Goal: Information Seeking & Learning: Learn about a topic

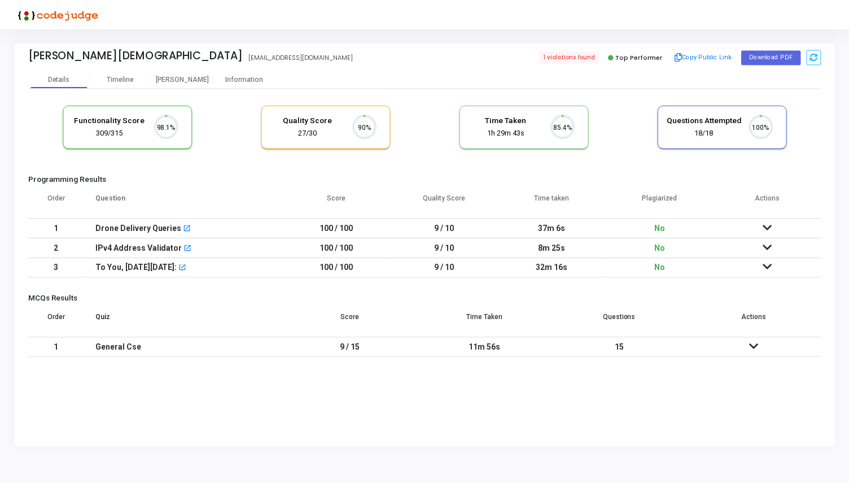
scroll to position [24, 29]
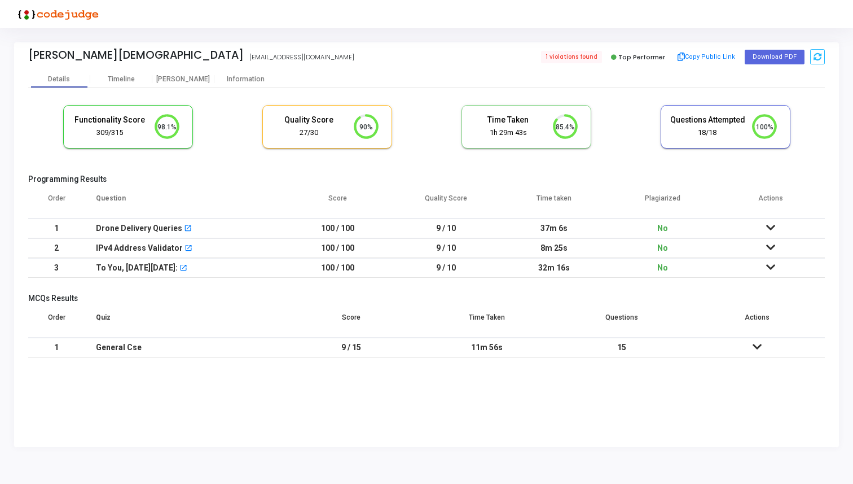
click at [770, 267] on icon at bounding box center [770, 267] width 9 height 8
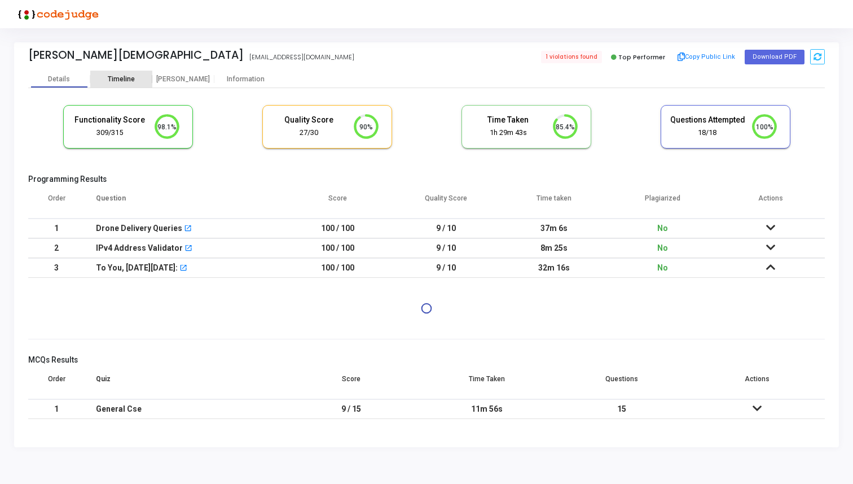
click at [125, 77] on div "Timeline" at bounding box center [121, 79] width 27 height 8
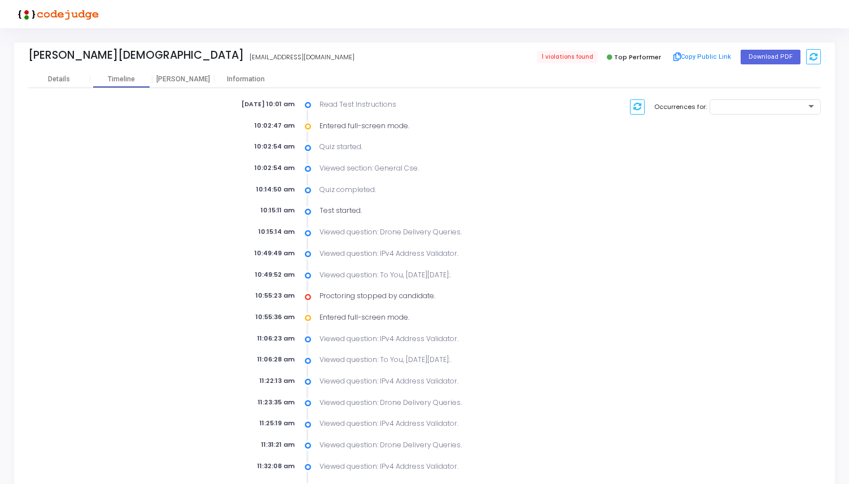
click at [308, 296] on icon at bounding box center [308, 296] width 6 height 11
click at [183, 77] on div "[PERSON_NAME]" at bounding box center [183, 79] width 62 height 8
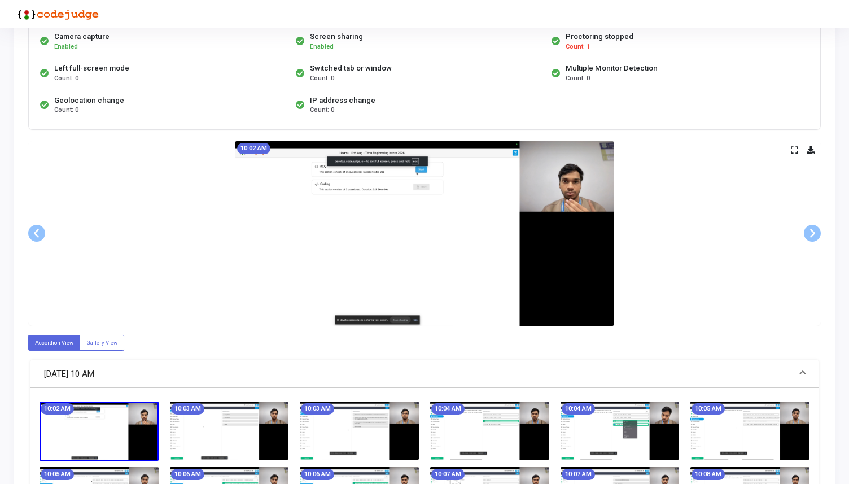
scroll to position [117, 0]
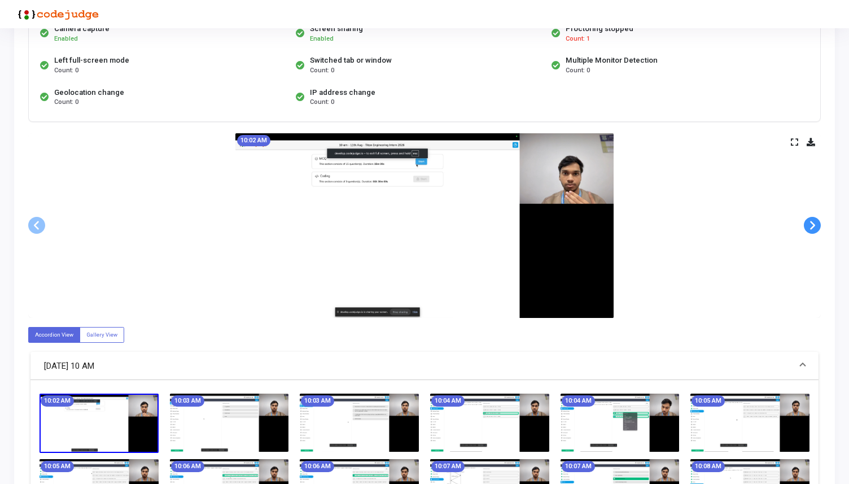
click at [813, 228] on span at bounding box center [812, 225] width 17 height 17
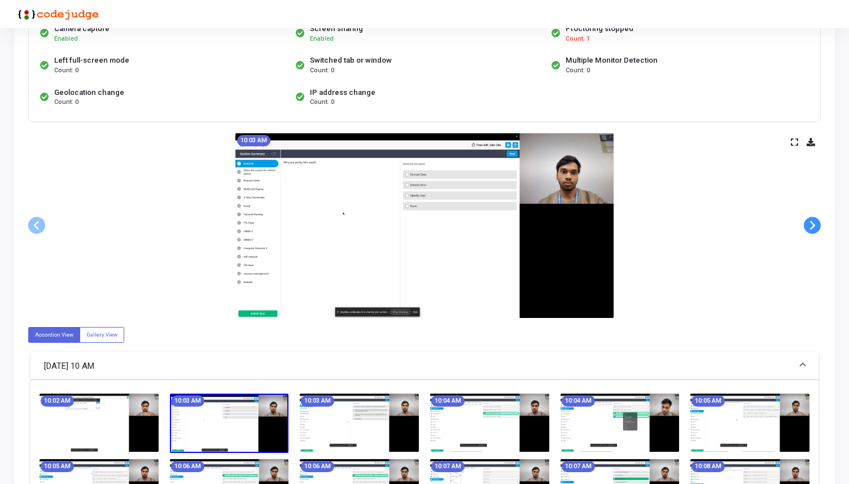
click at [813, 228] on span at bounding box center [812, 225] width 17 height 17
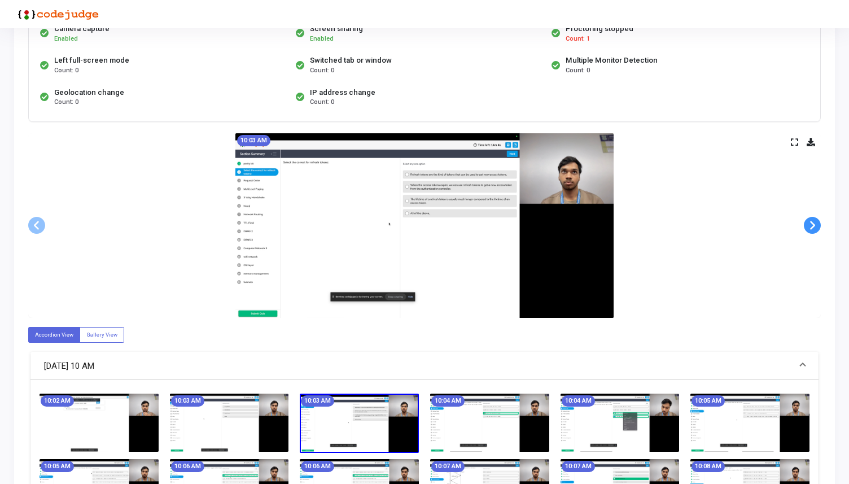
click at [813, 228] on span at bounding box center [812, 225] width 17 height 17
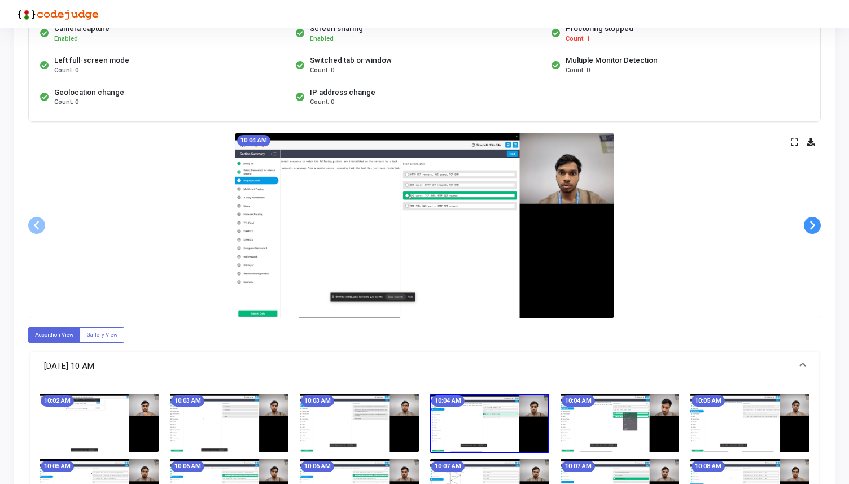
click at [813, 228] on span at bounding box center [812, 225] width 17 height 17
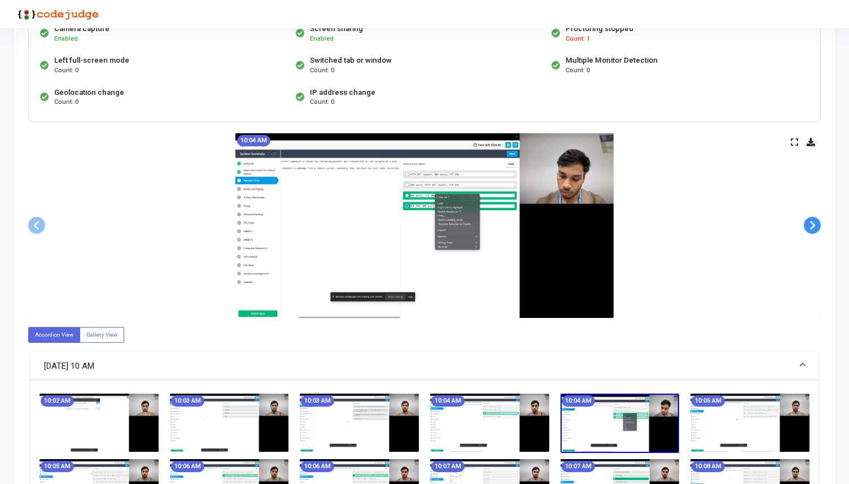
click at [813, 228] on span at bounding box center [812, 225] width 17 height 17
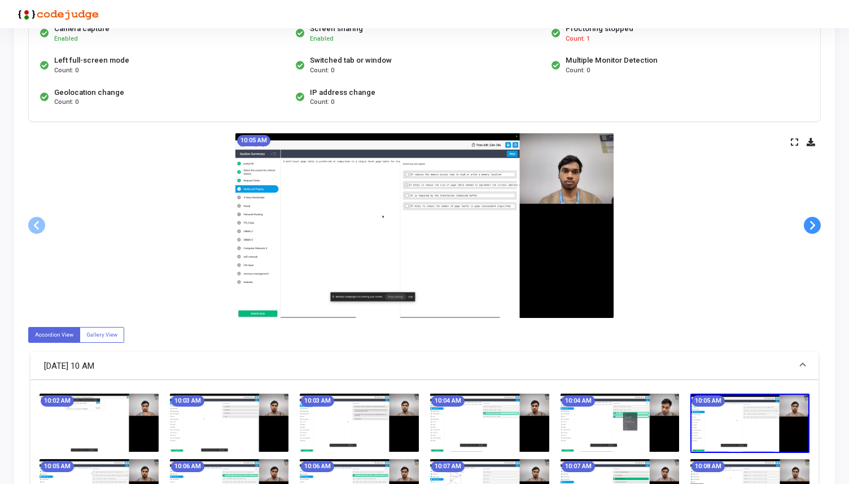
click at [813, 228] on span at bounding box center [812, 225] width 17 height 17
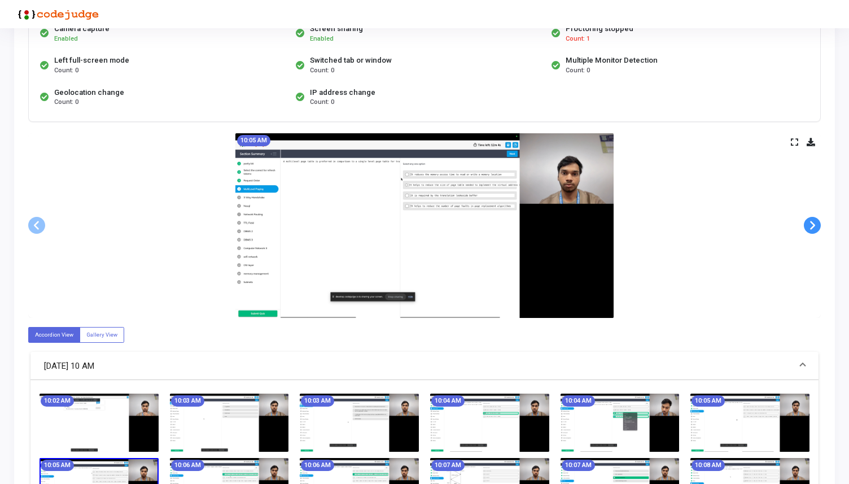
click at [813, 228] on span at bounding box center [812, 225] width 17 height 17
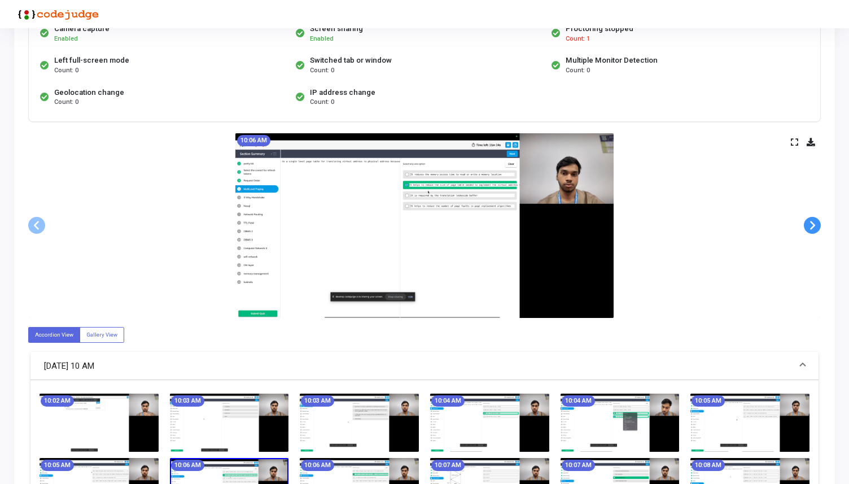
click at [813, 228] on span at bounding box center [812, 225] width 17 height 17
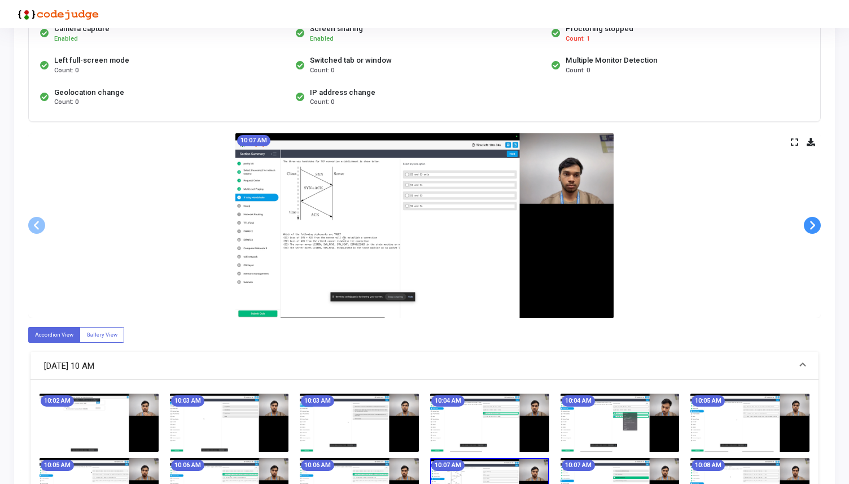
click at [813, 228] on span at bounding box center [812, 225] width 17 height 17
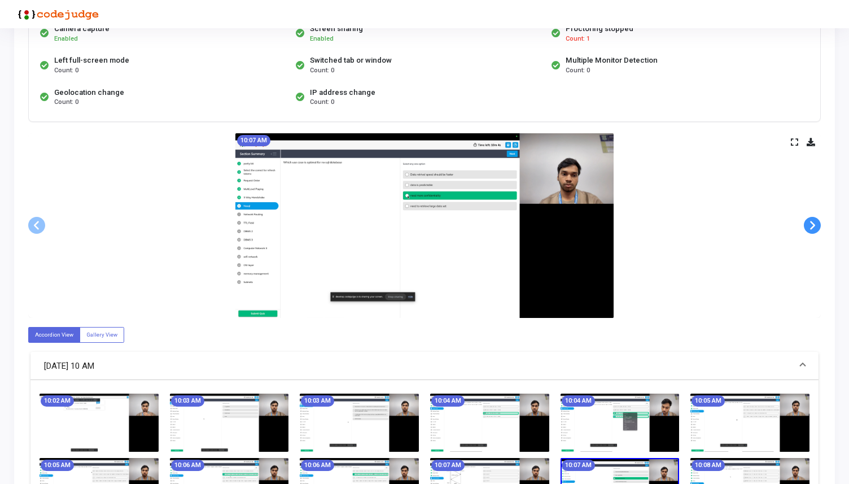
click at [813, 228] on span at bounding box center [812, 225] width 17 height 17
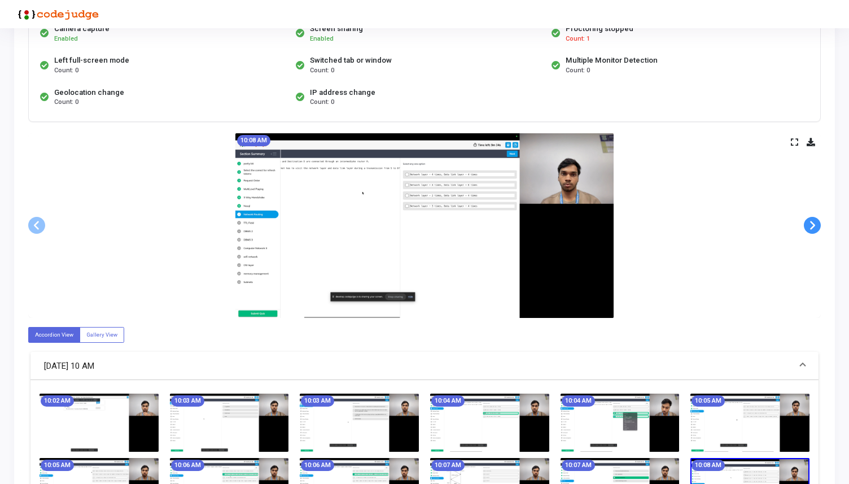
click at [813, 228] on span at bounding box center [812, 225] width 17 height 17
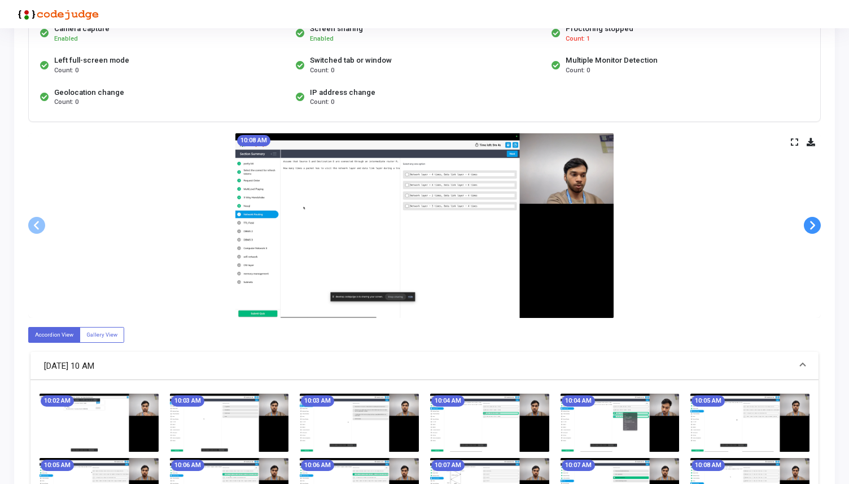
click at [813, 228] on span at bounding box center [812, 225] width 17 height 17
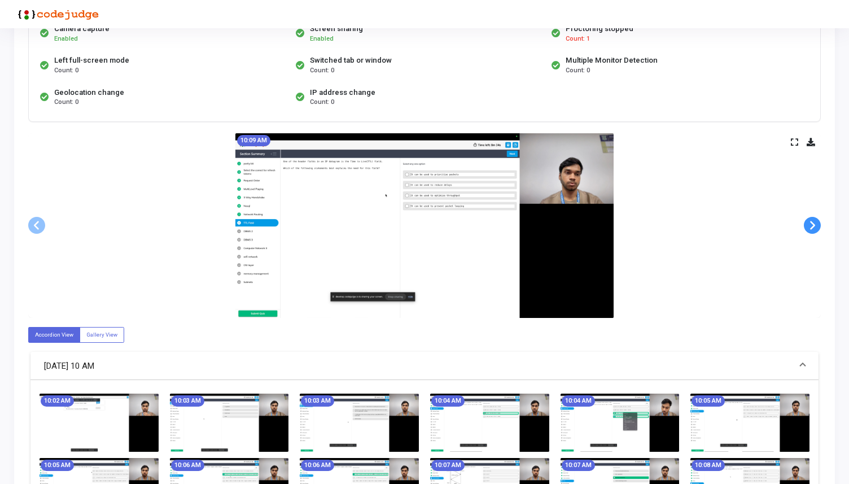
click at [813, 228] on span at bounding box center [812, 225] width 17 height 17
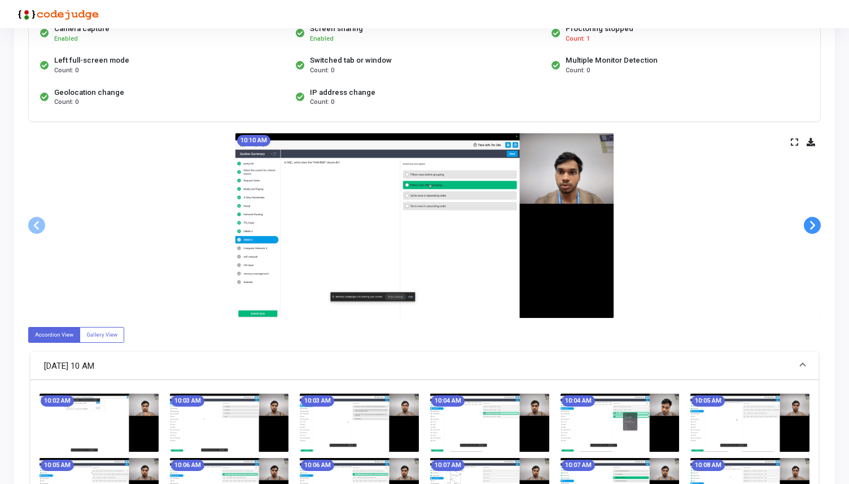
click at [813, 228] on span at bounding box center [812, 225] width 17 height 17
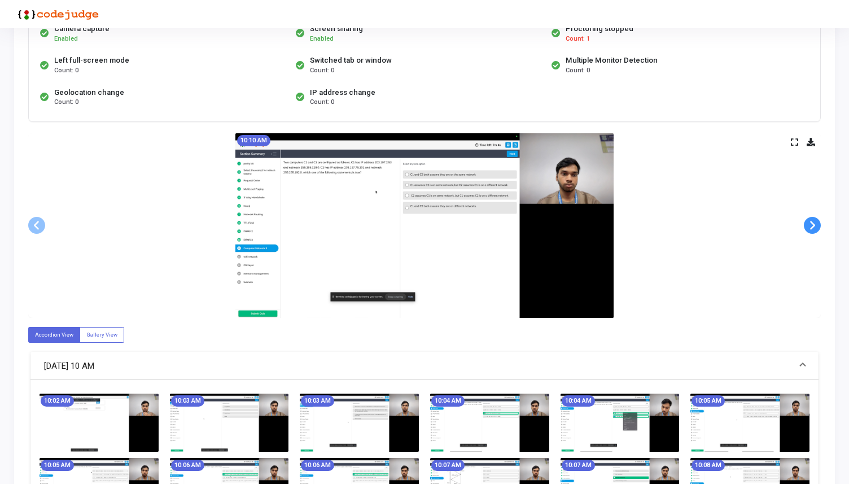
click at [813, 228] on span at bounding box center [812, 225] width 17 height 17
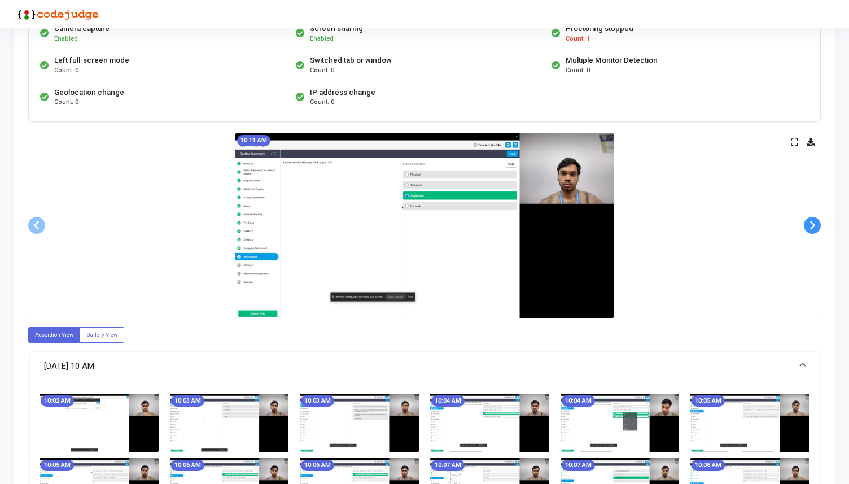
click at [813, 228] on span at bounding box center [812, 225] width 17 height 17
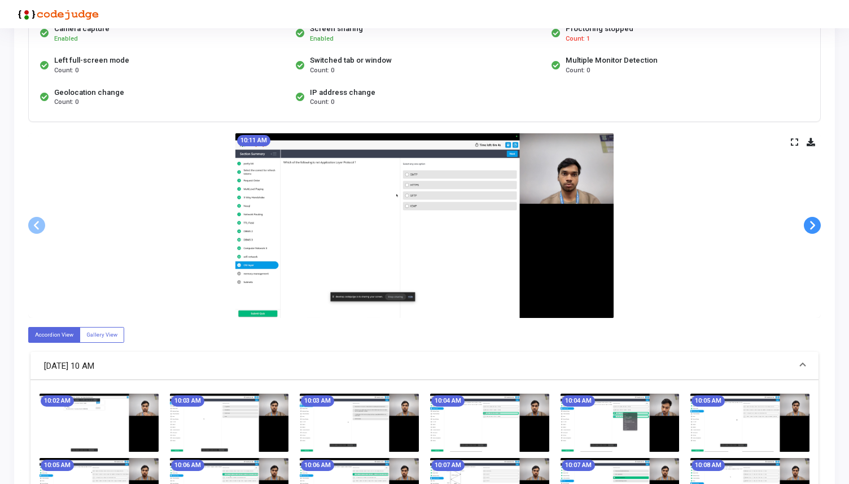
click at [813, 228] on span at bounding box center [812, 225] width 17 height 17
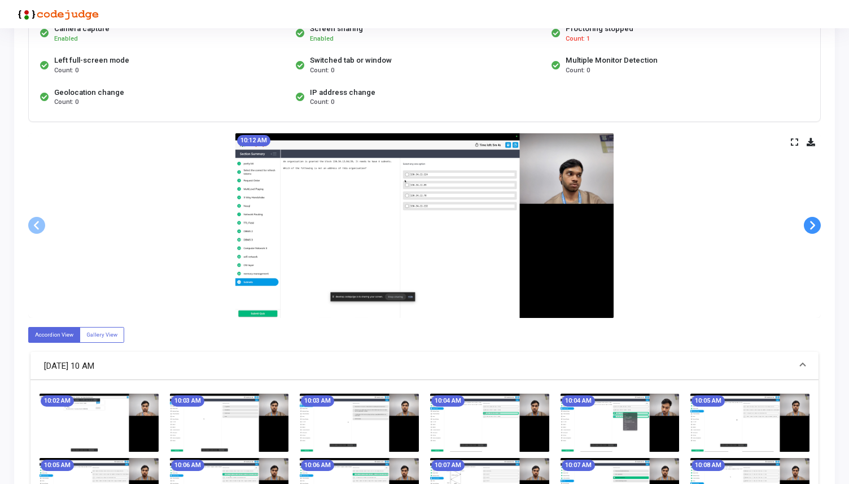
click at [813, 228] on span at bounding box center [812, 225] width 17 height 17
click at [815, 225] on span at bounding box center [812, 225] width 17 height 17
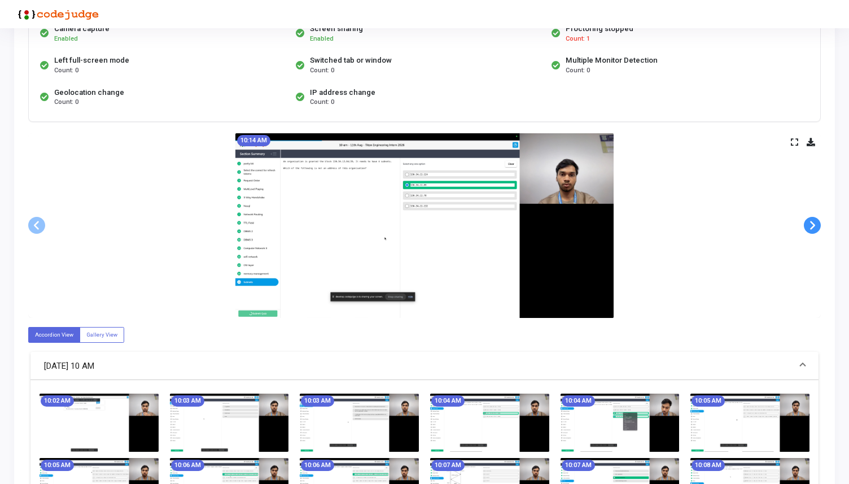
click at [815, 225] on span at bounding box center [812, 225] width 17 height 17
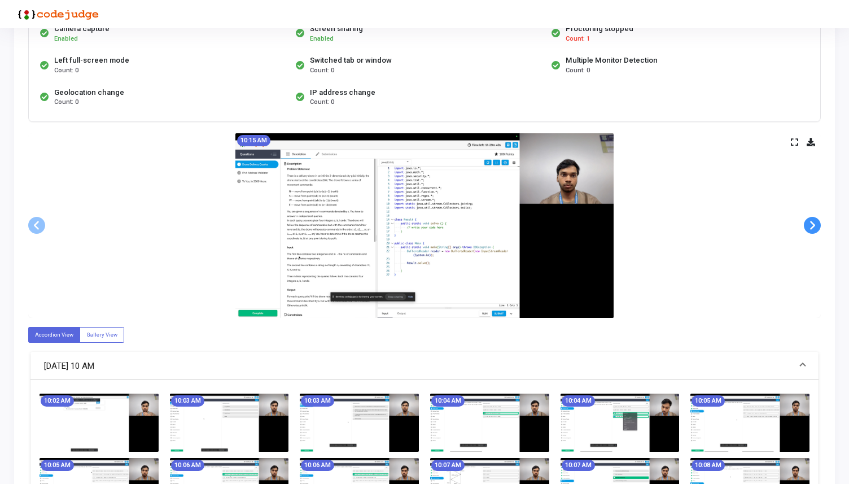
click at [815, 225] on span at bounding box center [812, 225] width 17 height 17
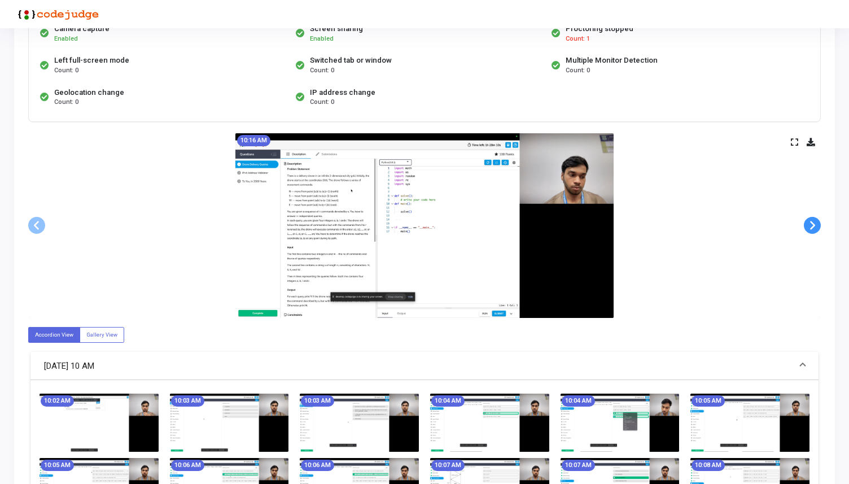
click at [815, 225] on span at bounding box center [812, 225] width 17 height 17
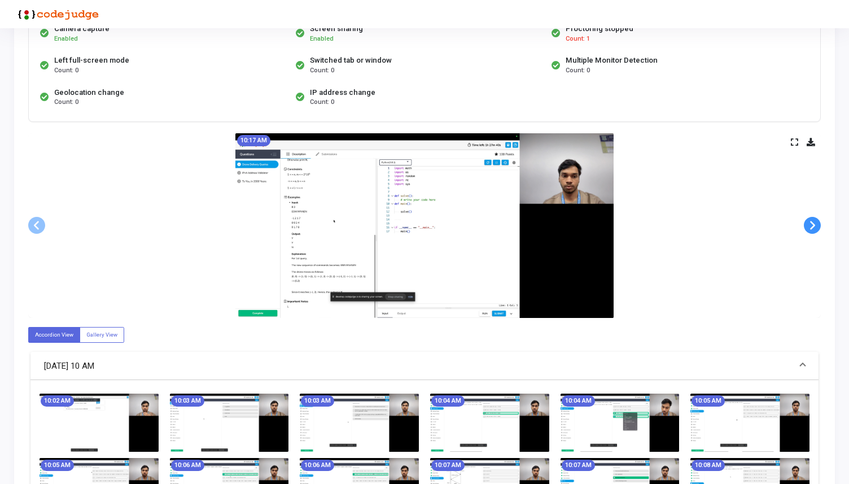
click at [815, 225] on span at bounding box center [812, 225] width 17 height 17
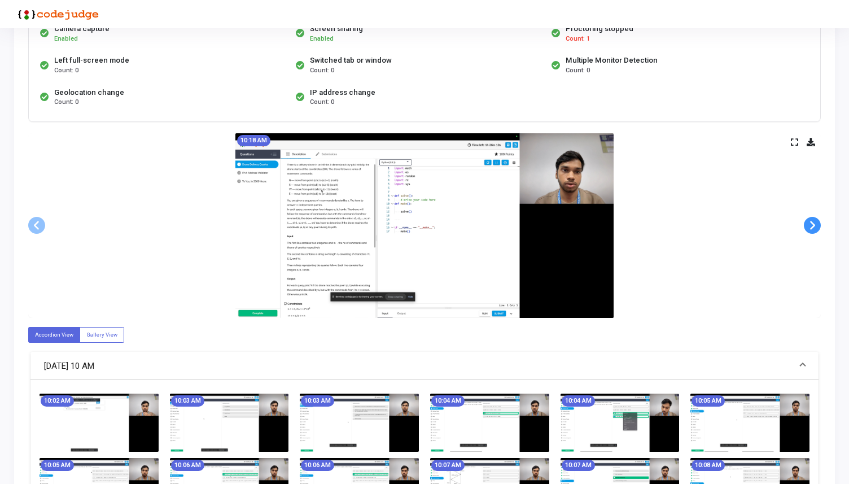
click at [815, 225] on span at bounding box center [812, 225] width 17 height 17
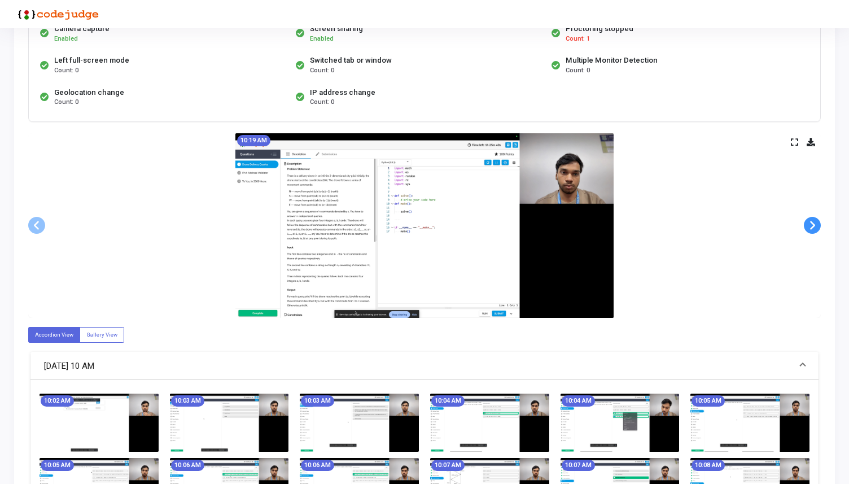
click at [815, 225] on span at bounding box center [812, 225] width 17 height 17
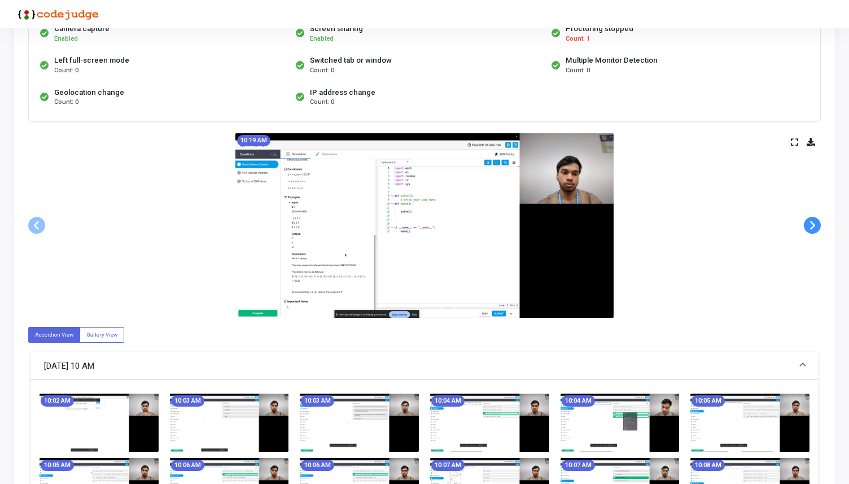
click at [815, 225] on span at bounding box center [812, 225] width 17 height 17
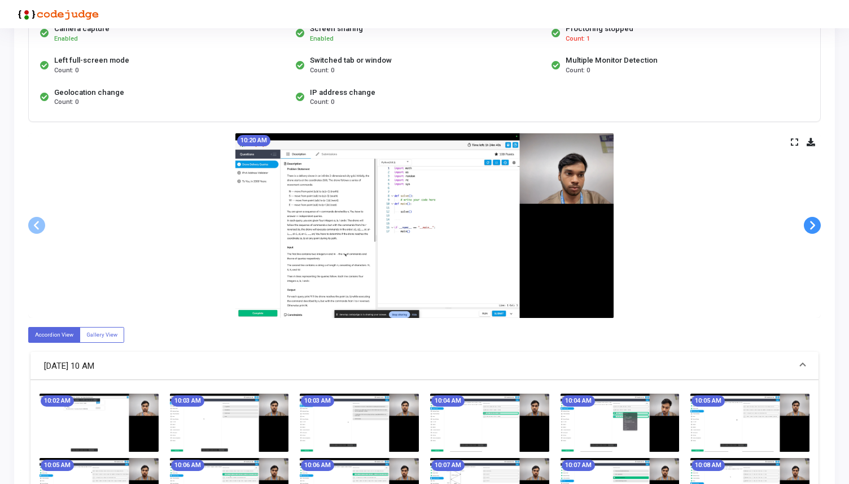
click at [815, 225] on span at bounding box center [812, 225] width 17 height 17
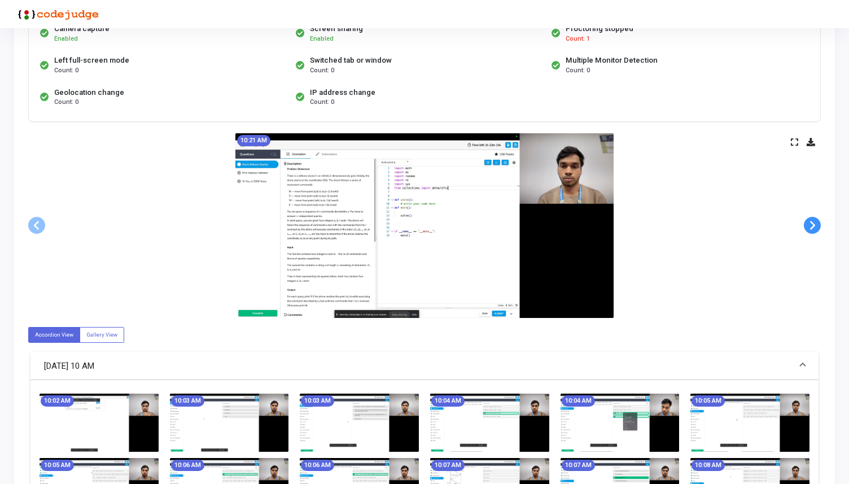
click at [815, 225] on span at bounding box center [812, 225] width 17 height 17
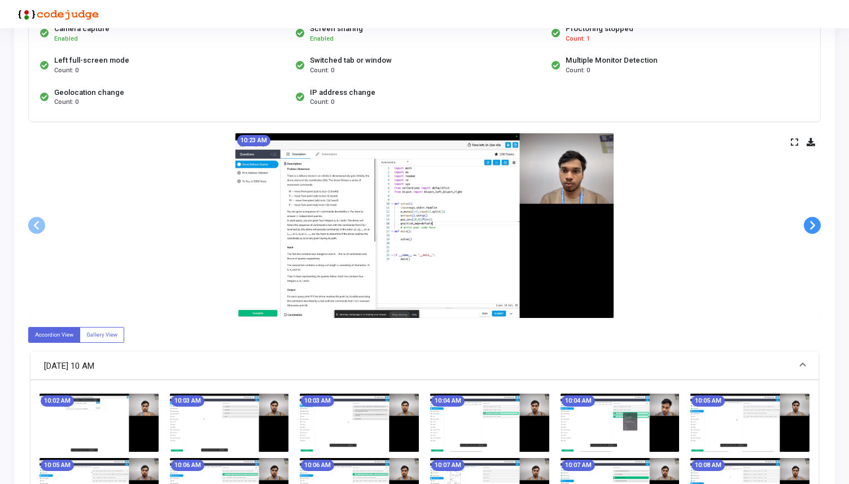
click at [815, 225] on span at bounding box center [812, 225] width 17 height 17
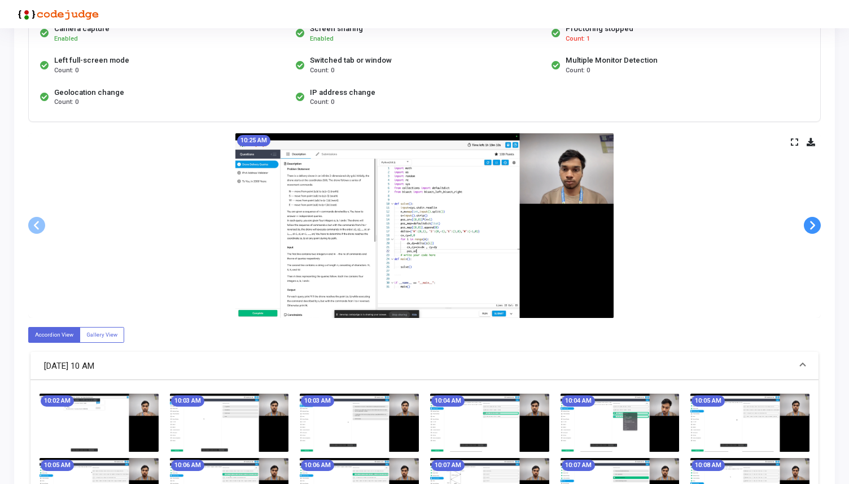
click at [815, 225] on span at bounding box center [812, 225] width 17 height 17
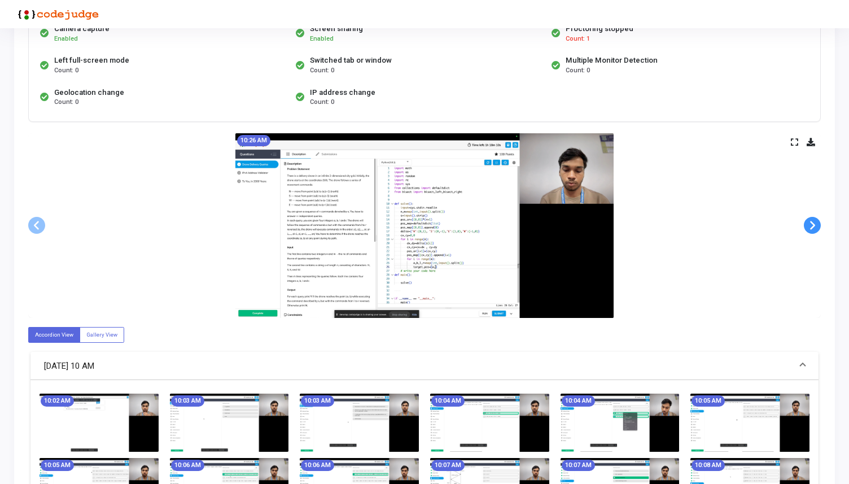
click at [815, 225] on span at bounding box center [812, 225] width 17 height 17
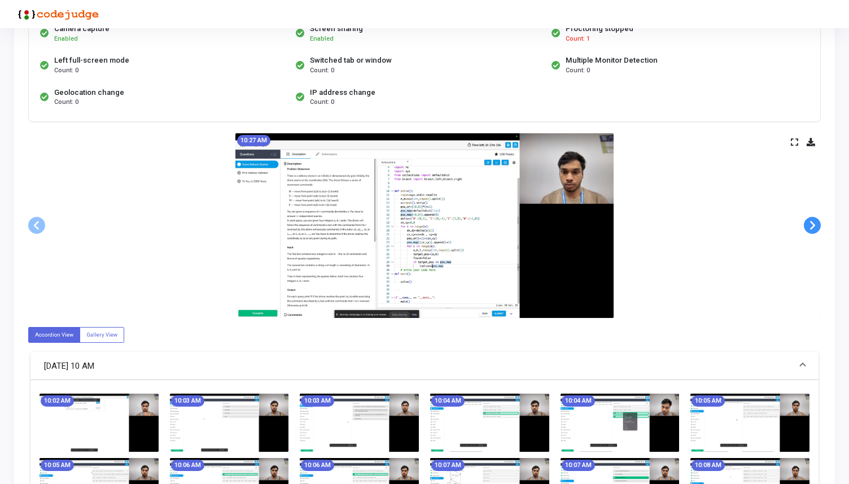
click at [815, 225] on span at bounding box center [812, 225] width 17 height 17
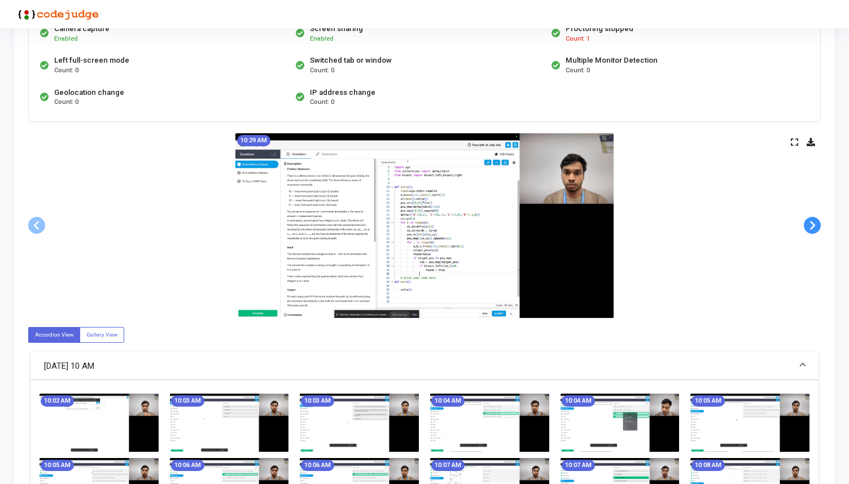
click at [815, 225] on span at bounding box center [812, 225] width 17 height 17
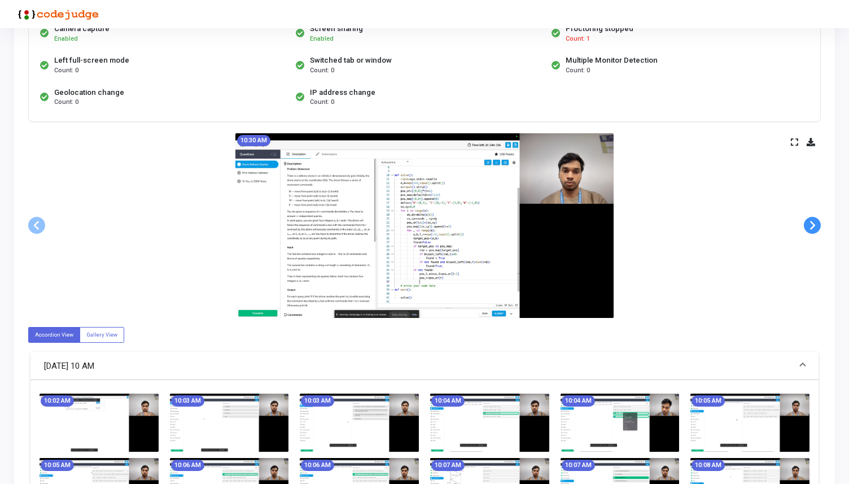
click at [815, 225] on span at bounding box center [812, 225] width 17 height 17
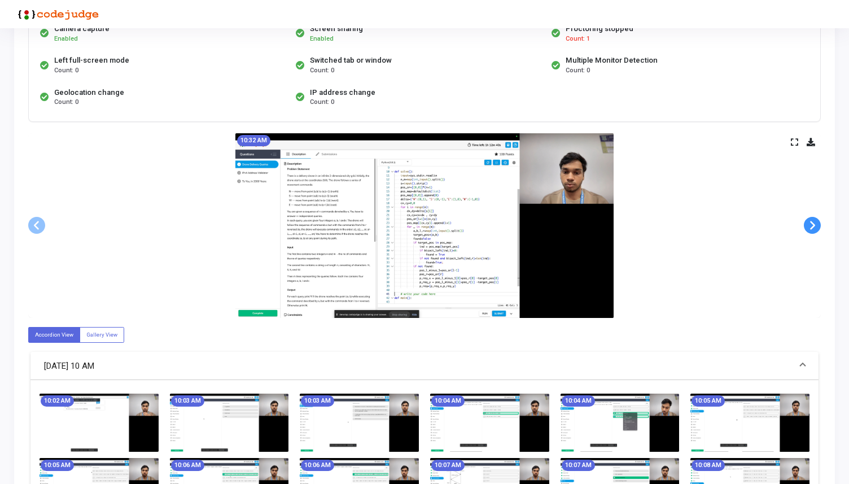
click at [815, 225] on span at bounding box center [812, 225] width 17 height 17
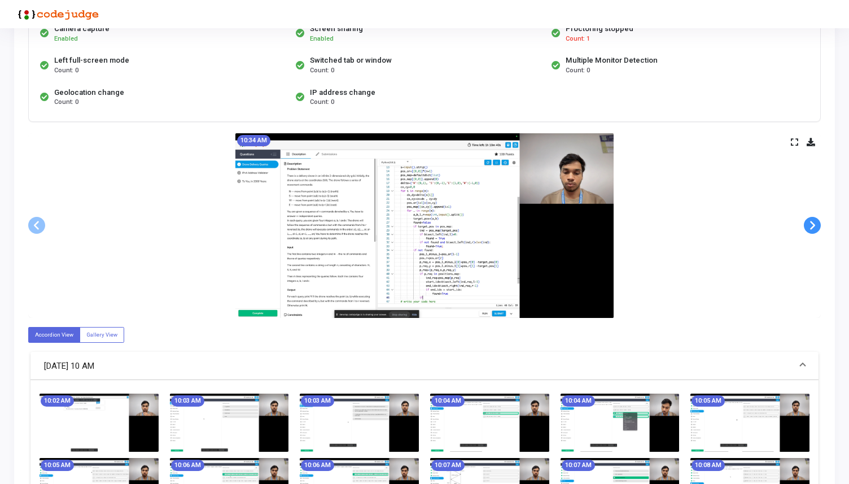
click at [815, 225] on span at bounding box center [812, 225] width 17 height 17
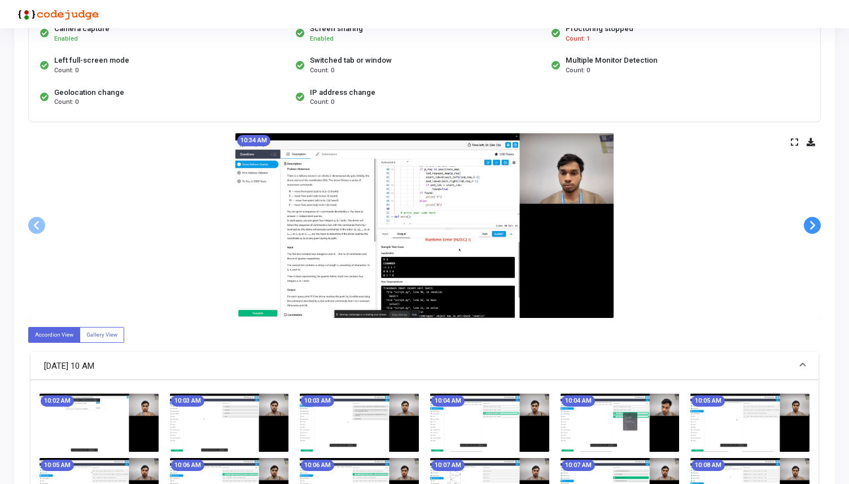
click at [815, 225] on span at bounding box center [812, 225] width 17 height 17
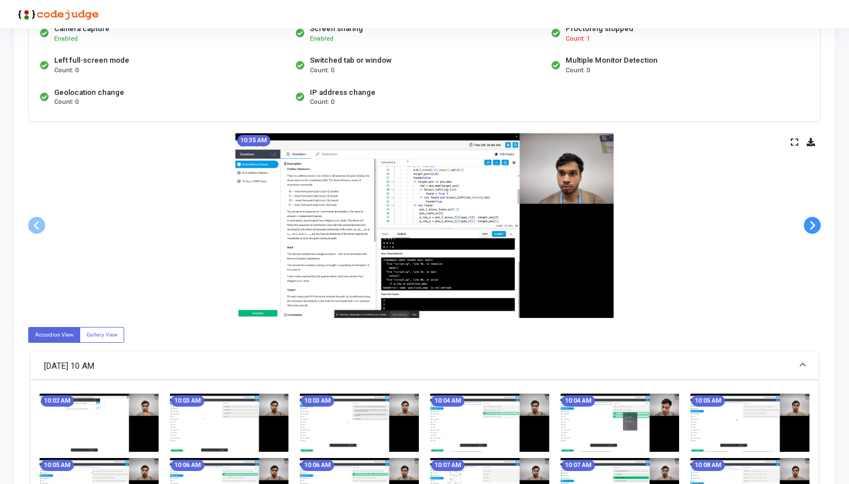
click at [815, 225] on span at bounding box center [812, 225] width 17 height 17
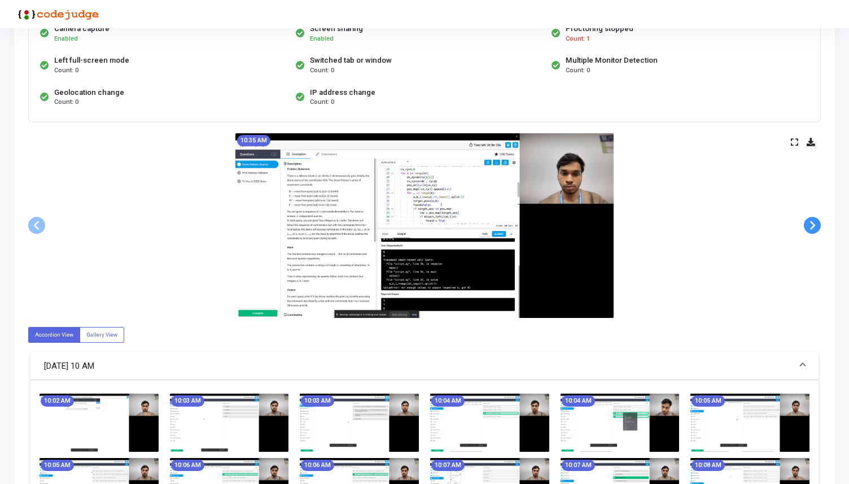
click at [815, 225] on span at bounding box center [812, 225] width 17 height 17
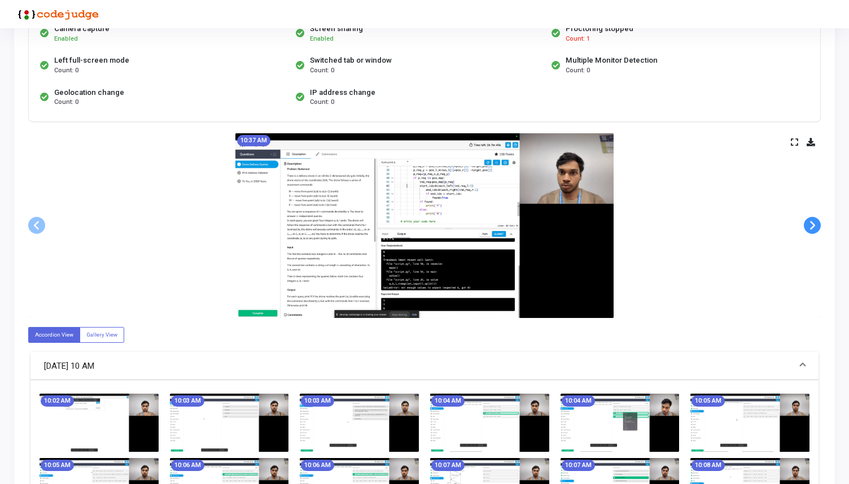
click at [815, 225] on span at bounding box center [812, 225] width 17 height 17
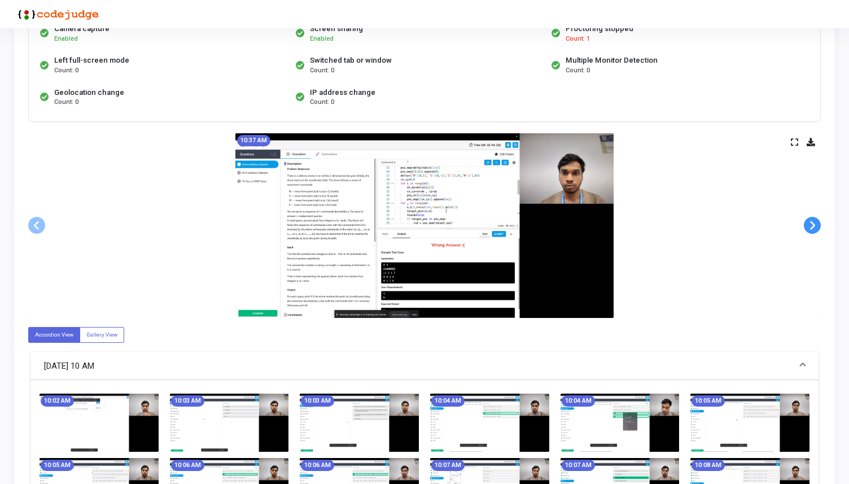
click at [815, 225] on span at bounding box center [812, 225] width 17 height 17
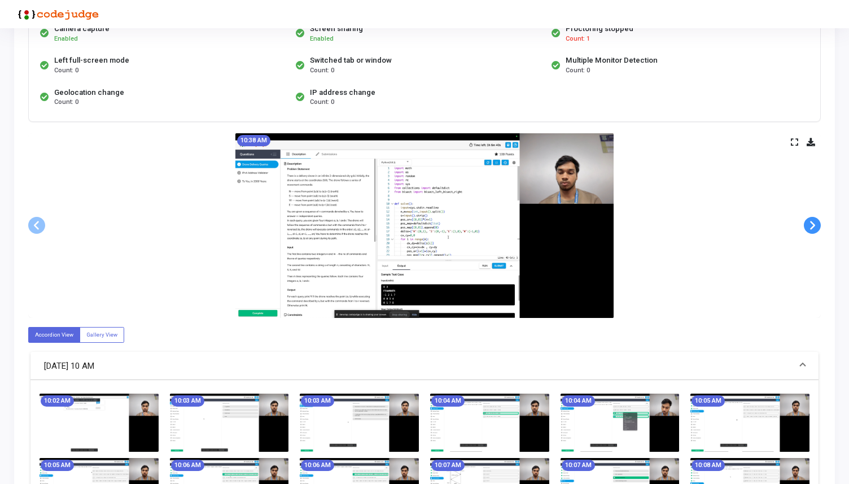
click at [815, 225] on span at bounding box center [812, 225] width 17 height 17
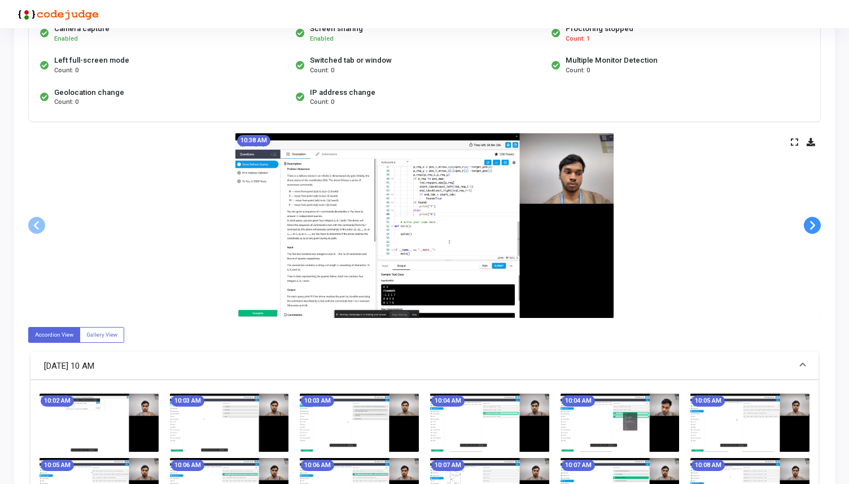
click at [815, 225] on span at bounding box center [812, 225] width 17 height 17
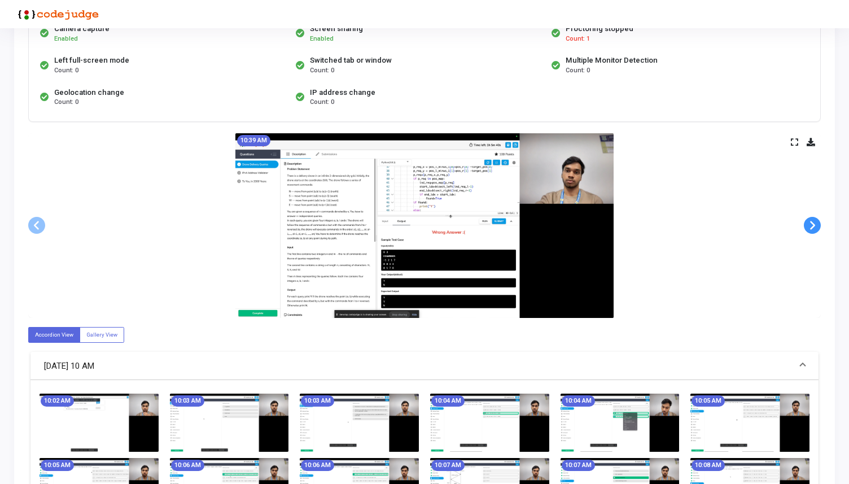
click at [815, 225] on span at bounding box center [812, 225] width 17 height 17
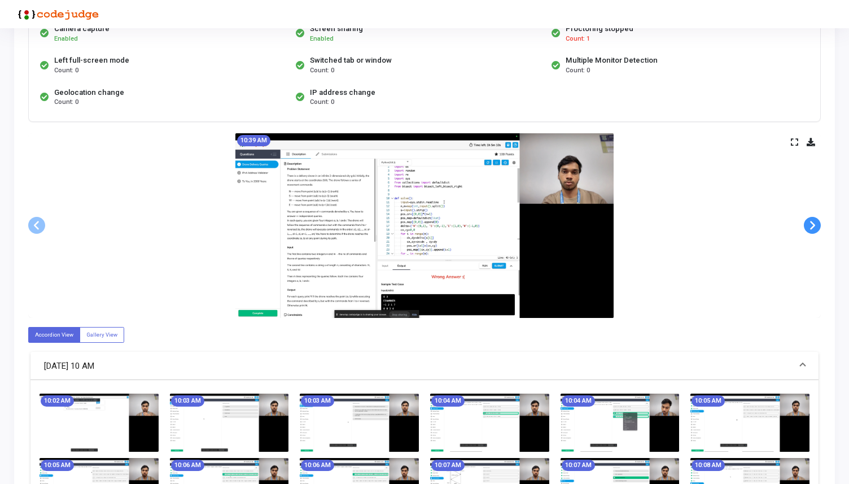
click at [815, 225] on span at bounding box center [812, 225] width 17 height 17
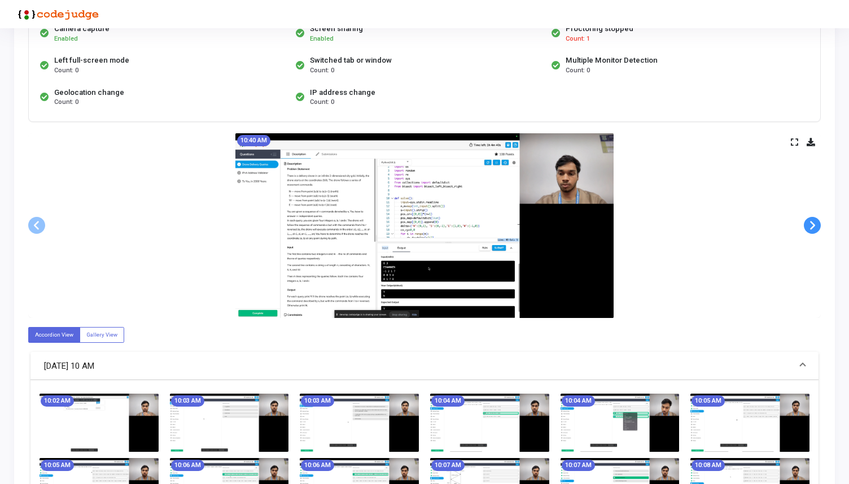
click at [815, 225] on span at bounding box center [812, 225] width 17 height 17
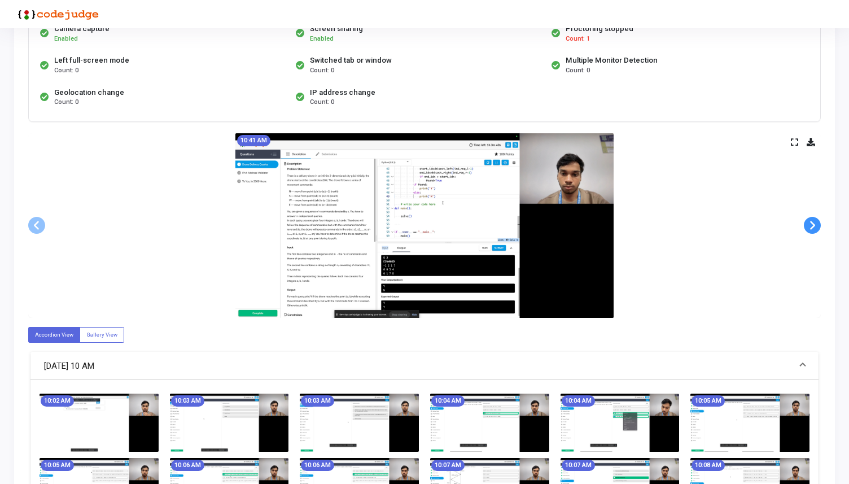
click at [815, 225] on span at bounding box center [812, 225] width 17 height 17
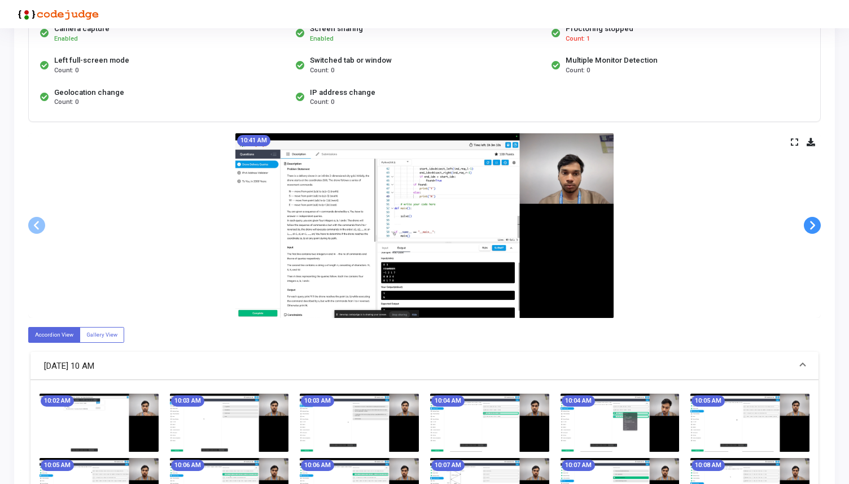
click at [815, 225] on span at bounding box center [812, 225] width 17 height 17
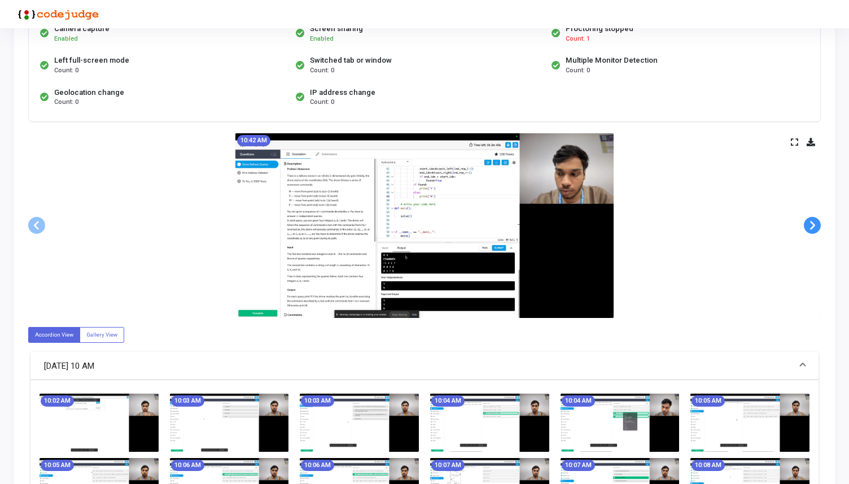
click at [815, 225] on span at bounding box center [812, 225] width 17 height 17
click at [812, 226] on span at bounding box center [812, 225] width 17 height 17
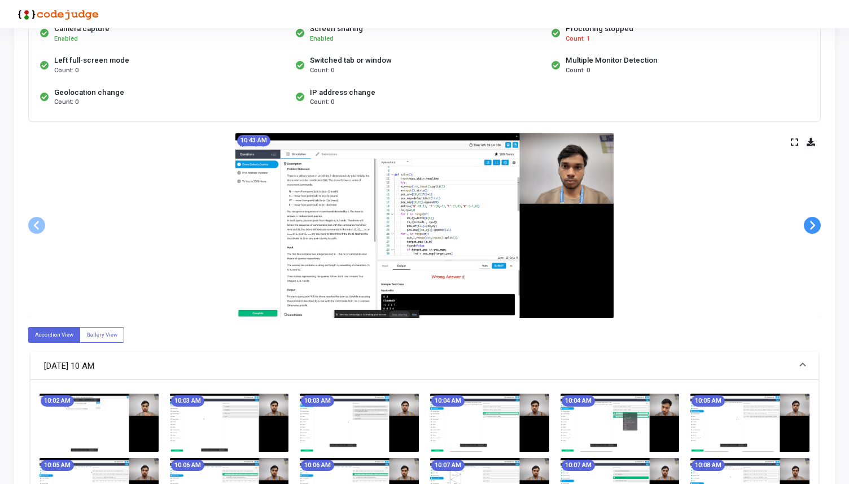
click at [812, 226] on span at bounding box center [812, 225] width 17 height 17
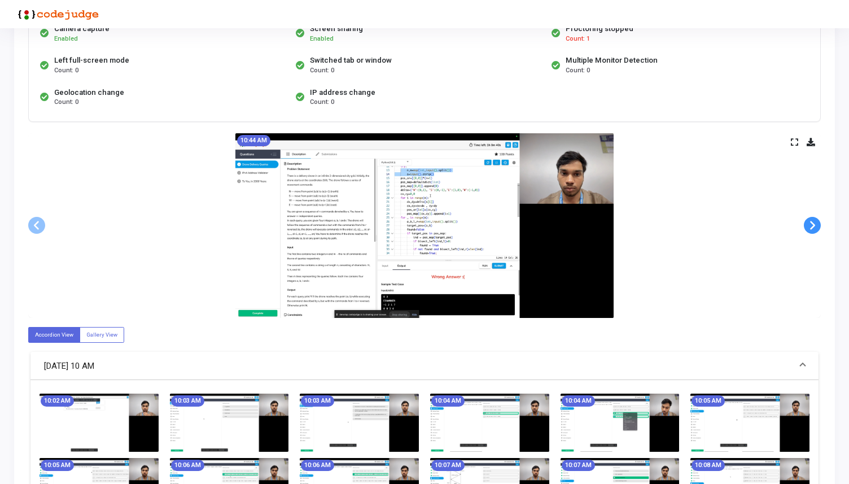
click at [812, 226] on span at bounding box center [812, 225] width 17 height 17
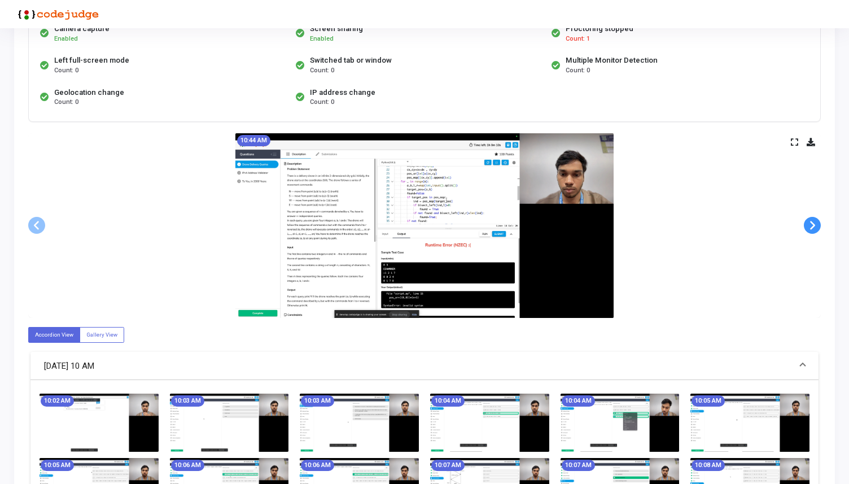
click at [812, 226] on span at bounding box center [812, 225] width 17 height 17
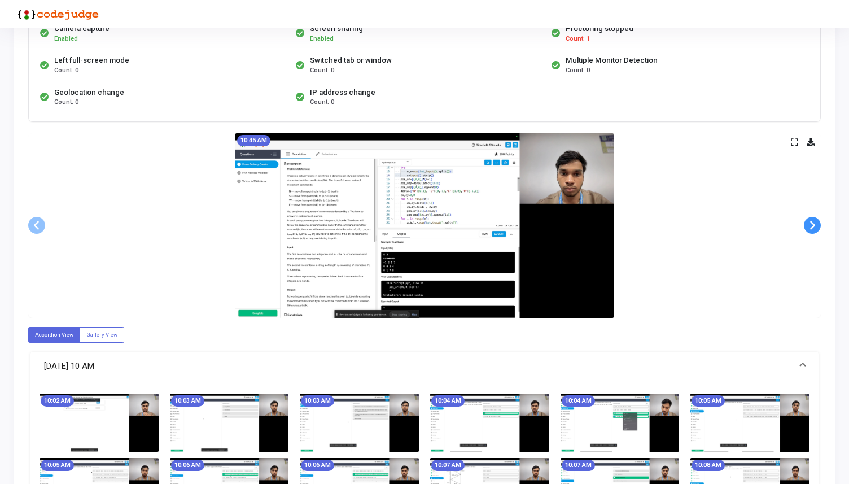
click at [812, 226] on span at bounding box center [812, 225] width 17 height 17
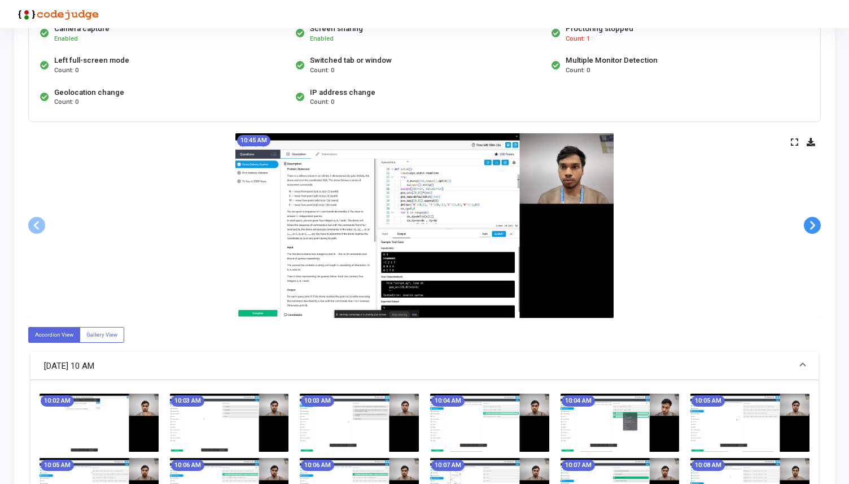
click at [812, 226] on span at bounding box center [812, 225] width 17 height 17
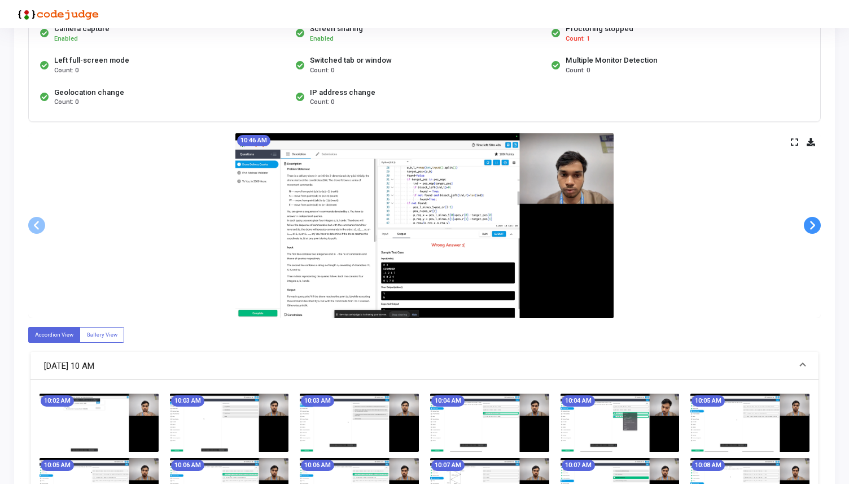
click at [812, 226] on span at bounding box center [812, 225] width 17 height 17
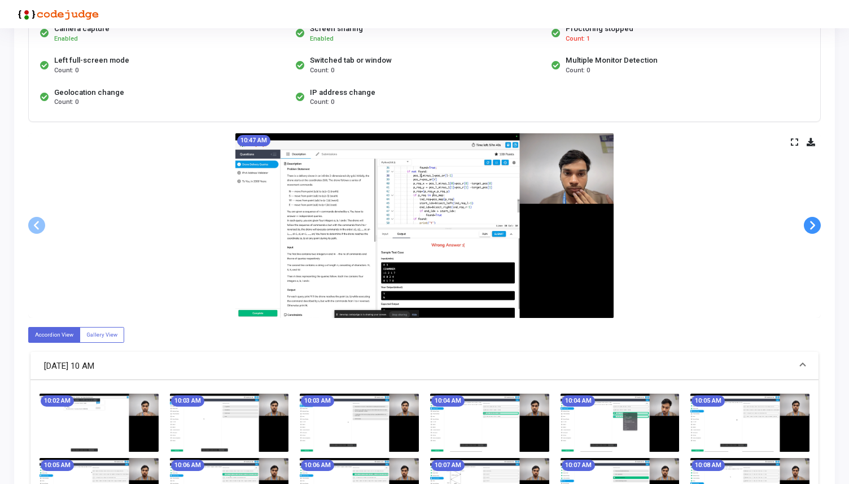
click at [812, 226] on span at bounding box center [812, 225] width 17 height 17
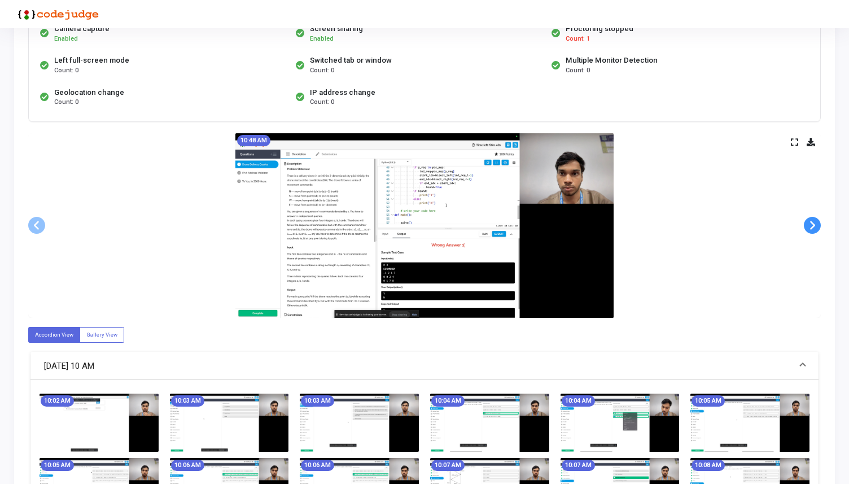
click at [812, 226] on span at bounding box center [812, 225] width 17 height 17
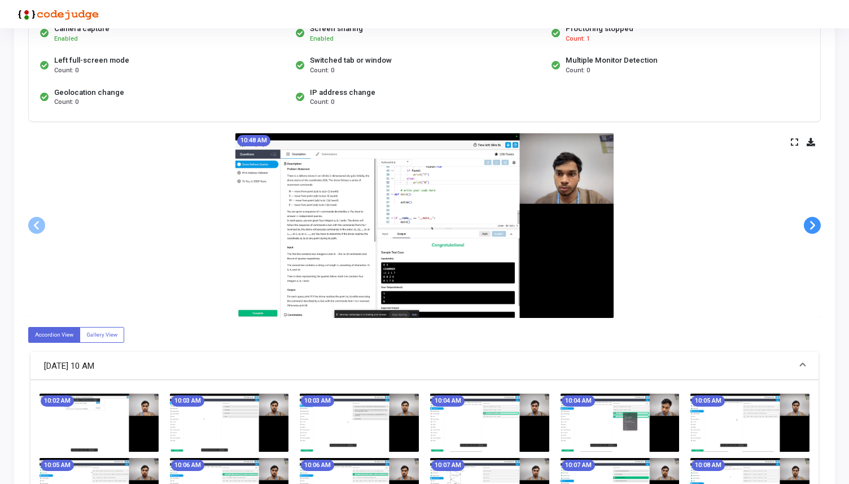
click at [812, 226] on span at bounding box center [812, 225] width 17 height 17
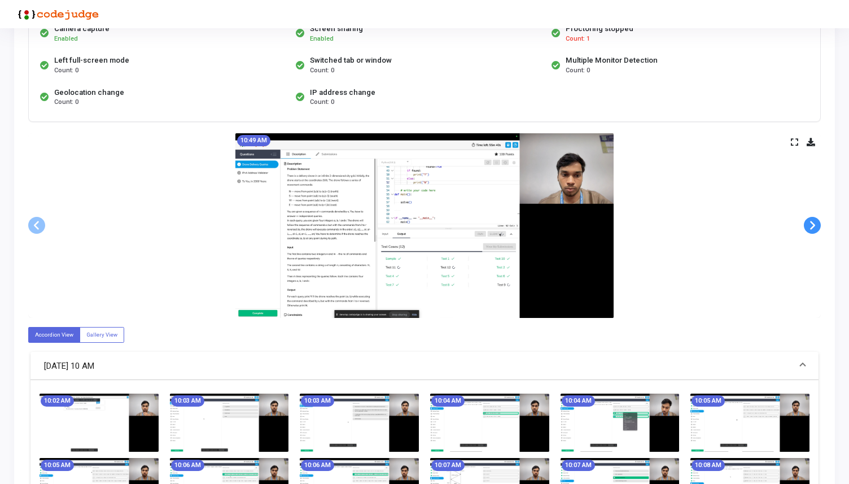
click at [812, 226] on span at bounding box center [812, 225] width 17 height 17
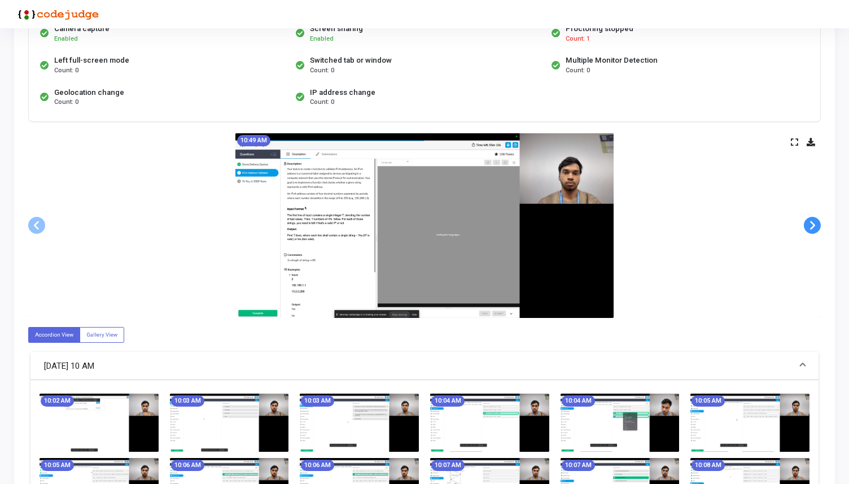
click at [811, 227] on span at bounding box center [812, 225] width 17 height 17
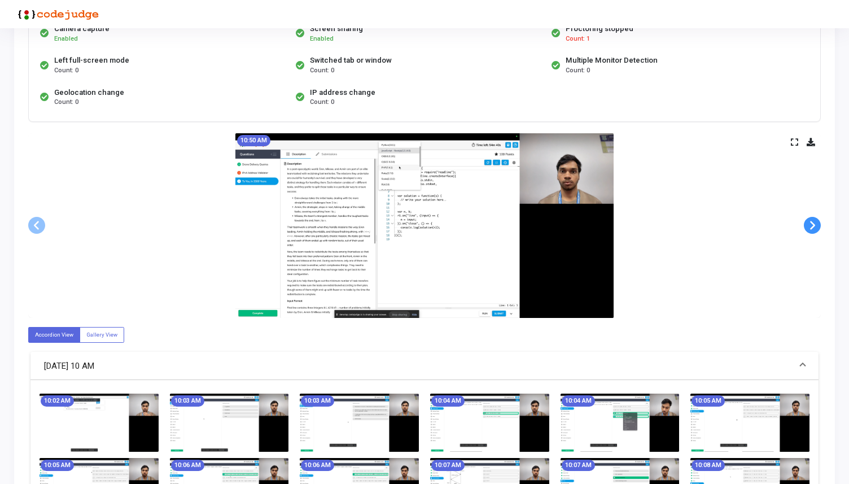
click at [811, 227] on span at bounding box center [812, 225] width 17 height 17
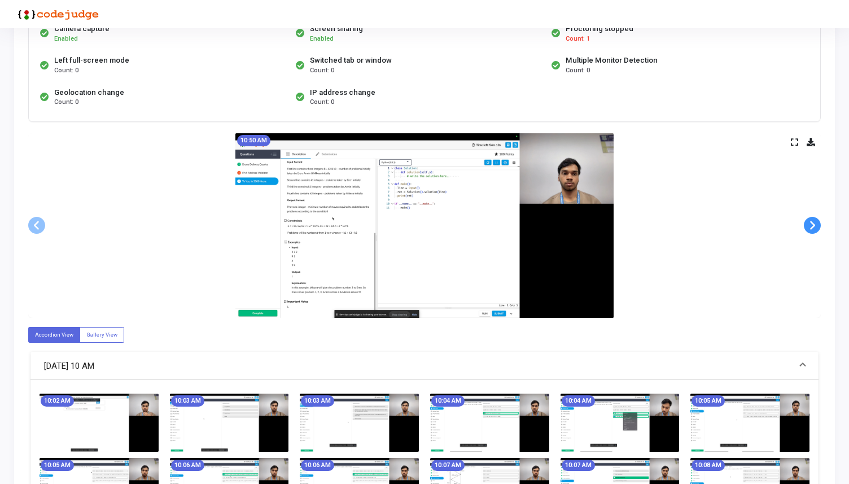
click at [811, 227] on span at bounding box center [812, 225] width 17 height 17
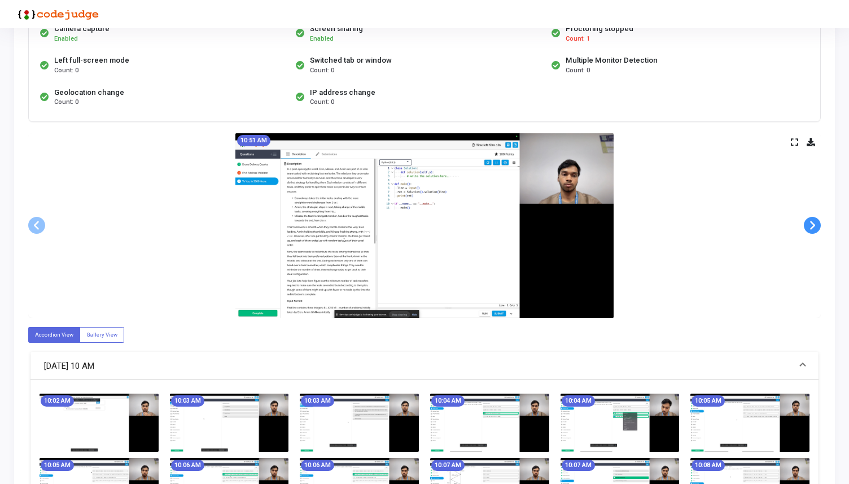
click at [811, 227] on span at bounding box center [812, 225] width 17 height 17
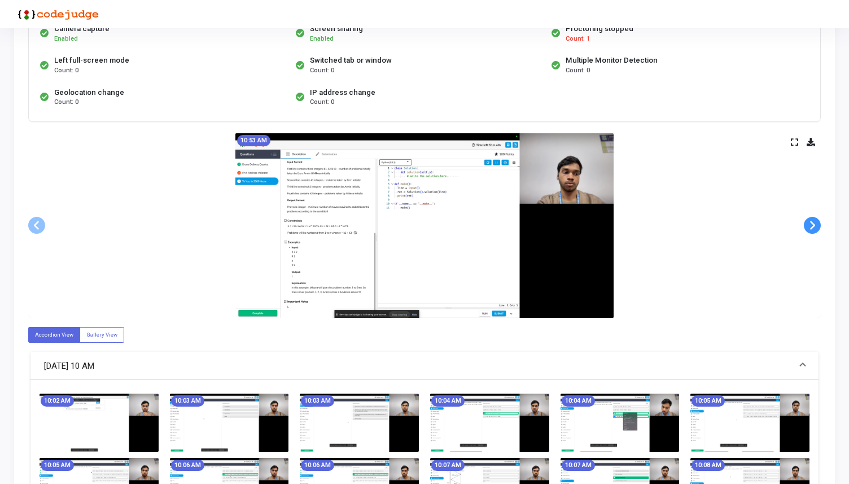
click at [811, 227] on span at bounding box center [812, 225] width 17 height 17
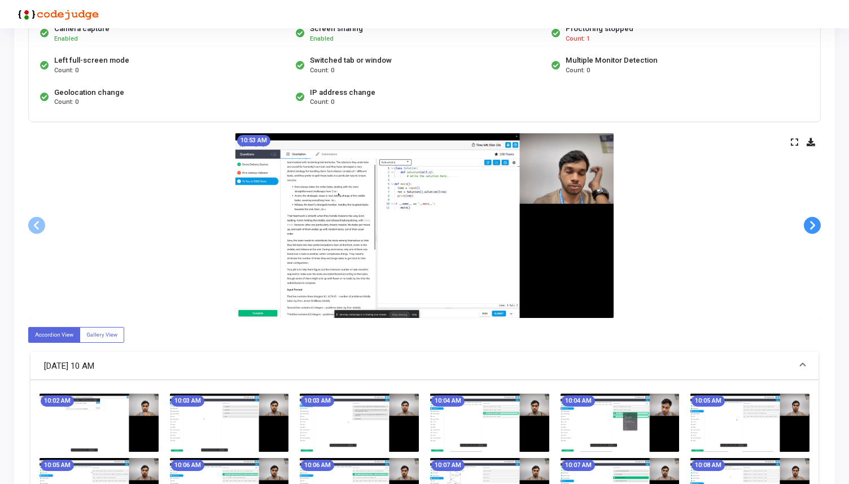
click at [811, 227] on span at bounding box center [812, 225] width 17 height 17
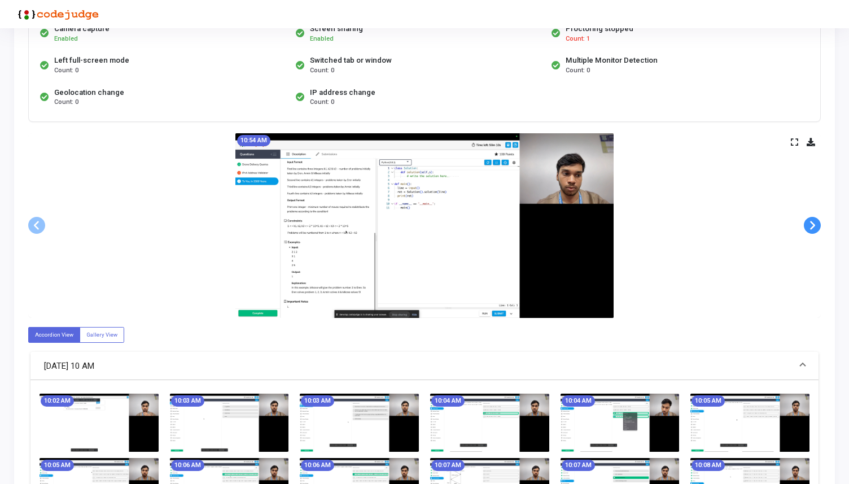
click at [811, 227] on span at bounding box center [812, 225] width 17 height 17
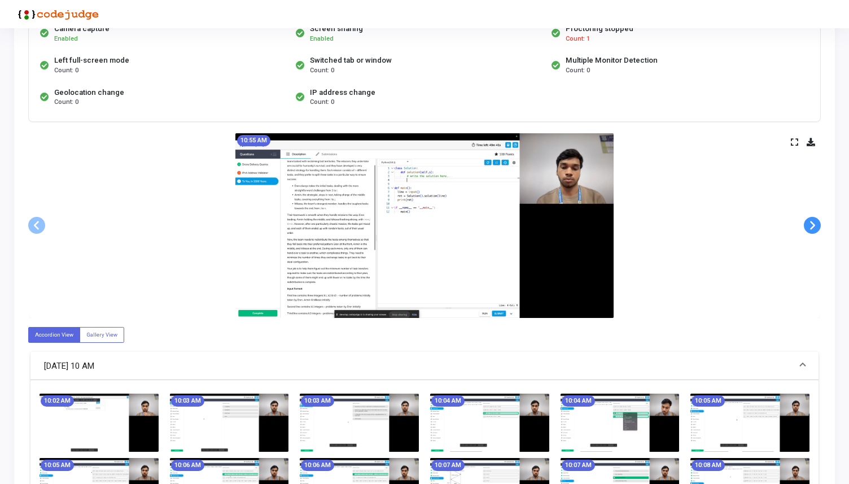
click at [811, 227] on span at bounding box center [812, 225] width 17 height 17
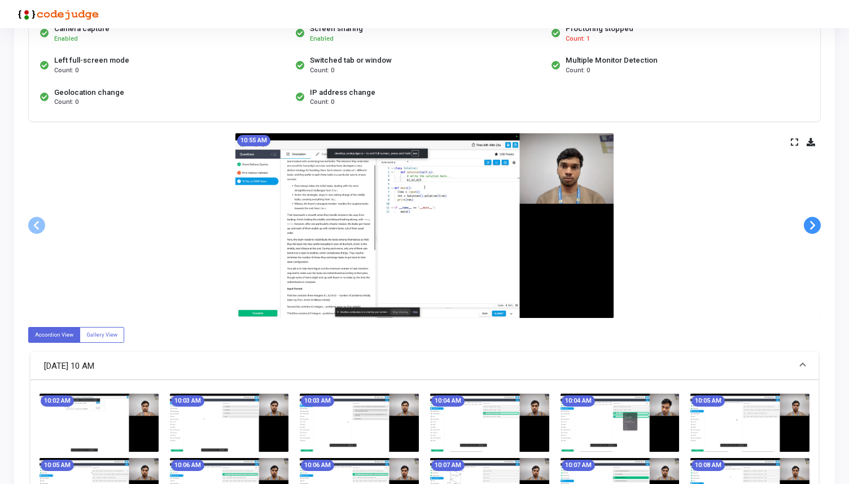
click at [811, 227] on span at bounding box center [812, 225] width 17 height 17
click at [33, 217] on span at bounding box center [36, 225] width 17 height 17
click at [807, 228] on span at bounding box center [812, 225] width 17 height 17
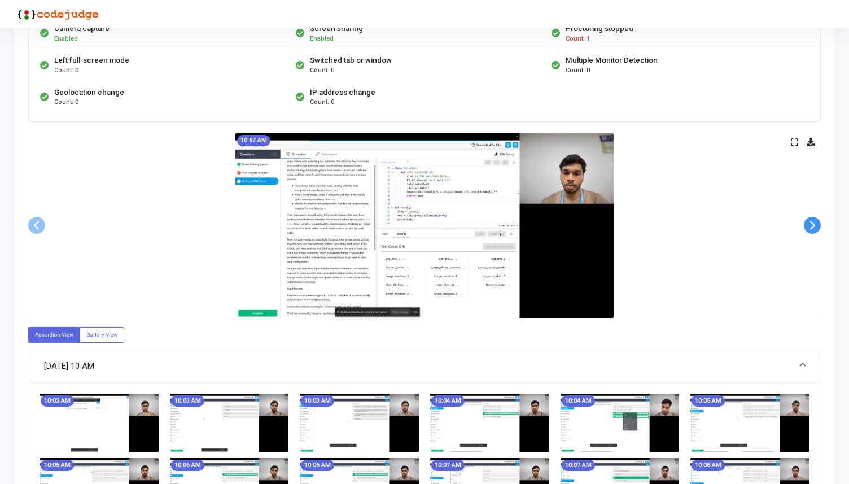
click at [807, 228] on span at bounding box center [812, 225] width 17 height 17
click at [807, 227] on span at bounding box center [812, 225] width 17 height 17
click at [809, 226] on span at bounding box center [812, 225] width 17 height 17
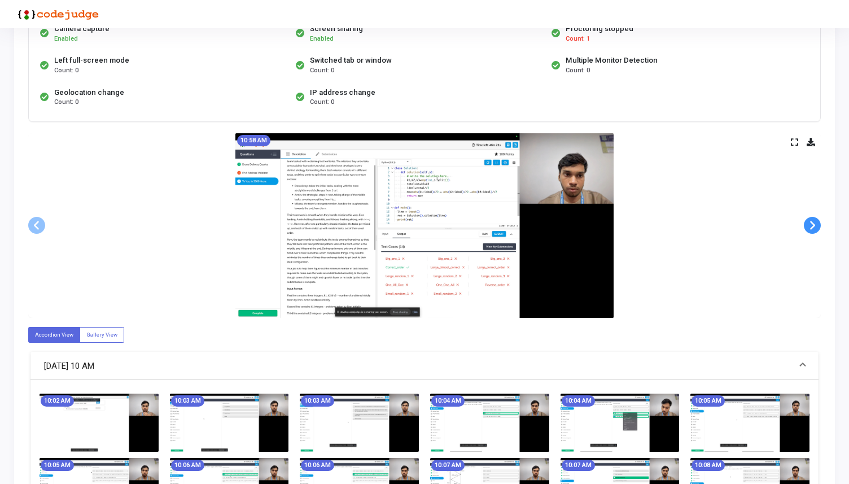
click at [809, 226] on span at bounding box center [812, 225] width 17 height 17
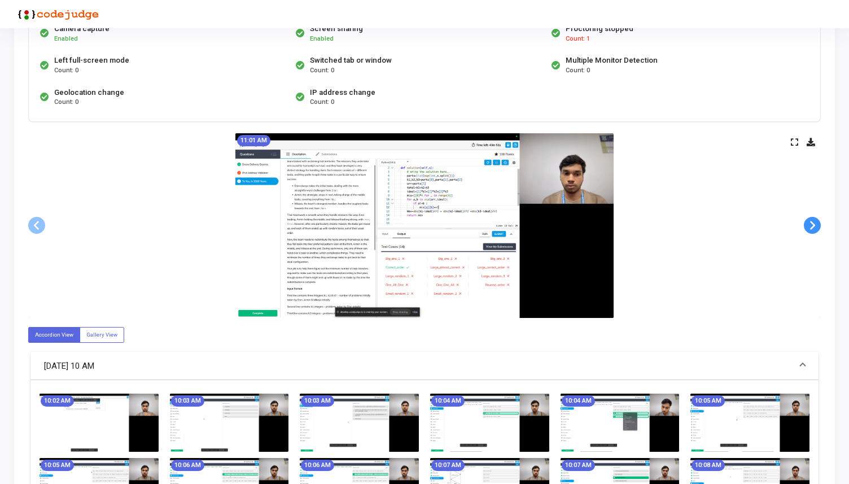
click at [809, 226] on span at bounding box center [812, 225] width 17 height 17
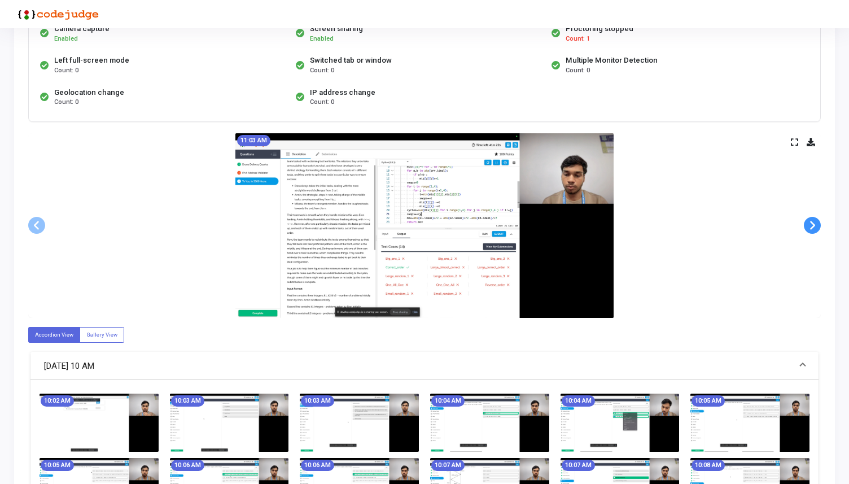
click at [809, 226] on span at bounding box center [812, 225] width 17 height 17
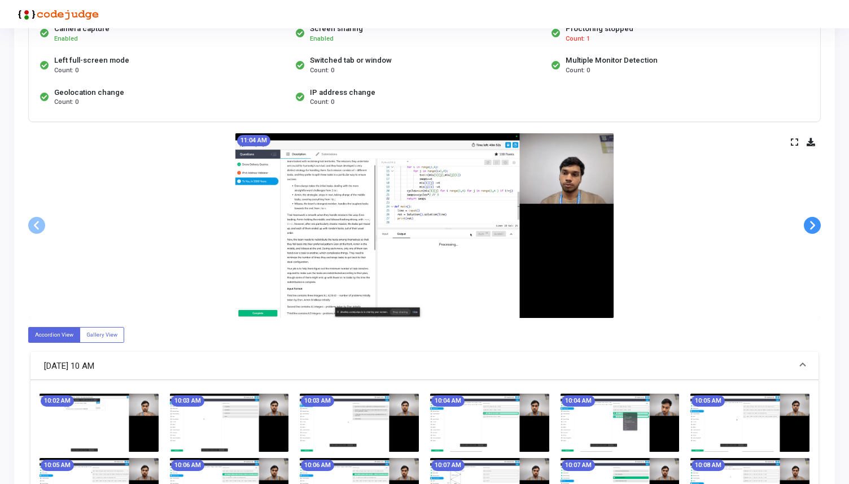
click at [809, 226] on span at bounding box center [812, 225] width 17 height 17
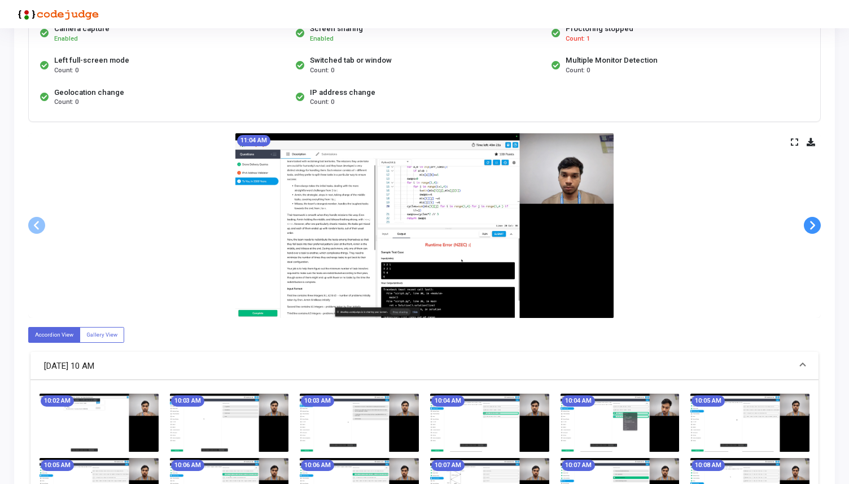
click at [809, 226] on span at bounding box center [812, 225] width 17 height 17
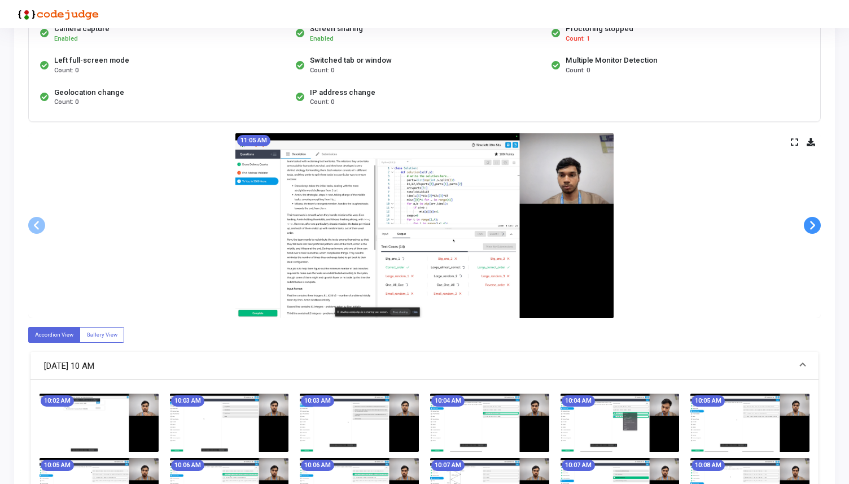
click at [809, 225] on span at bounding box center [812, 225] width 17 height 17
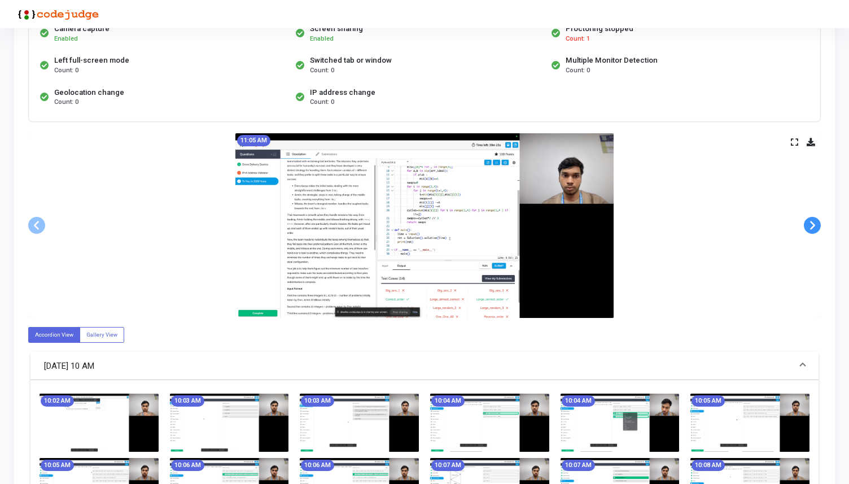
click at [809, 225] on span at bounding box center [812, 225] width 17 height 17
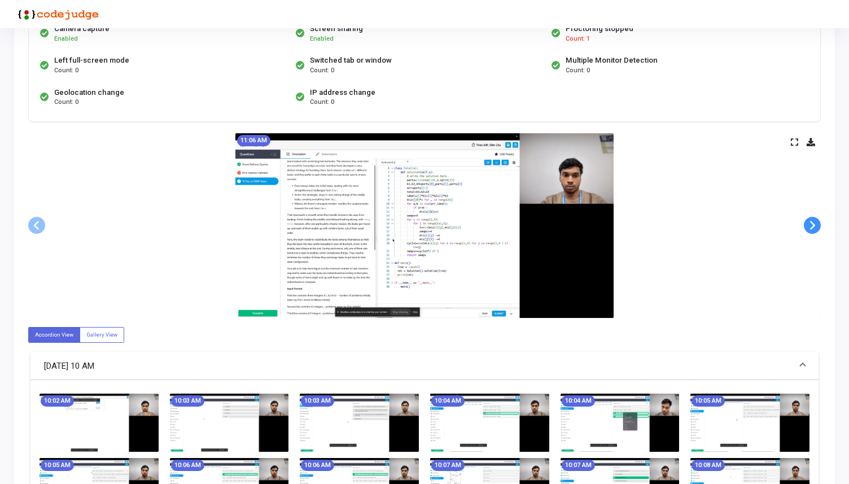
click at [809, 225] on span at bounding box center [812, 225] width 17 height 17
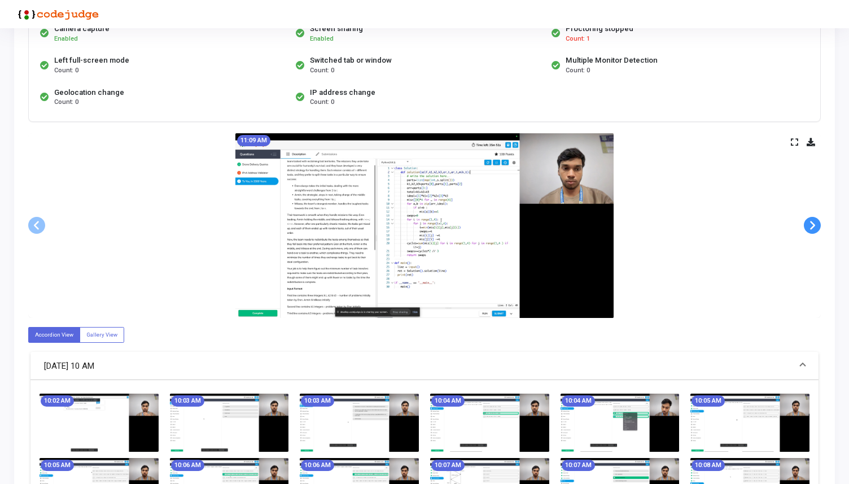
click at [809, 225] on span at bounding box center [812, 225] width 17 height 17
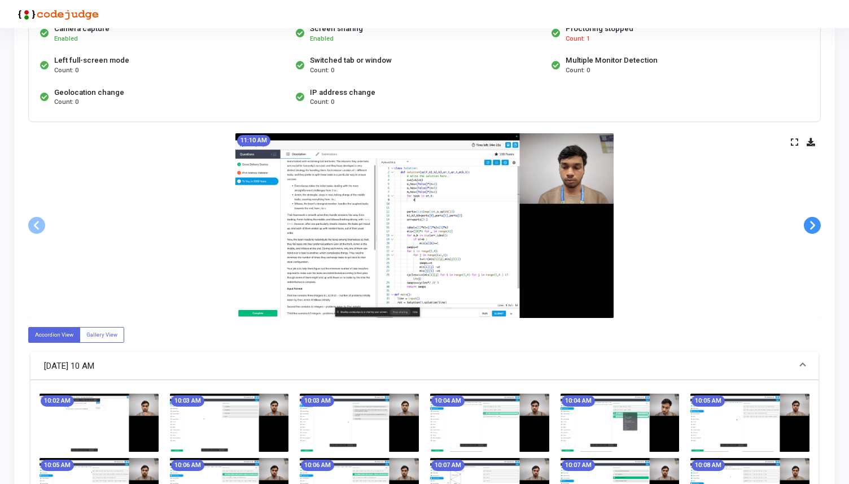
click at [809, 225] on span at bounding box center [812, 225] width 17 height 17
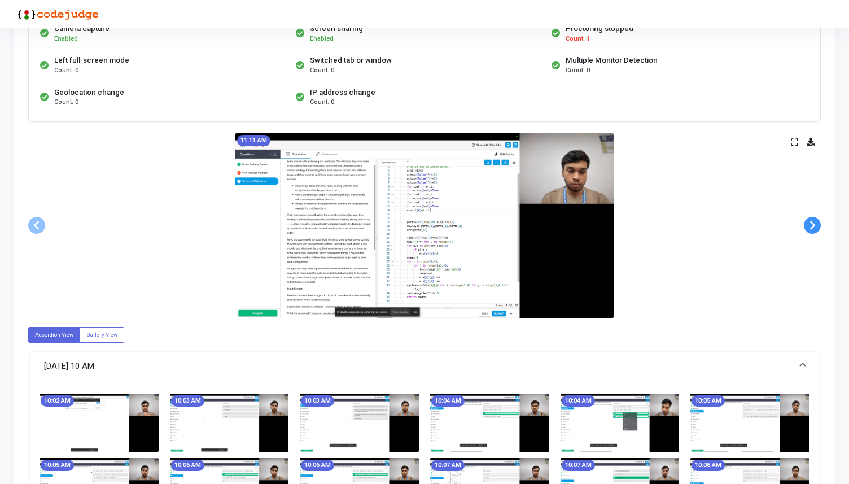
click at [809, 225] on span at bounding box center [812, 225] width 17 height 17
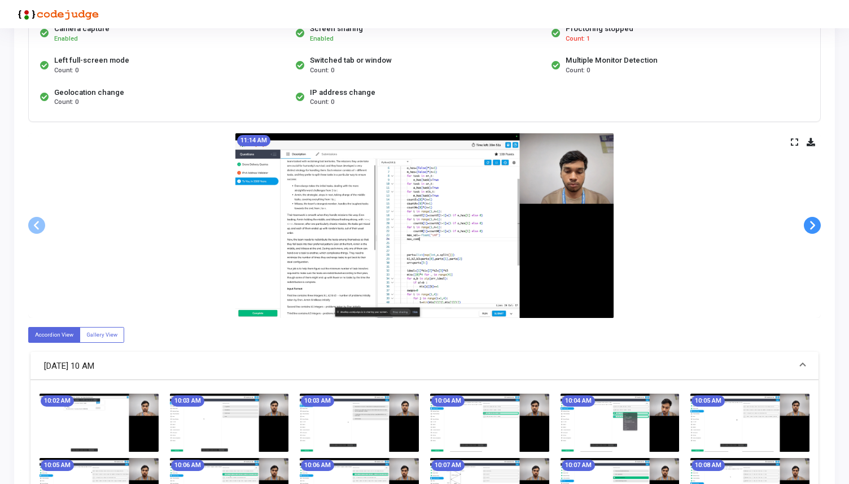
click at [809, 225] on span at bounding box center [812, 225] width 17 height 17
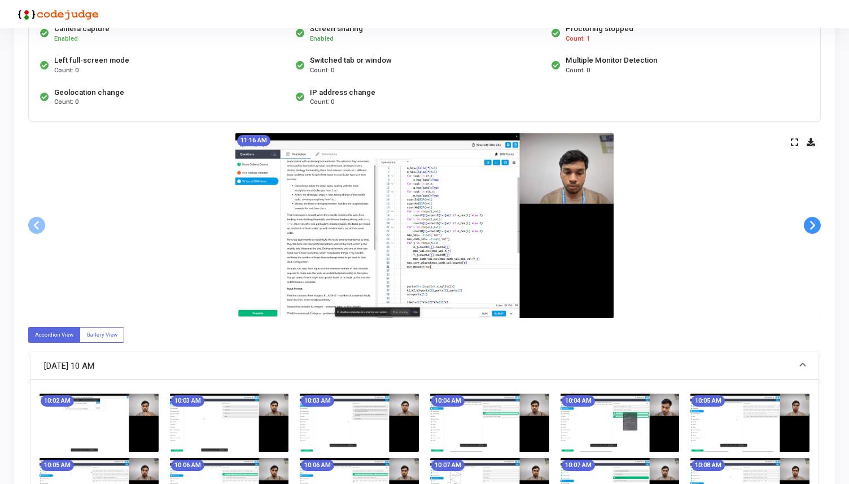
click at [809, 225] on span at bounding box center [812, 225] width 17 height 17
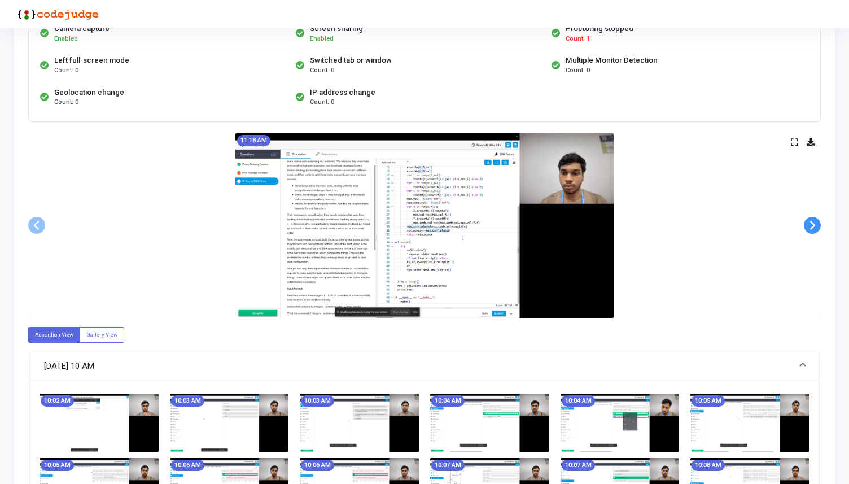
click at [809, 225] on span at bounding box center [812, 225] width 17 height 17
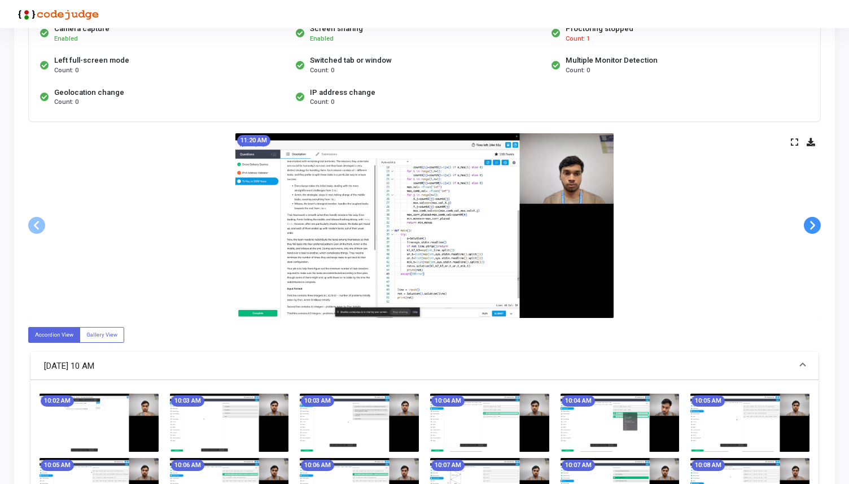
click at [809, 225] on span at bounding box center [812, 225] width 17 height 17
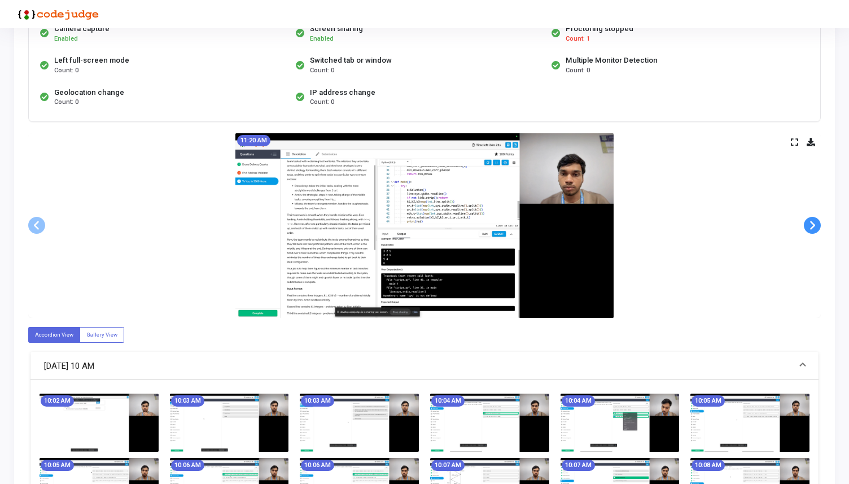
click at [809, 225] on span at bounding box center [812, 225] width 17 height 17
click at [809, 226] on span at bounding box center [812, 225] width 17 height 17
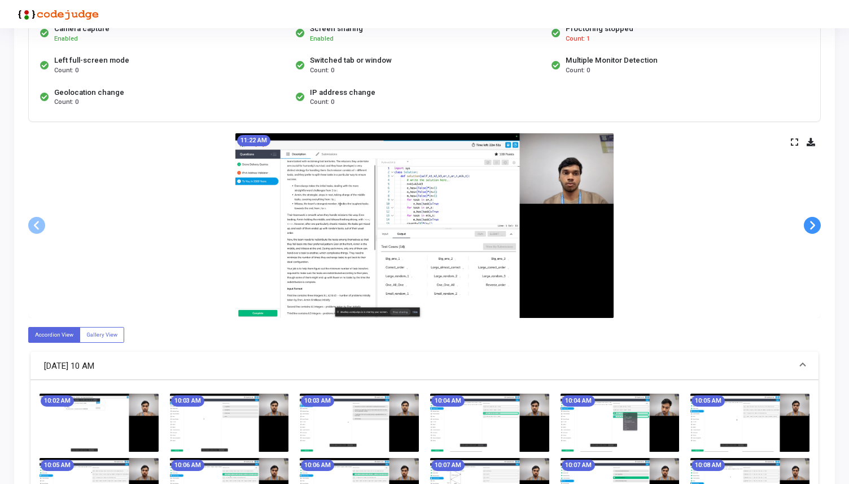
click at [809, 226] on span at bounding box center [812, 225] width 17 height 17
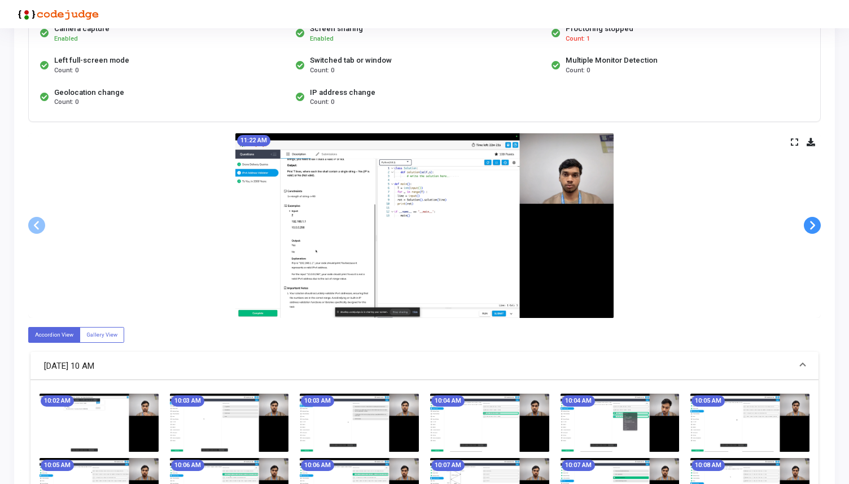
click at [809, 226] on span at bounding box center [812, 225] width 17 height 17
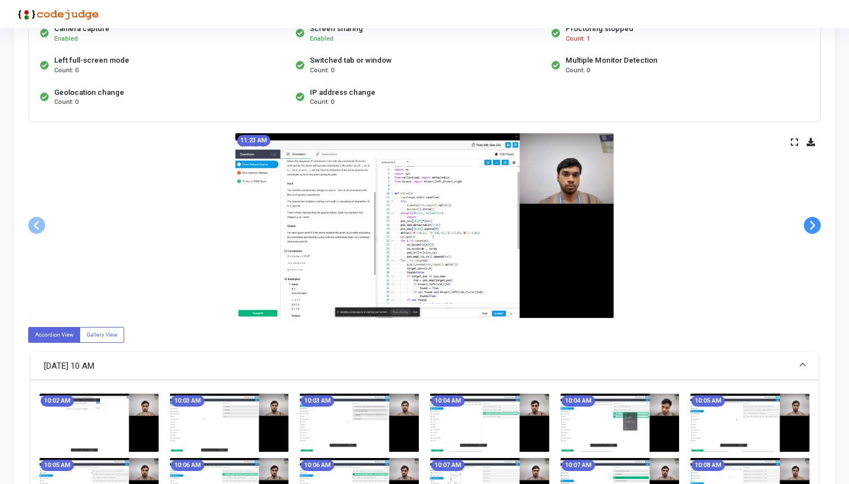
click at [809, 226] on span at bounding box center [812, 225] width 17 height 17
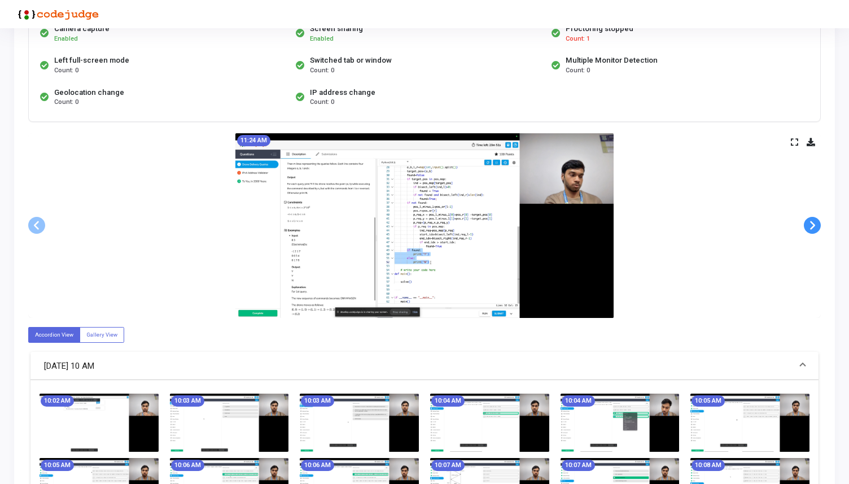
click at [809, 226] on span at bounding box center [812, 225] width 17 height 17
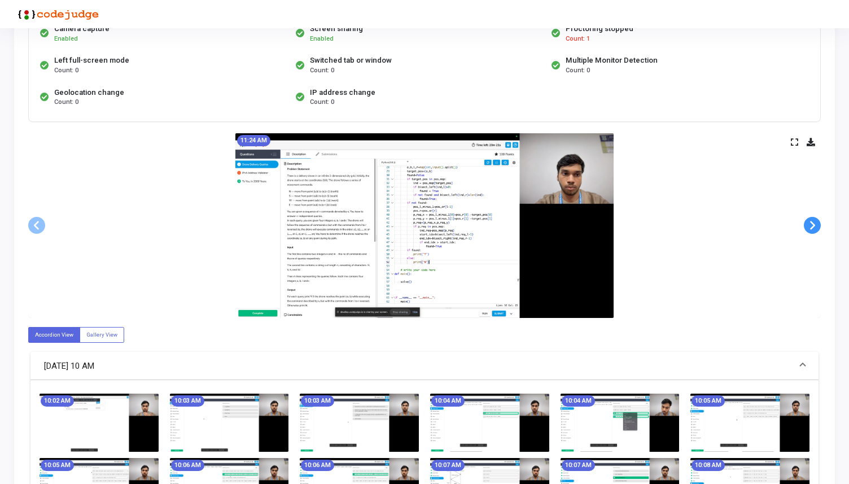
click at [809, 226] on span at bounding box center [812, 225] width 17 height 17
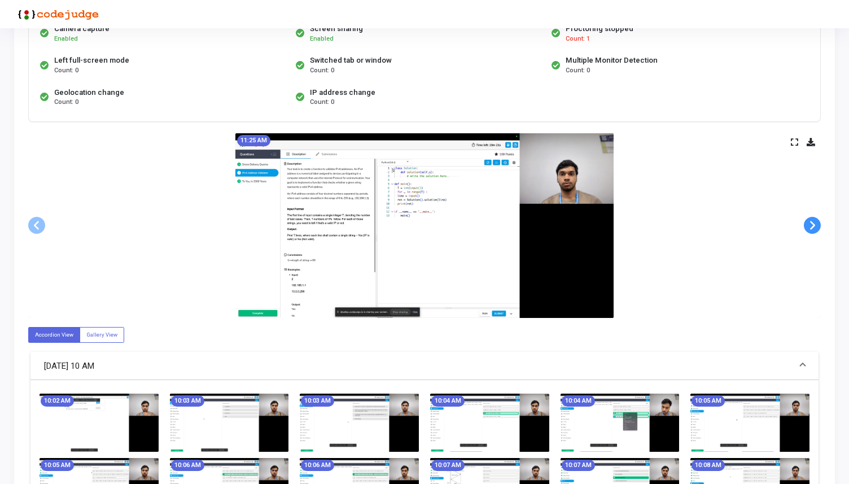
click at [809, 226] on span at bounding box center [812, 225] width 17 height 17
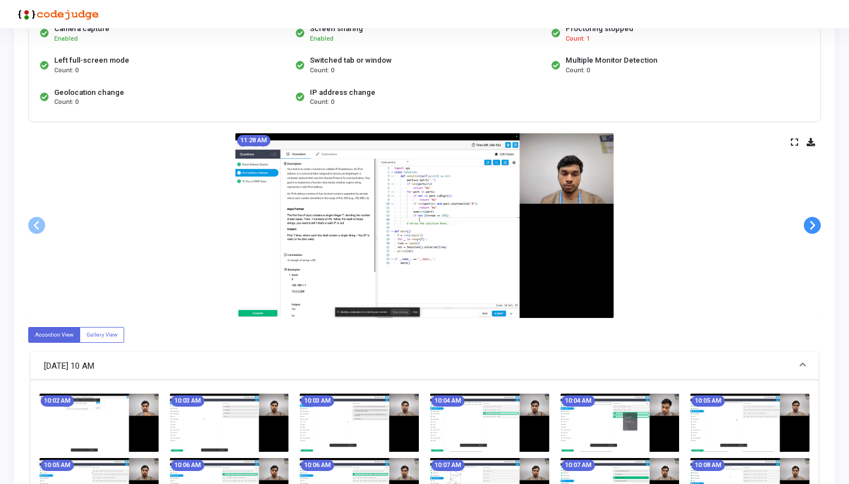
click at [809, 226] on span at bounding box center [812, 225] width 17 height 17
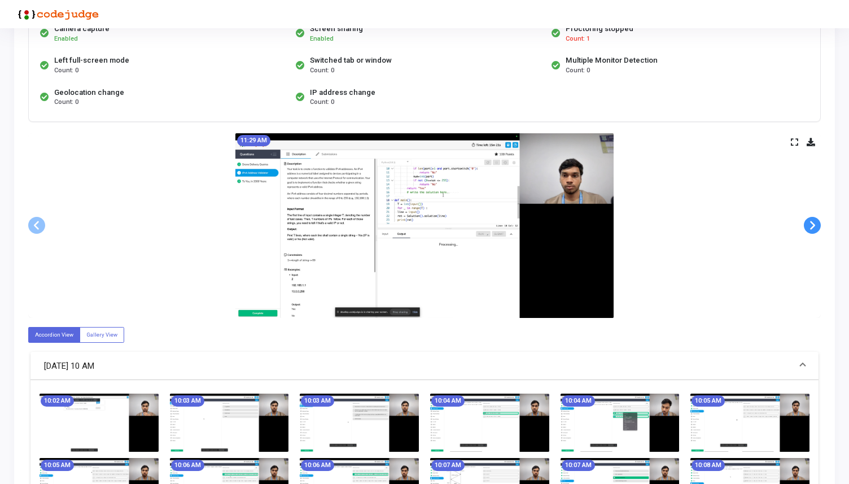
click at [809, 226] on span at bounding box center [812, 225] width 17 height 17
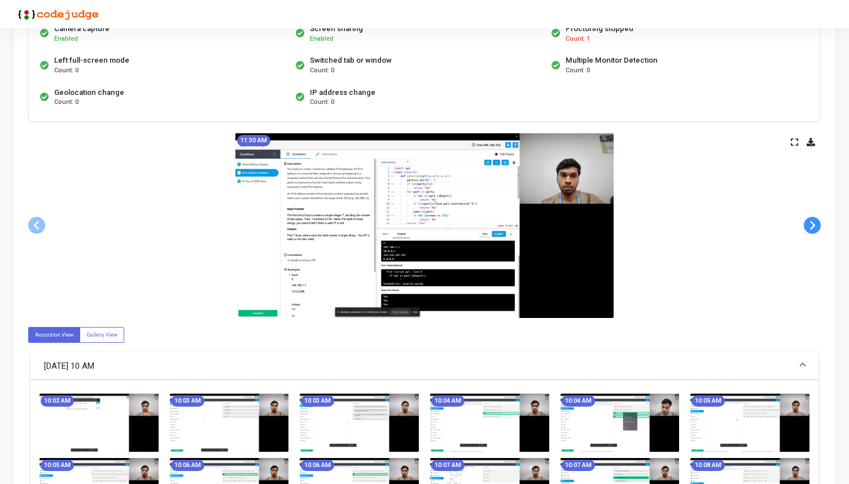
click at [809, 226] on span at bounding box center [812, 225] width 17 height 17
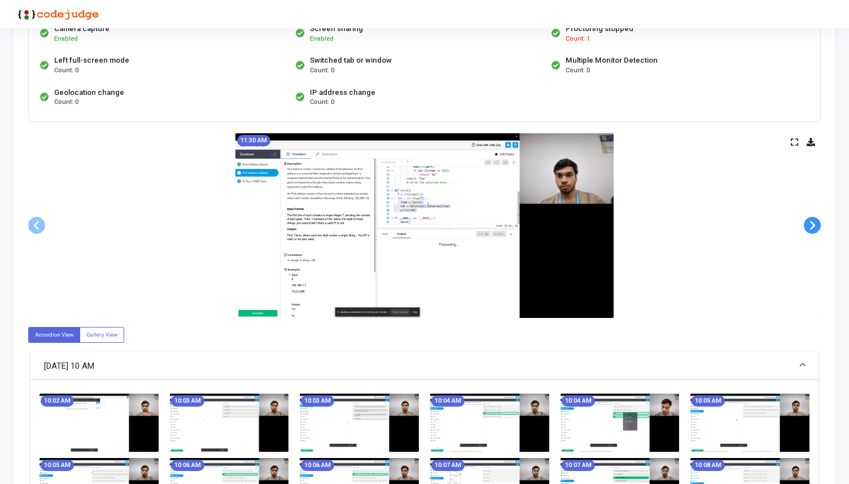
click at [809, 226] on span at bounding box center [812, 225] width 17 height 17
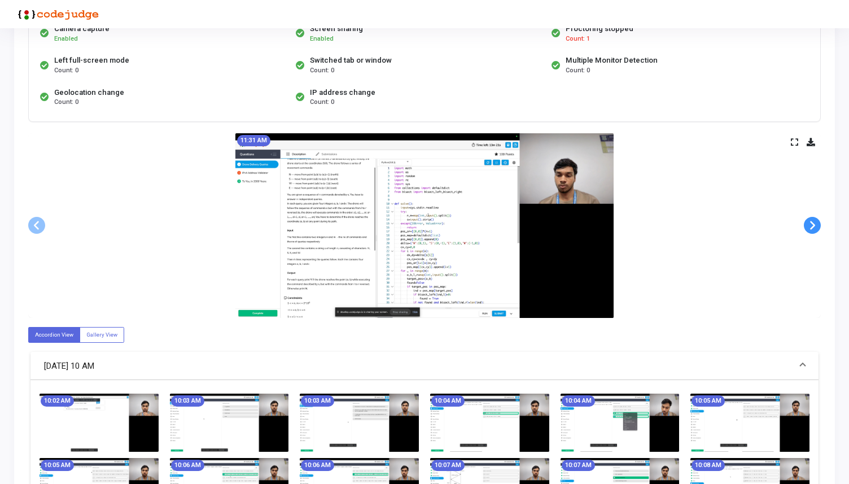
click at [809, 226] on span at bounding box center [812, 225] width 17 height 17
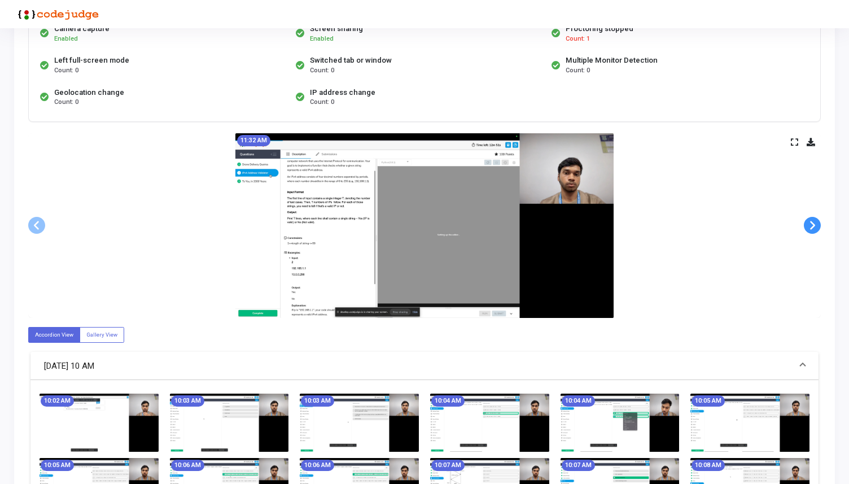
click at [809, 226] on span at bounding box center [812, 225] width 17 height 17
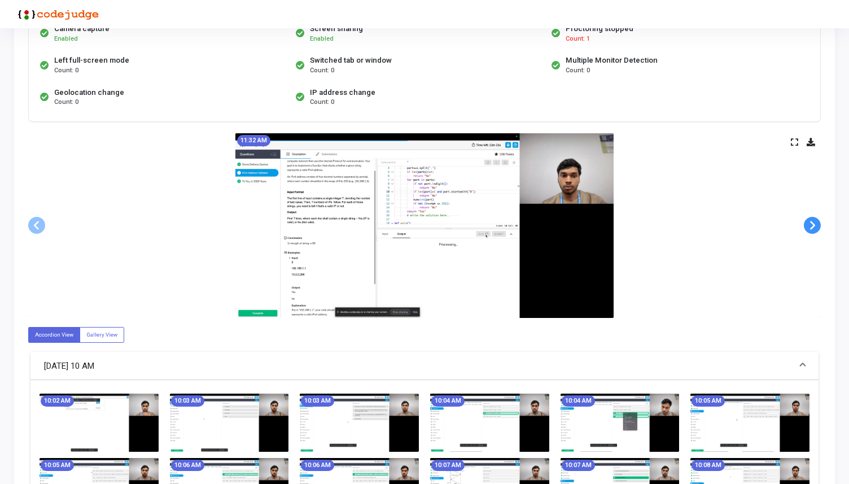
click at [809, 226] on span at bounding box center [812, 225] width 17 height 17
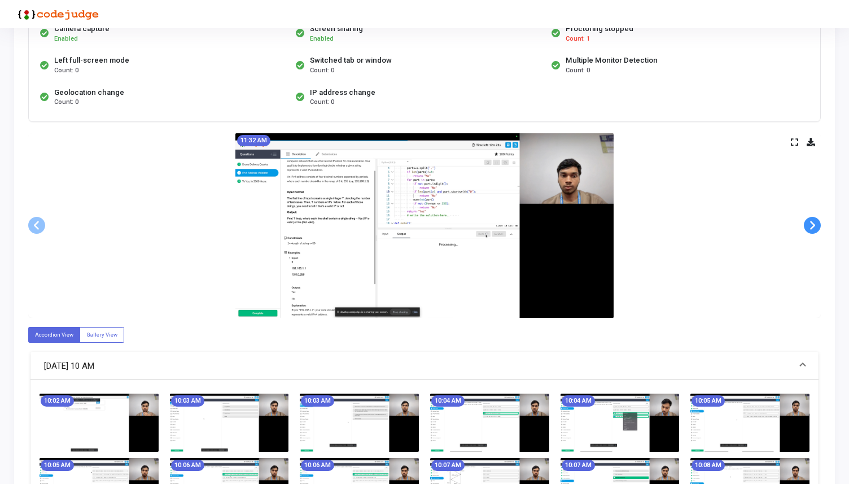
click at [809, 226] on span at bounding box center [812, 225] width 17 height 17
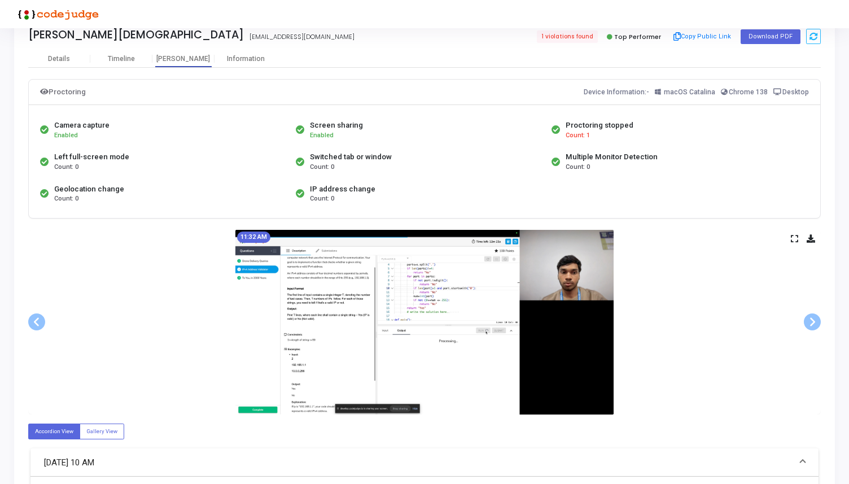
scroll to position [0, 0]
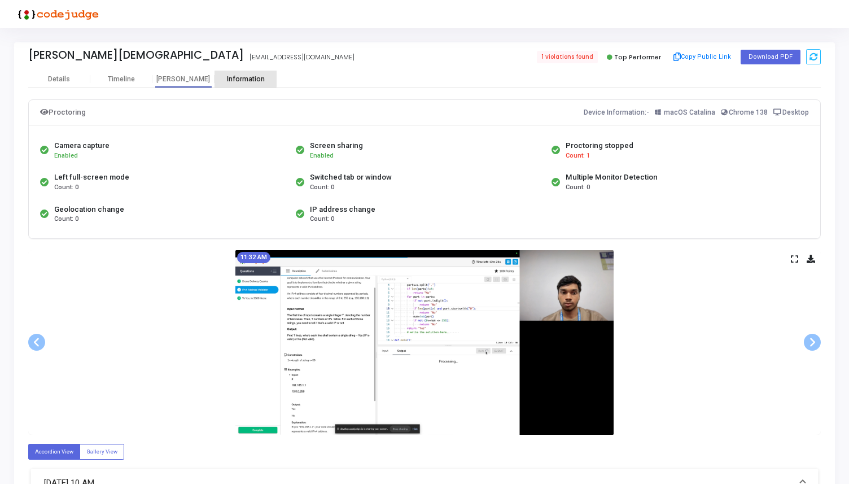
click at [240, 78] on div "Information" at bounding box center [245, 79] width 62 height 8
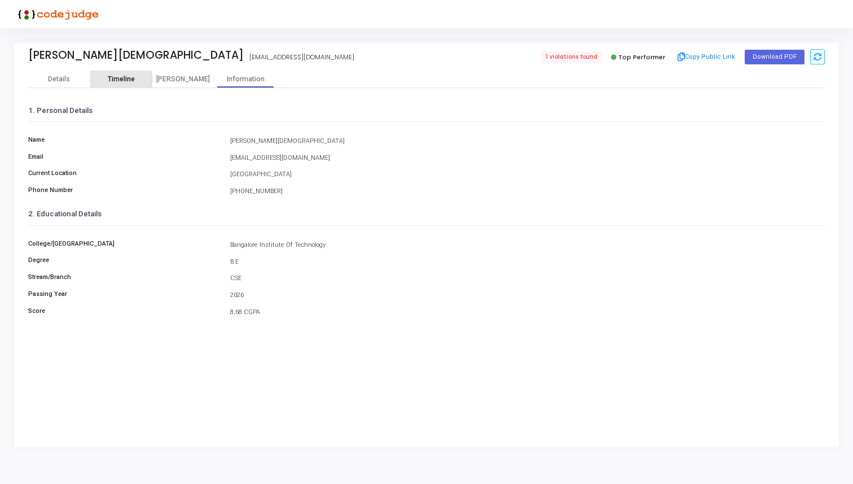
click at [103, 80] on div "Timeline" at bounding box center [121, 79] width 62 height 8
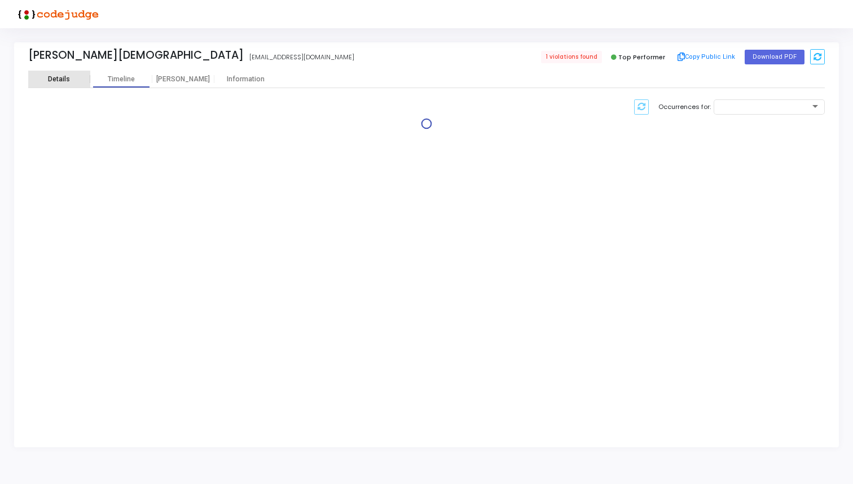
click at [67, 78] on div "Details" at bounding box center [59, 79] width 22 height 8
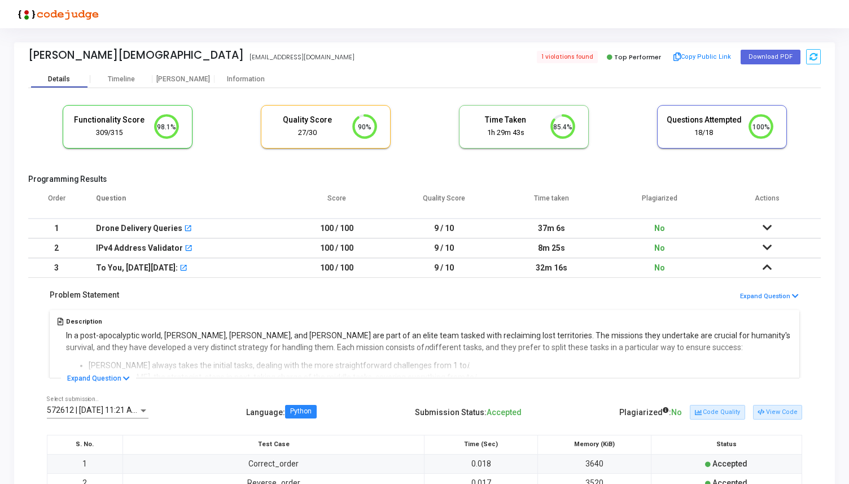
scroll to position [24, 29]
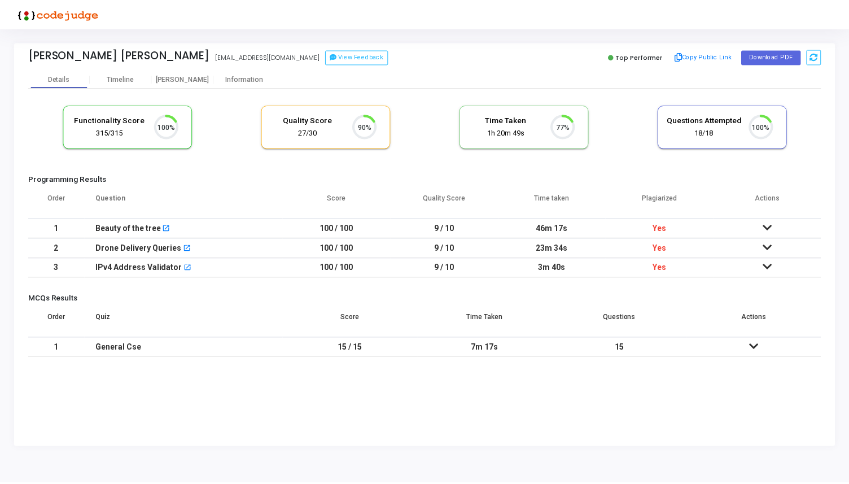
scroll to position [24, 29]
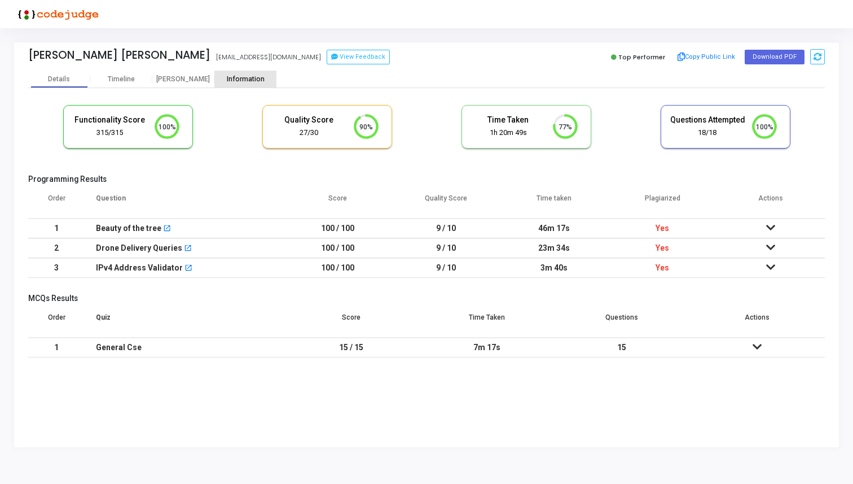
click at [247, 82] on div "Information" at bounding box center [245, 79] width 62 height 8
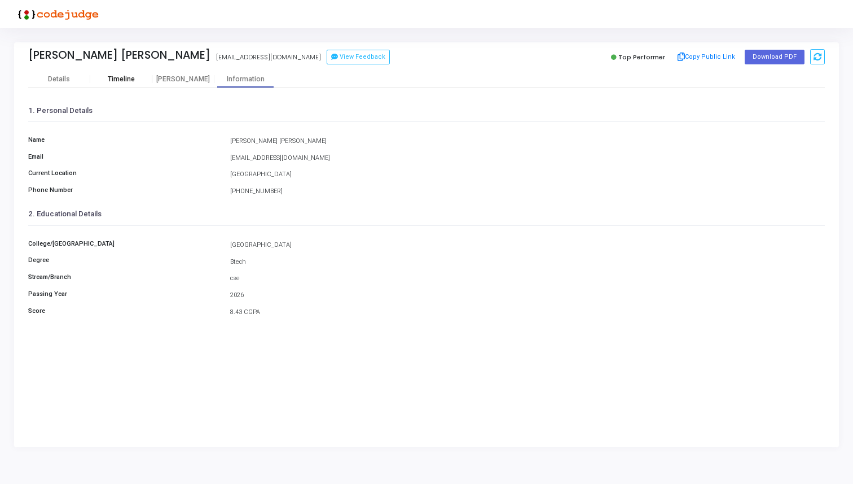
click at [125, 76] on div "Timeline" at bounding box center [121, 79] width 27 height 8
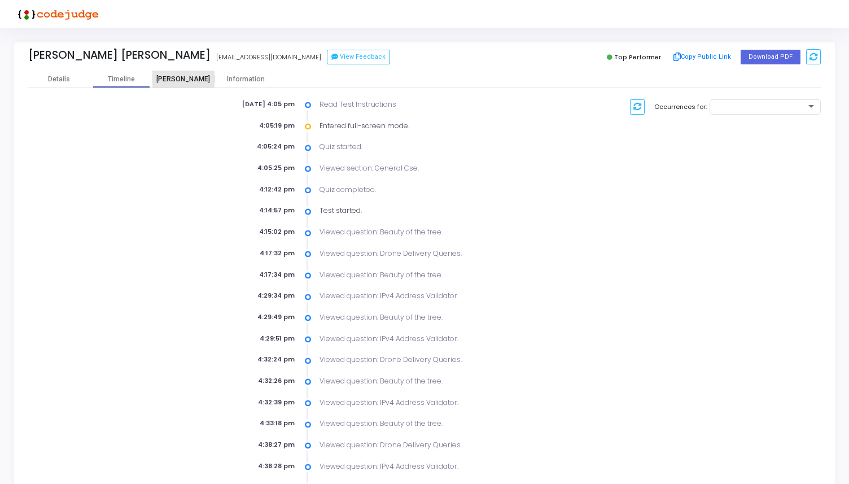
click at [179, 74] on div "[PERSON_NAME]" at bounding box center [183, 79] width 62 height 17
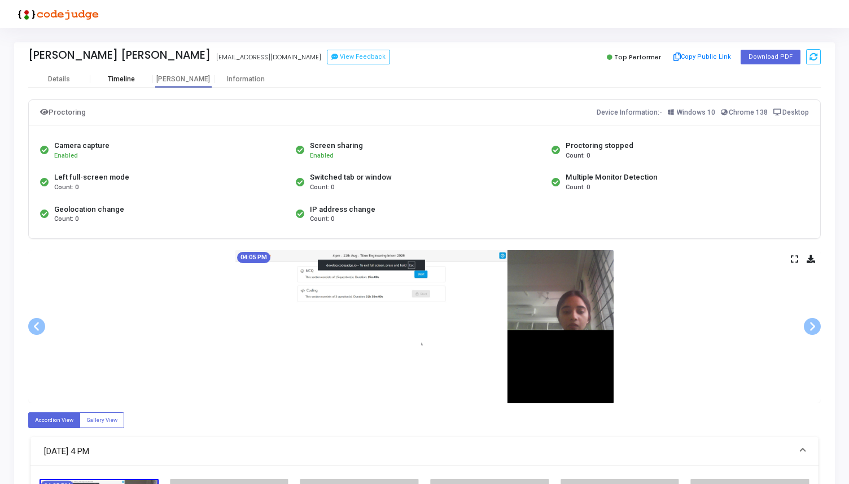
click at [122, 72] on div "Timeline" at bounding box center [121, 79] width 62 height 17
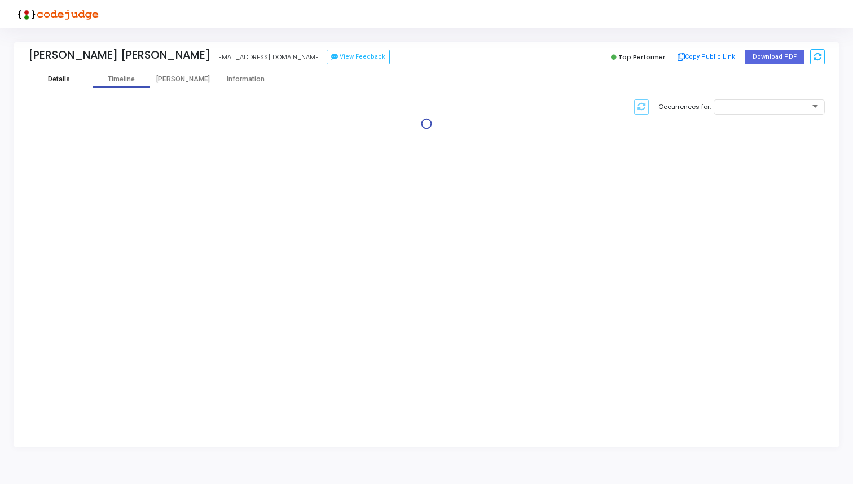
click at [69, 85] on div "Details" at bounding box center [59, 79] width 62 height 17
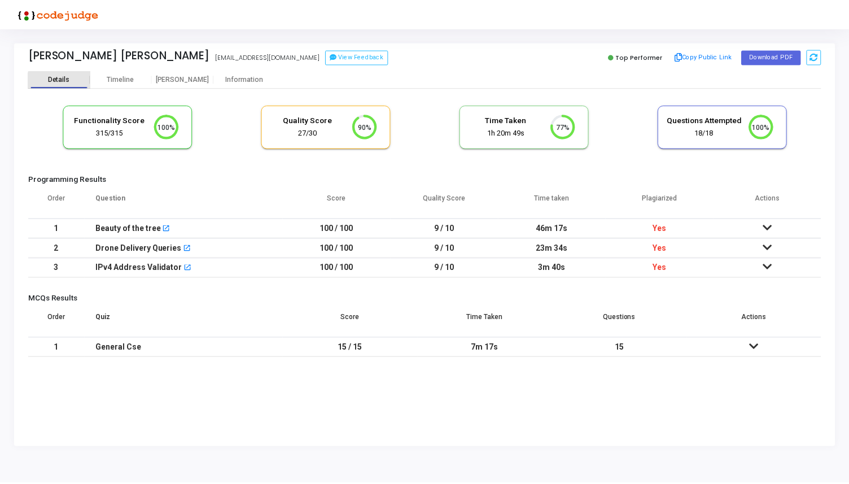
scroll to position [24, 29]
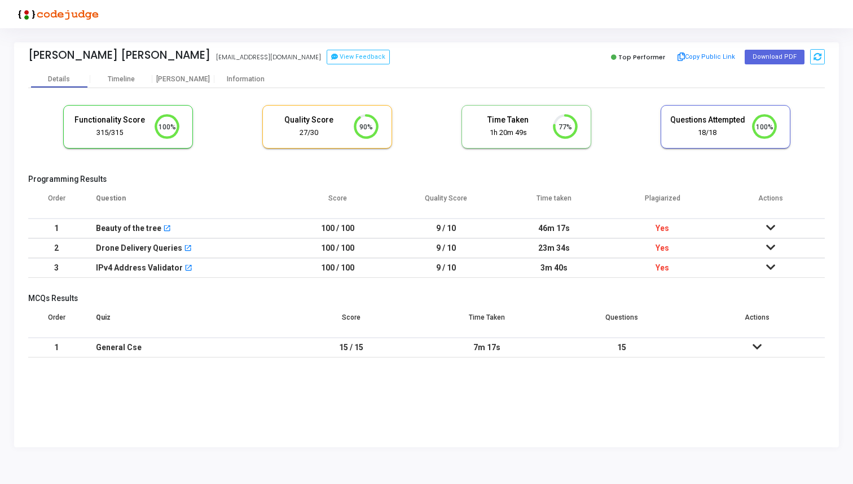
click at [770, 227] on icon at bounding box center [770, 227] width 9 height 8
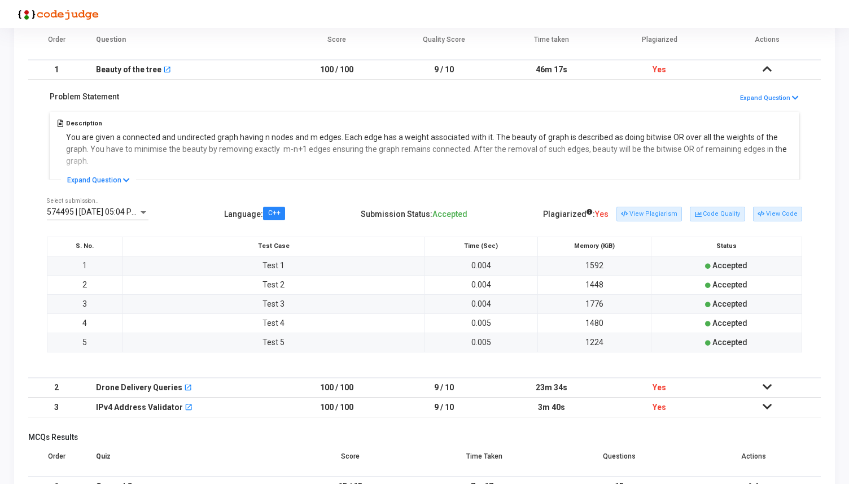
scroll to position [169, 0]
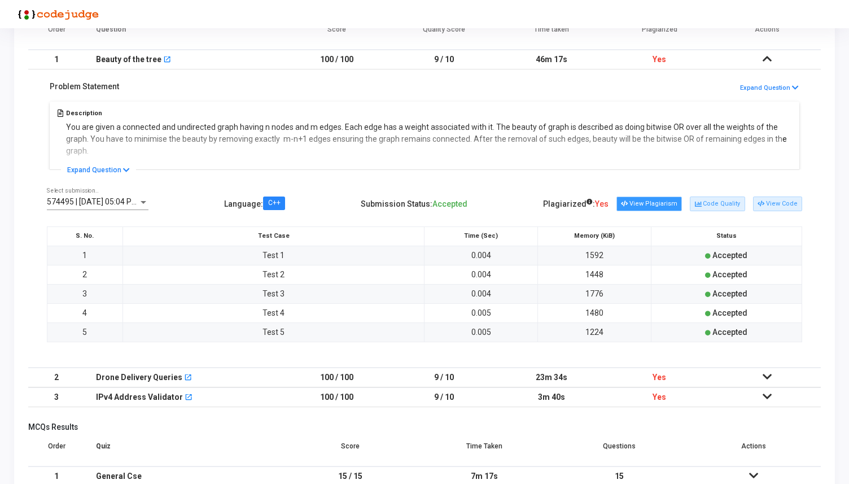
click at [638, 201] on button "View Plagiarism" at bounding box center [648, 203] width 65 height 15
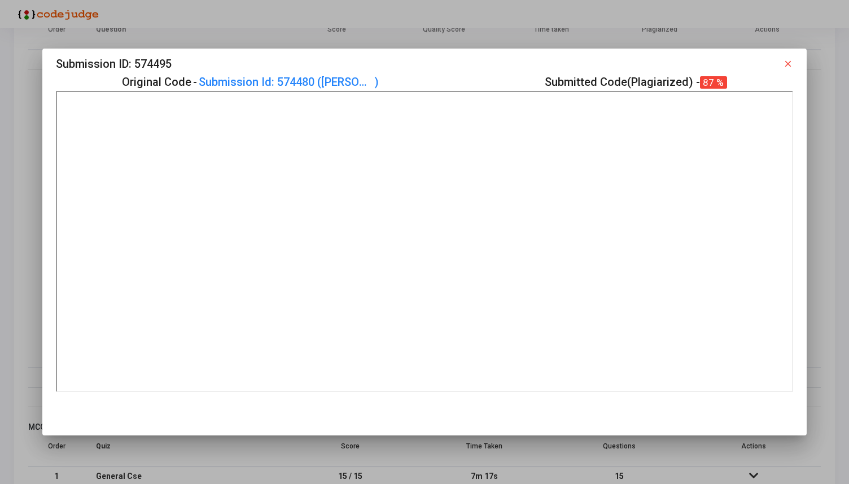
click at [789, 62] on mat-icon "close" at bounding box center [788, 64] width 10 height 10
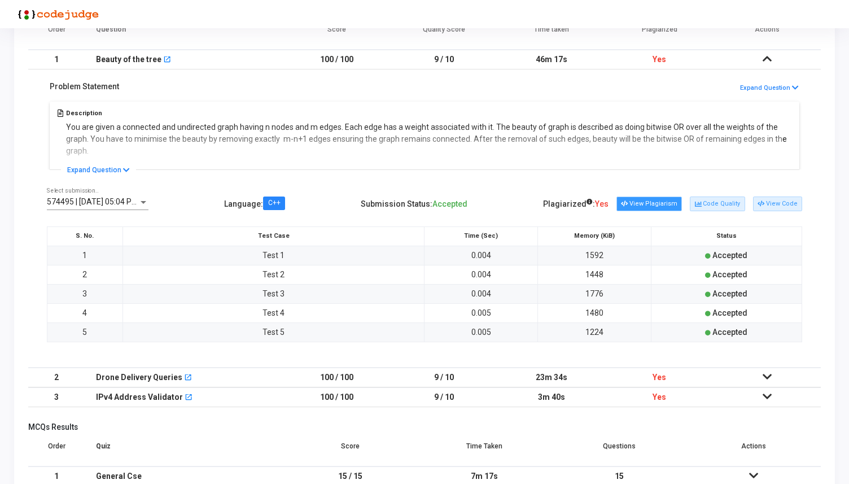
click at [634, 199] on button "View Plagiarism" at bounding box center [648, 203] width 65 height 15
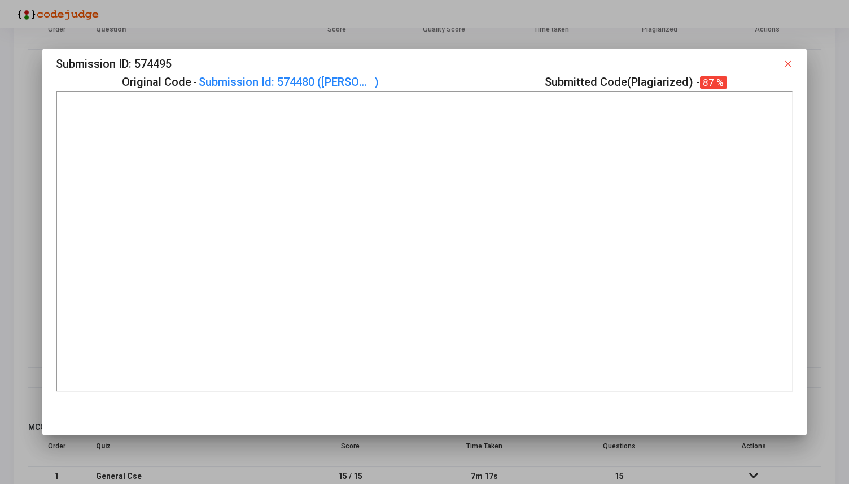
click at [790, 63] on mat-icon "close" at bounding box center [788, 64] width 10 height 10
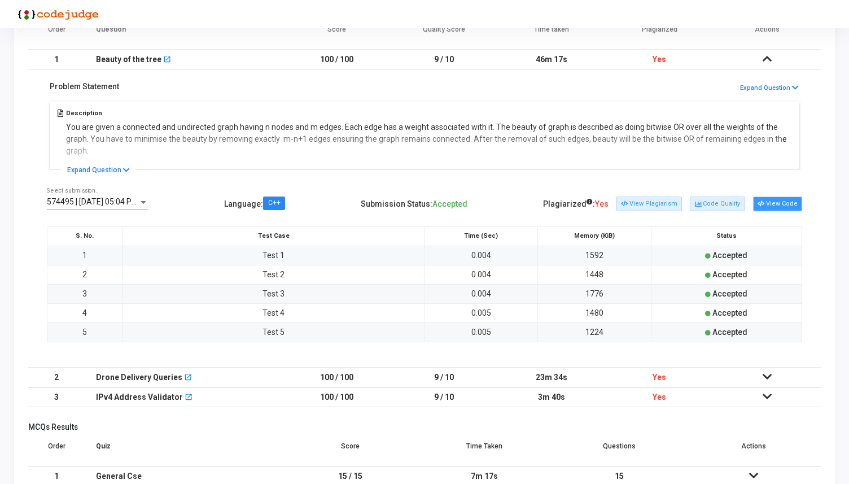
click at [779, 202] on button "View Code" at bounding box center [777, 203] width 49 height 15
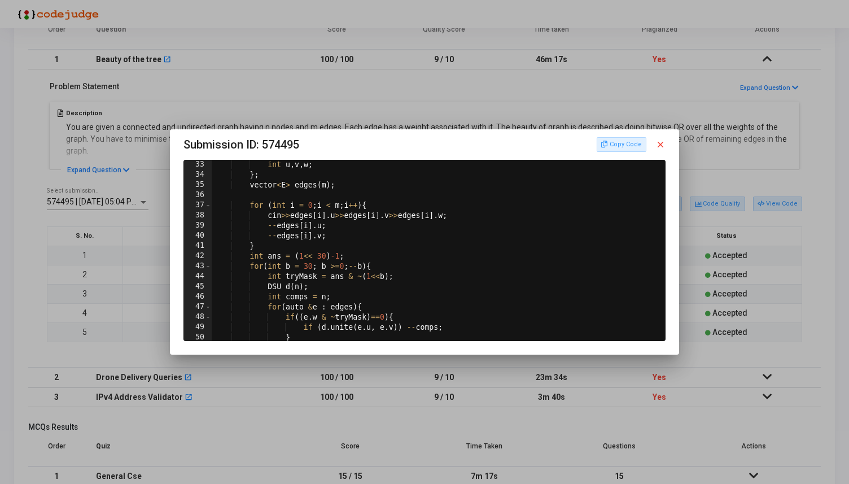
scroll to position [409, 0]
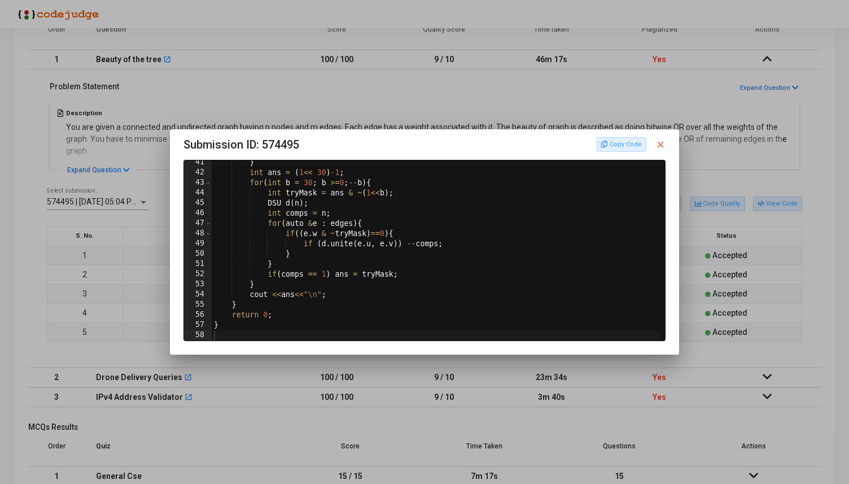
click at [663, 141] on mat-icon "close" at bounding box center [660, 144] width 10 height 10
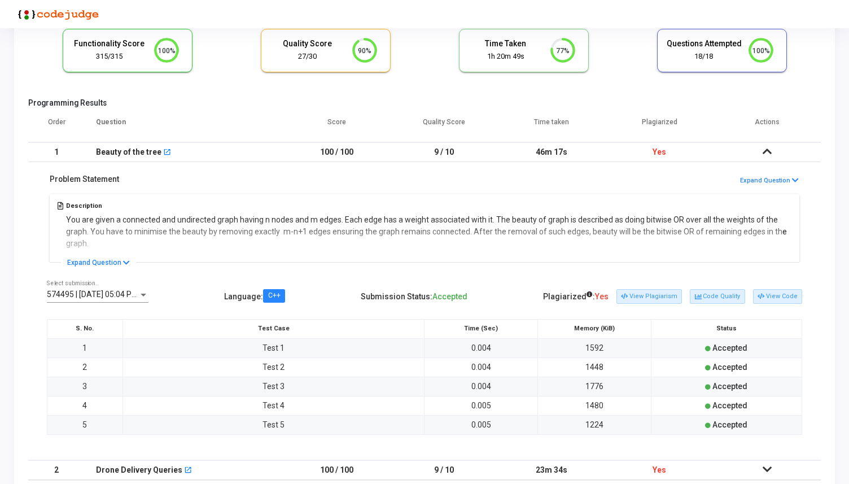
scroll to position [50, 0]
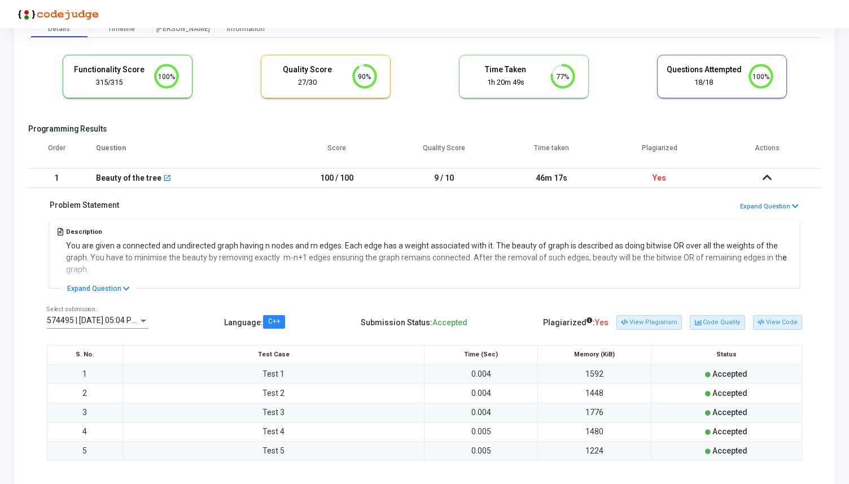
click at [763, 176] on icon at bounding box center [766, 177] width 9 height 8
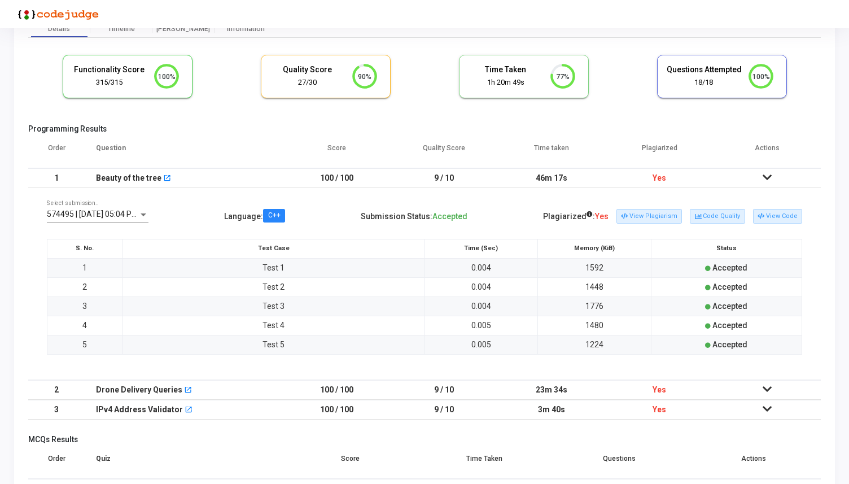
scroll to position [0, 0]
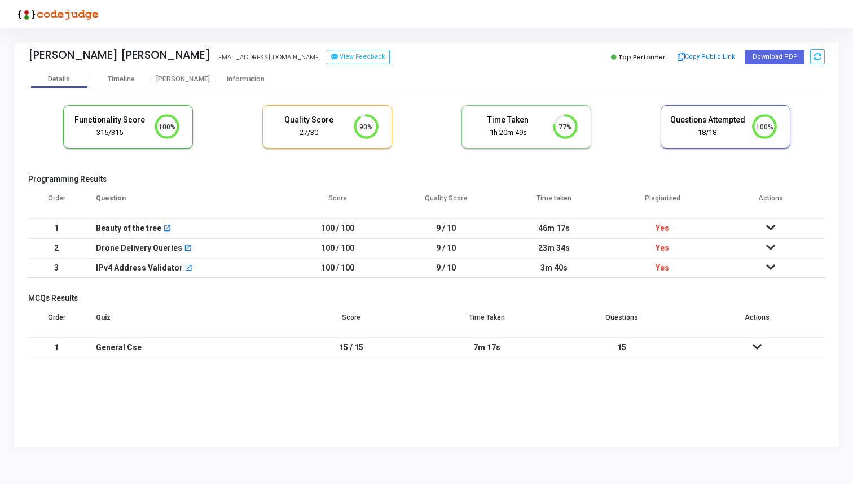
click at [769, 240] on td at bounding box center [771, 248] width 108 height 20
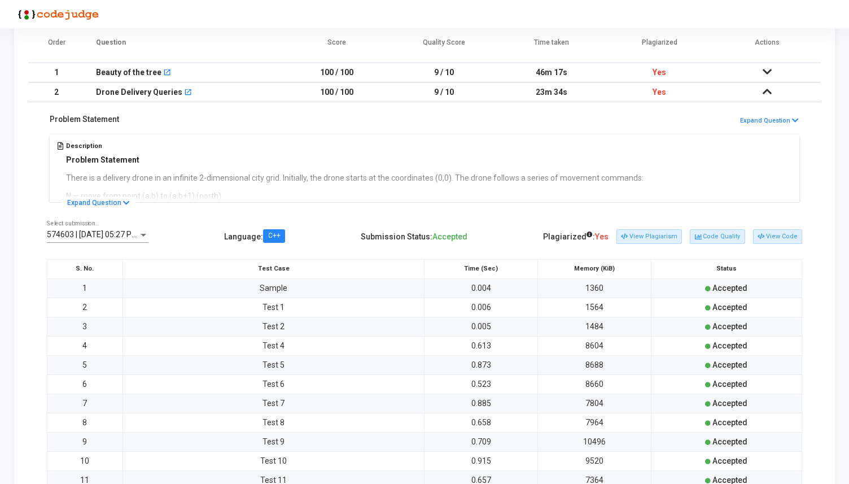
scroll to position [163, 0]
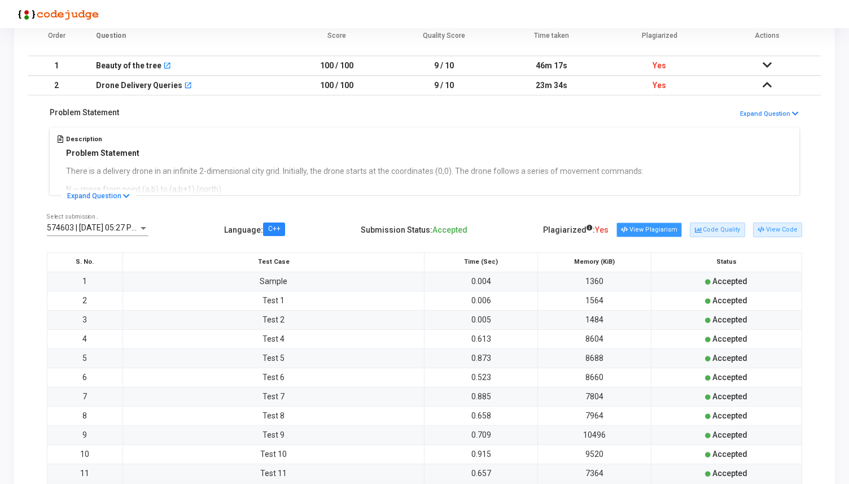
click at [651, 230] on button "View Plagiarism" at bounding box center [648, 229] width 65 height 15
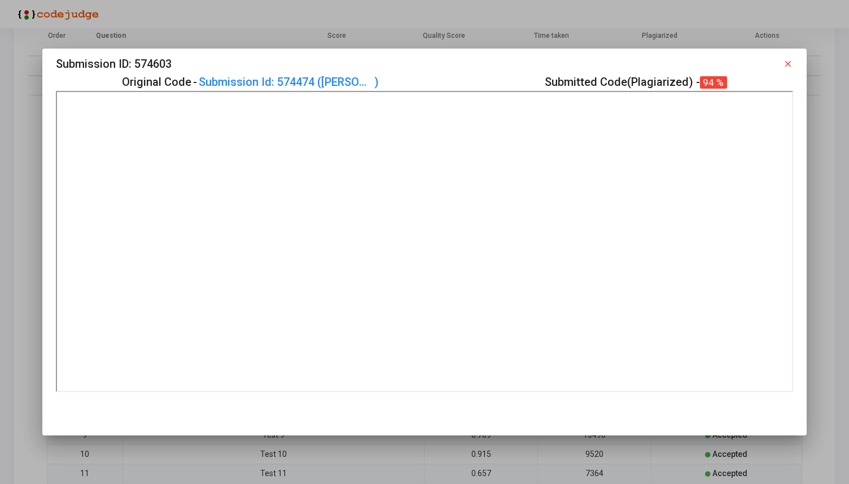
click at [791, 63] on mat-icon "close" at bounding box center [788, 64] width 10 height 10
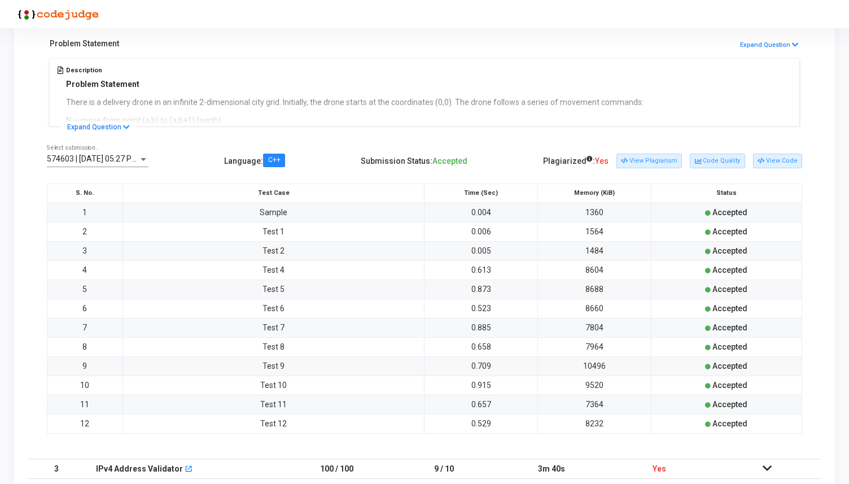
scroll to position [225, 0]
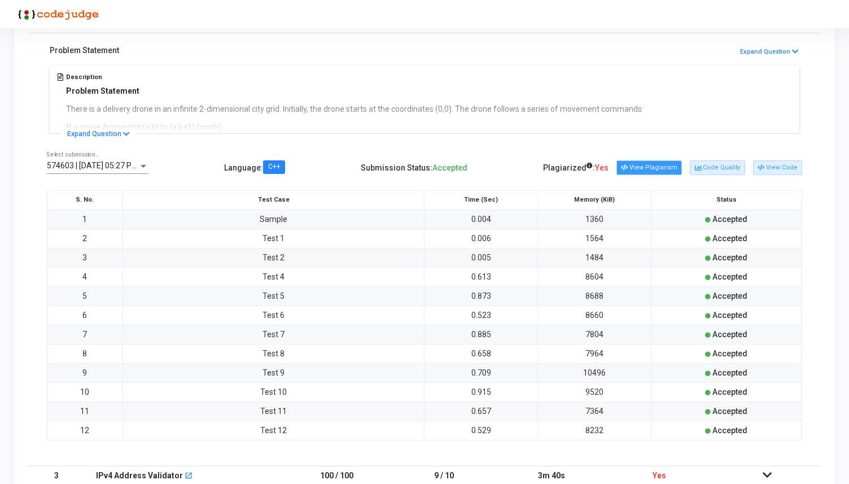
click at [638, 165] on button "View Plagiarism" at bounding box center [648, 167] width 65 height 15
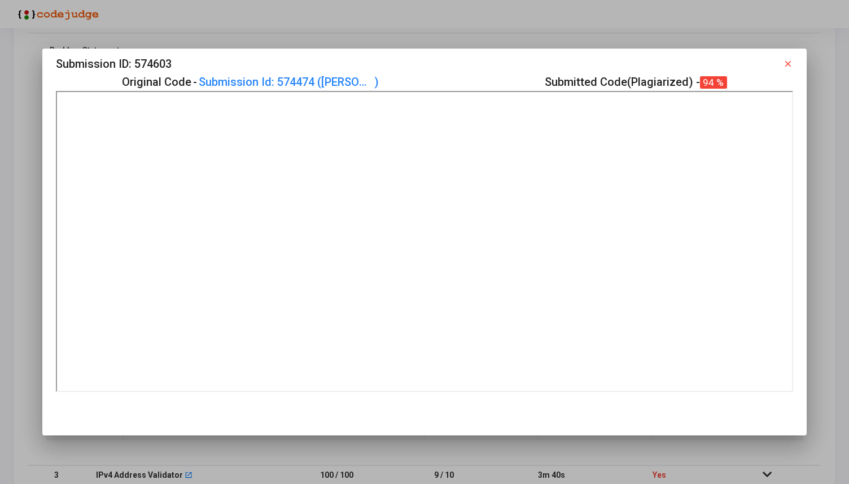
scroll to position [0, 0]
click at [791, 60] on mat-icon "close" at bounding box center [788, 64] width 10 height 10
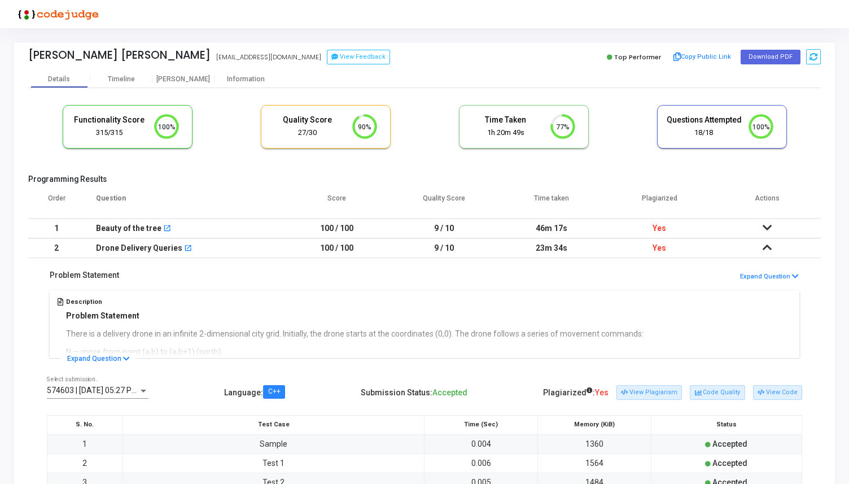
click at [769, 230] on icon at bounding box center [766, 227] width 9 height 8
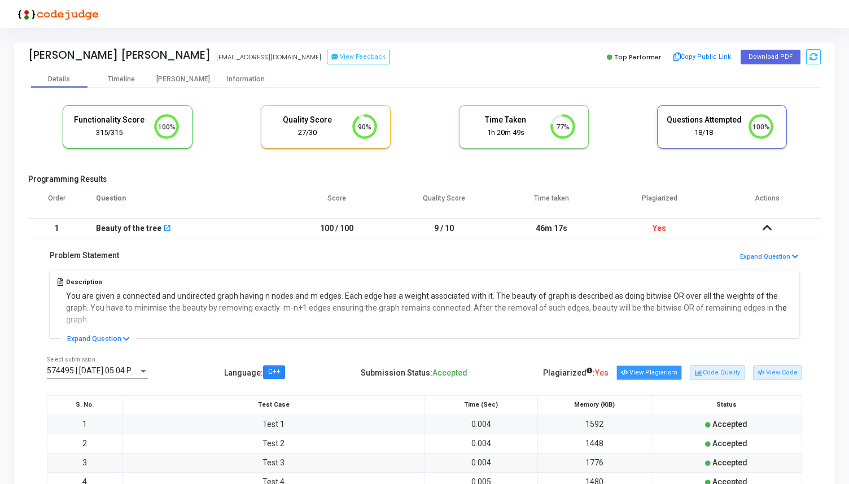
click at [650, 374] on button "View Plagiarism" at bounding box center [648, 372] width 65 height 15
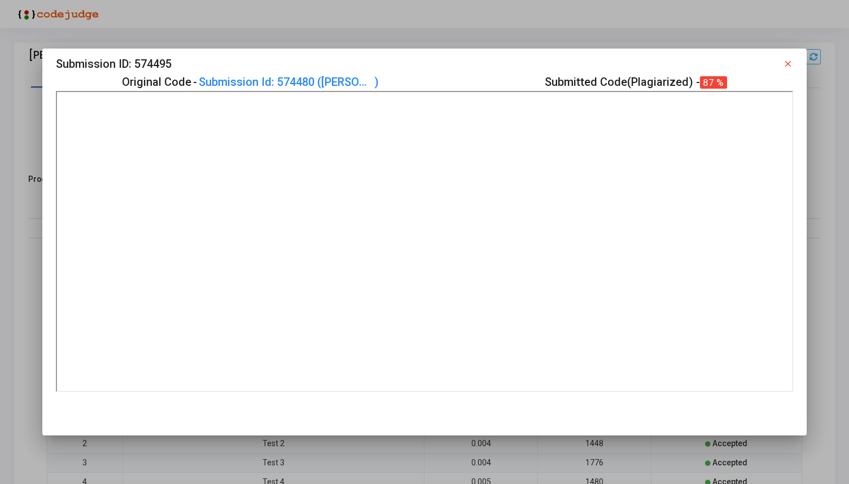
click at [788, 60] on mat-icon "close" at bounding box center [788, 64] width 10 height 10
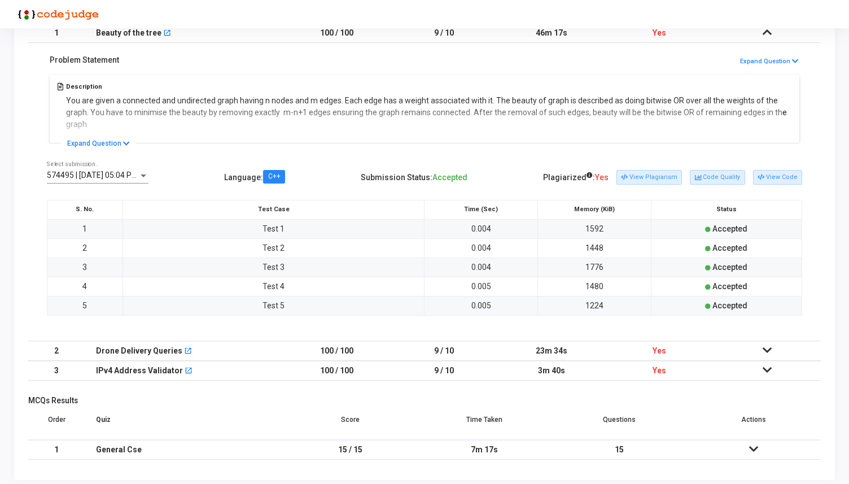
scroll to position [203, 0]
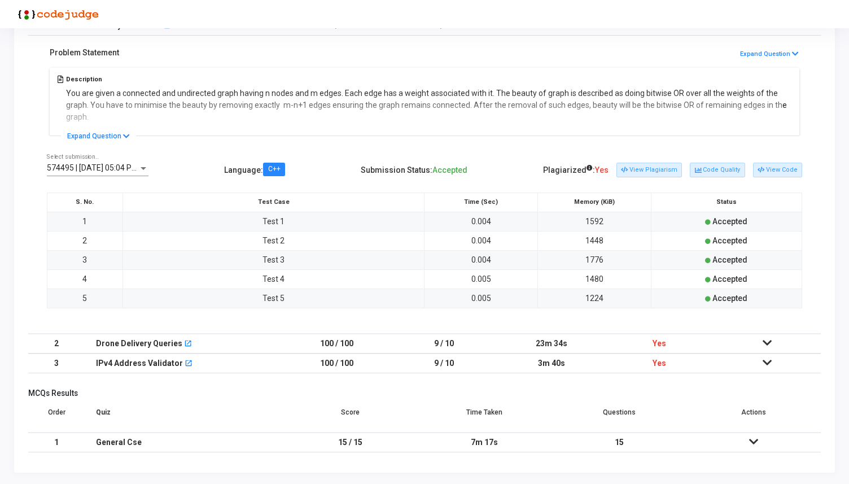
click at [768, 339] on icon at bounding box center [766, 343] width 9 height 8
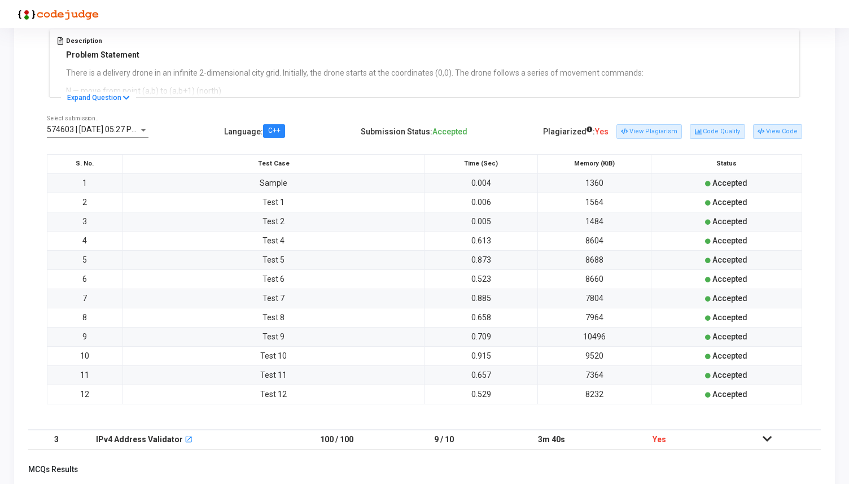
scroll to position [306, 0]
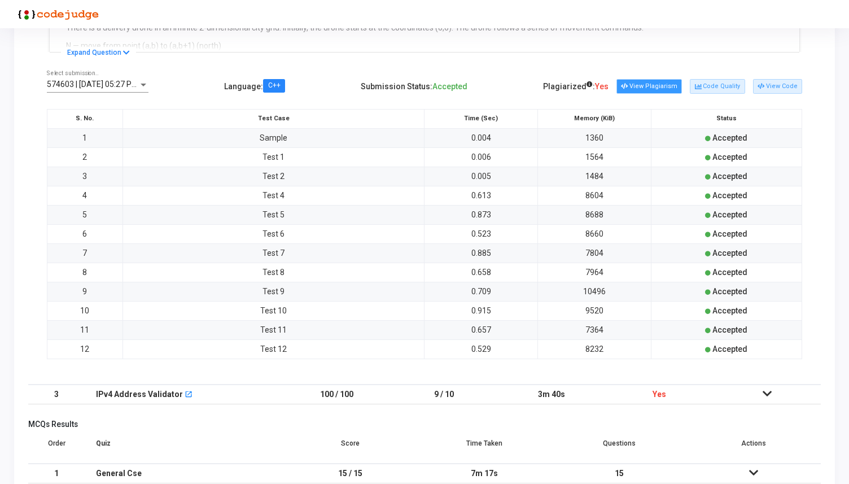
click at [661, 86] on button "View Plagiarism" at bounding box center [648, 86] width 65 height 15
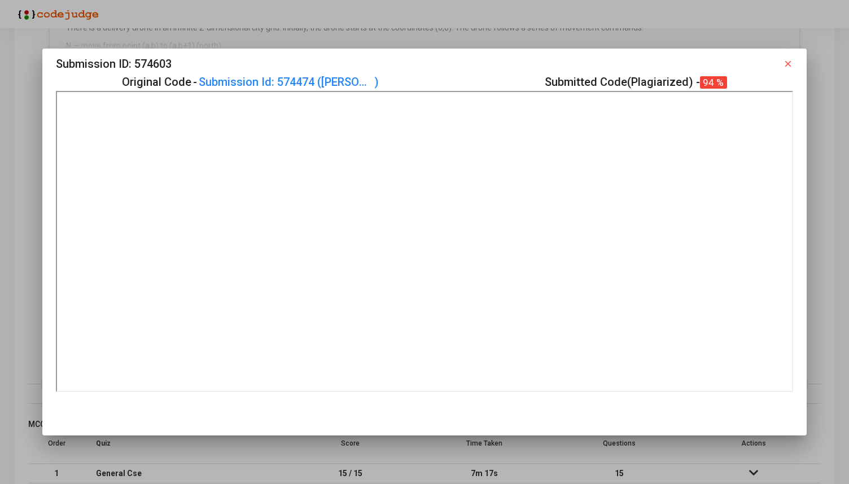
click at [789, 62] on mat-icon "close" at bounding box center [788, 64] width 10 height 10
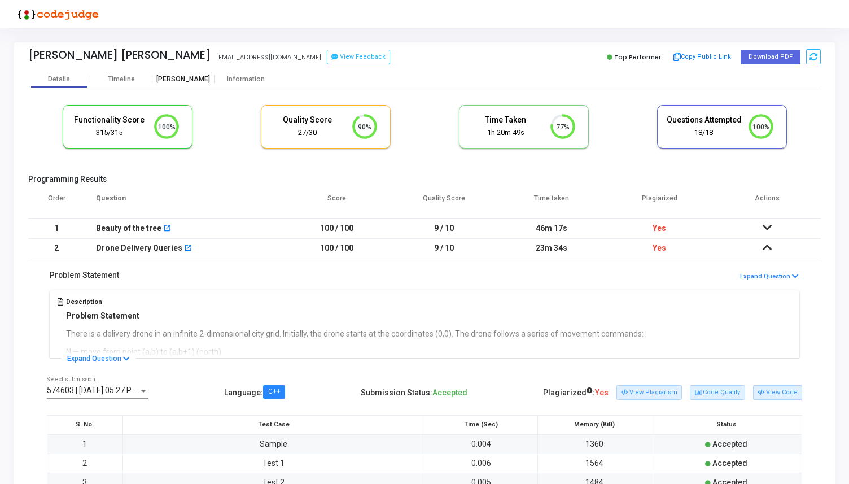
click at [172, 82] on div "[PERSON_NAME]" at bounding box center [183, 79] width 62 height 8
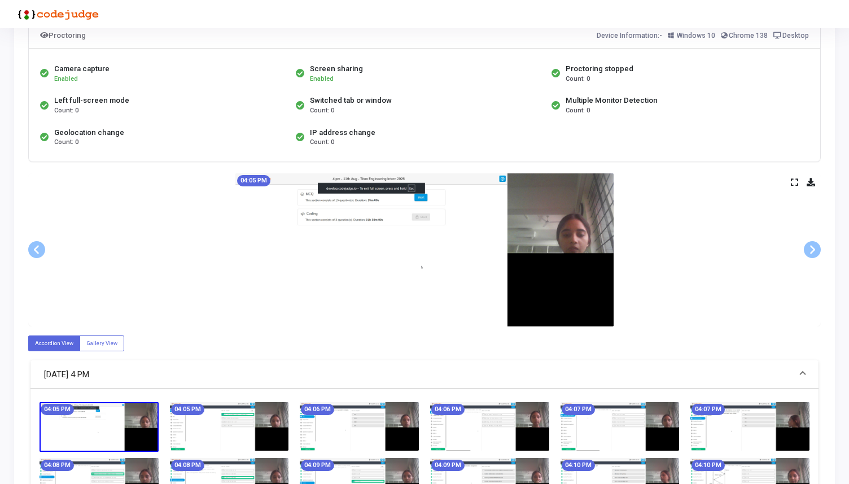
scroll to position [87, 0]
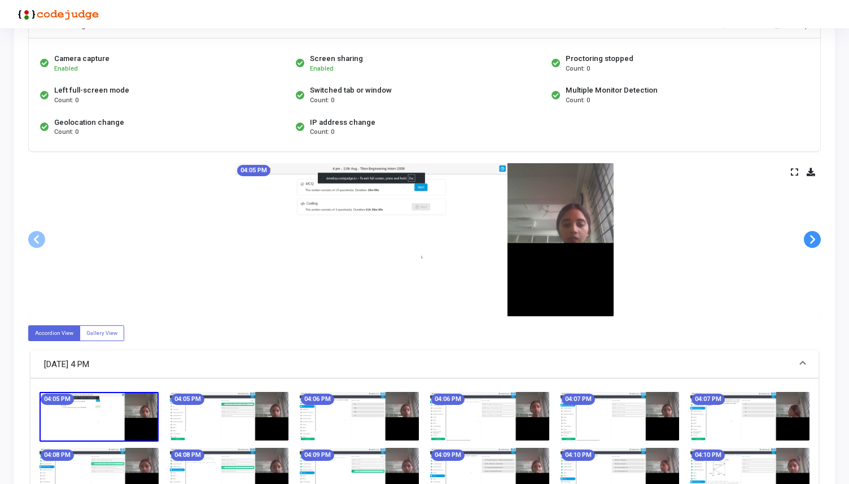
click at [811, 242] on span at bounding box center [812, 239] width 17 height 17
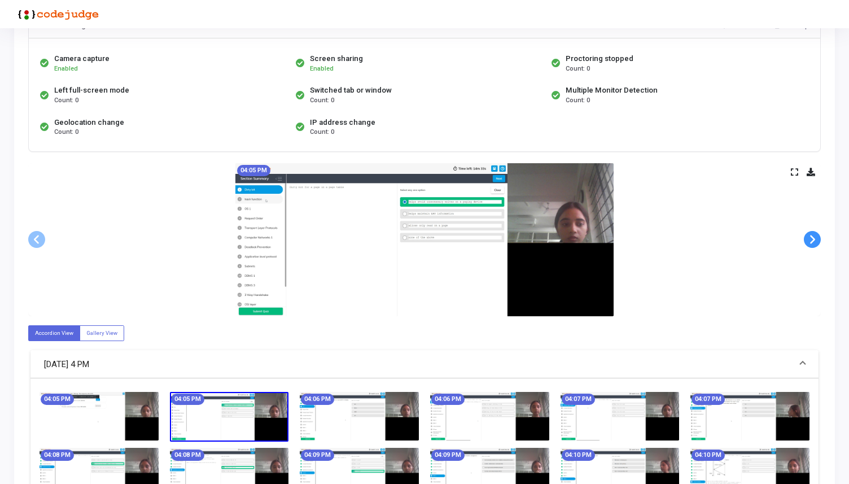
click at [811, 242] on span at bounding box center [812, 239] width 17 height 17
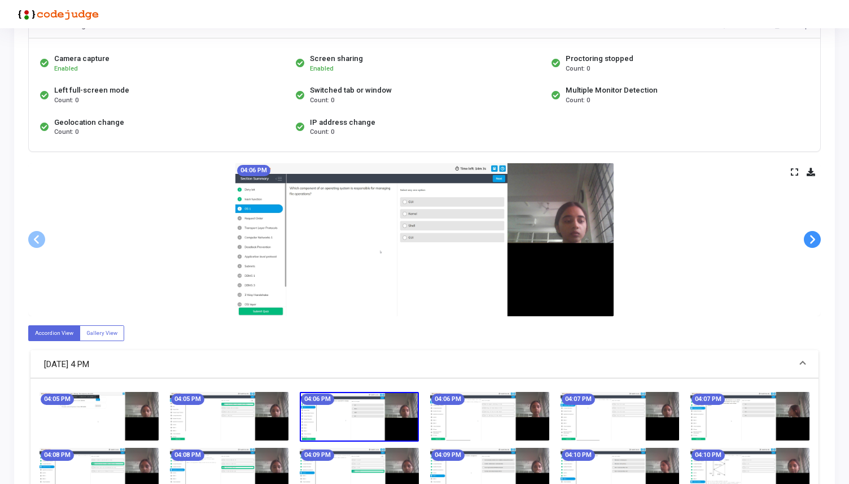
click at [811, 242] on span at bounding box center [812, 239] width 17 height 17
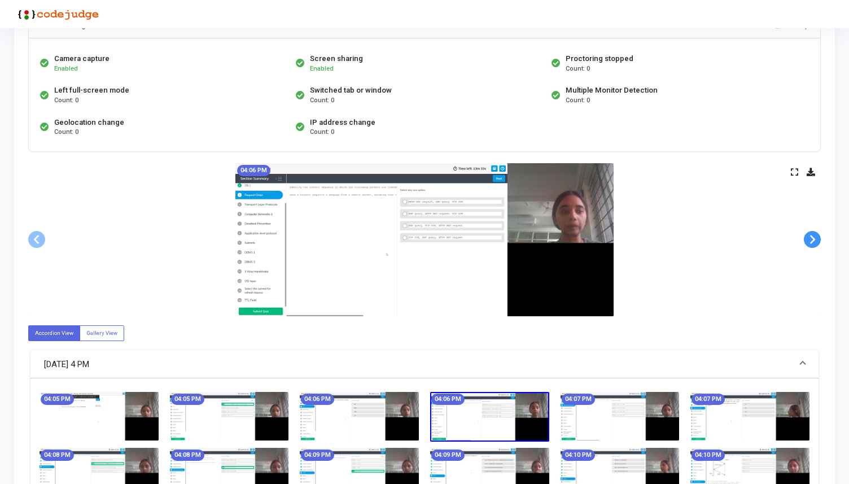
click at [811, 242] on span at bounding box center [812, 239] width 17 height 17
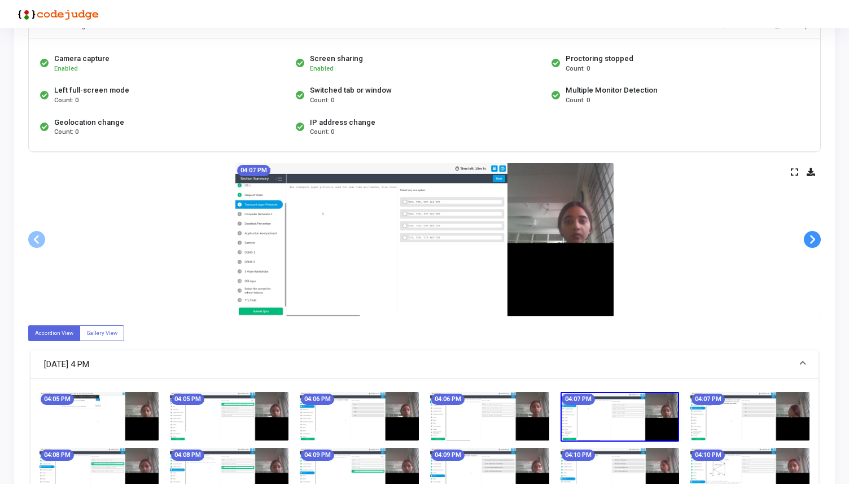
click at [811, 242] on span at bounding box center [812, 239] width 17 height 17
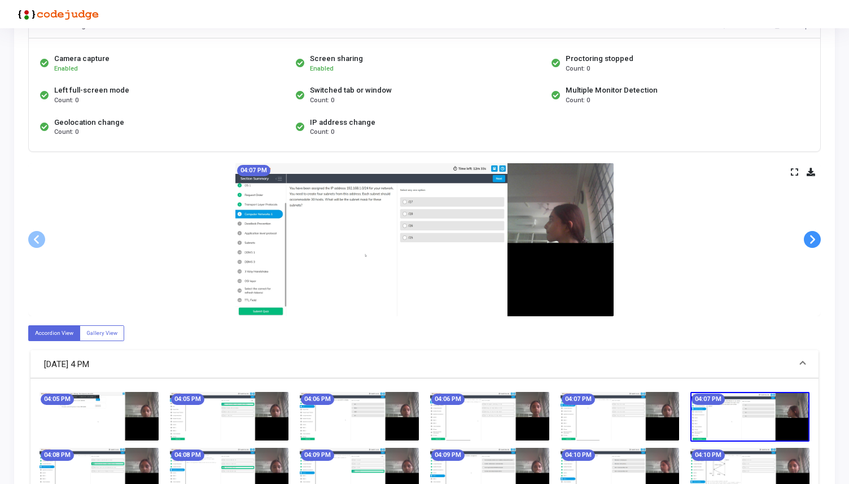
click at [811, 242] on span at bounding box center [812, 239] width 17 height 17
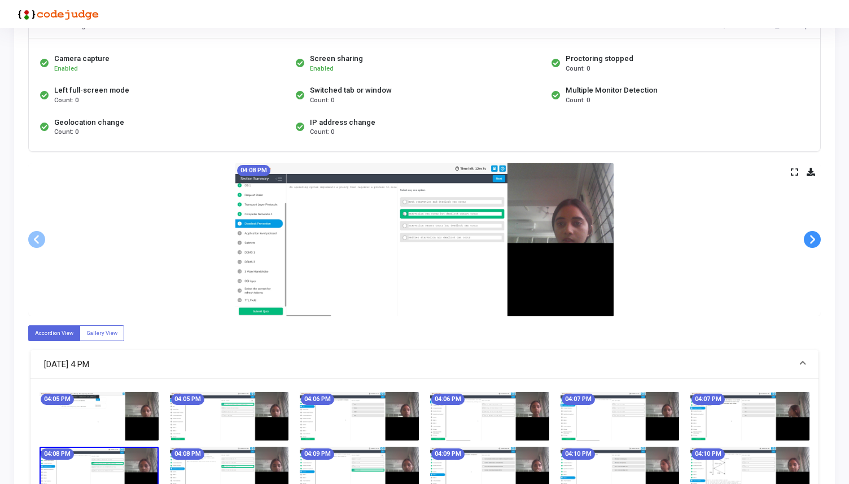
click at [811, 242] on span at bounding box center [812, 239] width 17 height 17
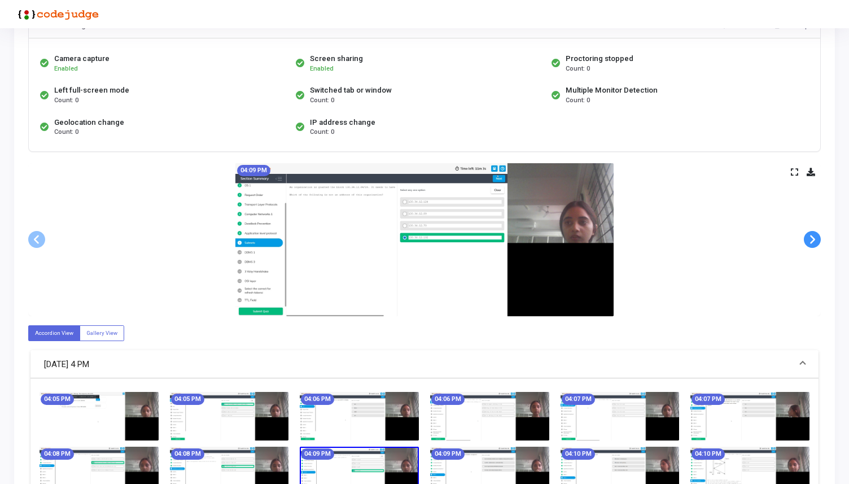
click at [811, 242] on span at bounding box center [812, 239] width 17 height 17
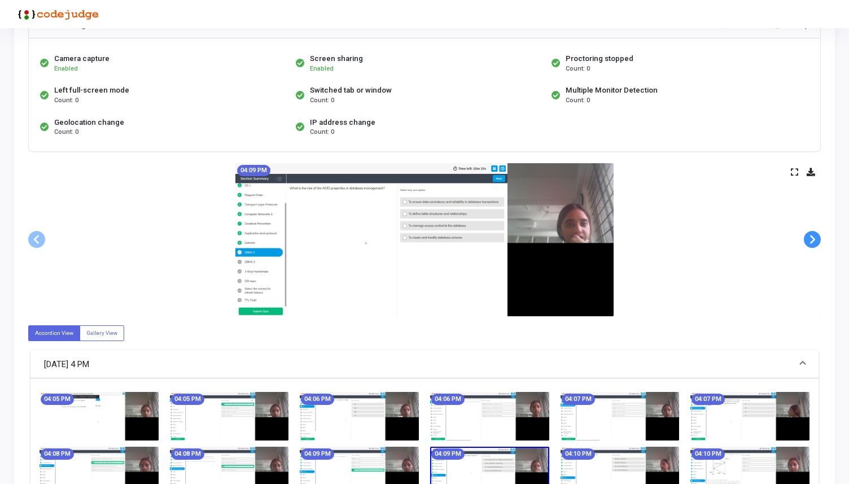
click at [811, 242] on span at bounding box center [812, 239] width 17 height 17
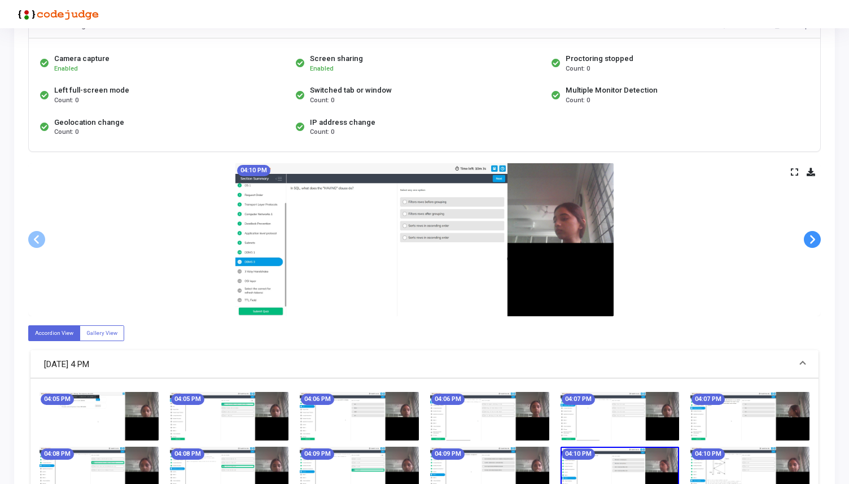
click at [811, 242] on span at bounding box center [812, 239] width 17 height 17
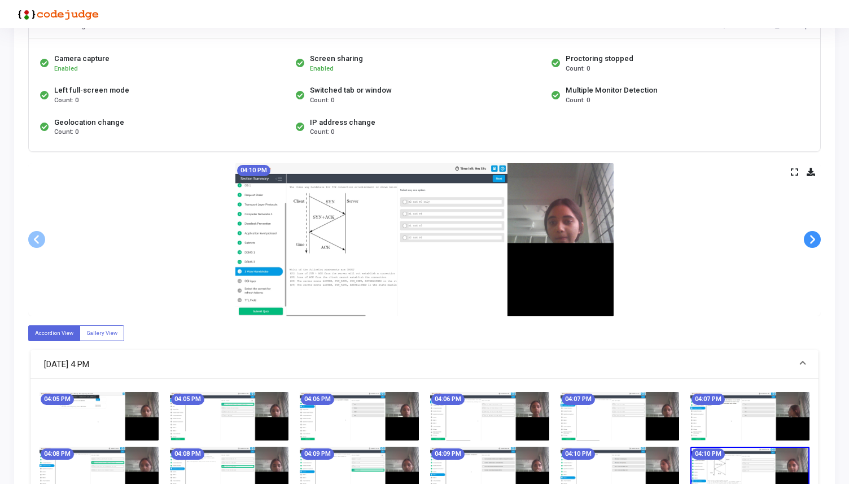
click at [811, 242] on span at bounding box center [812, 239] width 17 height 17
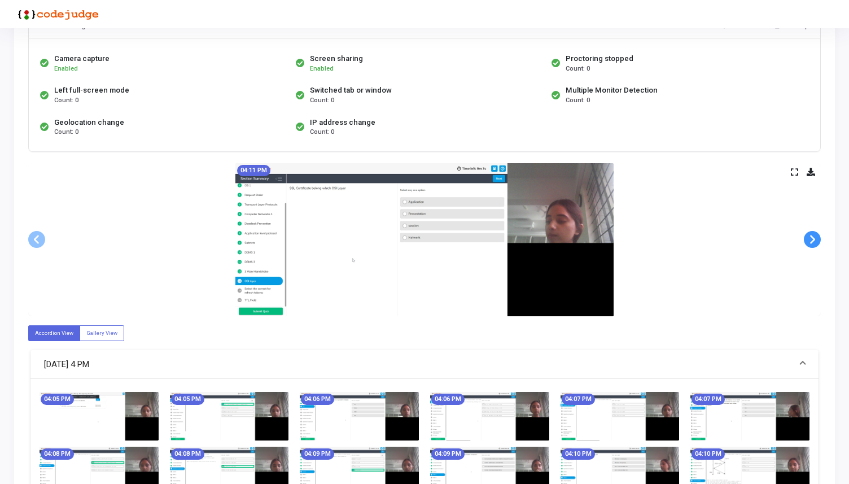
click at [811, 242] on span at bounding box center [812, 239] width 17 height 17
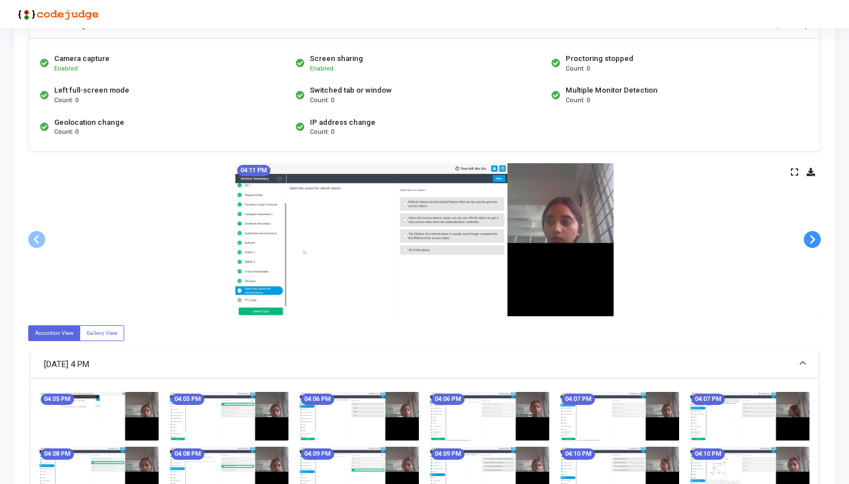
click at [811, 242] on span at bounding box center [812, 239] width 17 height 17
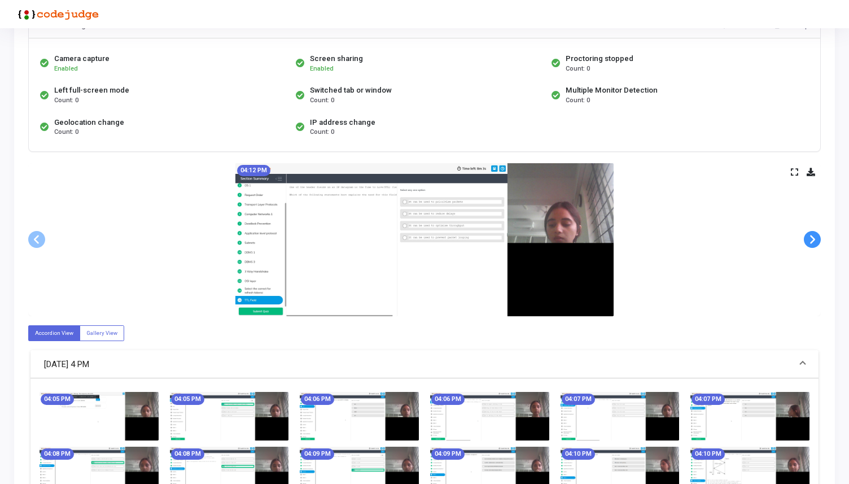
click at [811, 242] on span at bounding box center [812, 239] width 17 height 17
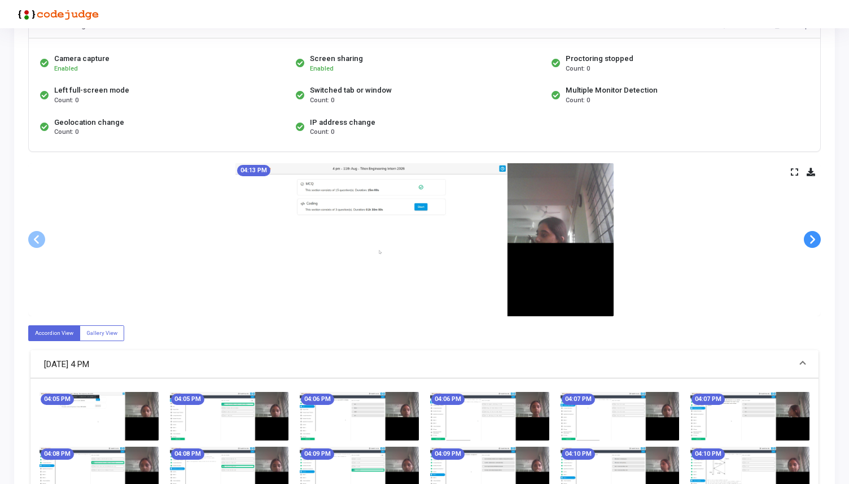
click at [811, 242] on span at bounding box center [812, 239] width 17 height 17
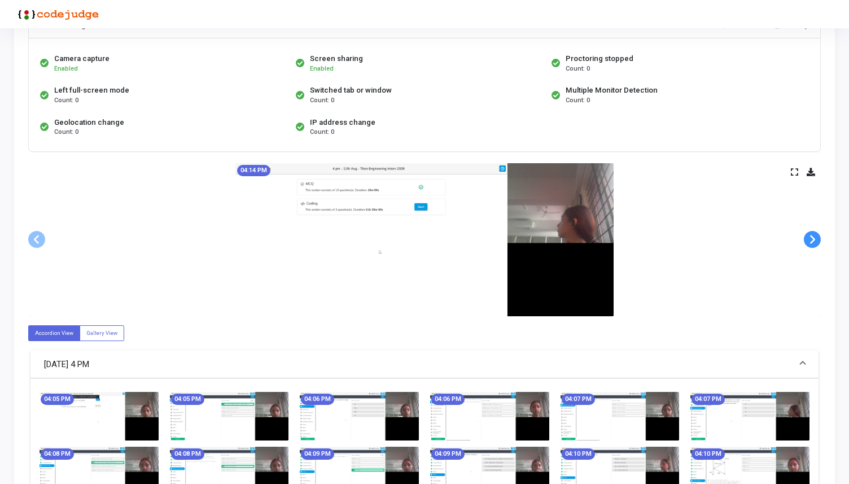
click at [811, 242] on span at bounding box center [812, 239] width 17 height 17
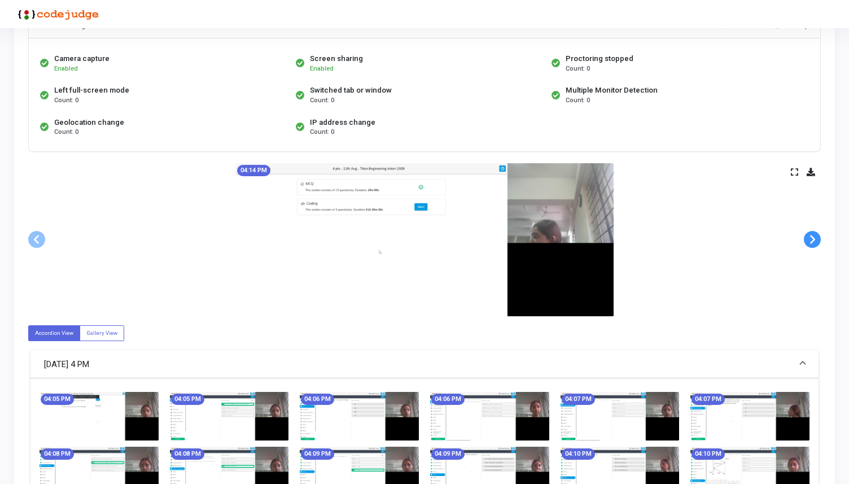
click at [811, 242] on span at bounding box center [812, 239] width 17 height 17
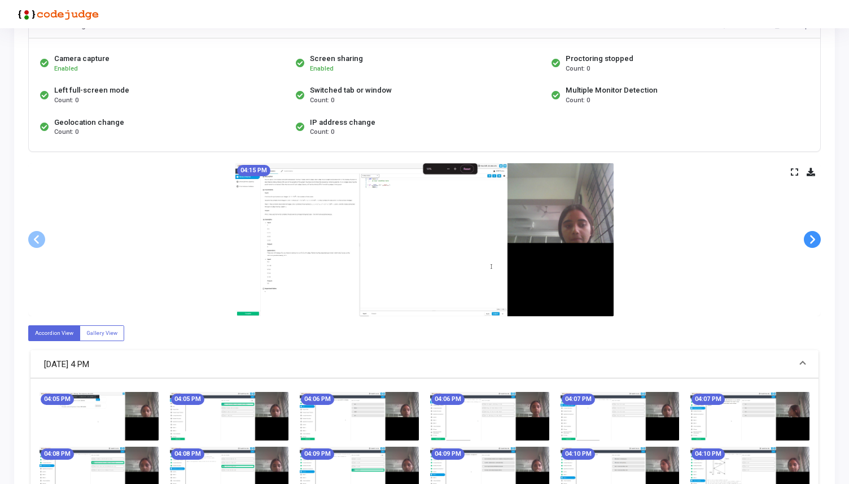
click at [811, 242] on span at bounding box center [812, 239] width 17 height 17
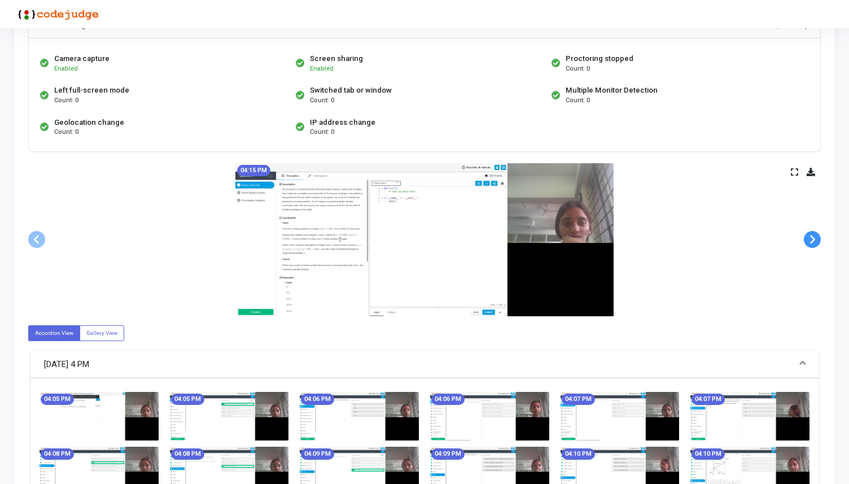
click at [811, 242] on span at bounding box center [812, 239] width 17 height 17
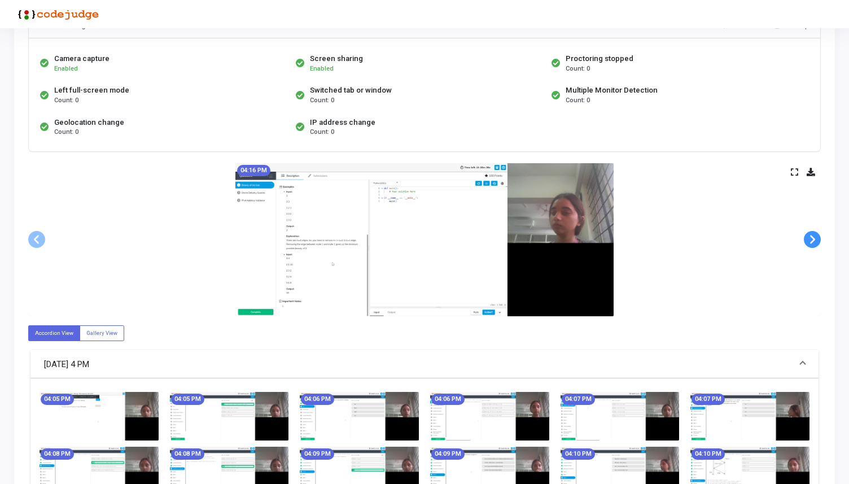
click at [811, 242] on span at bounding box center [812, 239] width 17 height 17
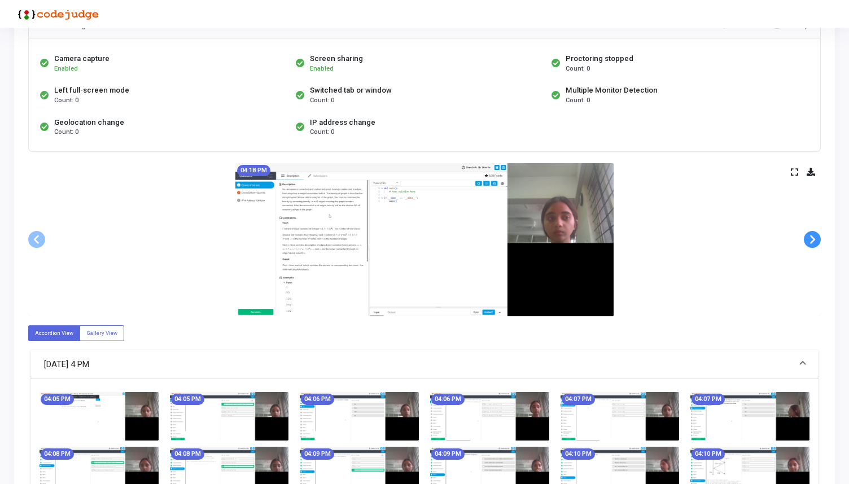
click at [811, 242] on span at bounding box center [812, 239] width 17 height 17
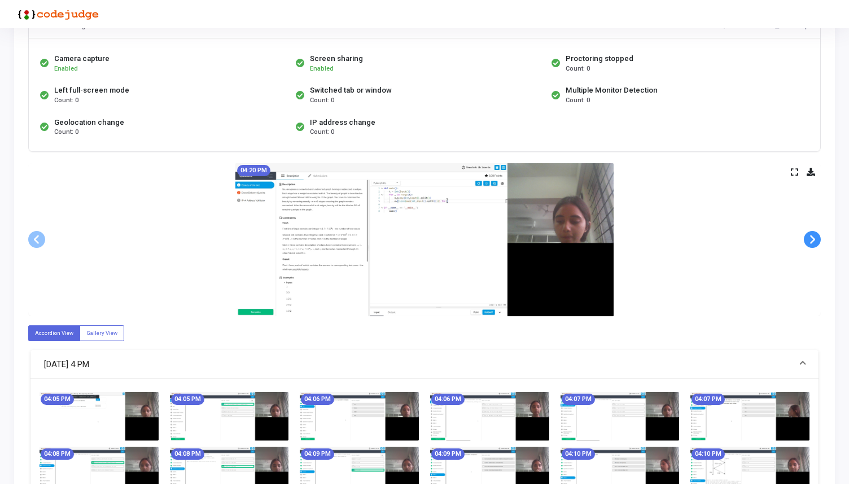
click at [811, 242] on span at bounding box center [812, 239] width 17 height 17
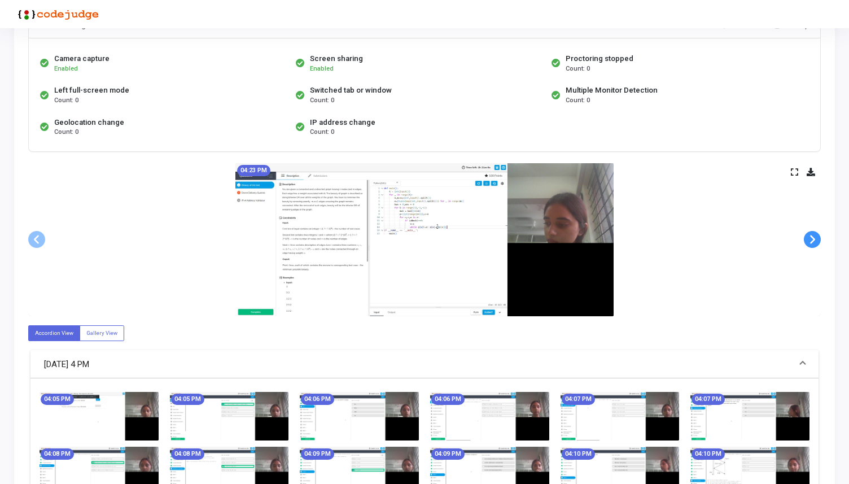
click at [811, 242] on span at bounding box center [812, 239] width 17 height 17
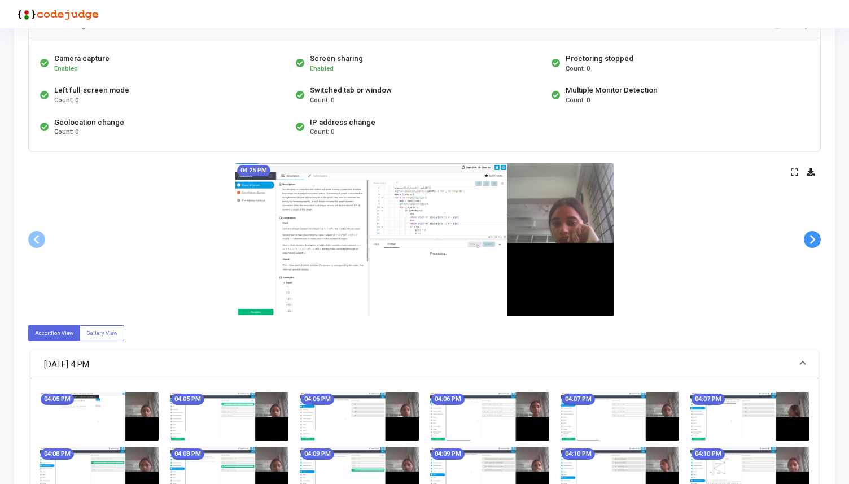
click at [811, 242] on span at bounding box center [812, 239] width 17 height 17
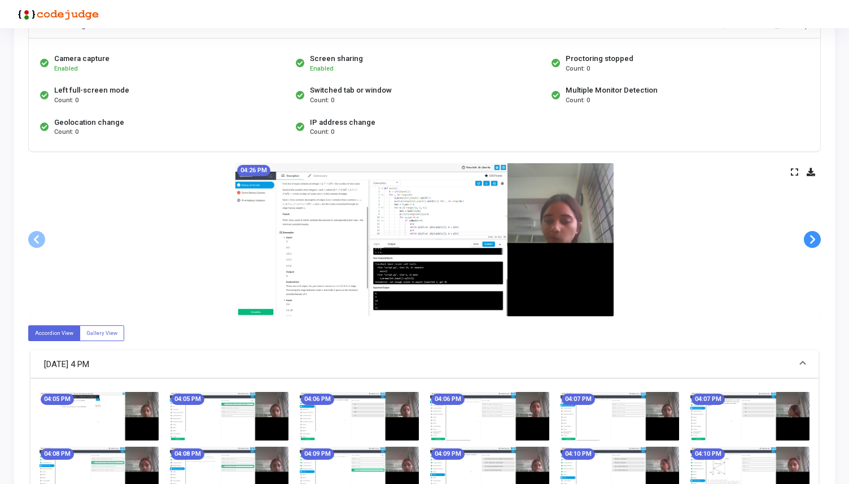
click at [811, 242] on span at bounding box center [812, 239] width 17 height 17
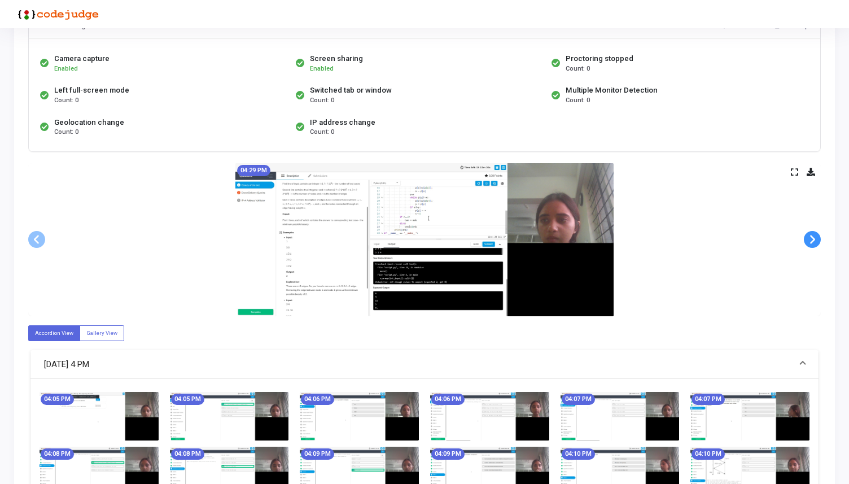
click at [811, 242] on span at bounding box center [812, 239] width 17 height 17
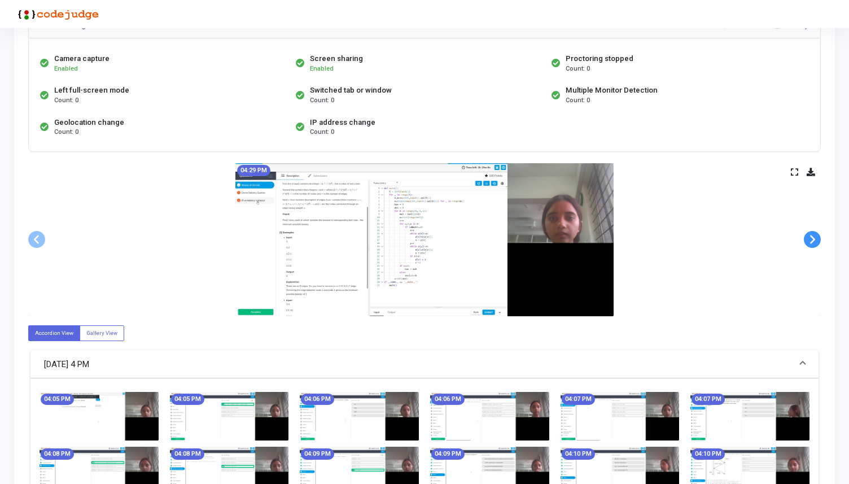
click at [811, 242] on span at bounding box center [812, 239] width 17 height 17
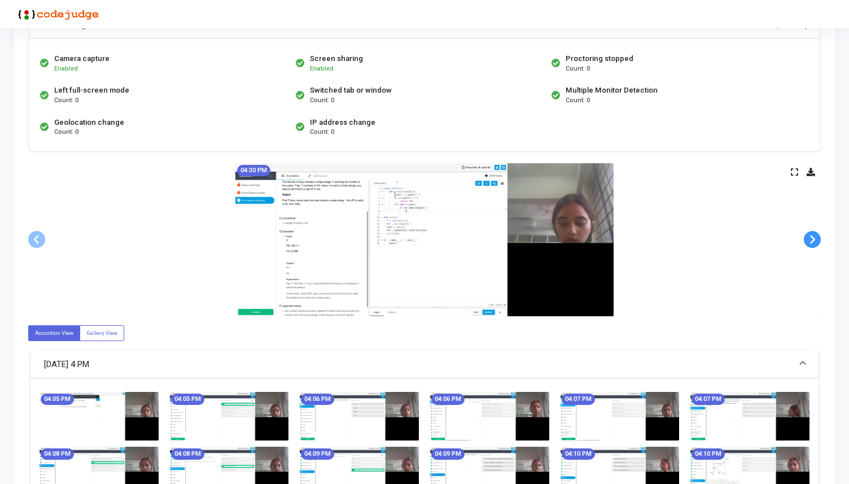
click at [811, 242] on span at bounding box center [812, 239] width 17 height 17
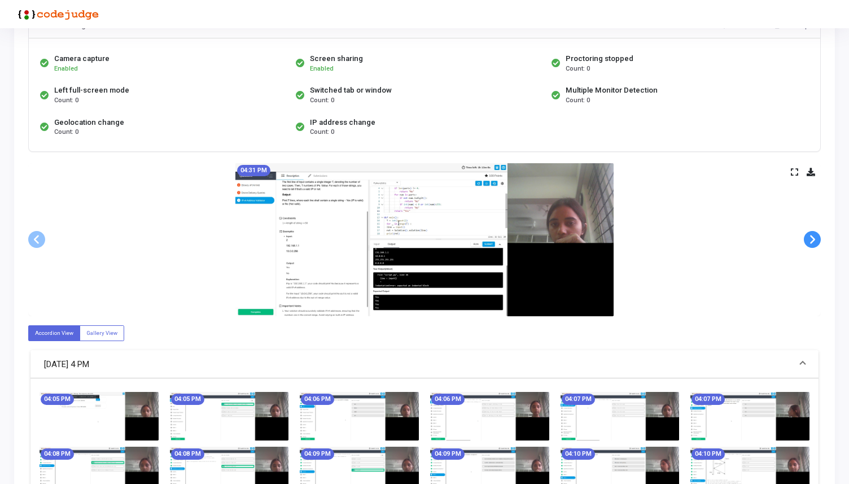
click at [811, 242] on span at bounding box center [812, 239] width 17 height 17
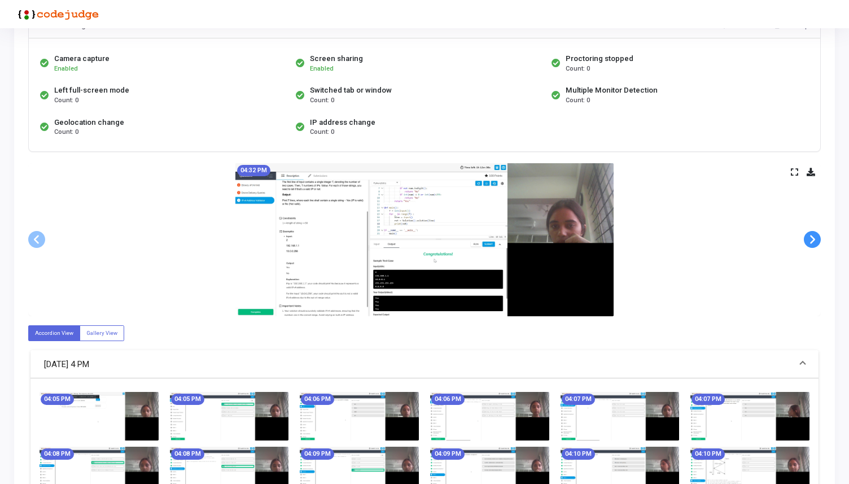
click at [811, 242] on span at bounding box center [812, 239] width 17 height 17
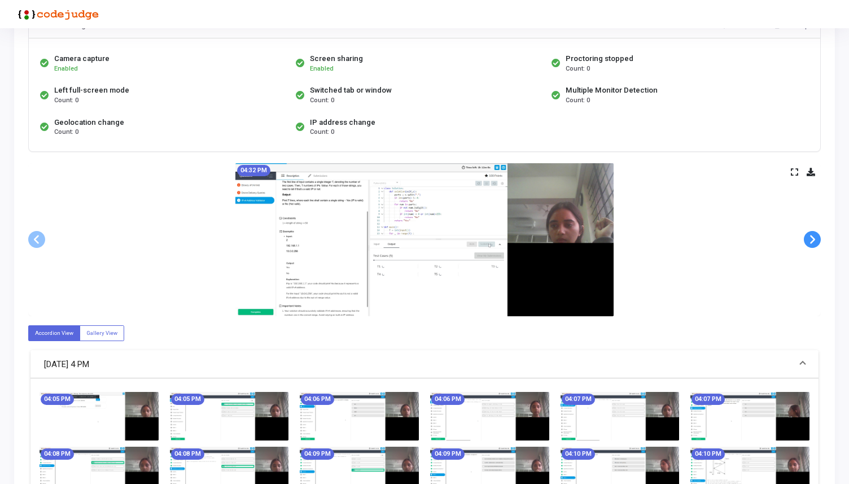
click at [811, 242] on span at bounding box center [812, 239] width 17 height 17
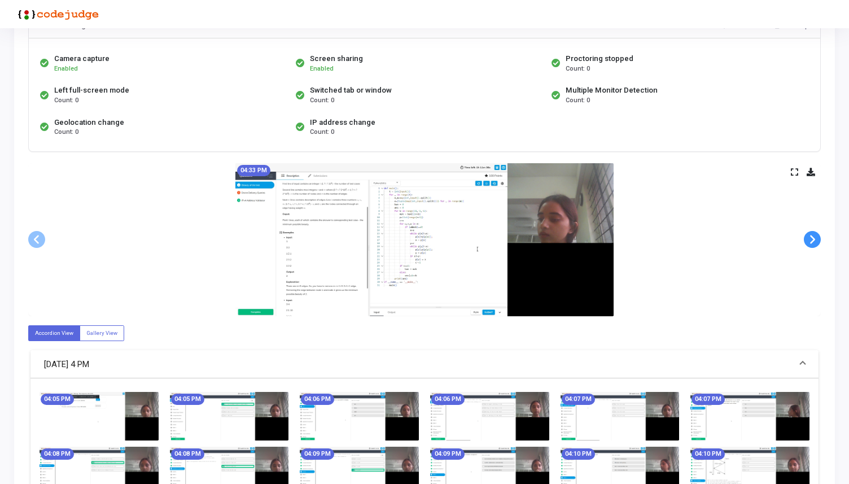
click at [811, 242] on span at bounding box center [812, 239] width 17 height 17
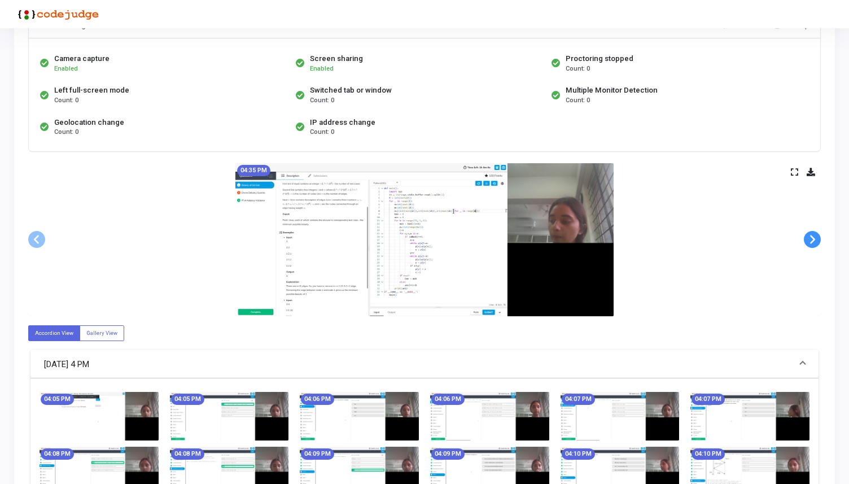
click at [811, 242] on span at bounding box center [812, 239] width 17 height 17
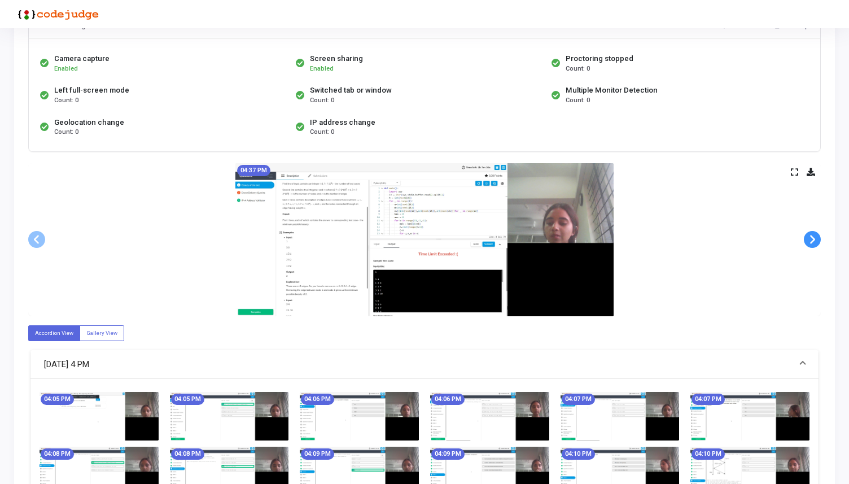
click at [811, 242] on span at bounding box center [812, 239] width 17 height 17
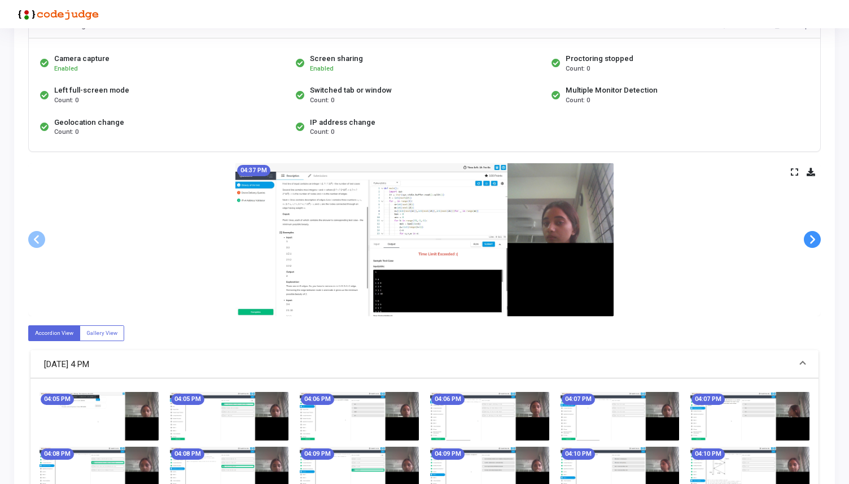
click at [811, 242] on span at bounding box center [812, 239] width 17 height 17
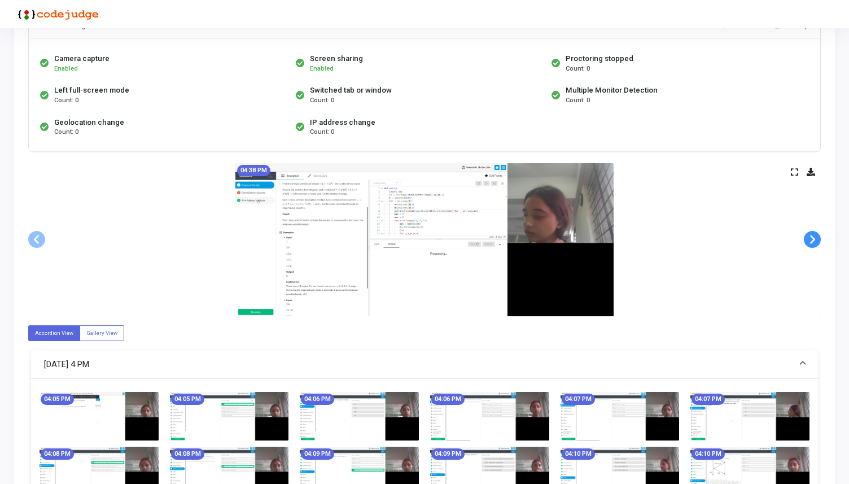
click at [811, 242] on span at bounding box center [812, 239] width 17 height 17
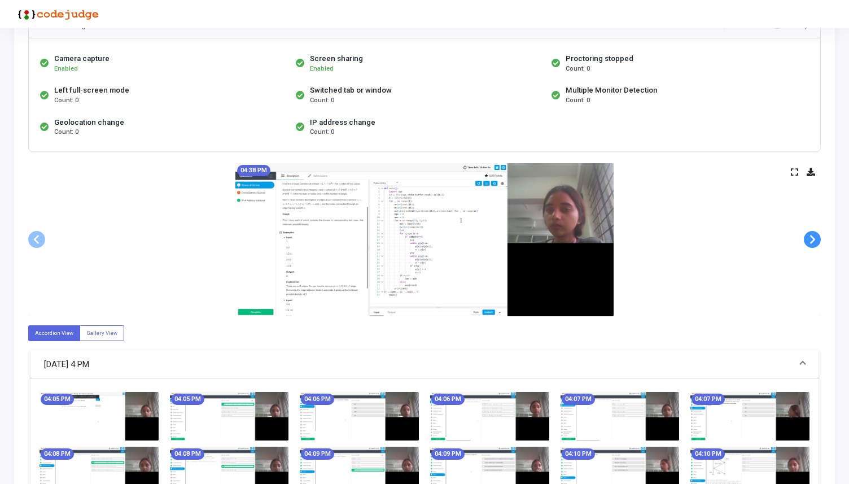
click at [811, 242] on span at bounding box center [812, 239] width 17 height 17
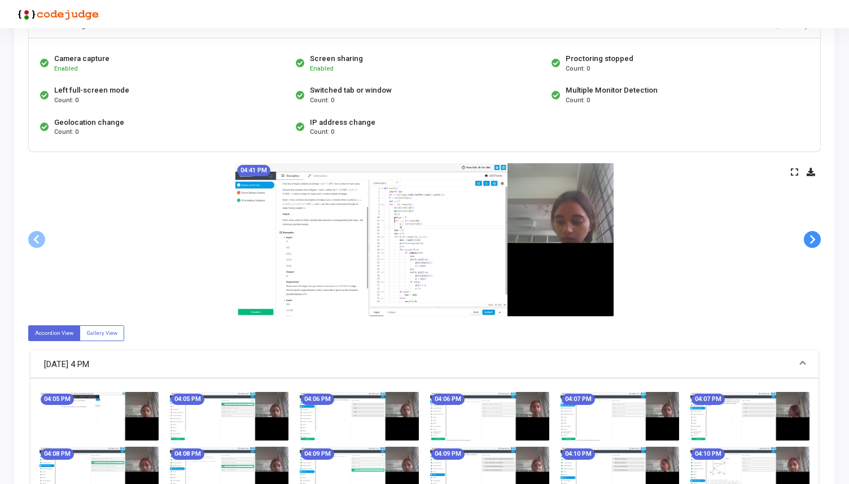
click at [811, 242] on span at bounding box center [812, 239] width 17 height 17
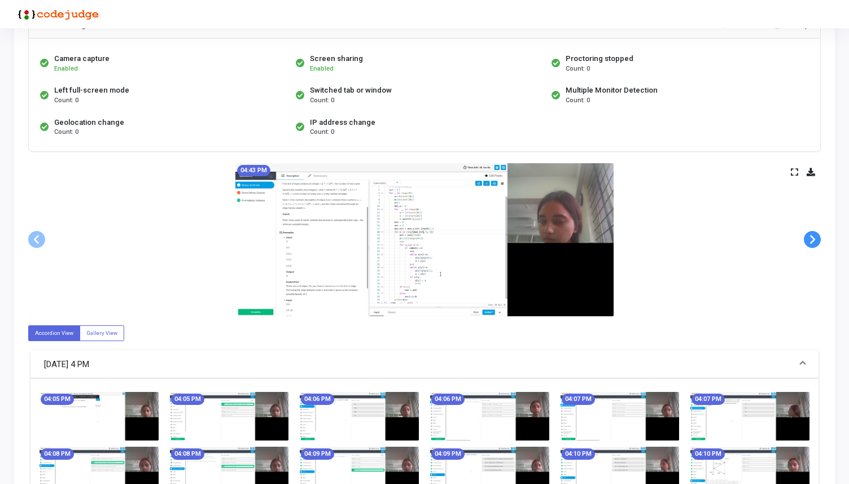
click at [811, 242] on span at bounding box center [812, 239] width 17 height 17
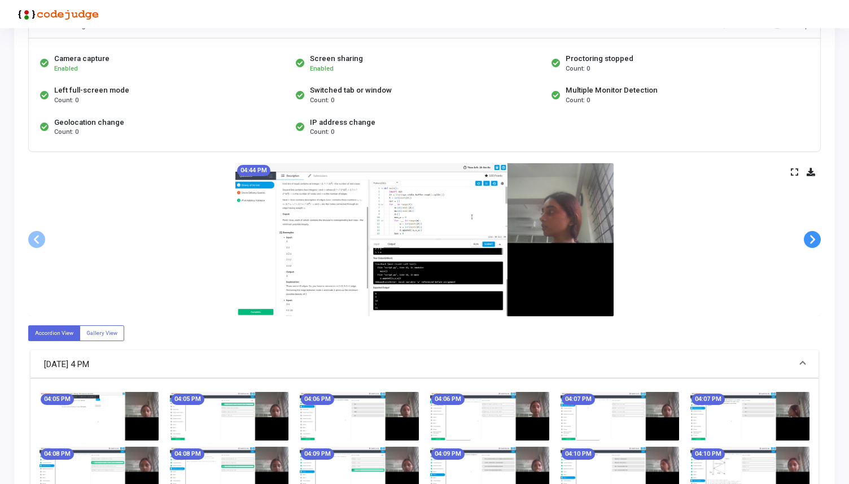
click at [811, 242] on span at bounding box center [812, 239] width 17 height 17
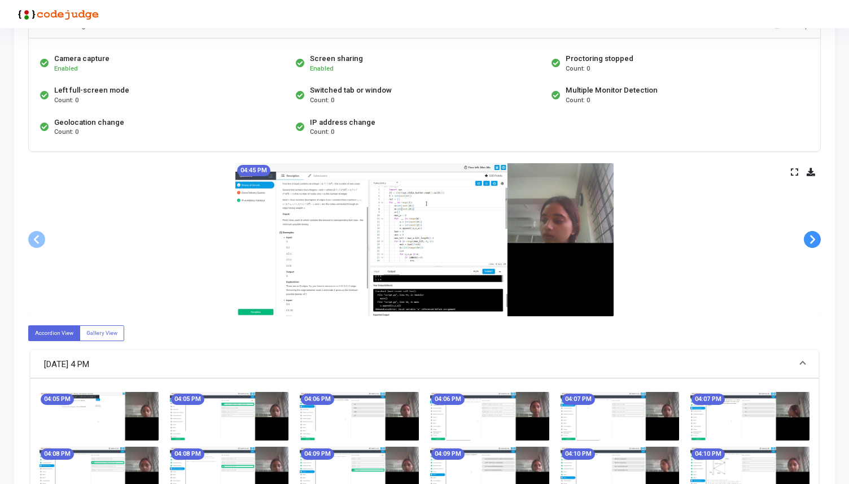
click at [811, 242] on span at bounding box center [812, 239] width 17 height 17
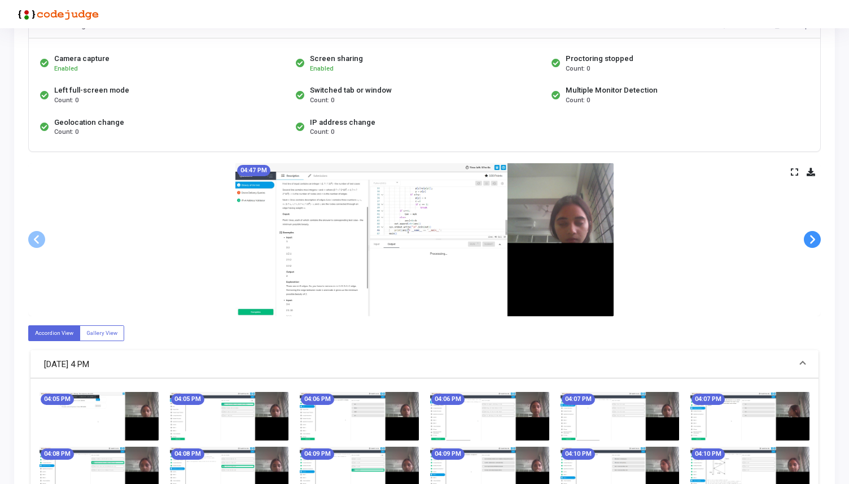
click at [811, 242] on span at bounding box center [812, 239] width 17 height 17
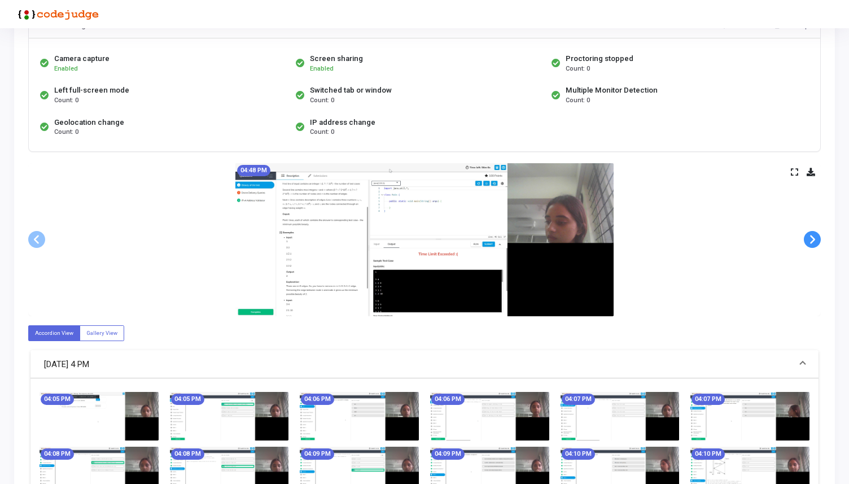
click at [811, 242] on span at bounding box center [812, 239] width 17 height 17
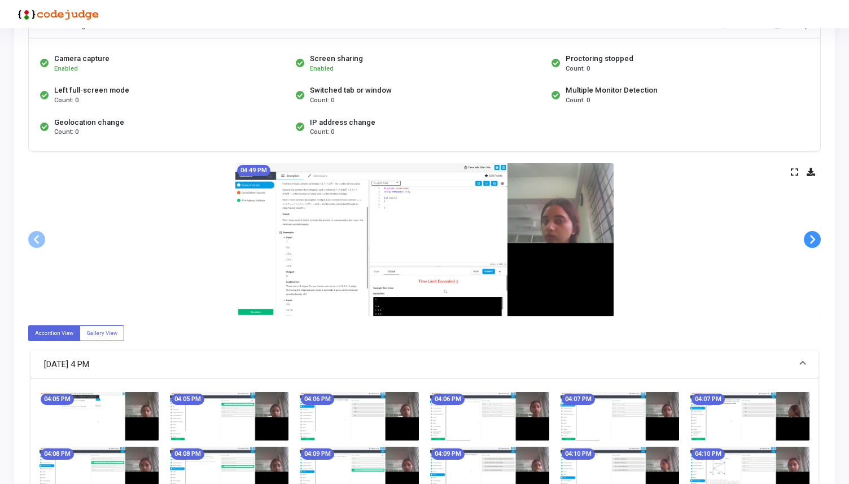
click at [808, 241] on span at bounding box center [812, 239] width 17 height 17
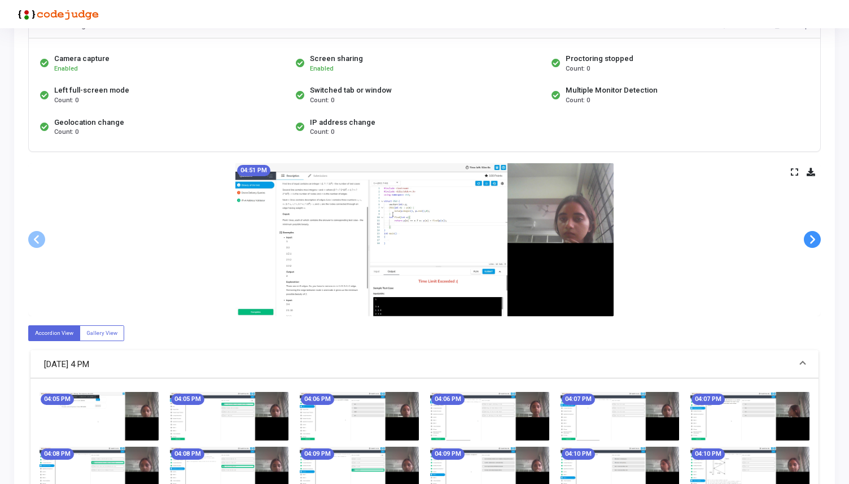
click at [808, 241] on span at bounding box center [812, 239] width 17 height 17
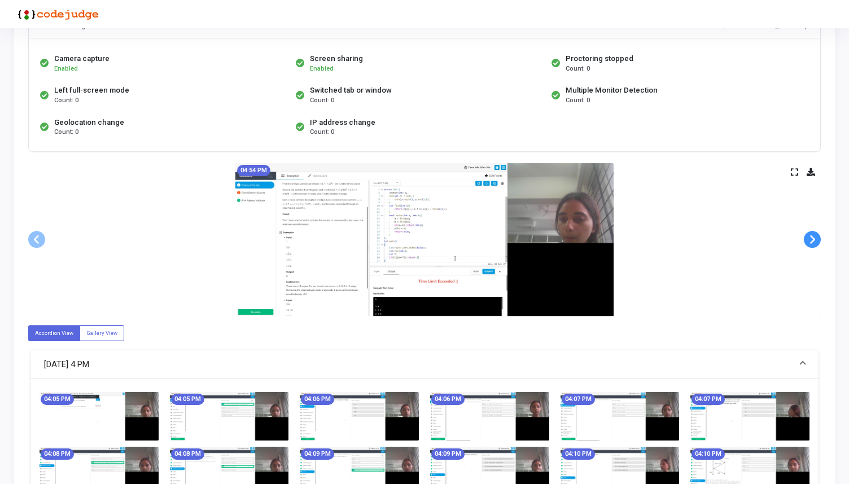
click at [808, 241] on span at bounding box center [812, 239] width 17 height 17
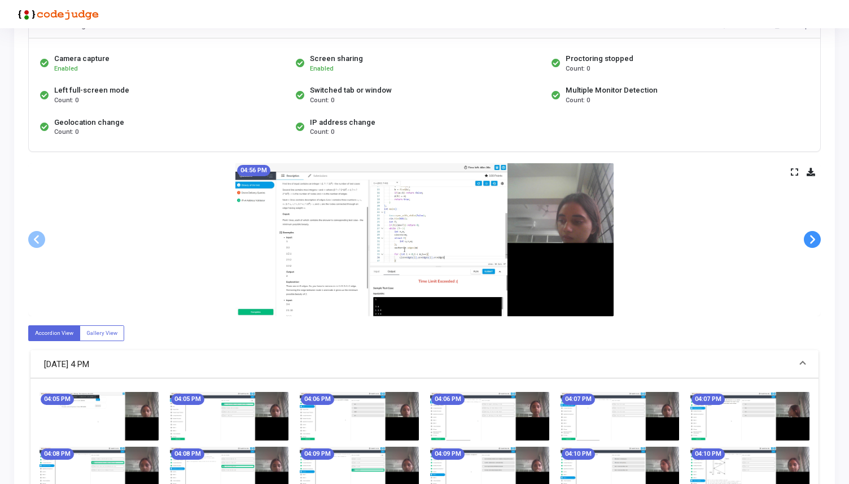
click at [808, 241] on span at bounding box center [812, 239] width 17 height 17
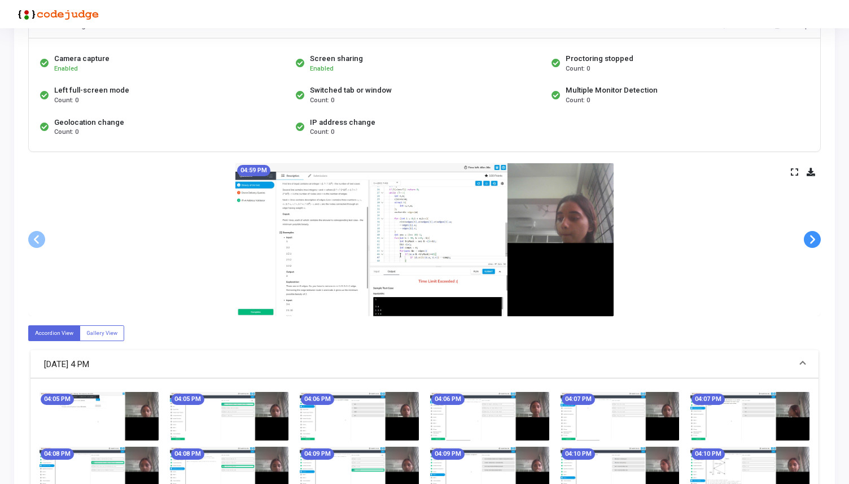
click at [808, 241] on span at bounding box center [812, 239] width 17 height 17
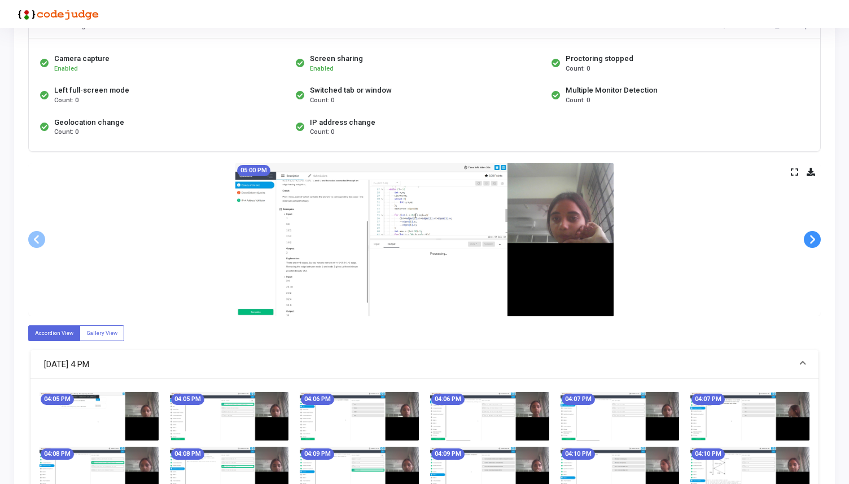
click at [808, 241] on span at bounding box center [812, 239] width 17 height 17
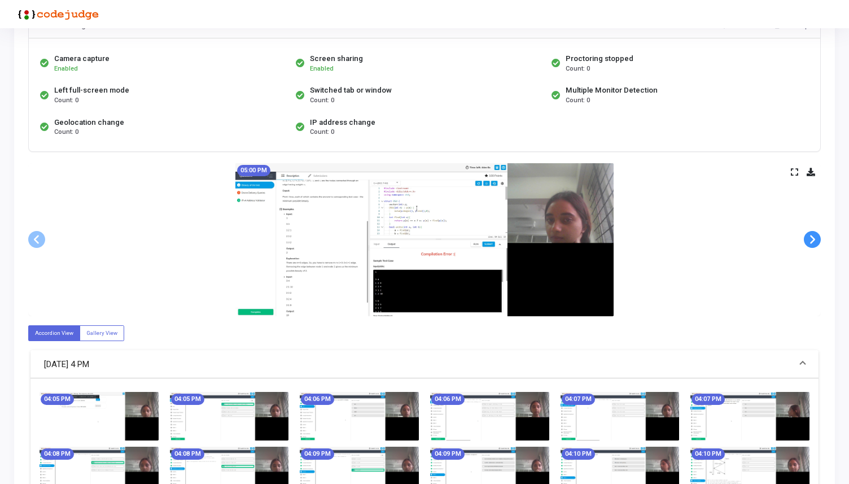
click at [808, 241] on span at bounding box center [812, 239] width 17 height 17
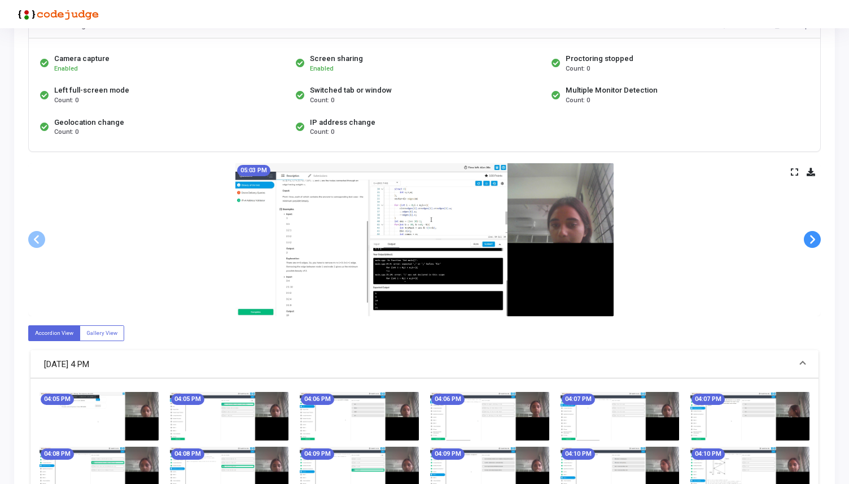
click at [808, 241] on span at bounding box center [812, 239] width 17 height 17
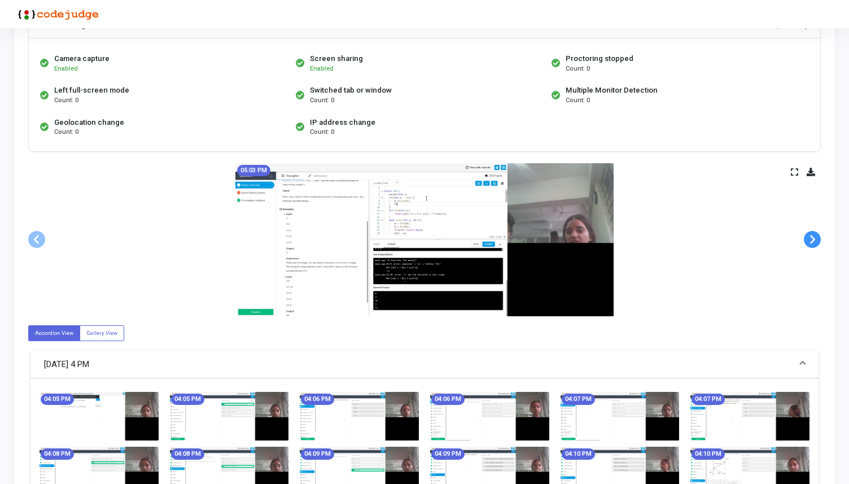
click at [808, 241] on span at bounding box center [812, 239] width 17 height 17
click at [810, 240] on span at bounding box center [812, 239] width 17 height 17
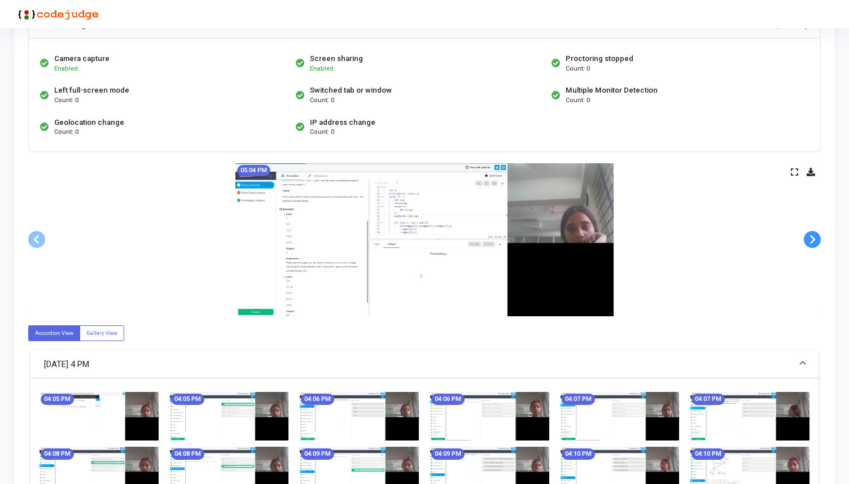
click at [810, 240] on span at bounding box center [812, 239] width 17 height 17
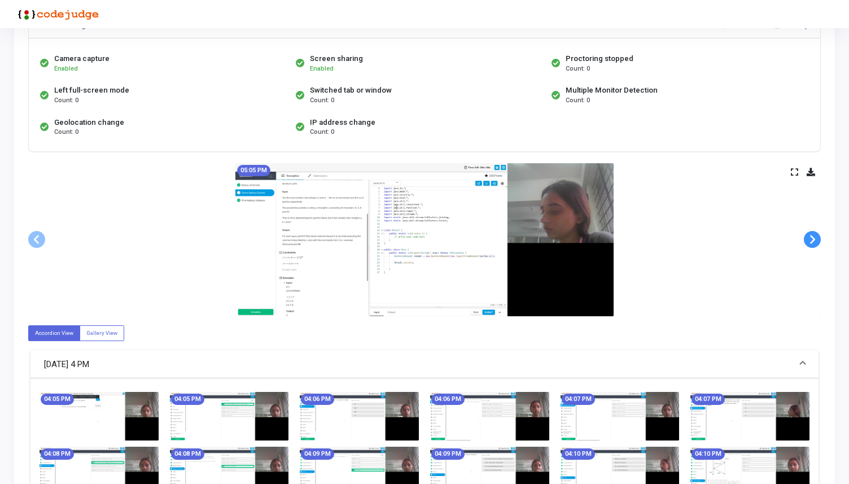
click at [810, 240] on span at bounding box center [812, 239] width 17 height 17
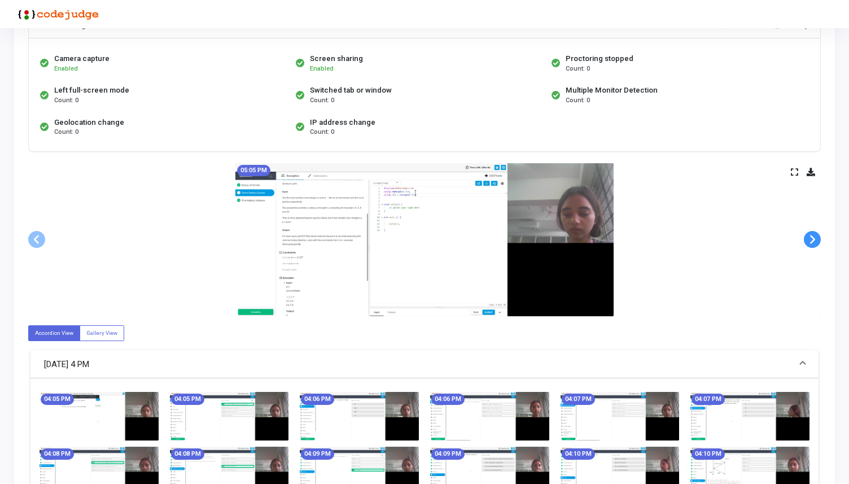
click at [805, 239] on span at bounding box center [812, 239] width 17 height 17
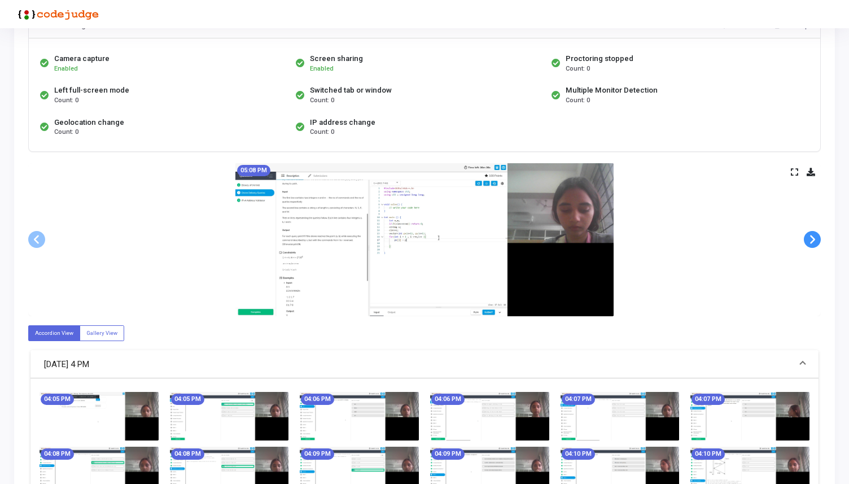
click at [805, 239] on span at bounding box center [812, 239] width 17 height 17
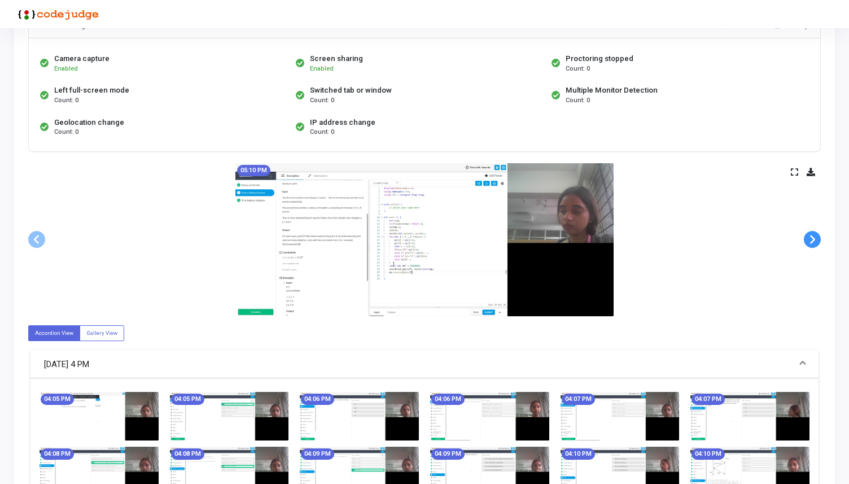
click at [805, 239] on span at bounding box center [812, 239] width 17 height 17
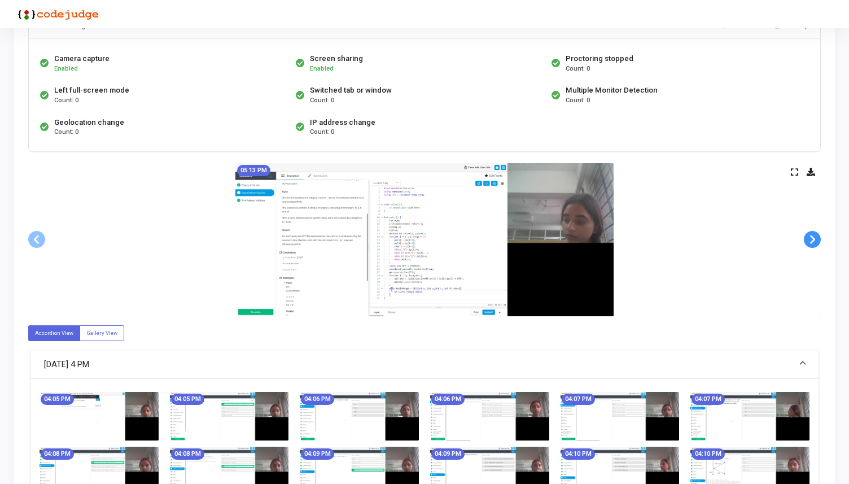
click at [805, 239] on span at bounding box center [812, 239] width 17 height 17
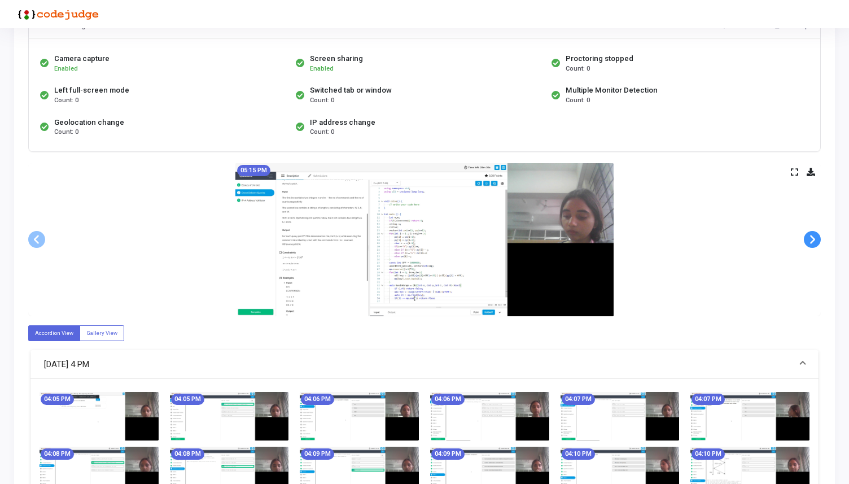
click at [805, 239] on span at bounding box center [812, 239] width 17 height 17
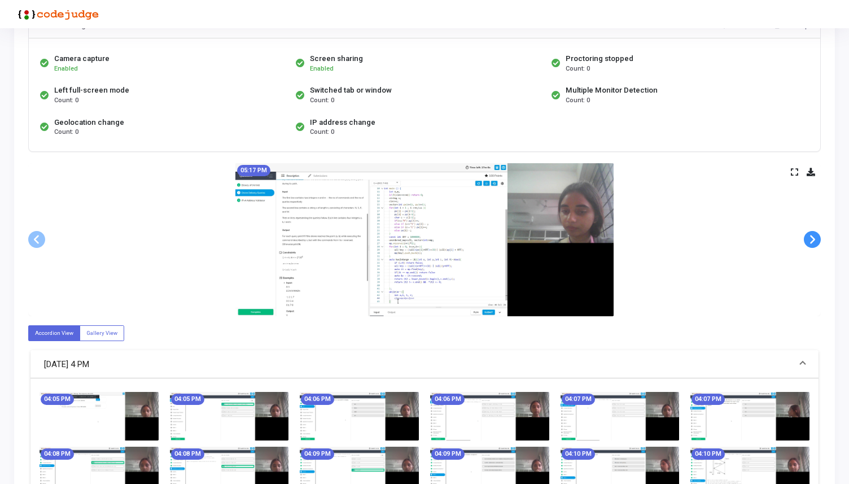
click at [805, 239] on span at bounding box center [812, 239] width 17 height 17
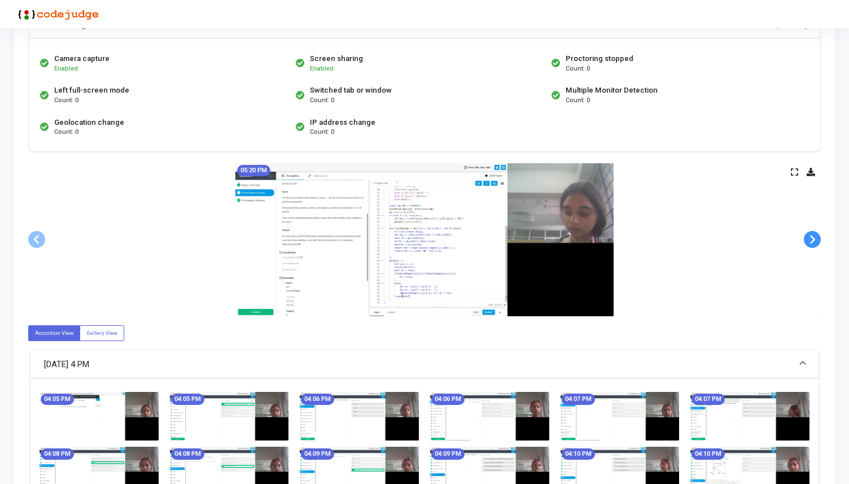
click at [805, 239] on span at bounding box center [812, 239] width 17 height 17
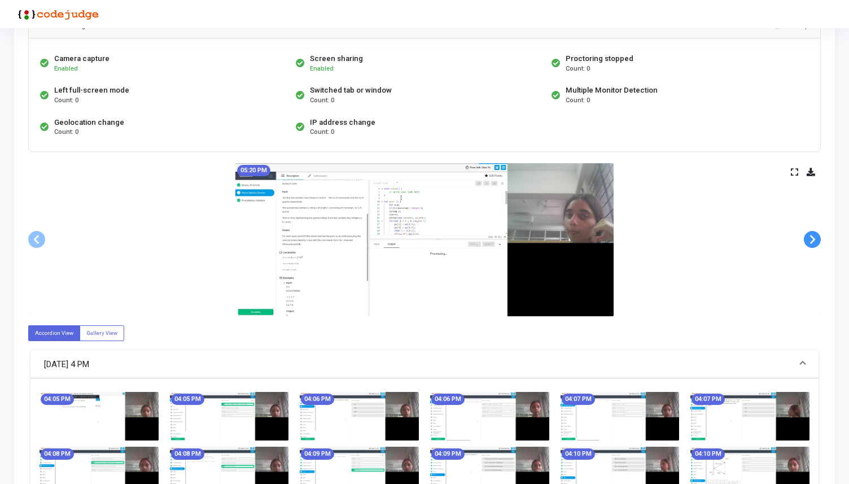
click at [805, 239] on span at bounding box center [812, 239] width 17 height 17
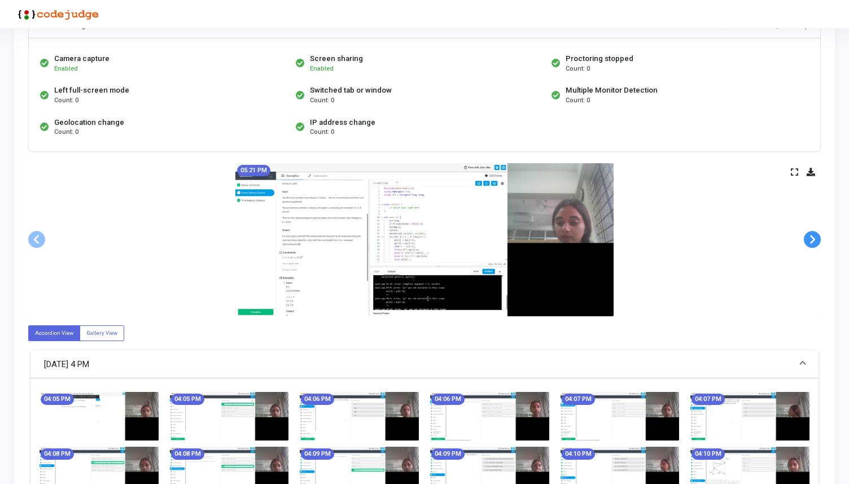
click at [805, 239] on span at bounding box center [812, 239] width 17 height 17
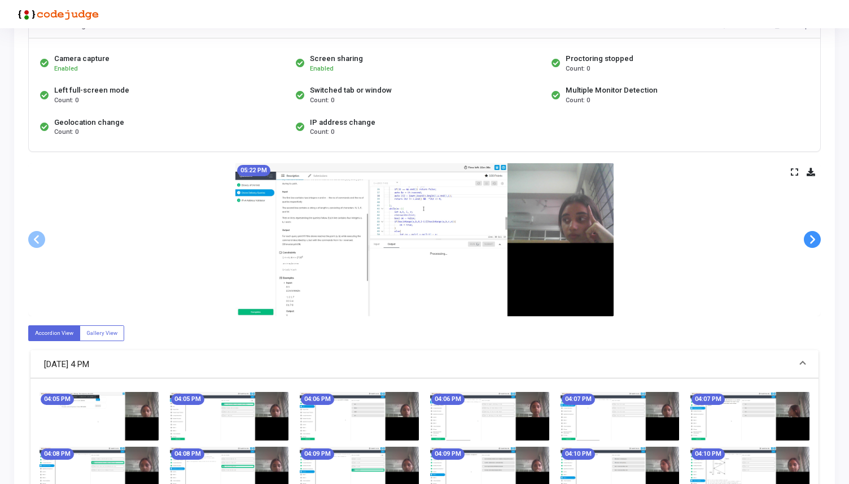
click at [805, 239] on span at bounding box center [812, 239] width 17 height 17
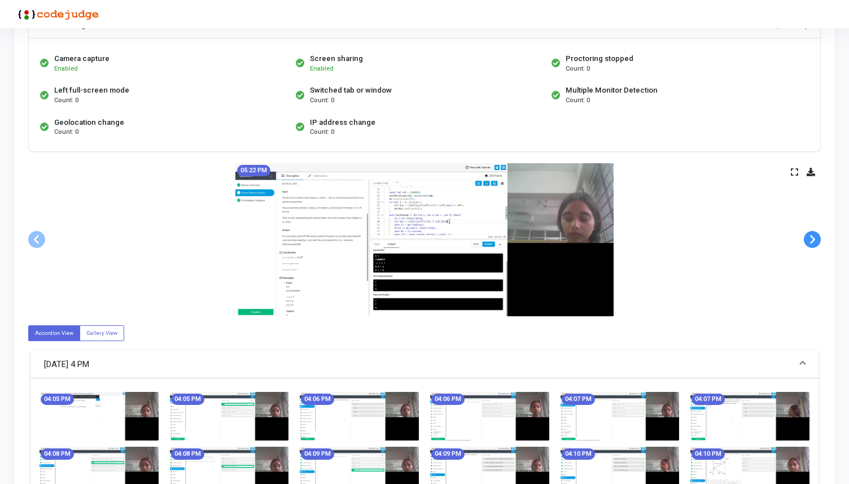
click at [805, 239] on span at bounding box center [812, 239] width 17 height 17
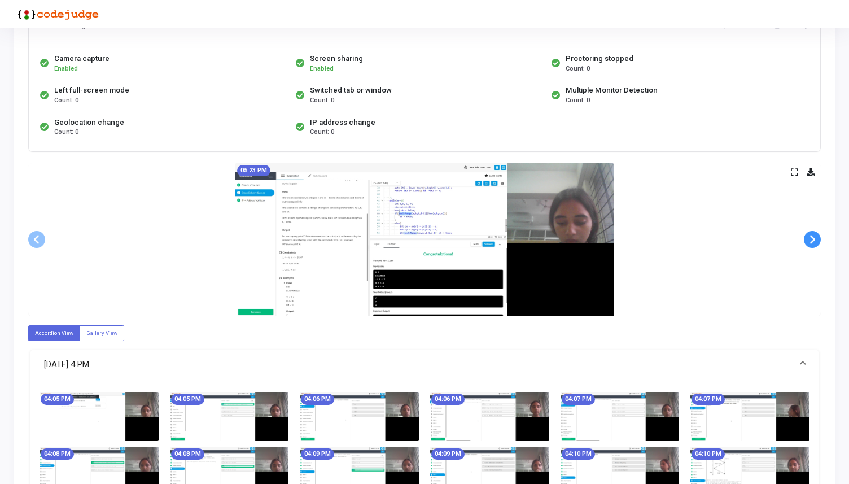
click at [805, 239] on span at bounding box center [812, 239] width 17 height 17
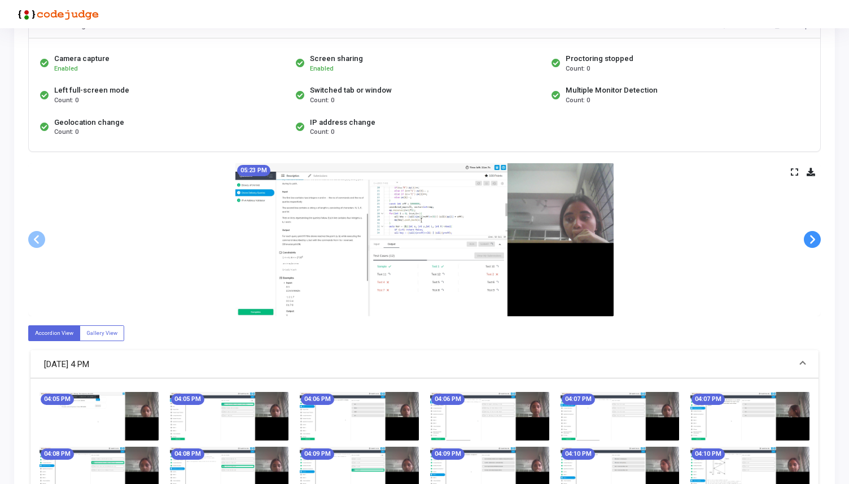
click at [805, 239] on span at bounding box center [812, 239] width 17 height 17
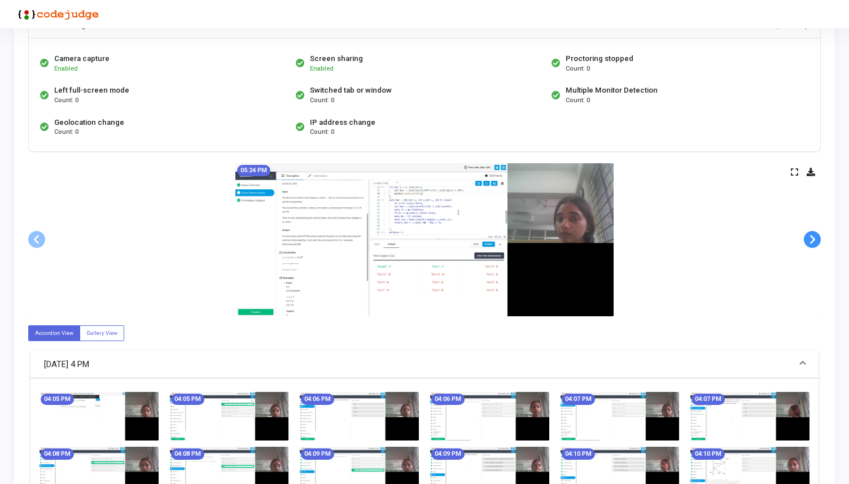
click at [805, 239] on span at bounding box center [812, 239] width 17 height 17
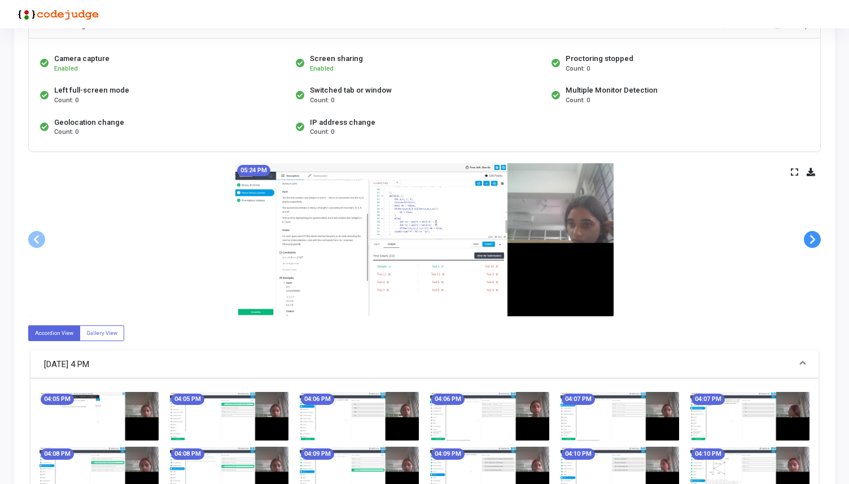
click at [805, 239] on span at bounding box center [812, 239] width 17 height 17
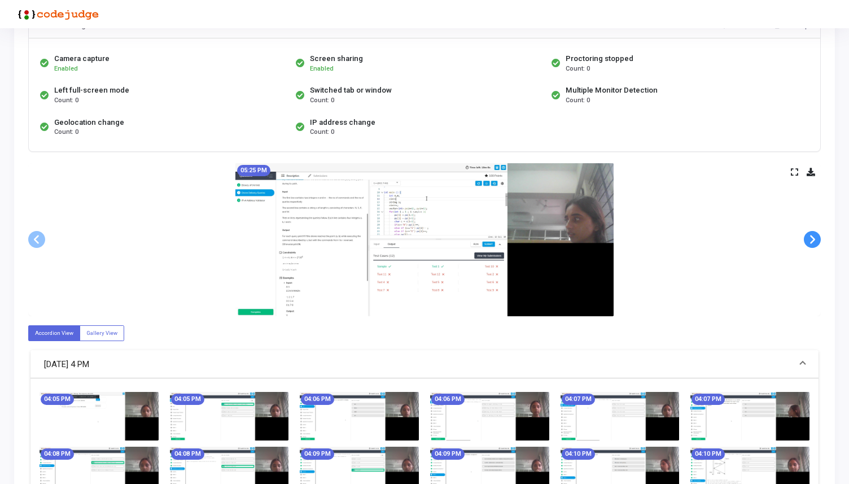
click at [805, 239] on span at bounding box center [812, 239] width 17 height 17
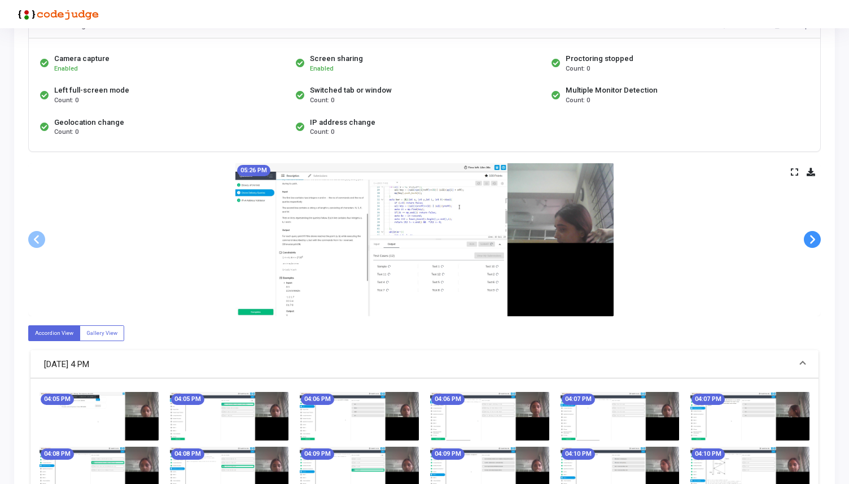
click at [805, 239] on span at bounding box center [812, 239] width 17 height 17
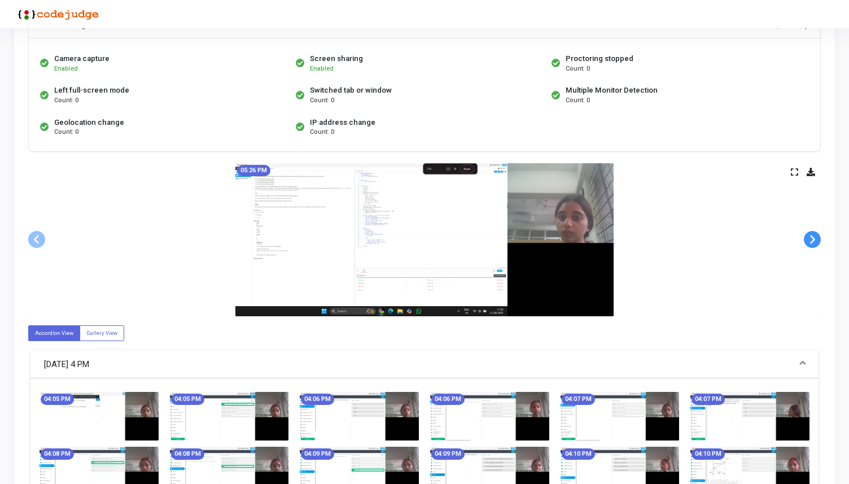
click at [805, 239] on span at bounding box center [812, 239] width 17 height 17
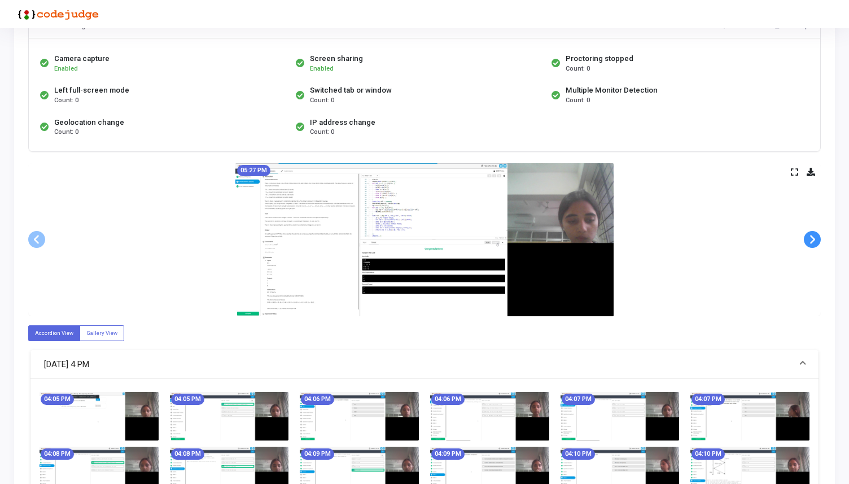
click at [805, 239] on span at bounding box center [812, 239] width 17 height 17
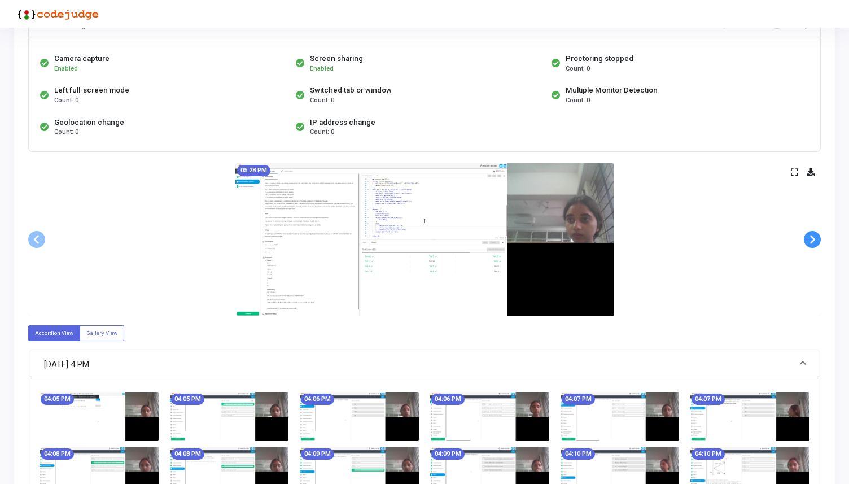
click at [805, 239] on span at bounding box center [812, 239] width 17 height 17
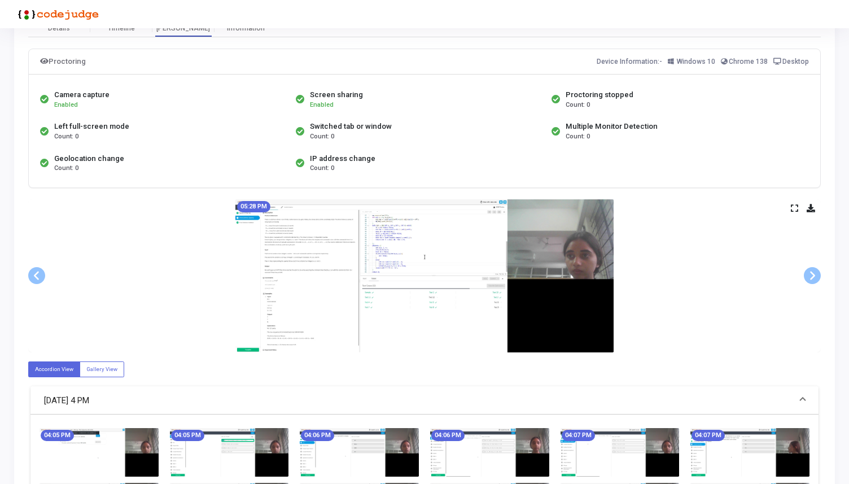
scroll to position [0, 0]
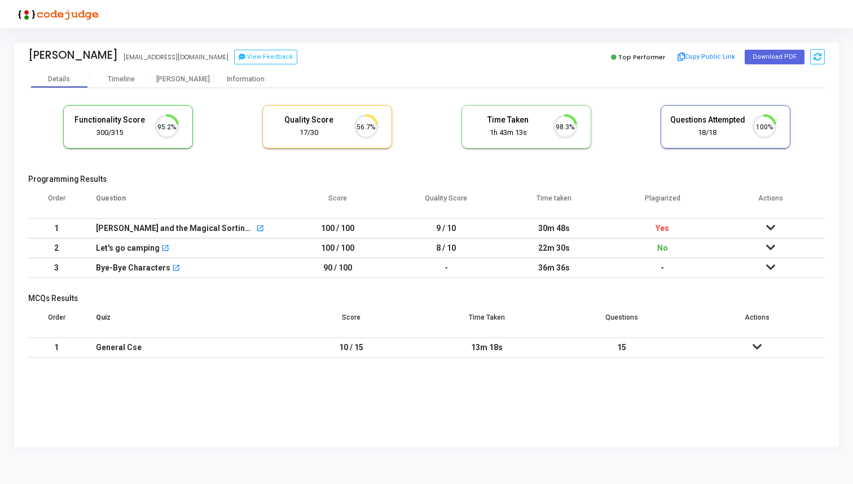
scroll to position [24, 29]
click at [252, 82] on div "Information" at bounding box center [245, 79] width 62 height 8
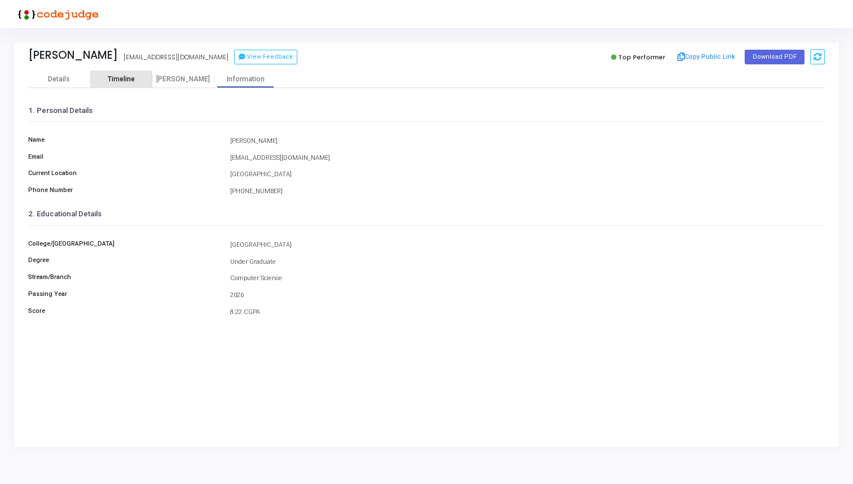
click at [128, 80] on div "Timeline" at bounding box center [121, 79] width 27 height 8
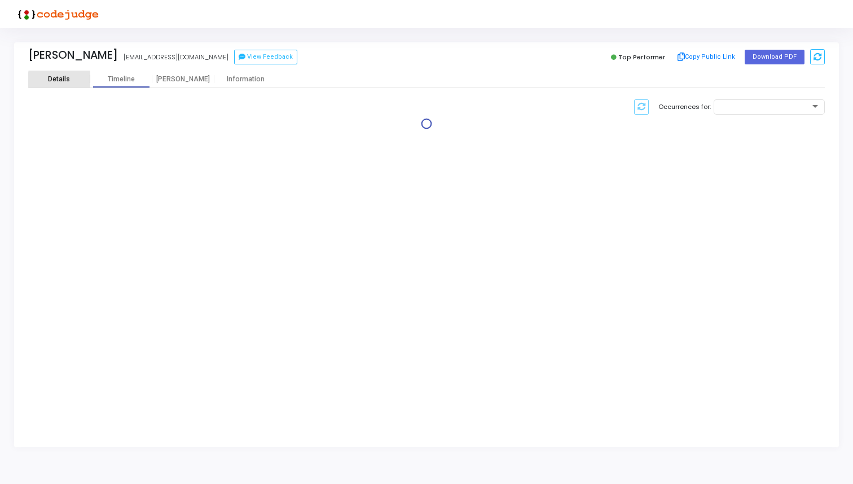
click at [77, 80] on div "Details" at bounding box center [59, 79] width 62 height 8
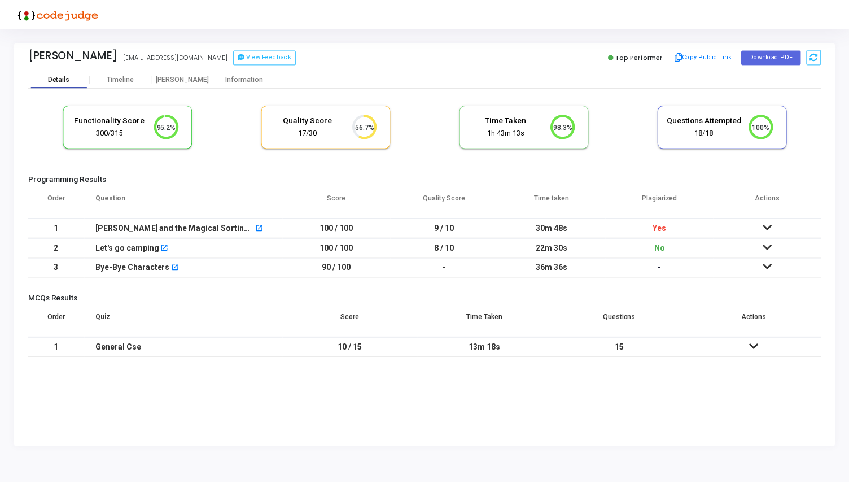
scroll to position [24, 29]
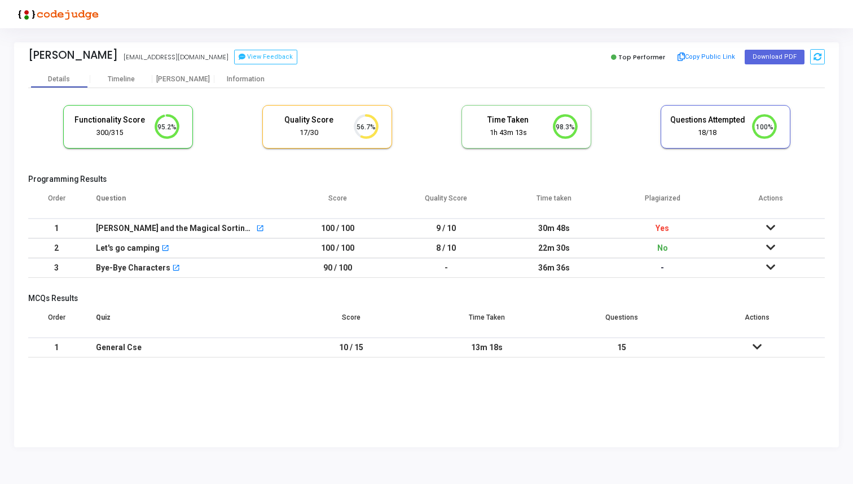
click at [767, 231] on icon at bounding box center [770, 227] width 9 height 8
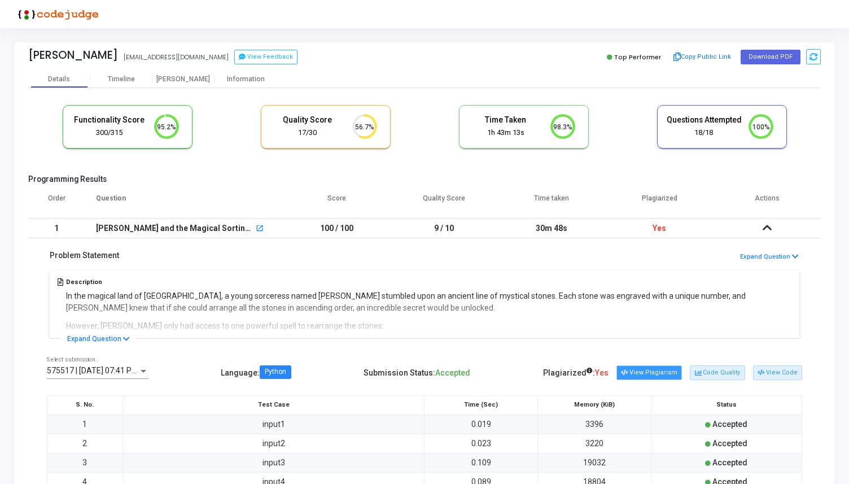
click at [640, 375] on button "View Plagiarism" at bounding box center [648, 372] width 65 height 15
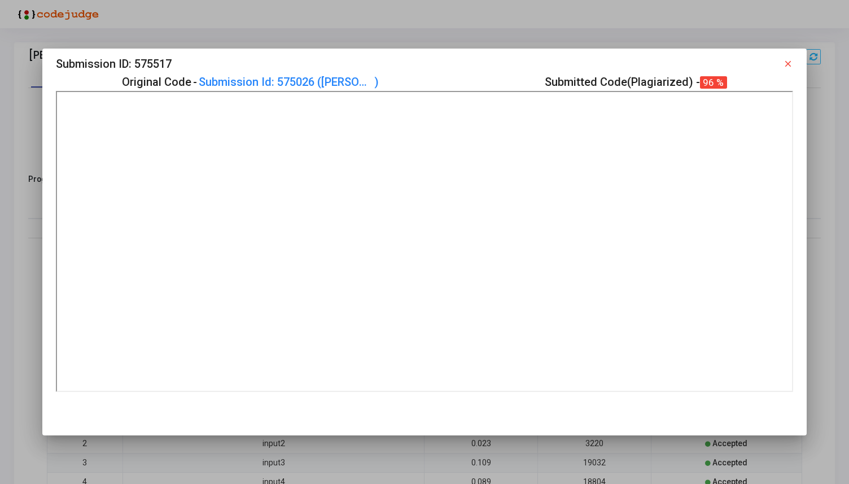
click at [791, 66] on mat-icon "close" at bounding box center [788, 64] width 10 height 10
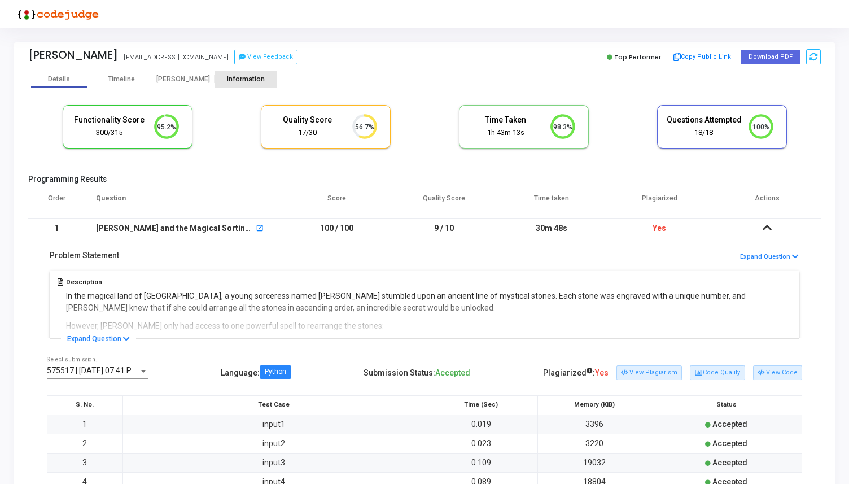
click at [253, 78] on div "Information" at bounding box center [245, 79] width 62 height 8
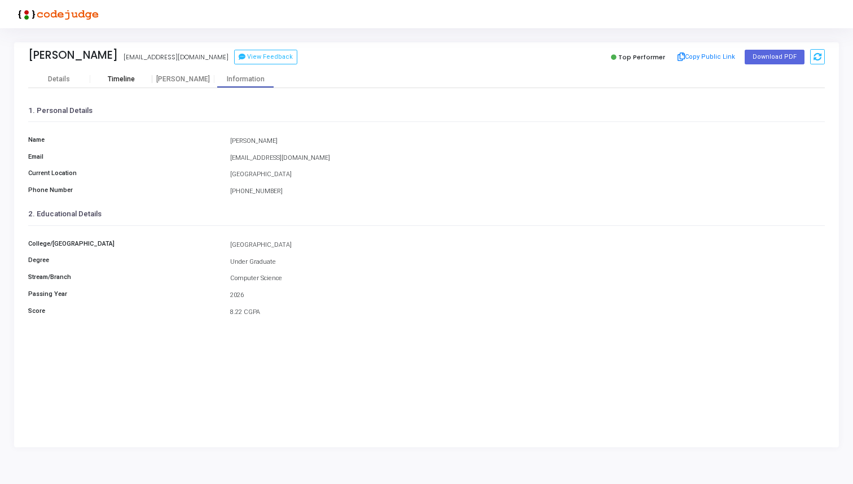
click at [124, 81] on div "Timeline" at bounding box center [121, 79] width 27 height 8
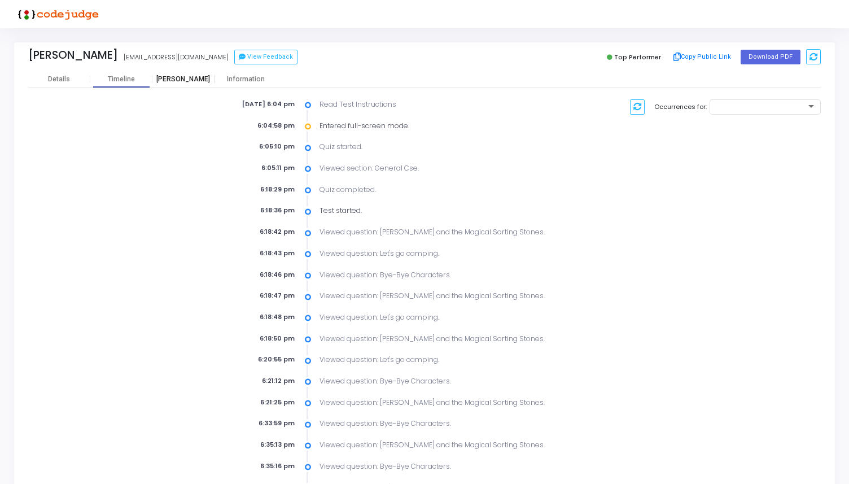
click at [186, 78] on div "[PERSON_NAME]" at bounding box center [183, 79] width 62 height 8
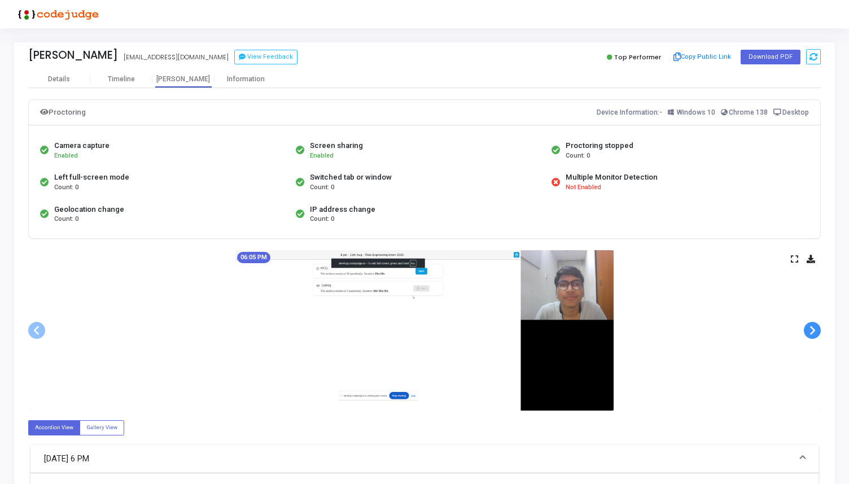
click at [808, 325] on span at bounding box center [812, 330] width 17 height 17
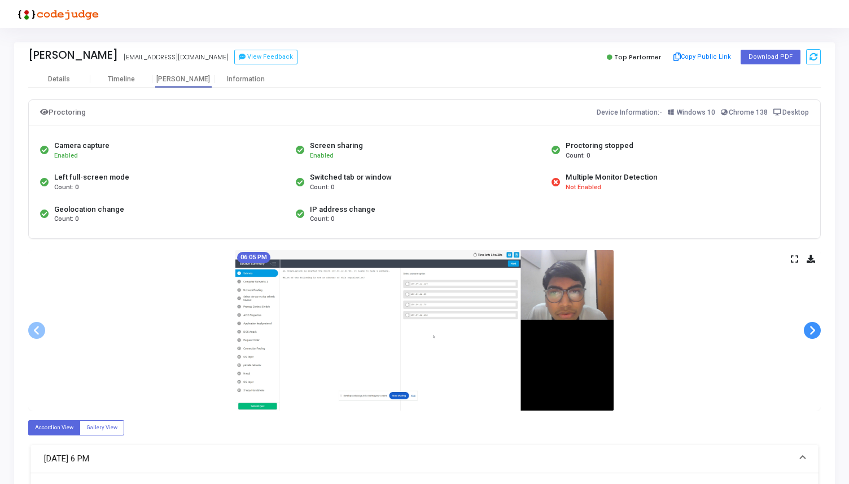
click at [808, 325] on span at bounding box center [812, 330] width 17 height 17
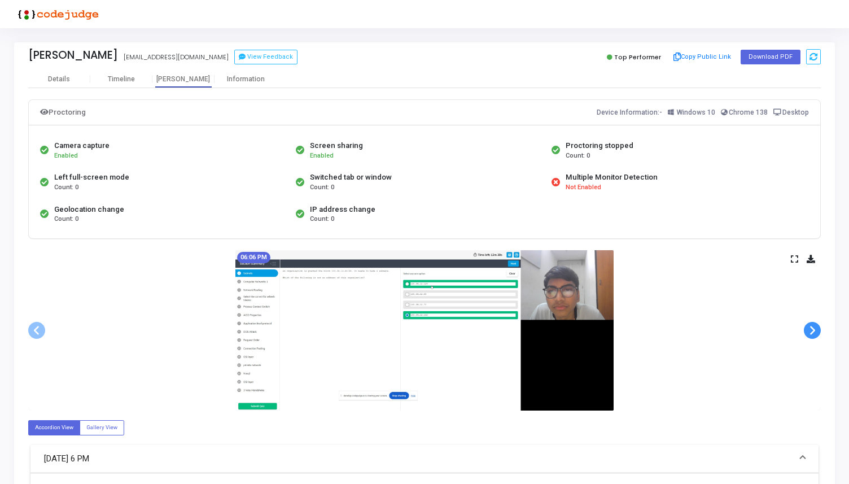
click at [808, 325] on span at bounding box center [812, 330] width 17 height 17
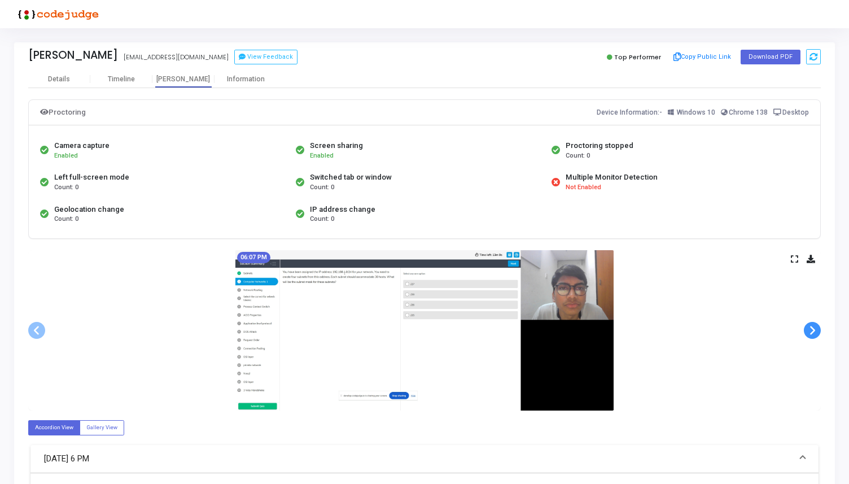
click at [808, 325] on span at bounding box center [812, 330] width 17 height 17
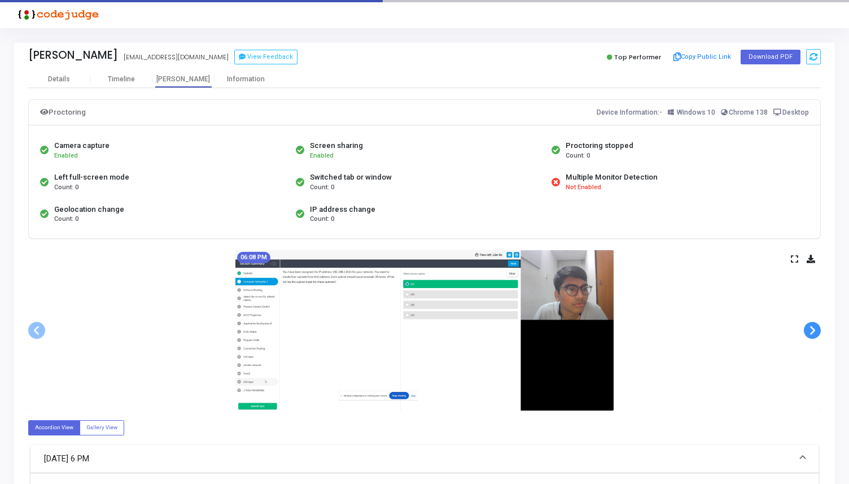
click at [808, 325] on span at bounding box center [812, 330] width 17 height 17
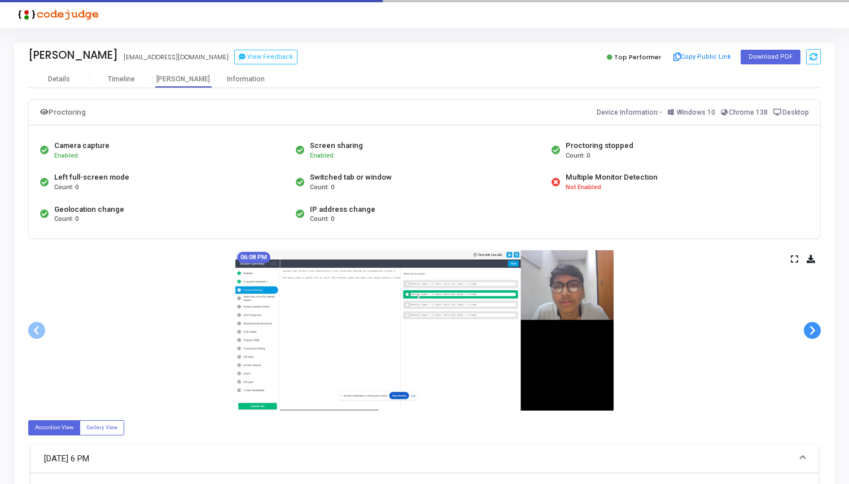
click at [808, 325] on span at bounding box center [812, 330] width 17 height 17
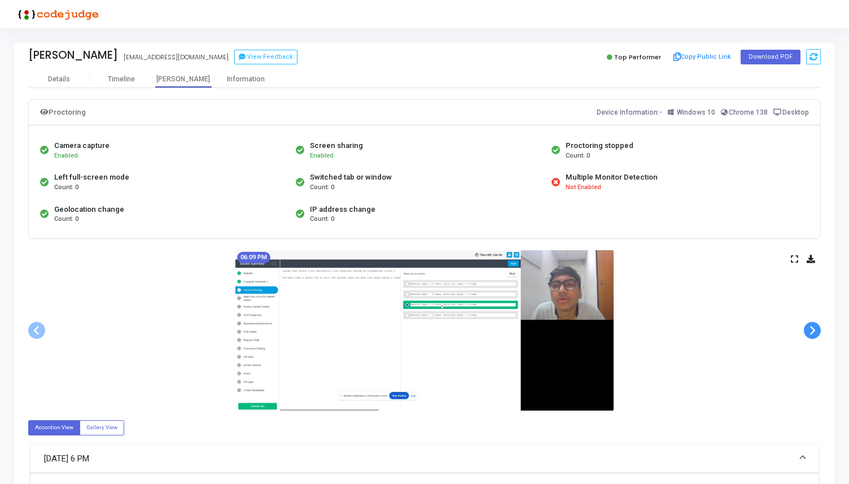
click at [808, 325] on span at bounding box center [812, 330] width 17 height 17
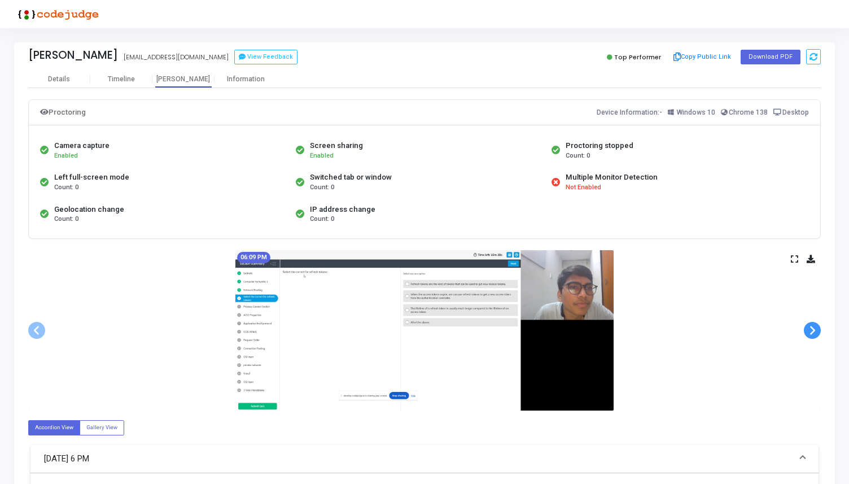
click at [808, 325] on span at bounding box center [812, 330] width 17 height 17
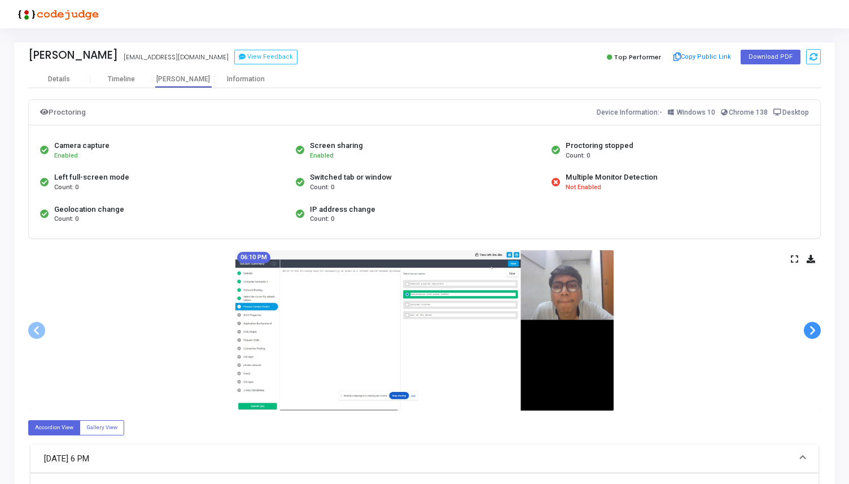
click at [808, 325] on span at bounding box center [812, 330] width 17 height 17
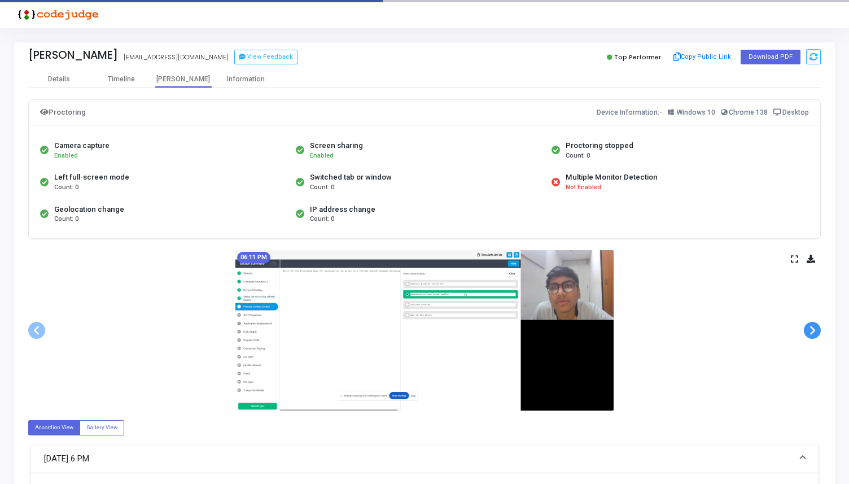
click at [808, 325] on span at bounding box center [812, 330] width 17 height 17
click at [0, 0] on div at bounding box center [0, 0] width 0 height 0
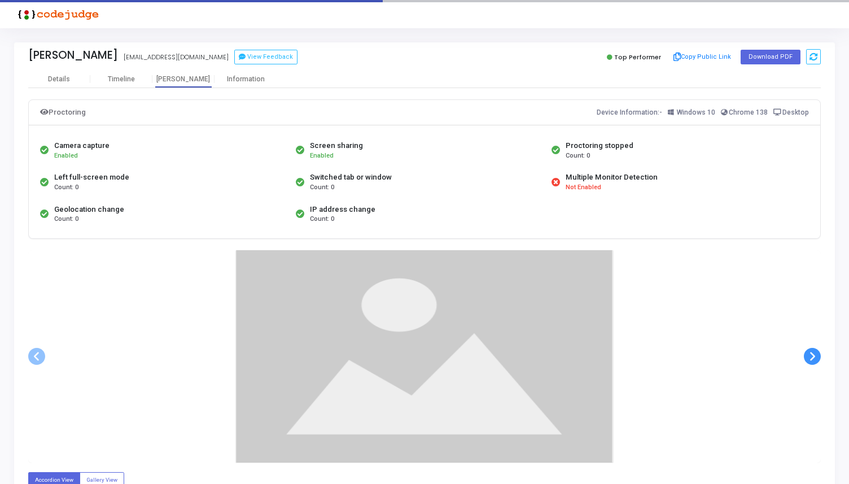
click at [808, 325] on div at bounding box center [424, 356] width 792 height 213
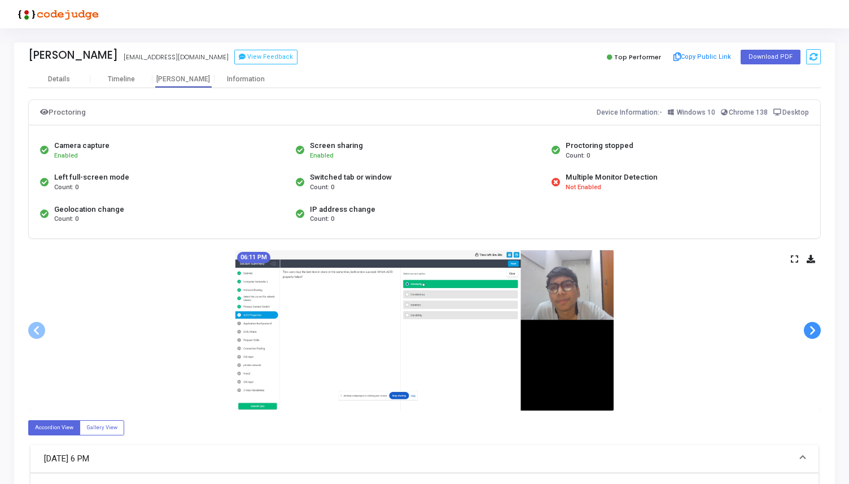
click at [809, 329] on span at bounding box center [812, 330] width 17 height 17
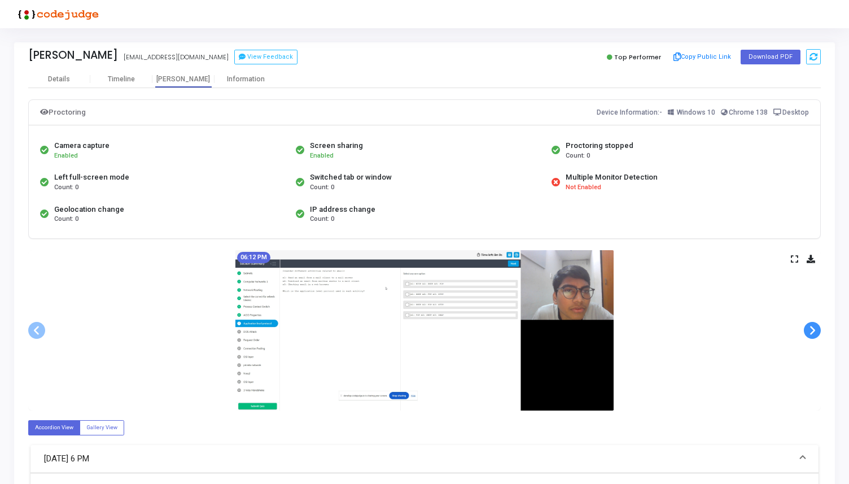
click at [809, 329] on span at bounding box center [812, 330] width 17 height 17
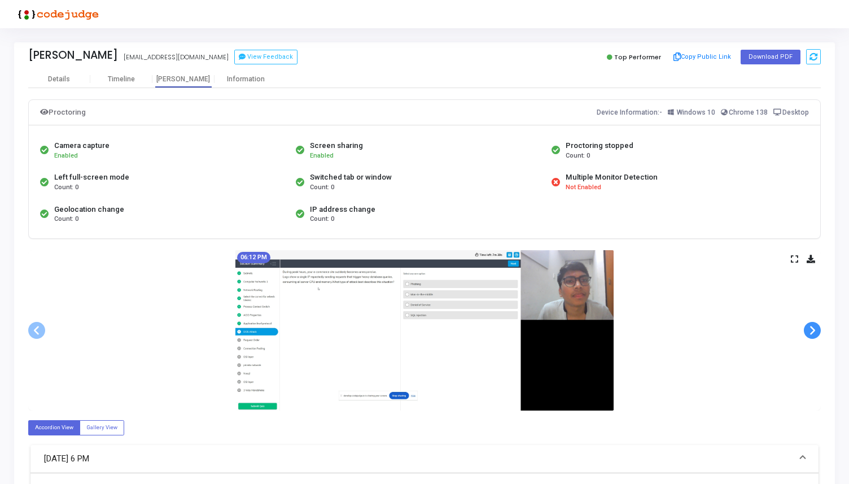
click at [809, 329] on span at bounding box center [812, 330] width 17 height 17
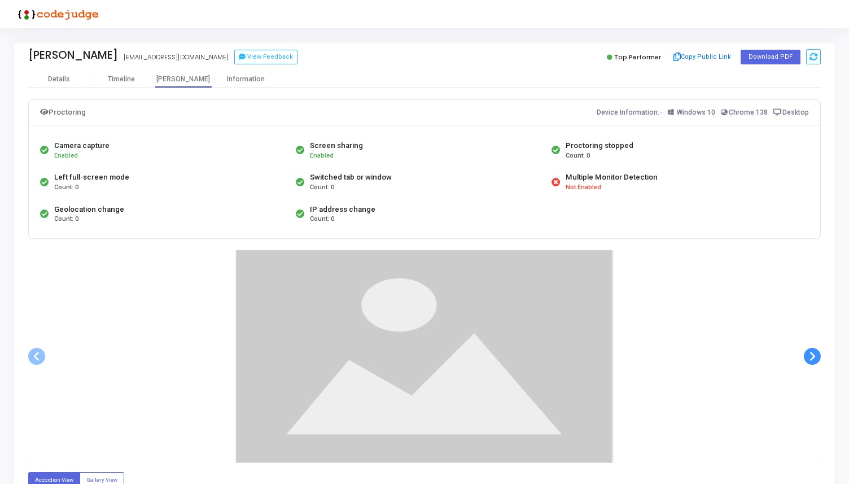
click at [809, 329] on ngb-carousel "Slide 1 of 37 06:05 PM Slide 2 of 37 06:05 PM Slide 3 of 37 06:06 PM Slide 4 of…" at bounding box center [424, 356] width 792 height 213
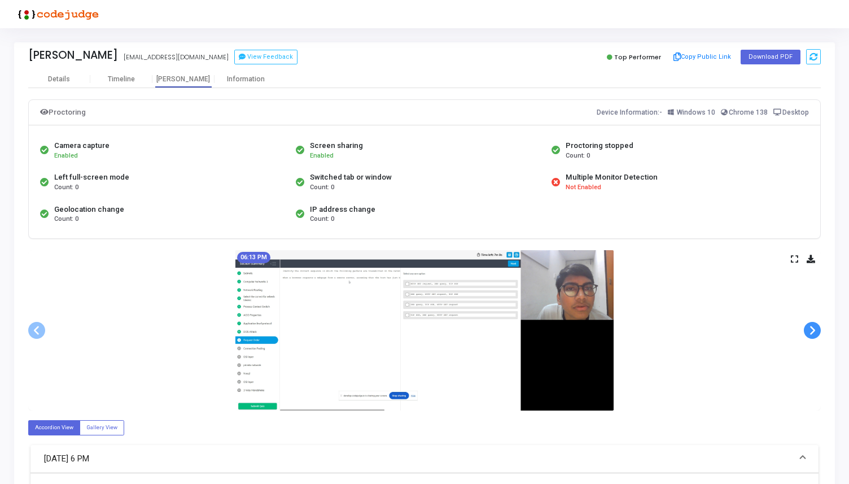
click at [809, 329] on span at bounding box center [812, 330] width 17 height 17
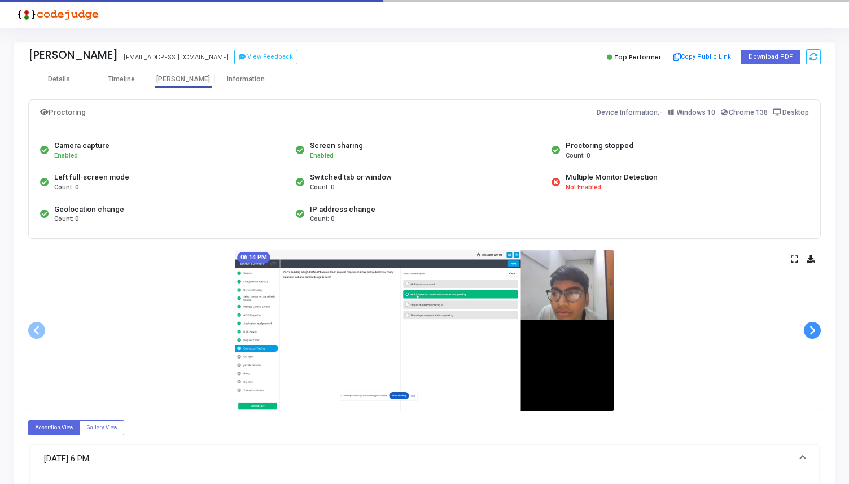
click at [809, 329] on span at bounding box center [812, 330] width 17 height 17
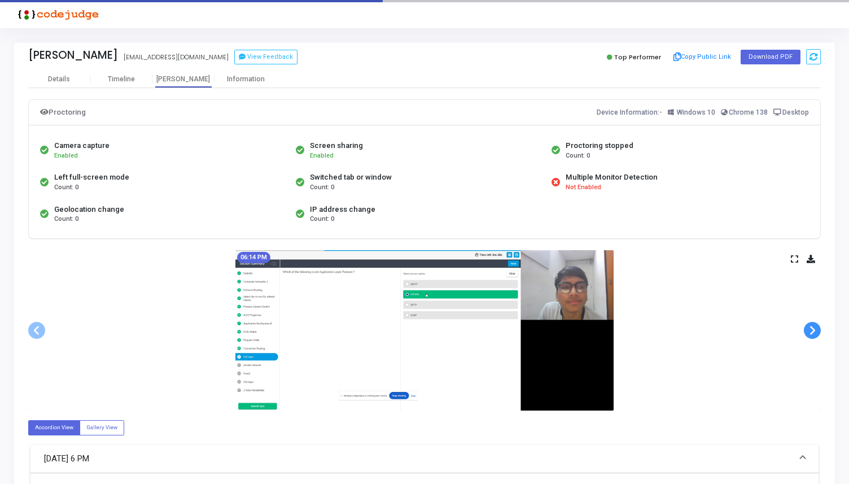
click at [809, 329] on span at bounding box center [812, 330] width 17 height 17
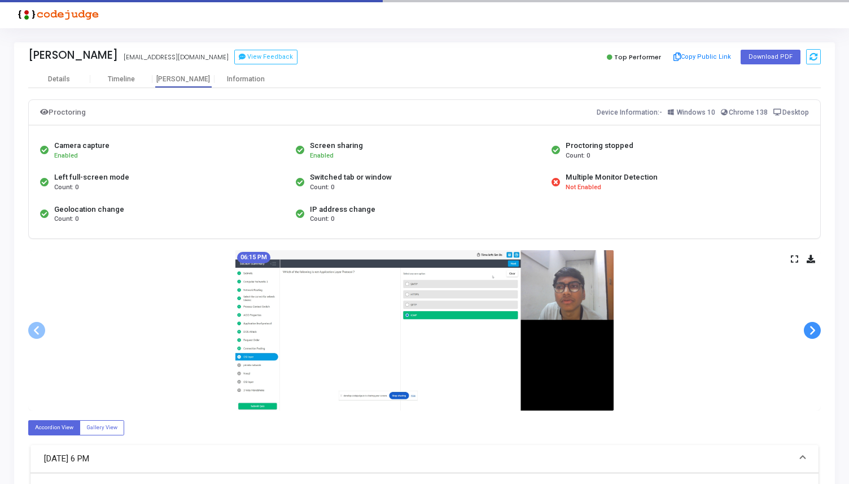
click at [809, 329] on span at bounding box center [812, 330] width 17 height 17
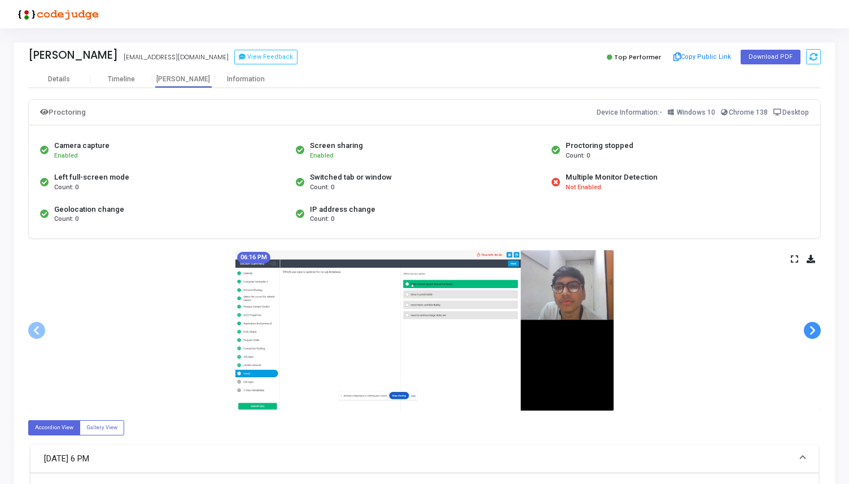
click at [809, 329] on span at bounding box center [812, 330] width 17 height 17
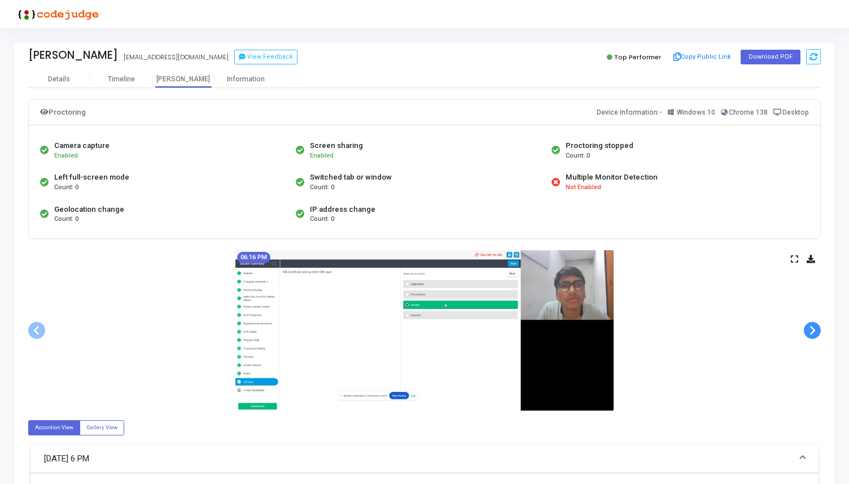
click at [809, 329] on span at bounding box center [812, 330] width 17 height 17
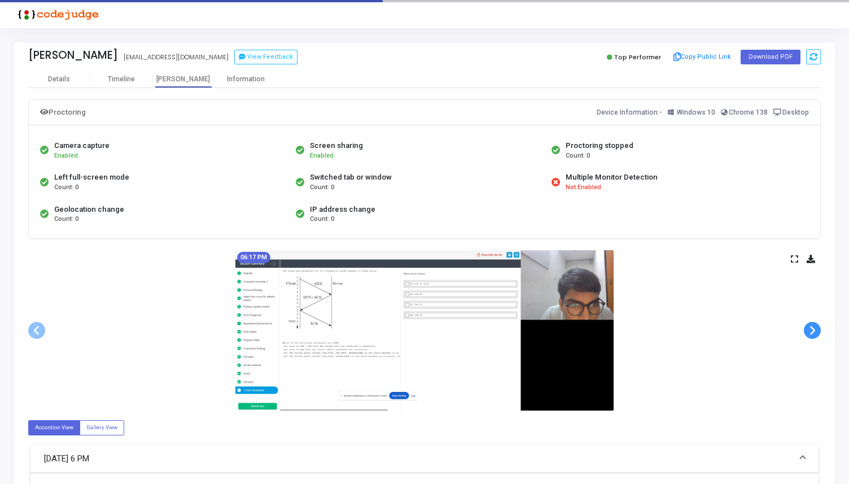
click at [809, 329] on span at bounding box center [812, 330] width 17 height 17
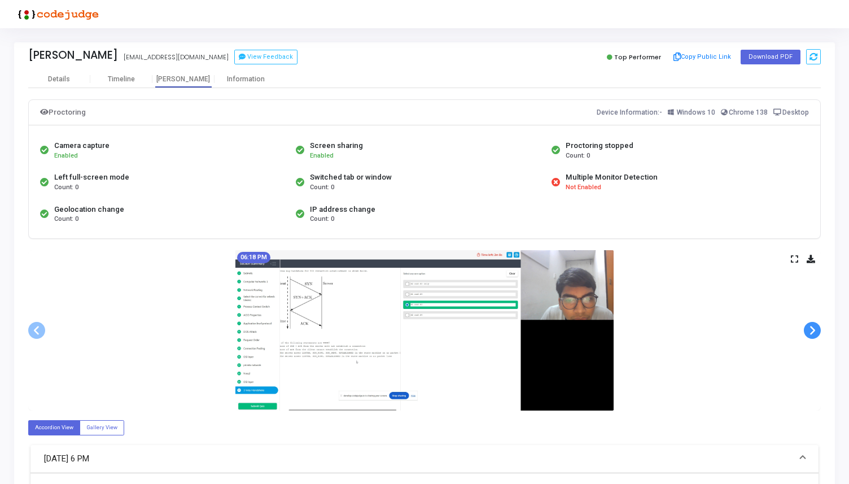
click at [809, 329] on span at bounding box center [812, 330] width 17 height 17
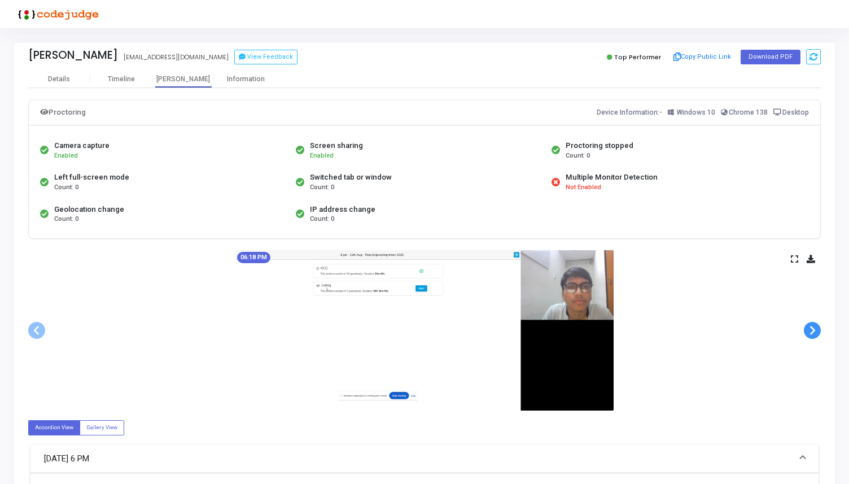
click at [809, 329] on span at bounding box center [812, 330] width 17 height 17
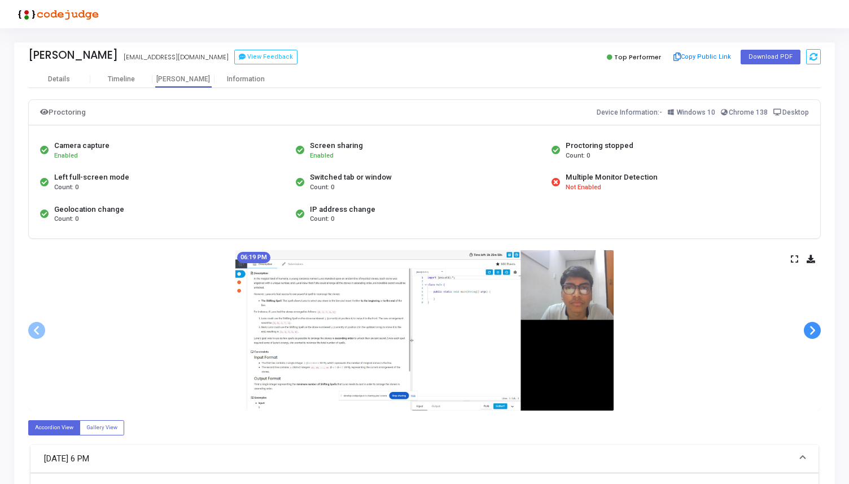
click at [809, 329] on span at bounding box center [812, 330] width 17 height 17
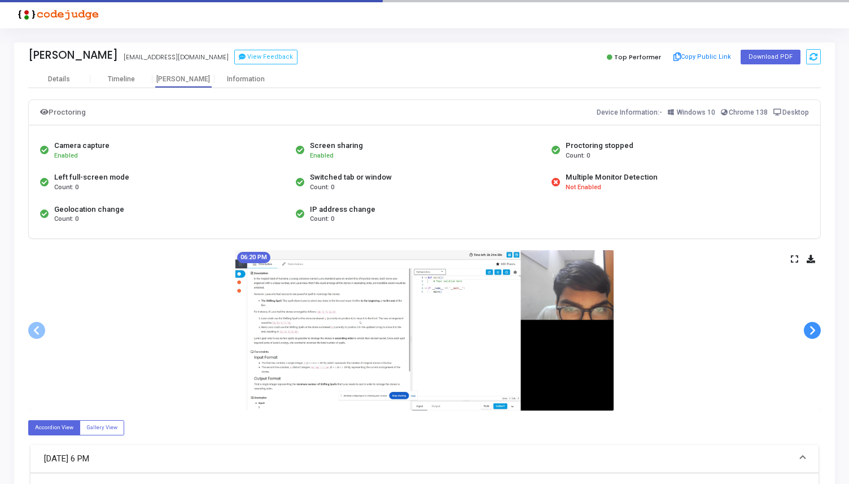
click at [809, 329] on span at bounding box center [812, 330] width 17 height 17
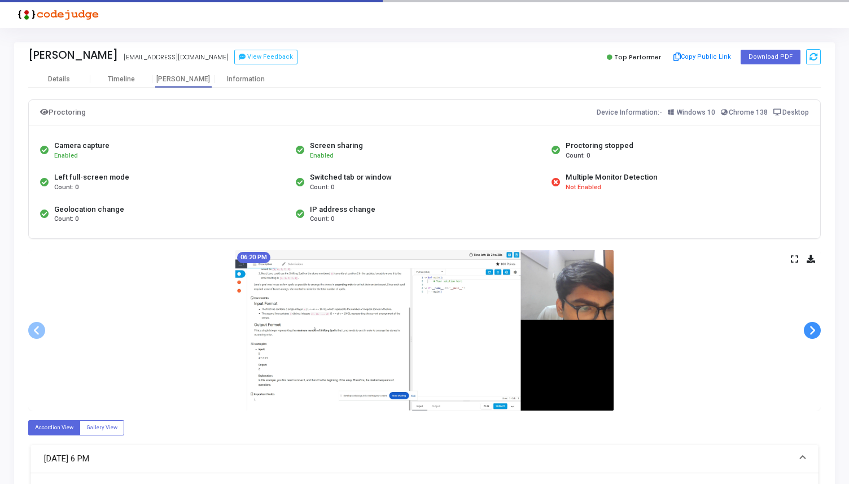
click at [809, 329] on span at bounding box center [812, 330] width 17 height 17
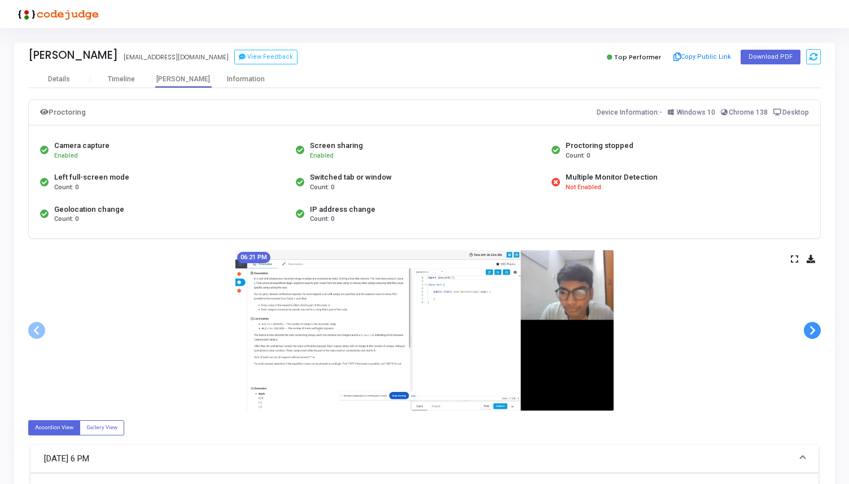
click at [809, 329] on span at bounding box center [812, 330] width 17 height 17
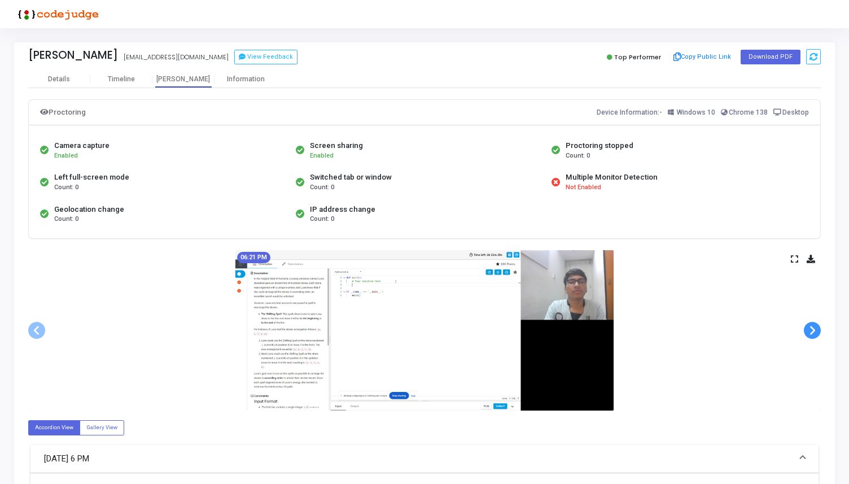
click at [809, 329] on span at bounding box center [812, 330] width 17 height 17
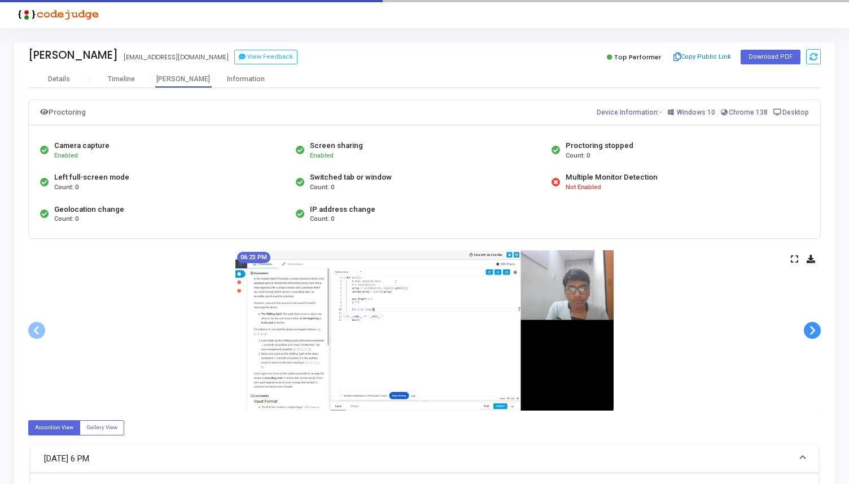
click at [809, 329] on span at bounding box center [812, 330] width 17 height 17
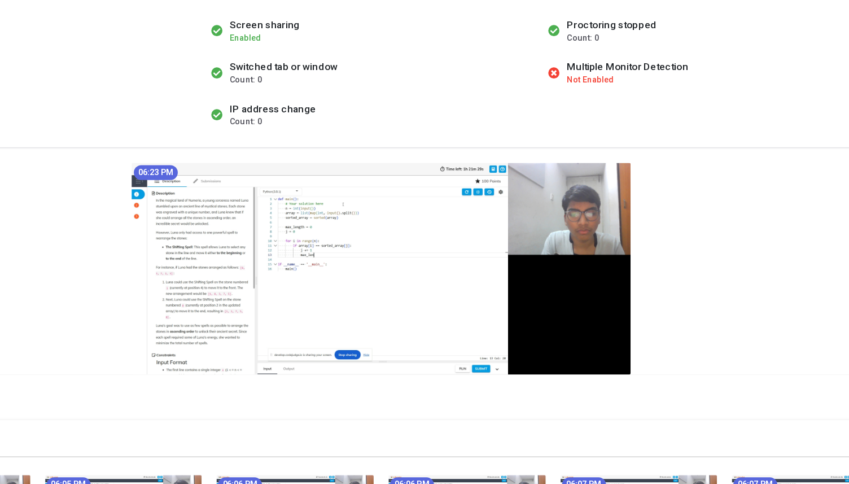
scroll to position [9, 0]
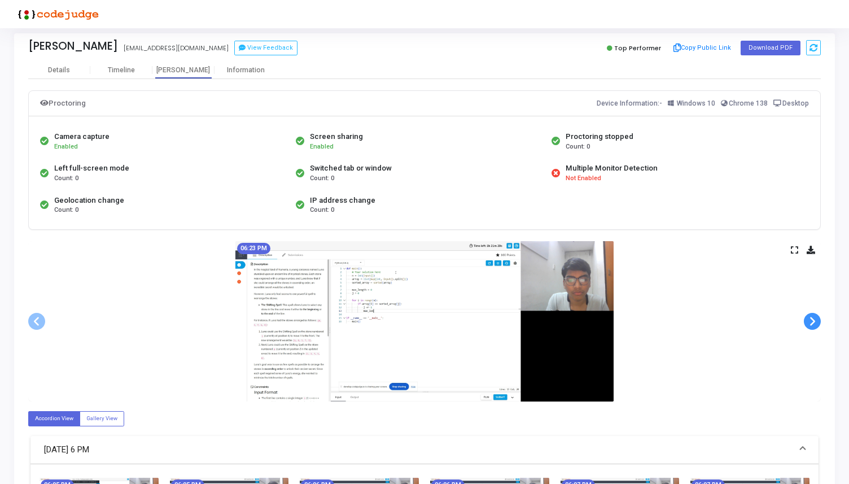
click at [814, 319] on span at bounding box center [812, 321] width 17 height 17
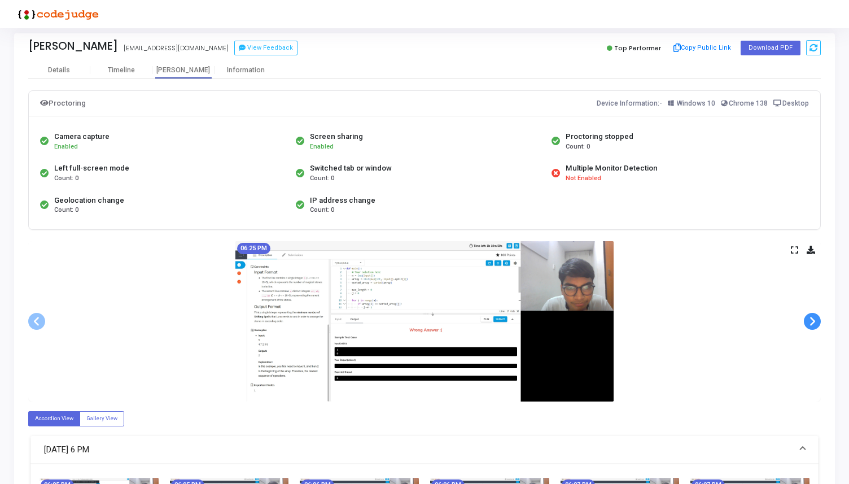
click at [814, 319] on span at bounding box center [812, 321] width 17 height 17
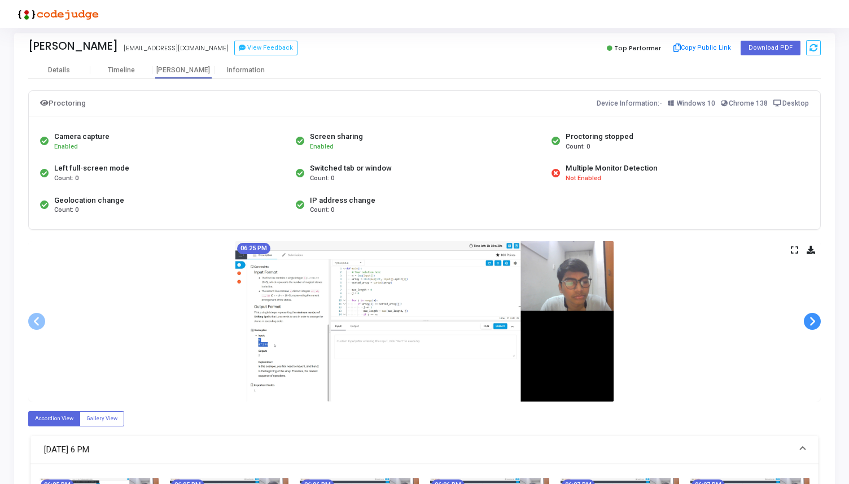
click at [814, 319] on span at bounding box center [812, 321] width 17 height 17
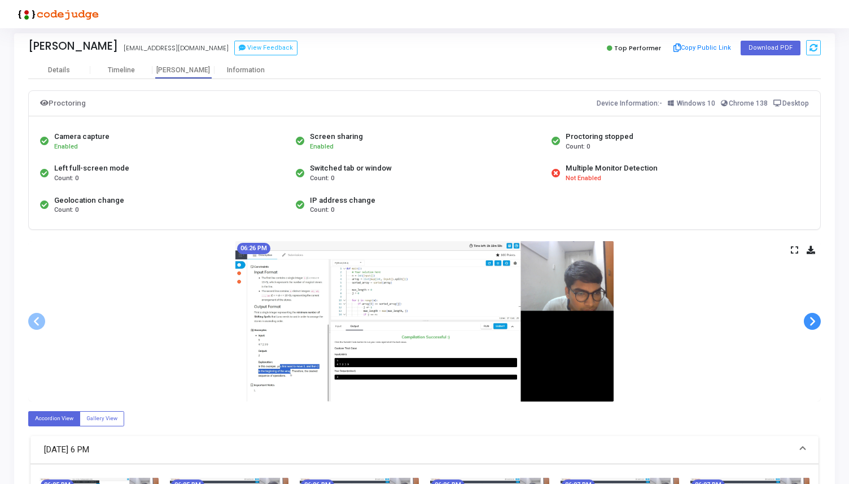
click at [814, 319] on span at bounding box center [812, 321] width 17 height 17
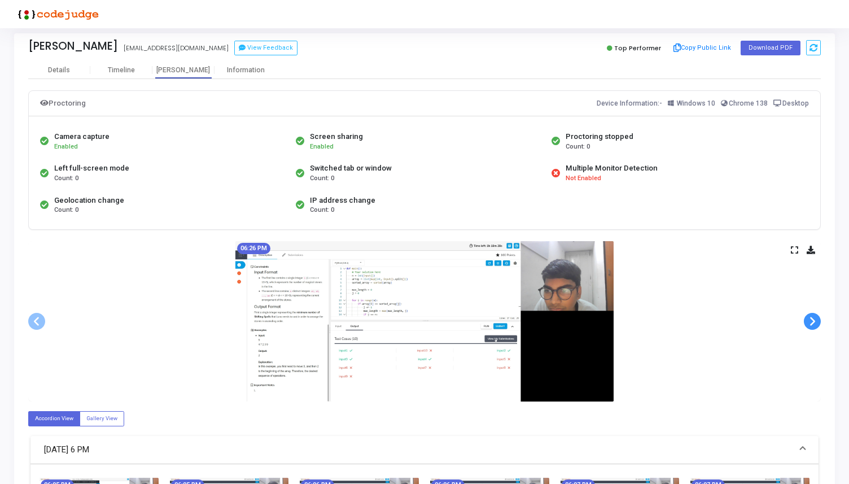
click at [814, 319] on span at bounding box center [812, 321] width 17 height 17
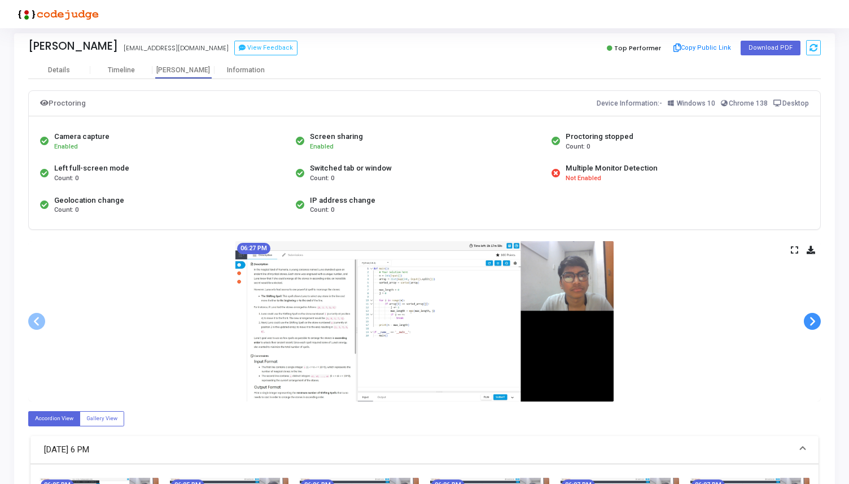
click at [814, 319] on span at bounding box center [812, 321] width 17 height 17
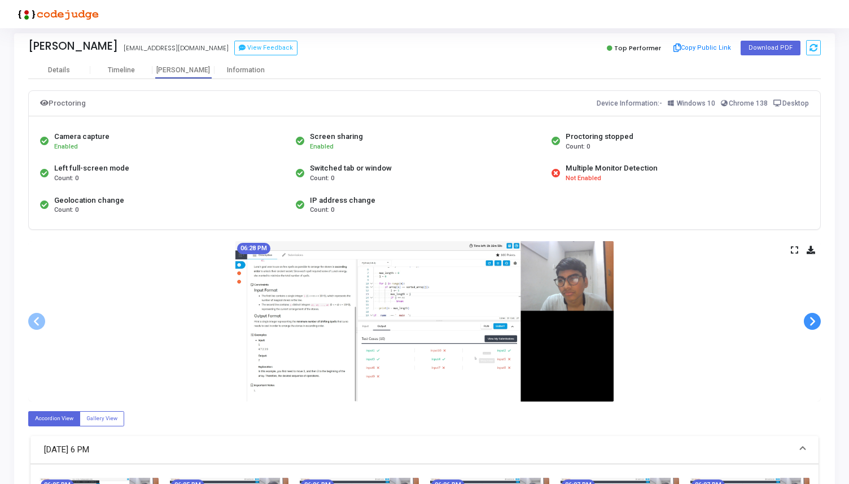
click at [814, 319] on span at bounding box center [812, 321] width 17 height 17
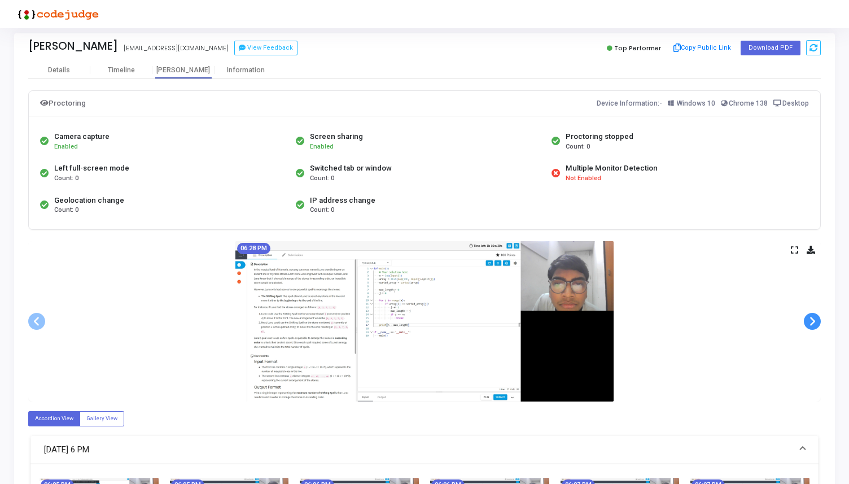
click at [814, 319] on span at bounding box center [812, 321] width 17 height 17
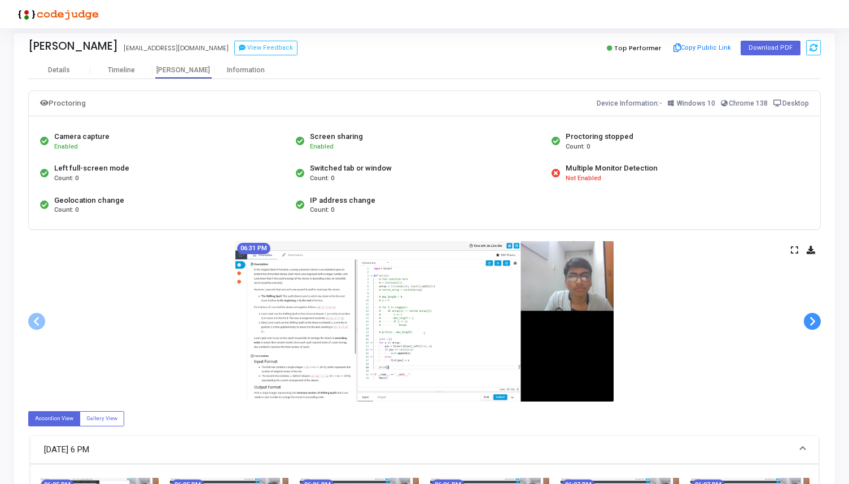
click at [814, 319] on span at bounding box center [812, 321] width 17 height 17
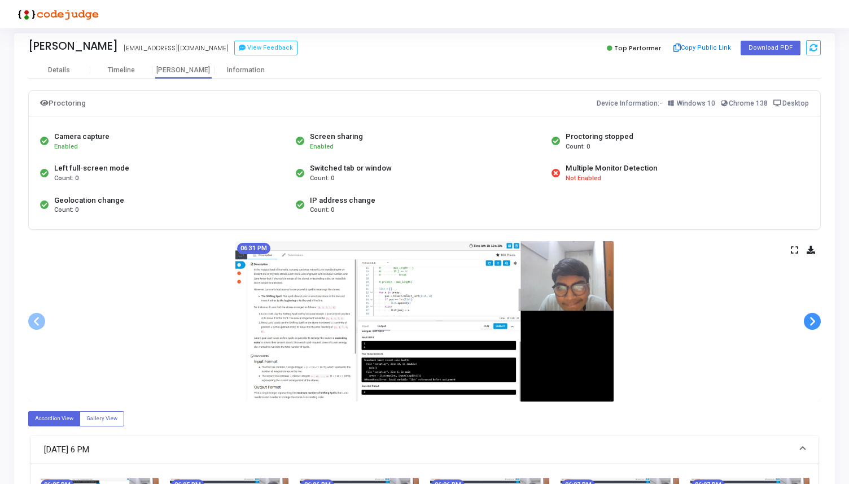
click at [814, 319] on span at bounding box center [812, 321] width 17 height 17
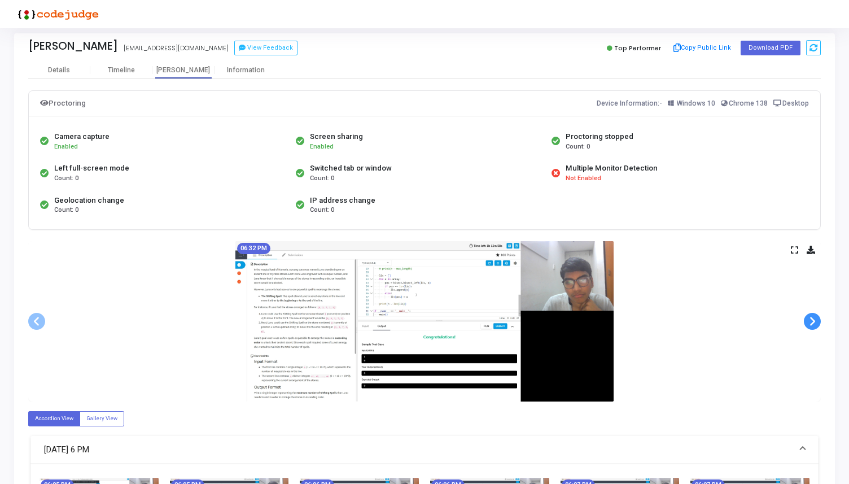
click at [814, 319] on span at bounding box center [812, 321] width 17 height 17
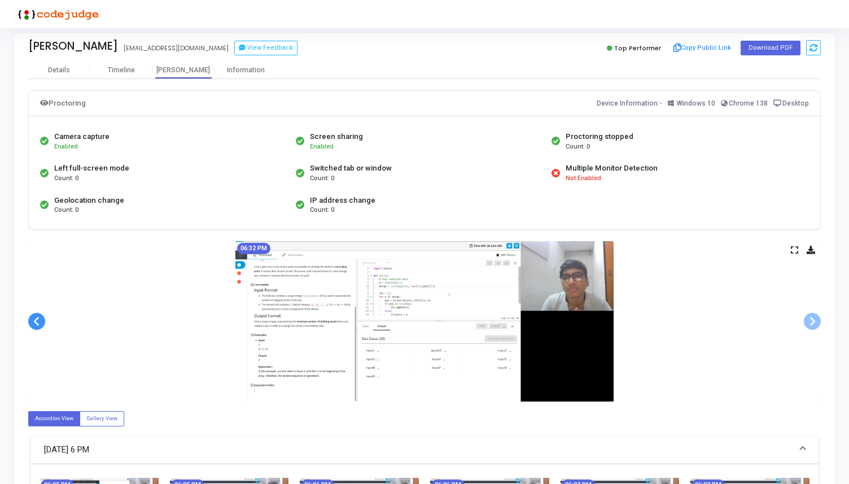
click at [34, 322] on span at bounding box center [36, 321] width 17 height 17
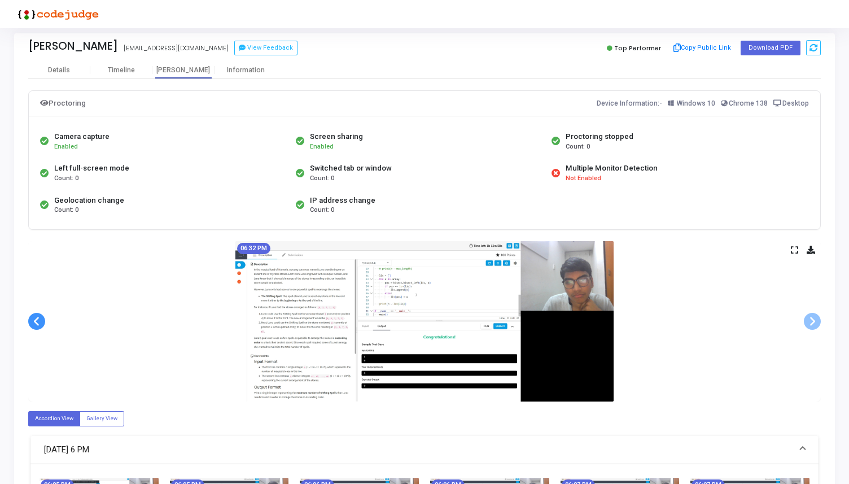
click at [34, 322] on span at bounding box center [36, 321] width 17 height 17
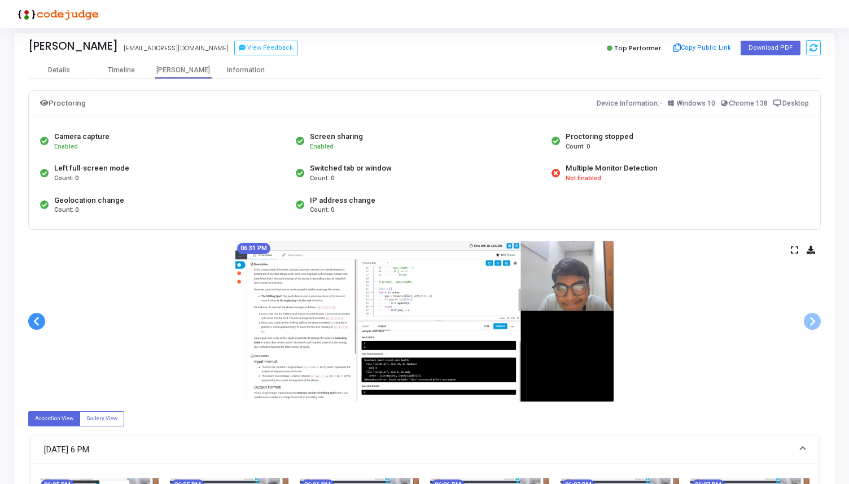
click at [34, 322] on span at bounding box center [36, 321] width 17 height 17
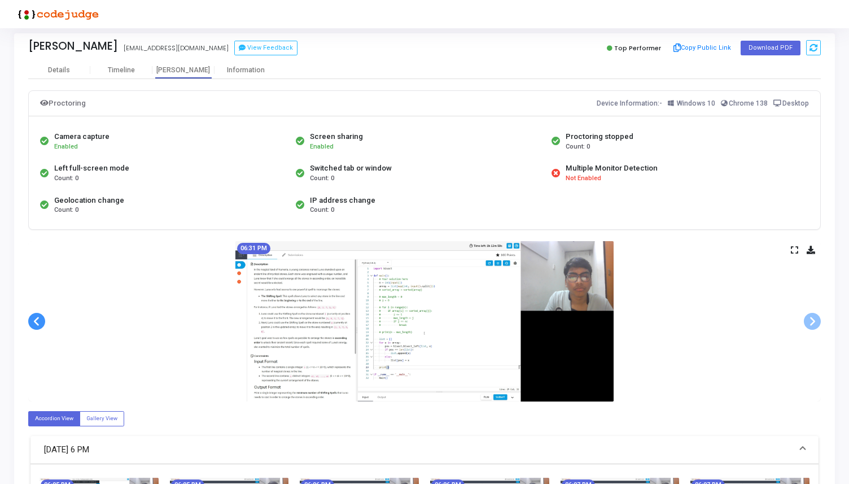
click at [34, 322] on span at bounding box center [36, 321] width 17 height 17
click at [810, 318] on span at bounding box center [812, 321] width 17 height 17
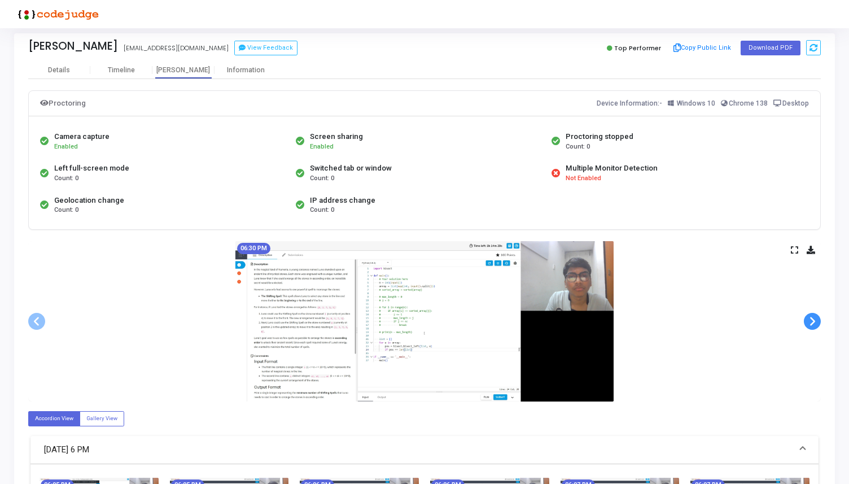
click at [810, 318] on span at bounding box center [812, 321] width 17 height 17
click at [810, 317] on span at bounding box center [812, 321] width 17 height 17
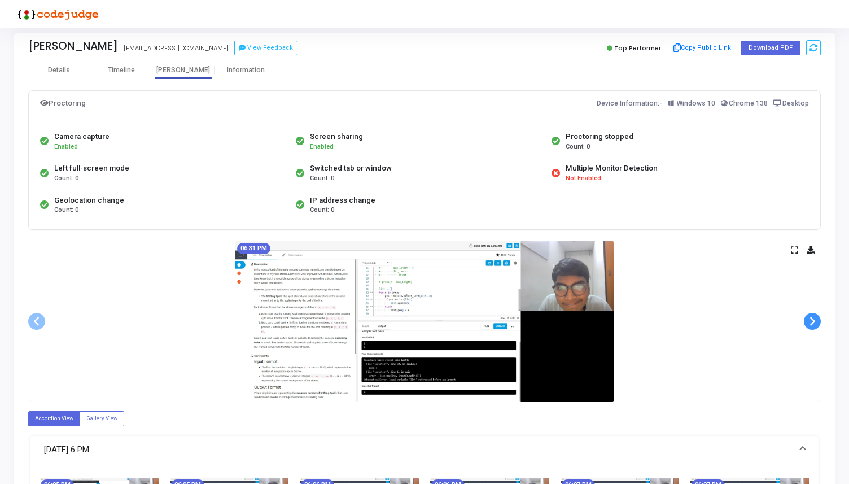
click at [810, 317] on span at bounding box center [812, 321] width 17 height 17
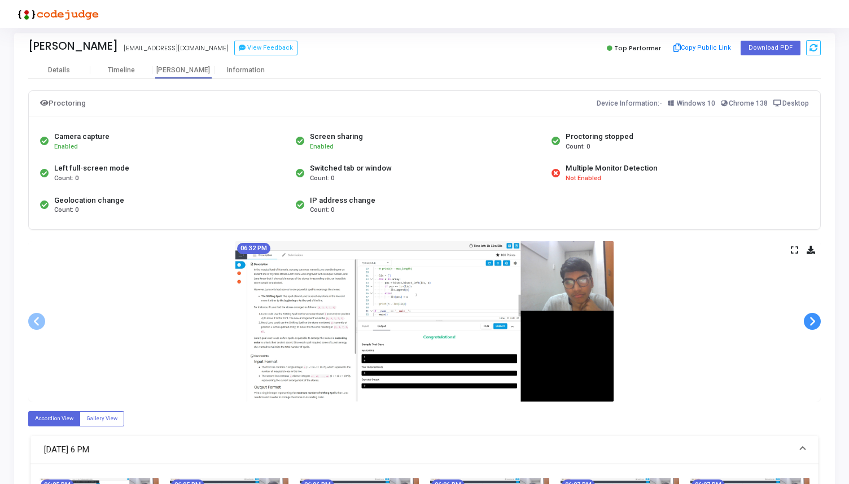
click at [810, 317] on span at bounding box center [812, 321] width 17 height 17
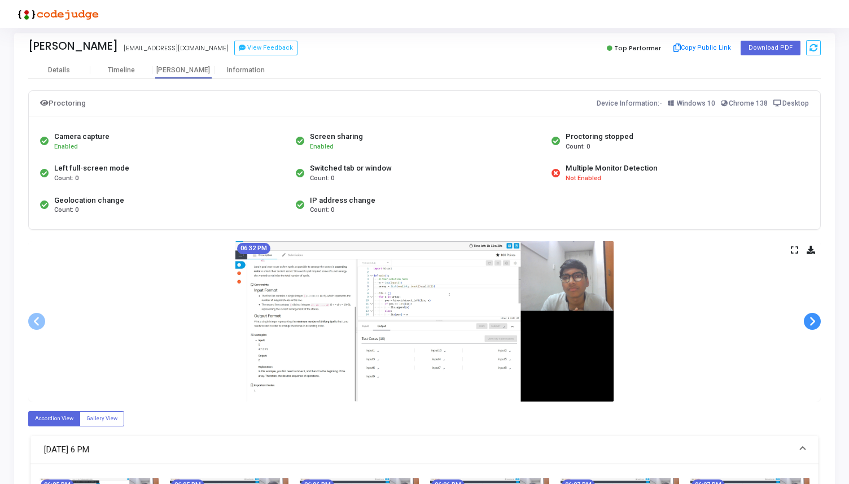
click at [810, 317] on span at bounding box center [812, 321] width 17 height 17
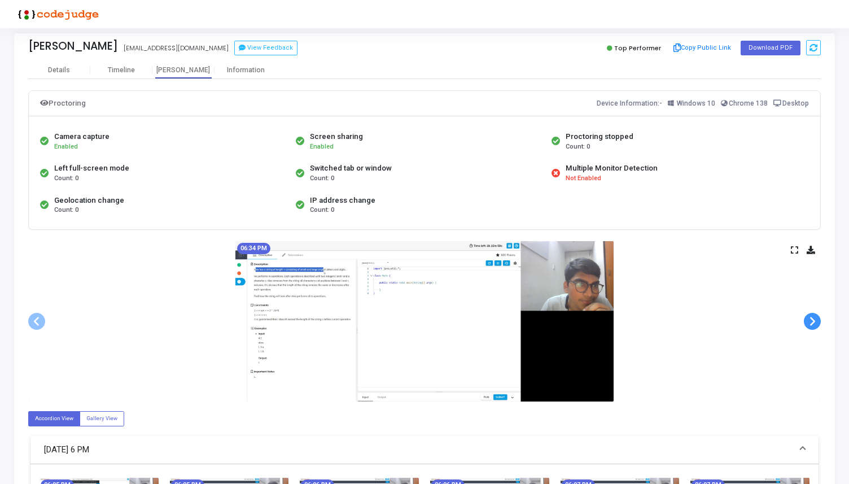
click at [817, 321] on span at bounding box center [812, 321] width 17 height 17
click at [817, 322] on span at bounding box center [812, 321] width 17 height 17
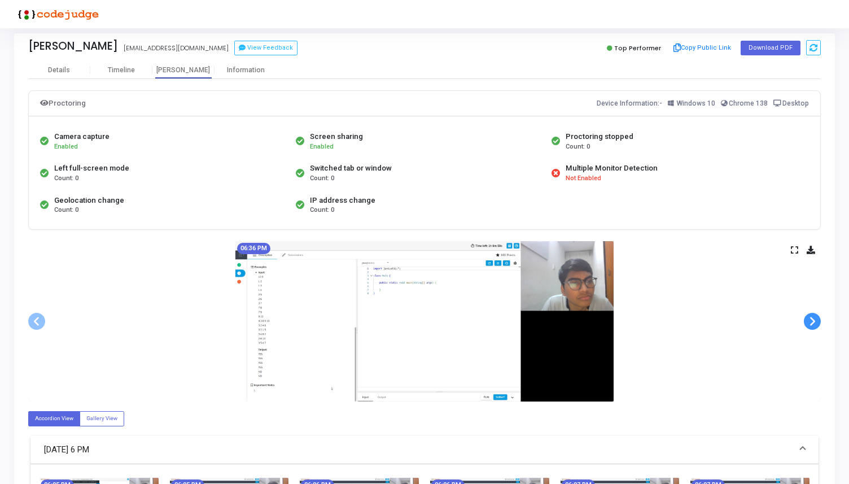
click at [817, 322] on span at bounding box center [812, 321] width 17 height 17
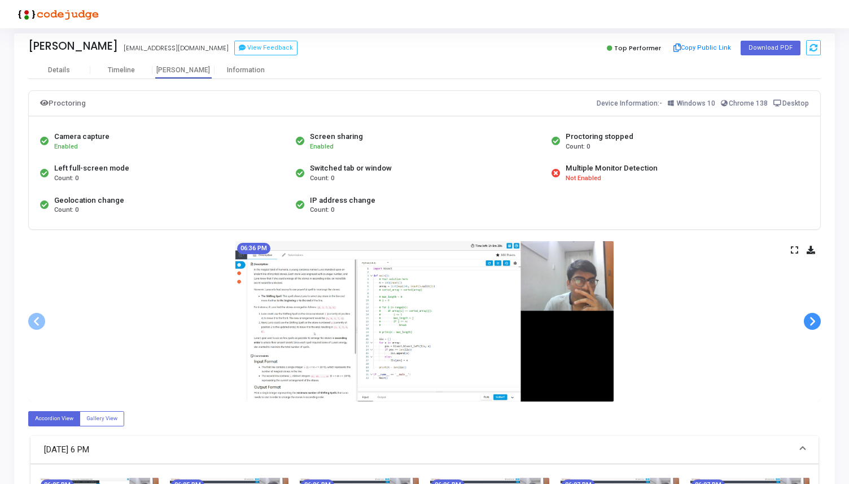
click at [817, 322] on span at bounding box center [812, 321] width 17 height 17
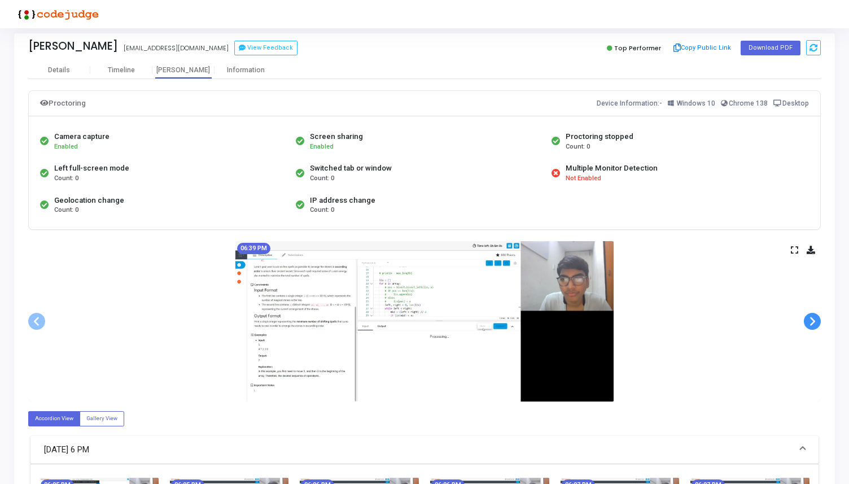
click at [817, 322] on span at bounding box center [812, 321] width 17 height 17
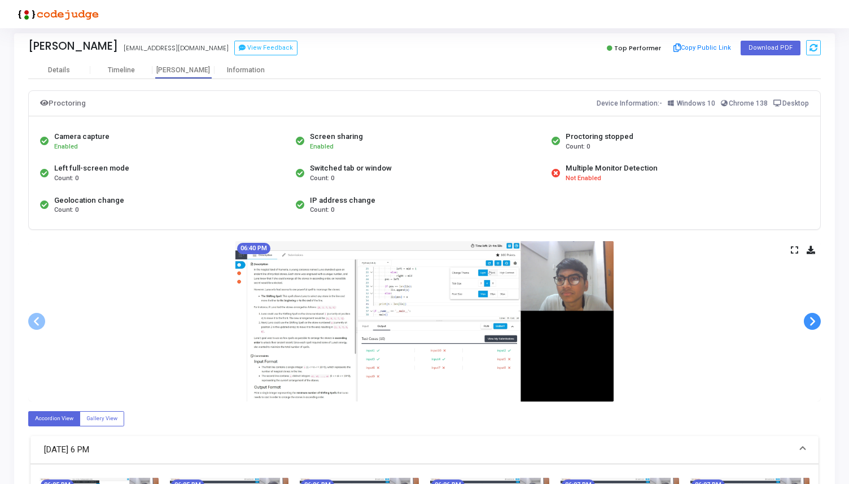
click at [817, 322] on span at bounding box center [812, 321] width 17 height 17
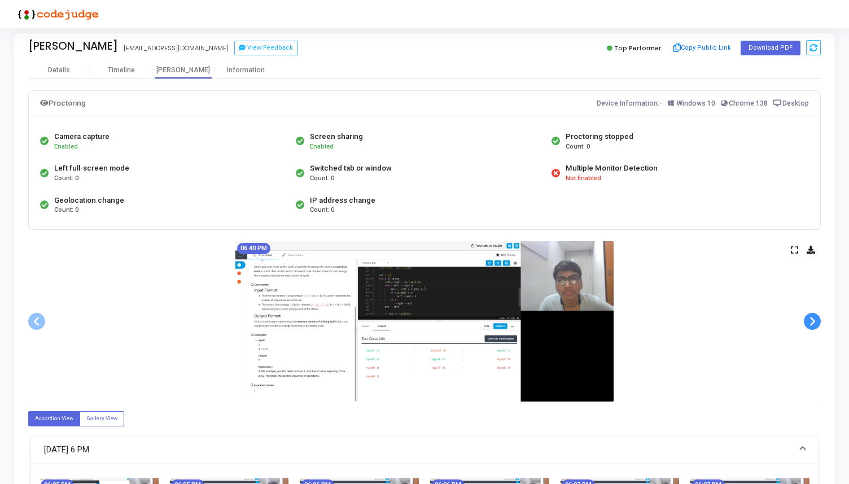
click at [817, 322] on span at bounding box center [812, 321] width 17 height 17
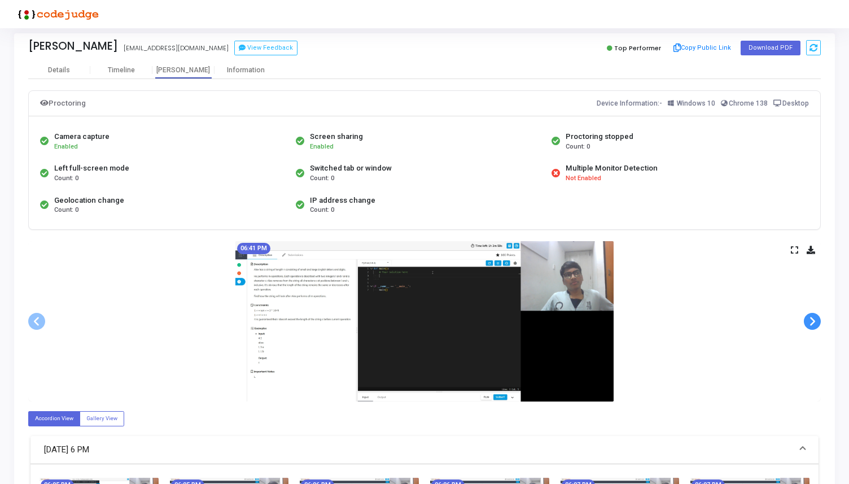
click at [817, 322] on span at bounding box center [812, 321] width 17 height 17
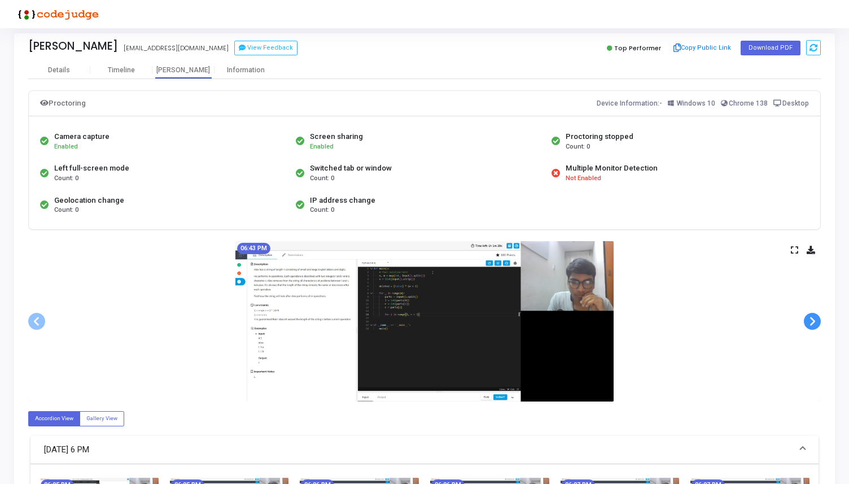
click at [817, 322] on span at bounding box center [812, 321] width 17 height 17
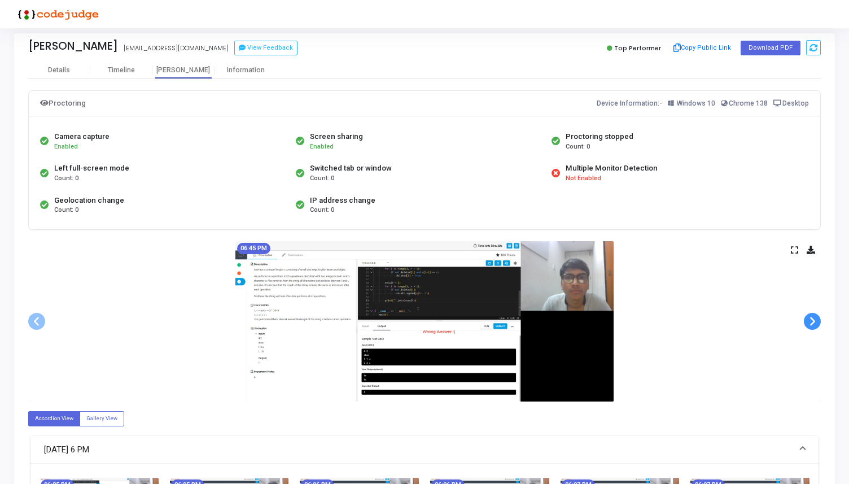
click at [817, 322] on span at bounding box center [812, 321] width 17 height 17
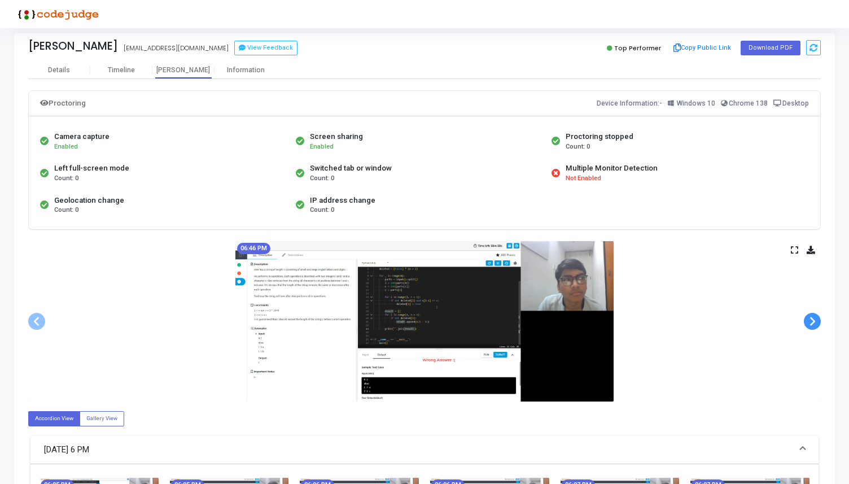
click at [817, 322] on span at bounding box center [812, 321] width 17 height 17
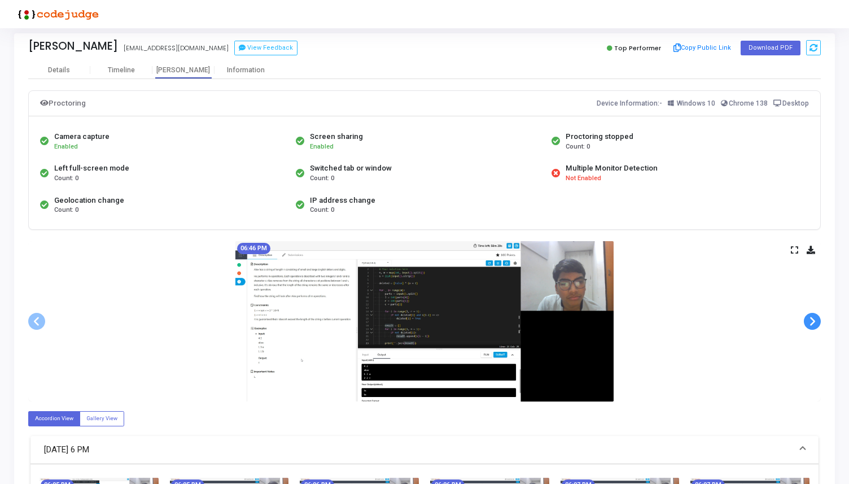
click at [817, 322] on span at bounding box center [812, 321] width 17 height 17
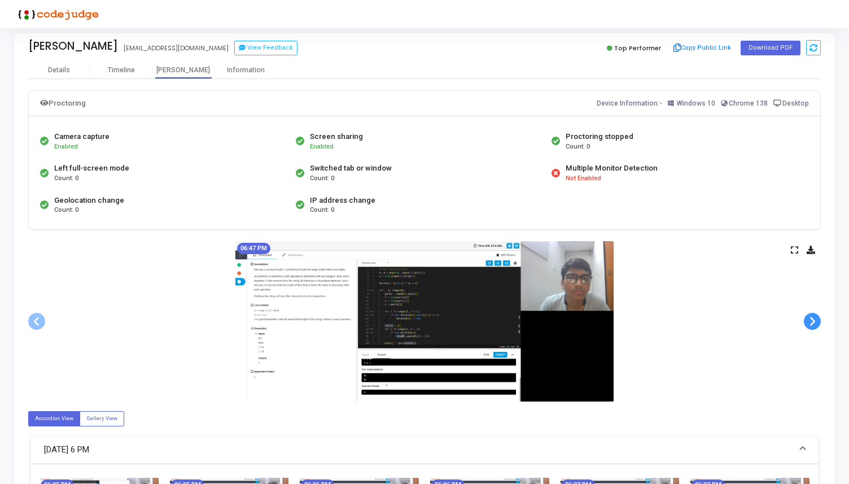
click at [817, 322] on span at bounding box center [812, 321] width 17 height 17
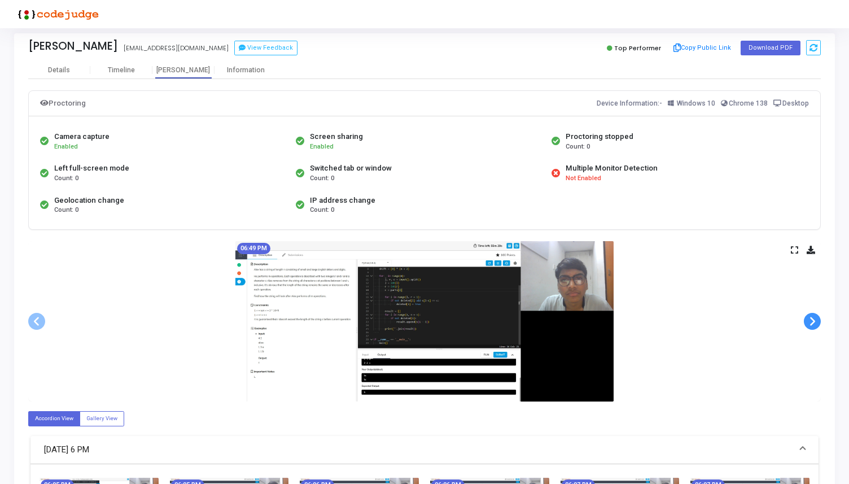
click at [817, 322] on span at bounding box center [812, 321] width 17 height 17
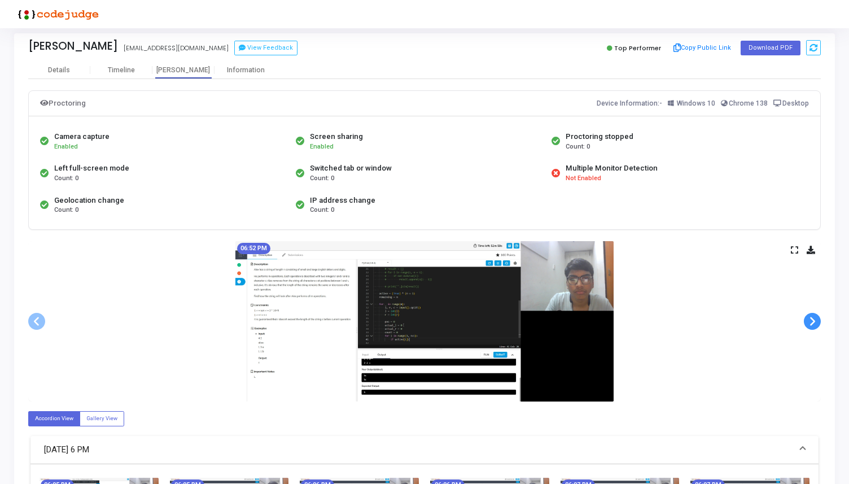
click at [817, 322] on span at bounding box center [812, 321] width 17 height 17
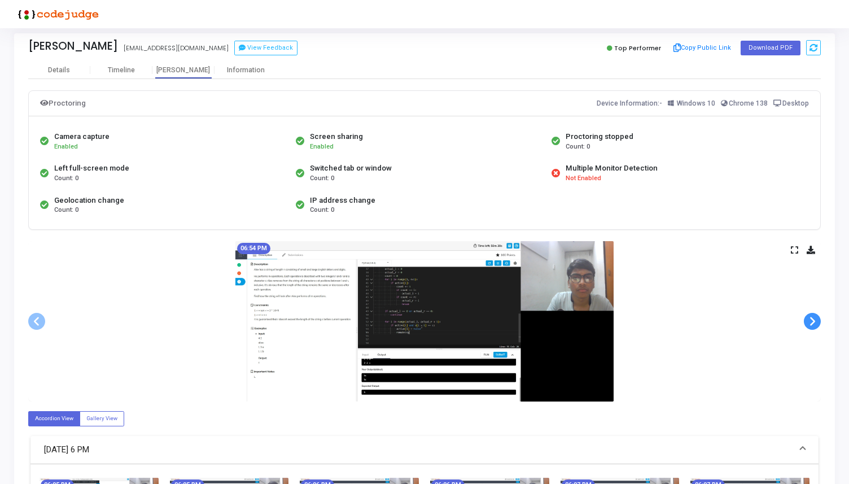
click at [817, 322] on span at bounding box center [812, 321] width 17 height 17
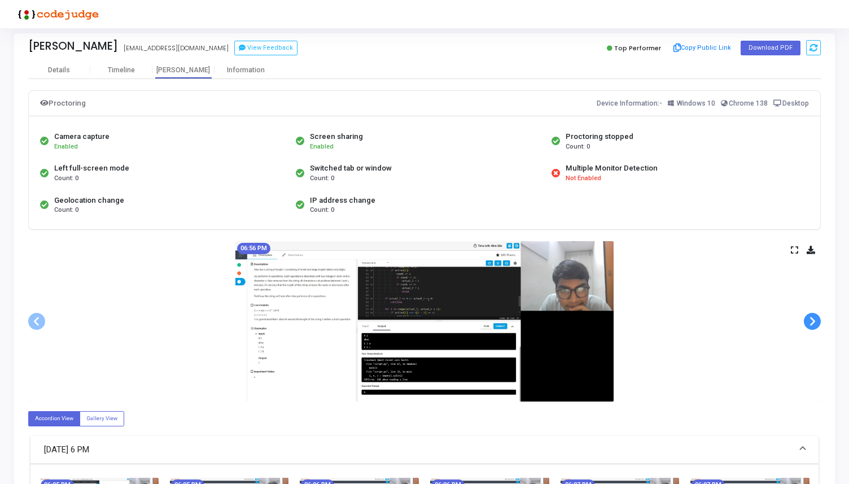
click at [817, 322] on span at bounding box center [812, 321] width 17 height 17
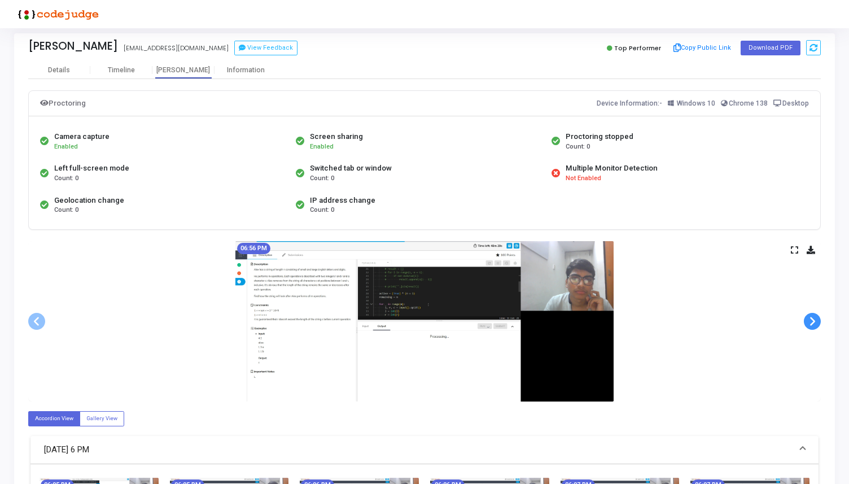
click at [817, 322] on span at bounding box center [812, 321] width 17 height 17
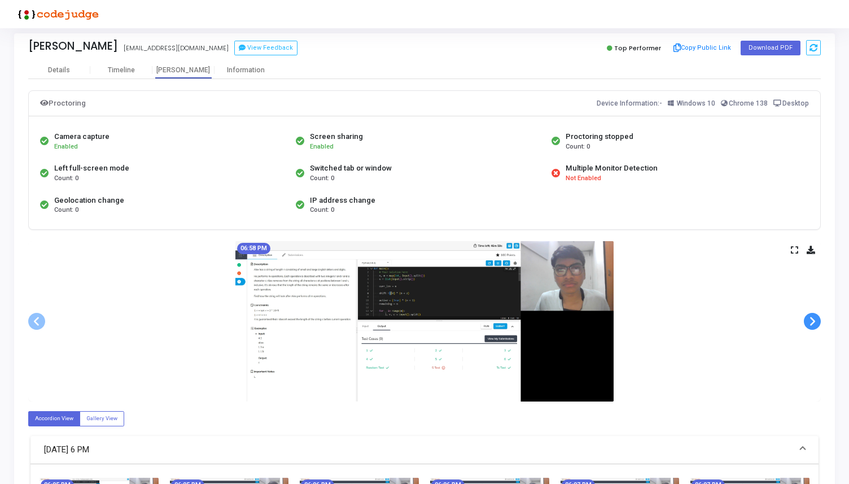
click at [817, 322] on span at bounding box center [812, 321] width 17 height 17
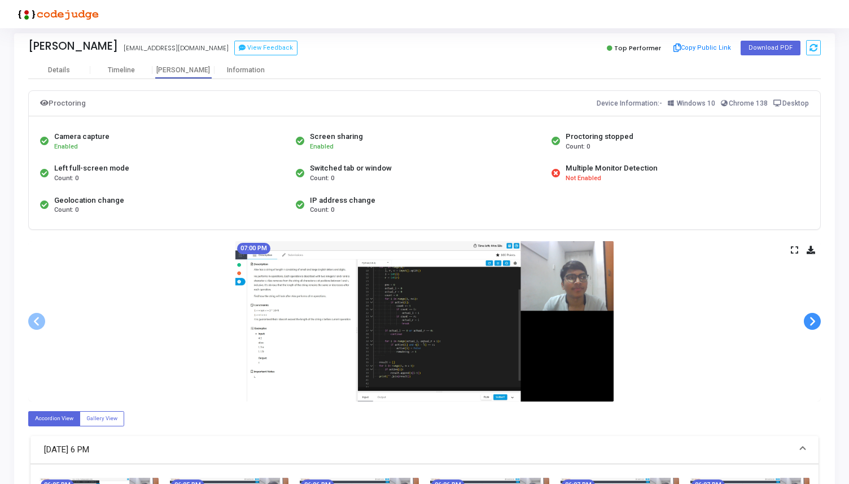
click at [817, 322] on span at bounding box center [812, 321] width 17 height 17
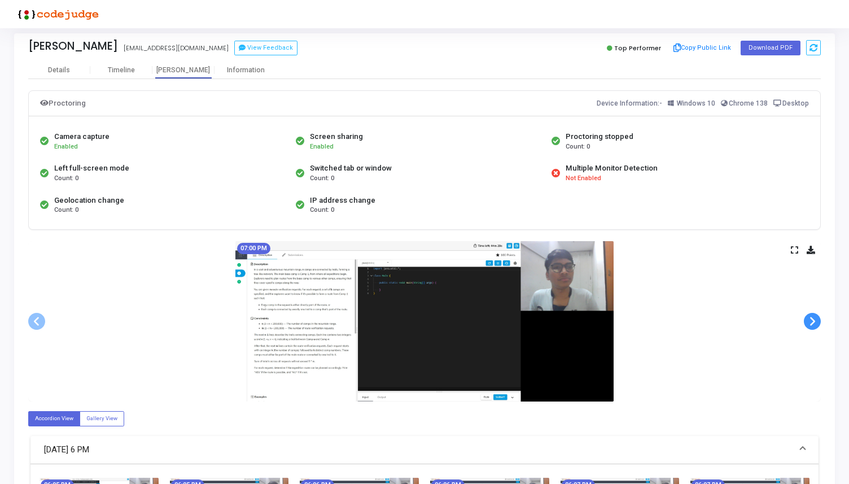
click at [817, 322] on span at bounding box center [812, 321] width 17 height 17
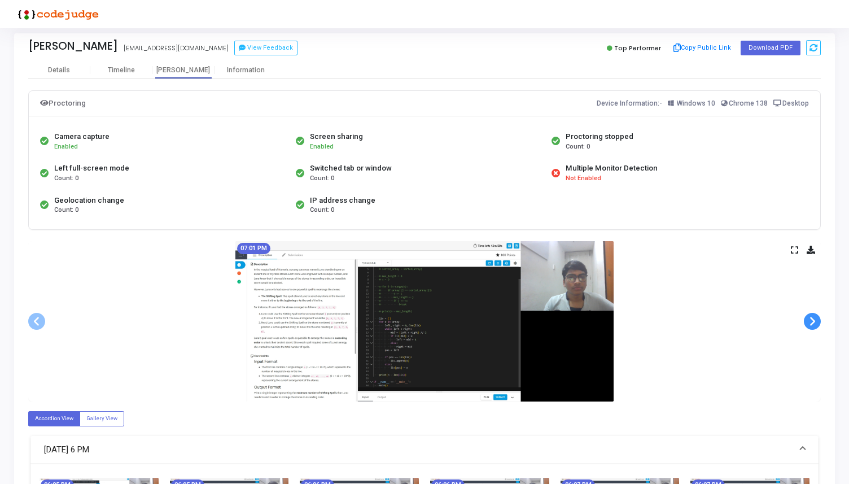
click at [817, 322] on span at bounding box center [812, 321] width 17 height 17
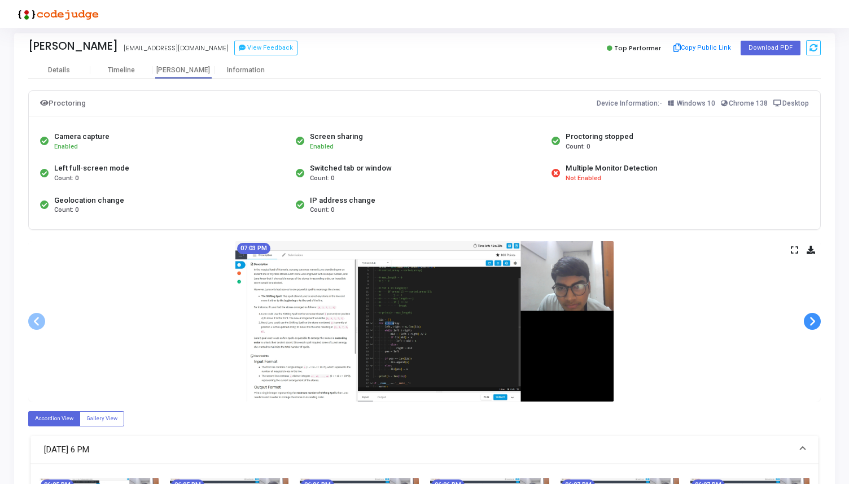
click at [817, 322] on span at bounding box center [812, 321] width 17 height 17
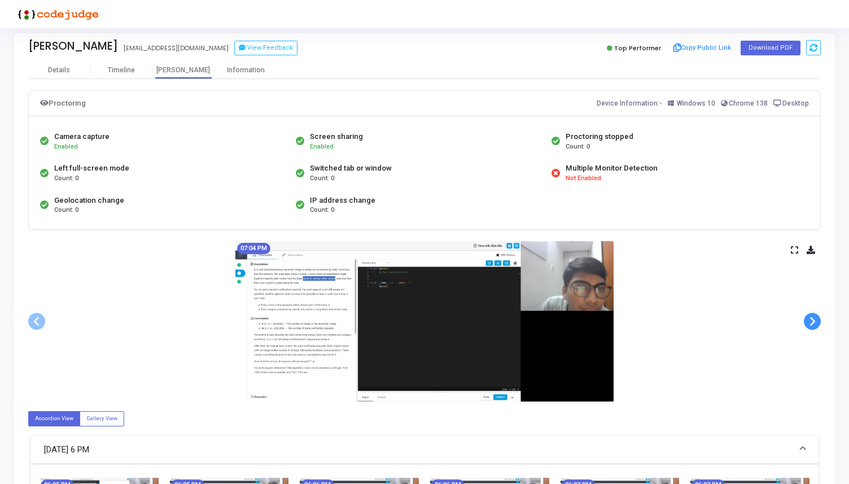
click at [817, 322] on span at bounding box center [812, 321] width 17 height 17
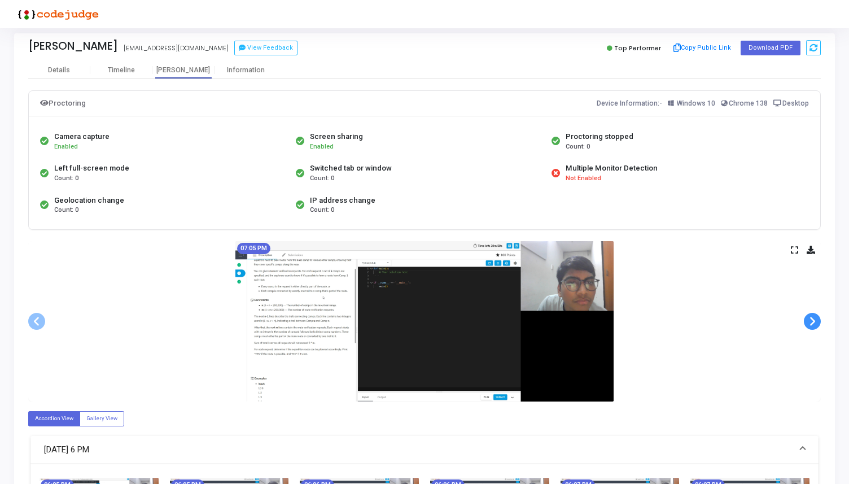
click at [817, 322] on span at bounding box center [812, 321] width 17 height 17
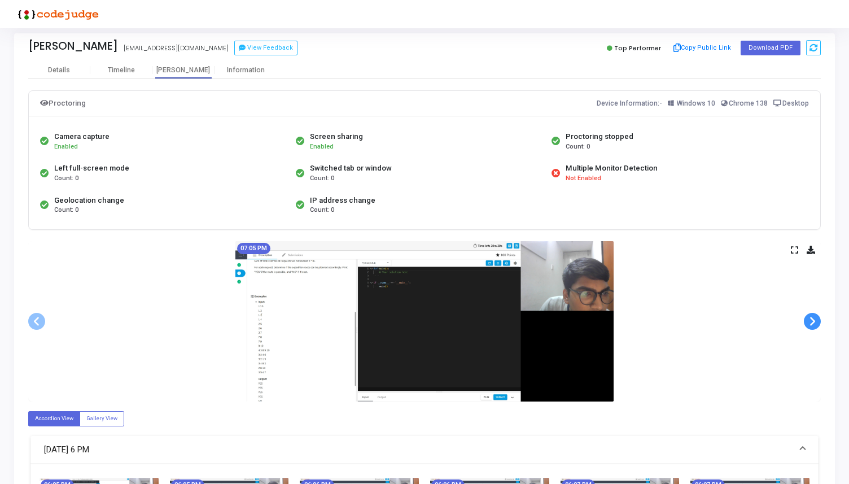
click at [817, 322] on span at bounding box center [812, 321] width 17 height 17
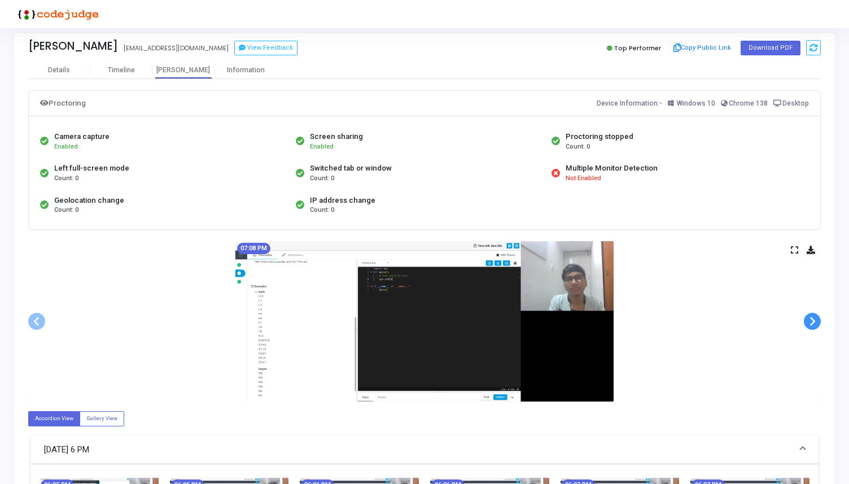
click at [817, 322] on span at bounding box center [812, 321] width 17 height 17
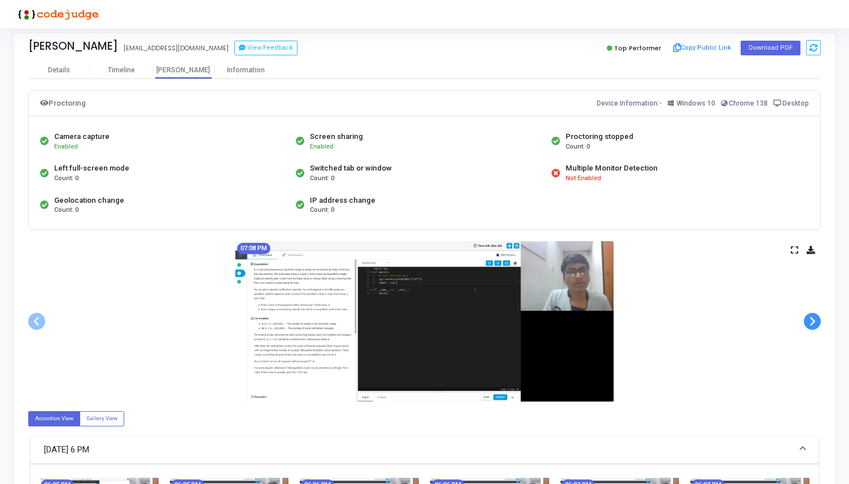
click at [817, 322] on span at bounding box center [812, 321] width 17 height 17
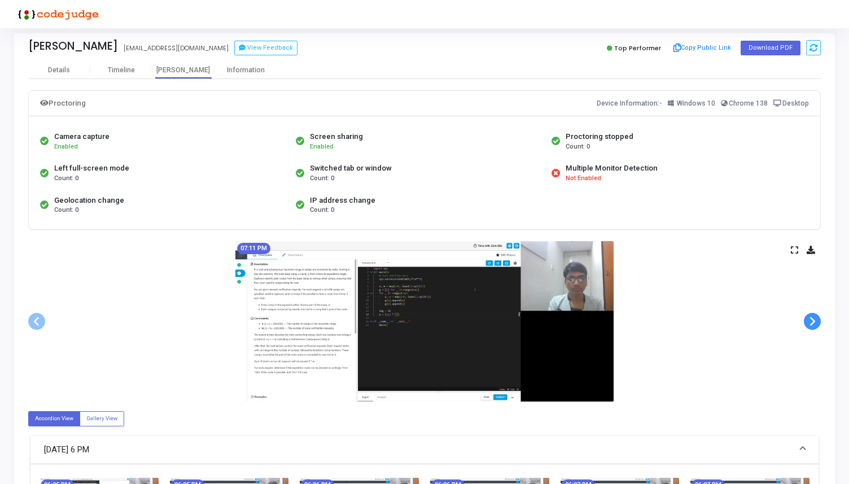
click at [817, 322] on span at bounding box center [812, 321] width 17 height 17
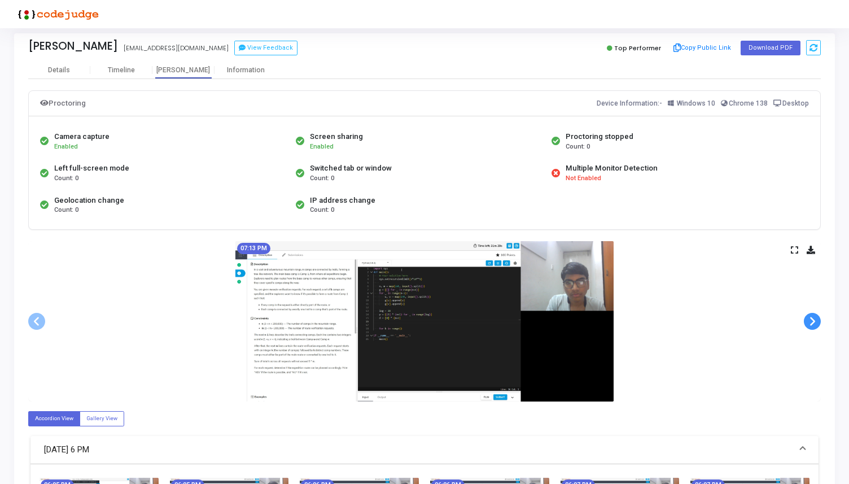
click at [817, 322] on span at bounding box center [812, 321] width 17 height 17
click at [816, 321] on span at bounding box center [812, 321] width 17 height 17
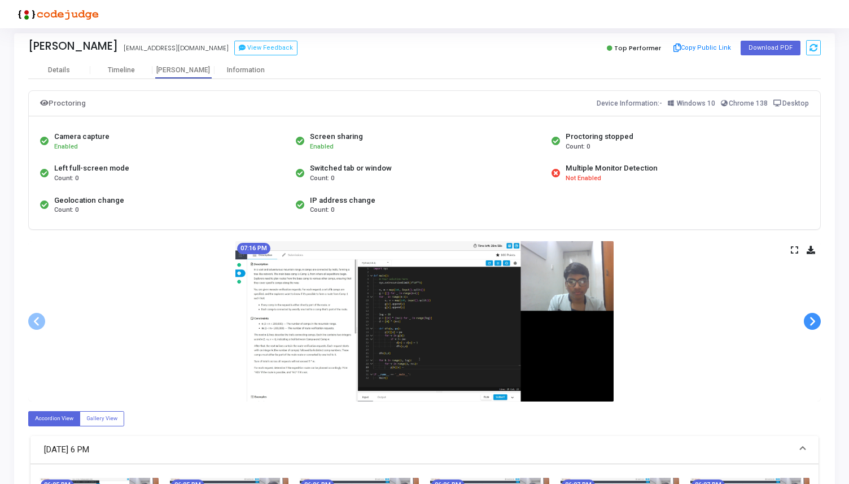
click at [816, 321] on span at bounding box center [812, 321] width 17 height 17
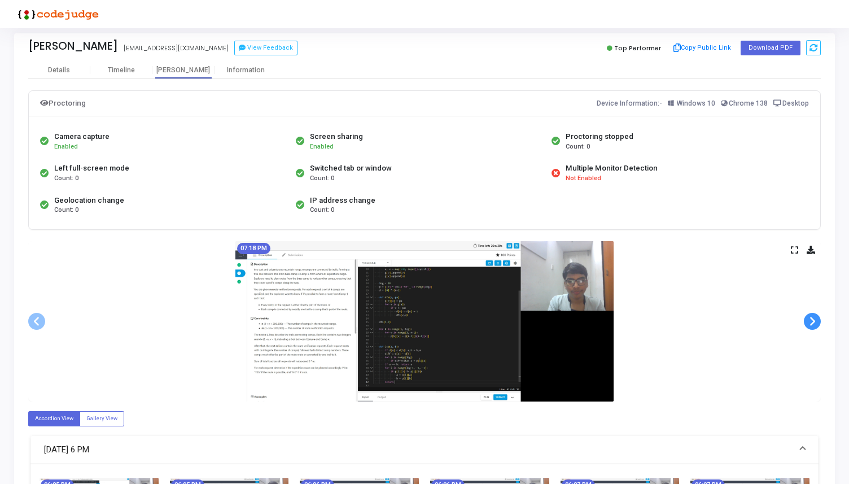
click at [816, 321] on span at bounding box center [812, 321] width 17 height 17
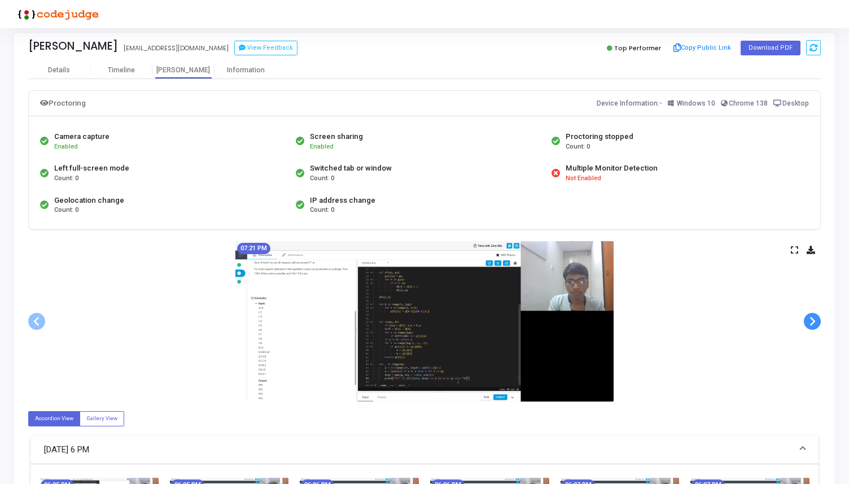
click at [816, 321] on span at bounding box center [812, 321] width 17 height 17
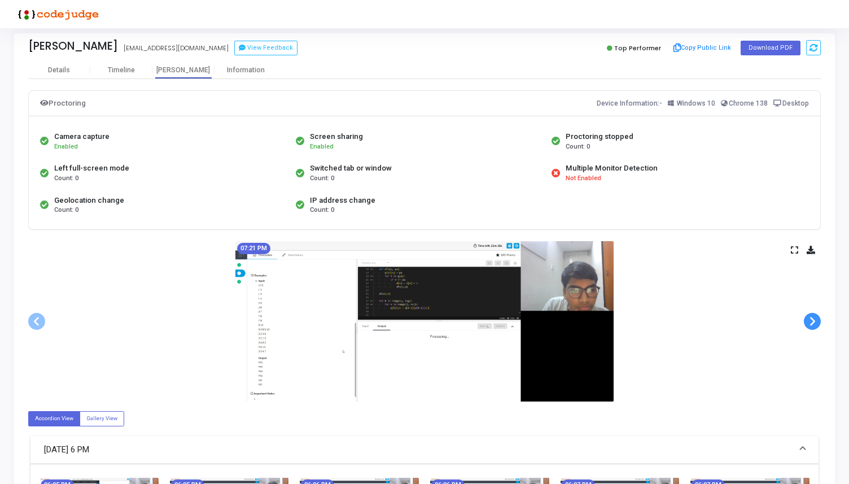
click at [816, 321] on span at bounding box center [812, 321] width 17 height 17
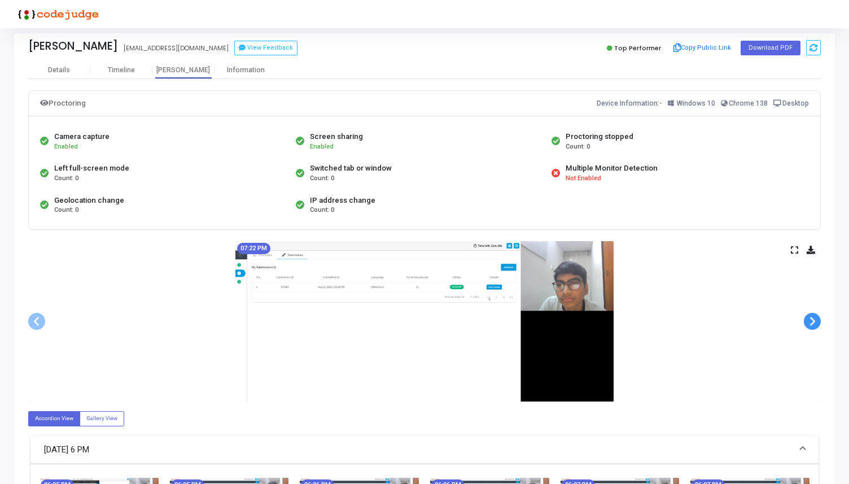
click at [816, 321] on span at bounding box center [812, 321] width 17 height 17
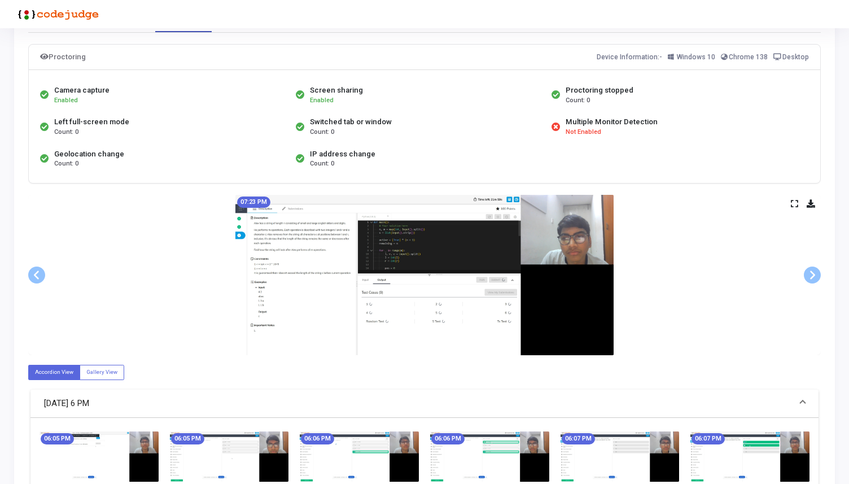
scroll to position [0, 0]
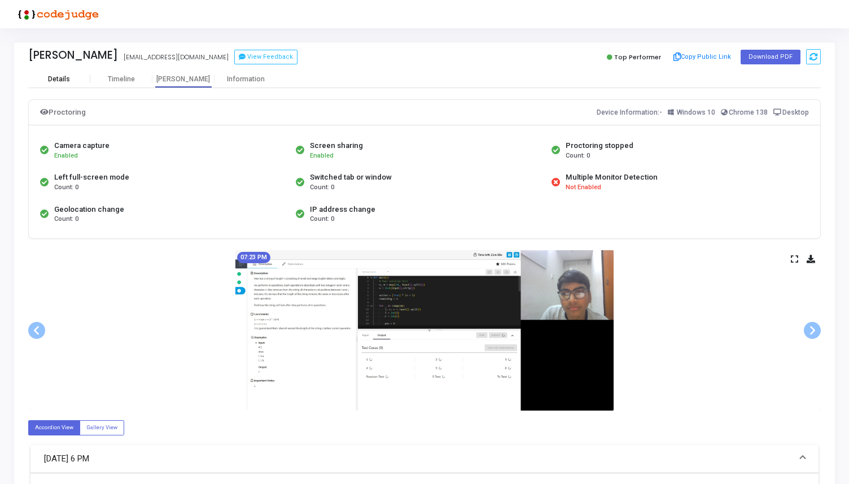
click at [66, 76] on div "Details" at bounding box center [59, 79] width 22 height 8
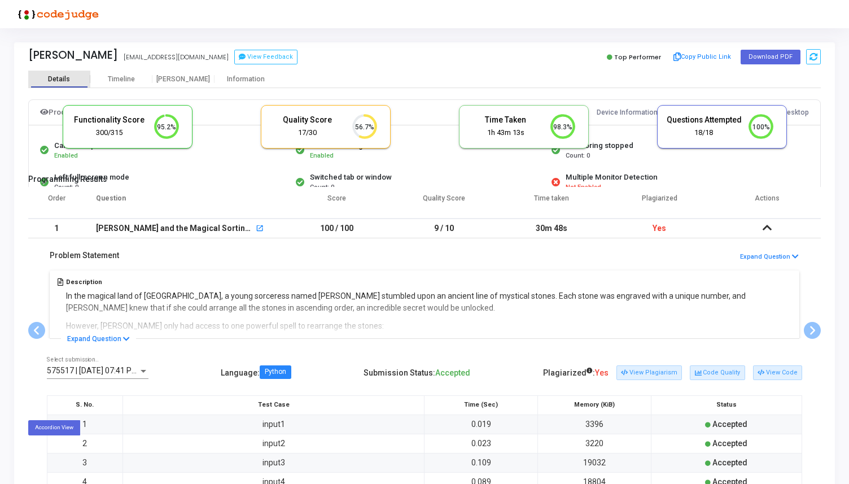
scroll to position [24, 29]
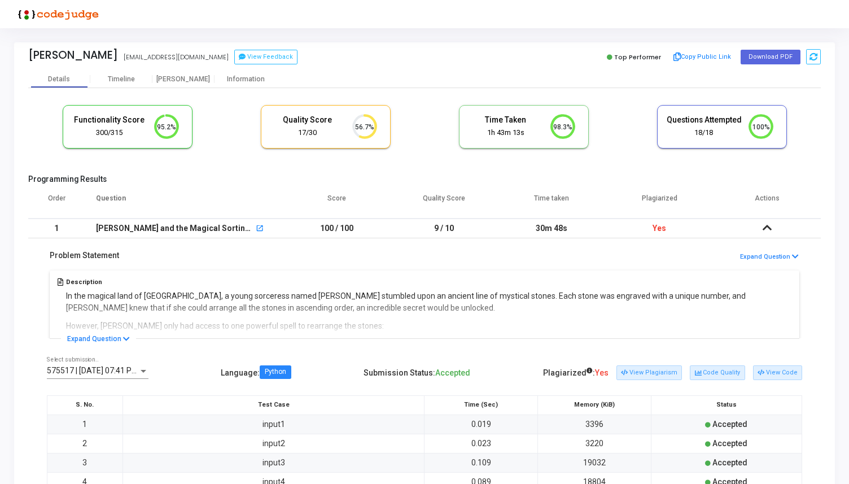
click at [769, 225] on icon at bounding box center [766, 227] width 9 height 8
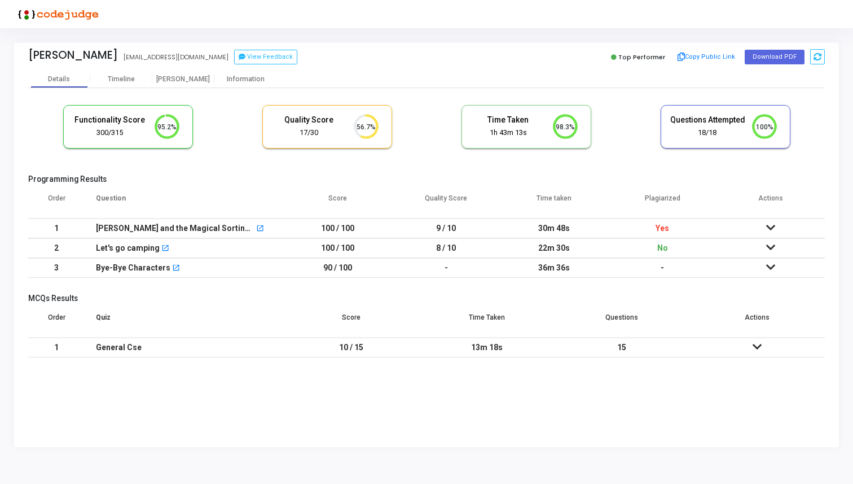
click at [773, 264] on icon at bounding box center [770, 267] width 9 height 8
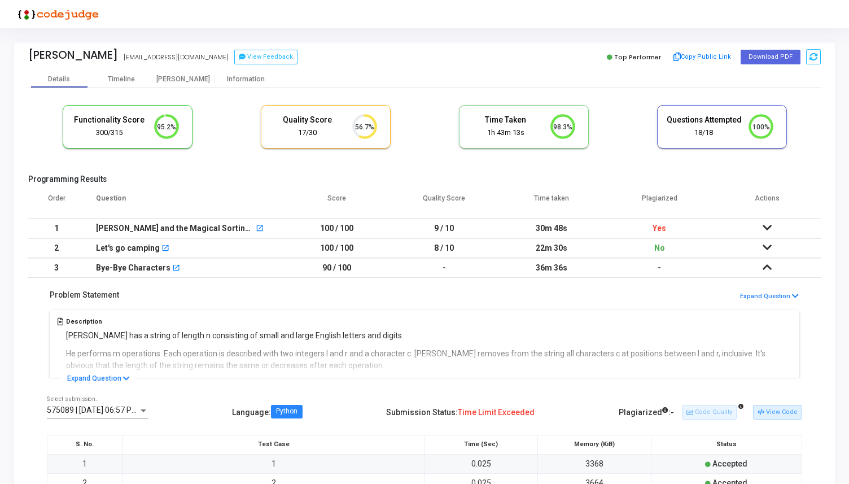
click at [655, 267] on td "-" at bounding box center [660, 268] width 108 height 20
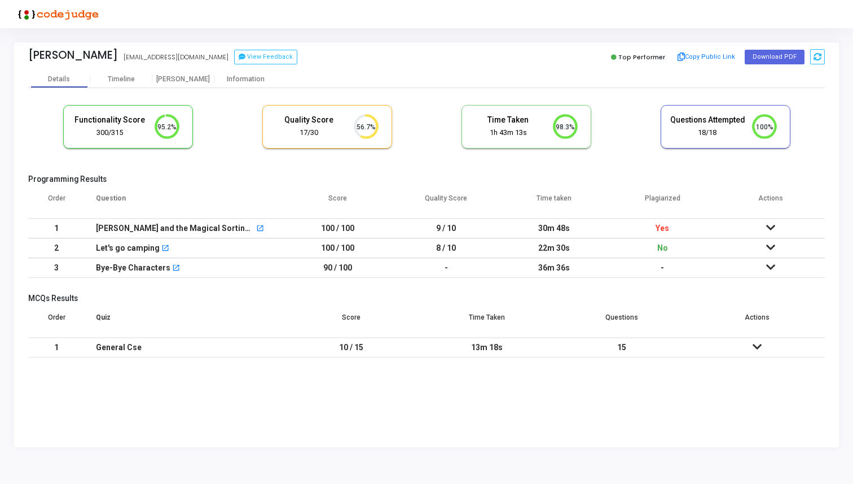
click at [766, 268] on icon at bounding box center [770, 267] width 9 height 8
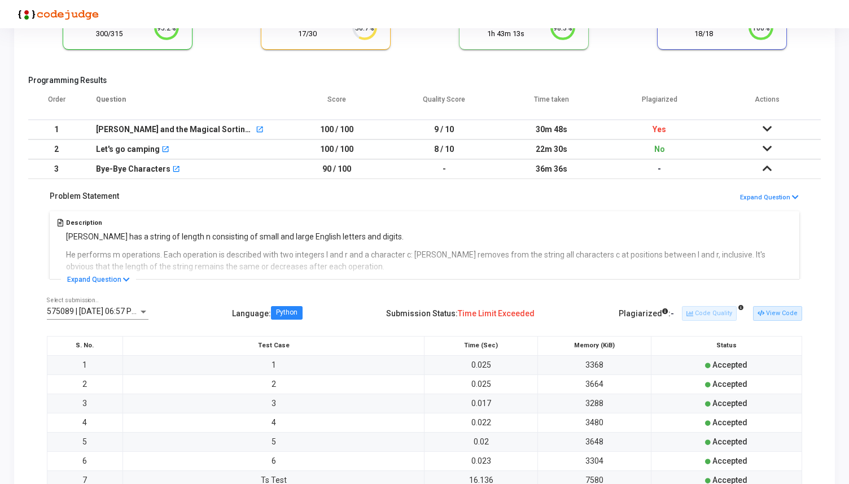
scroll to position [106, 0]
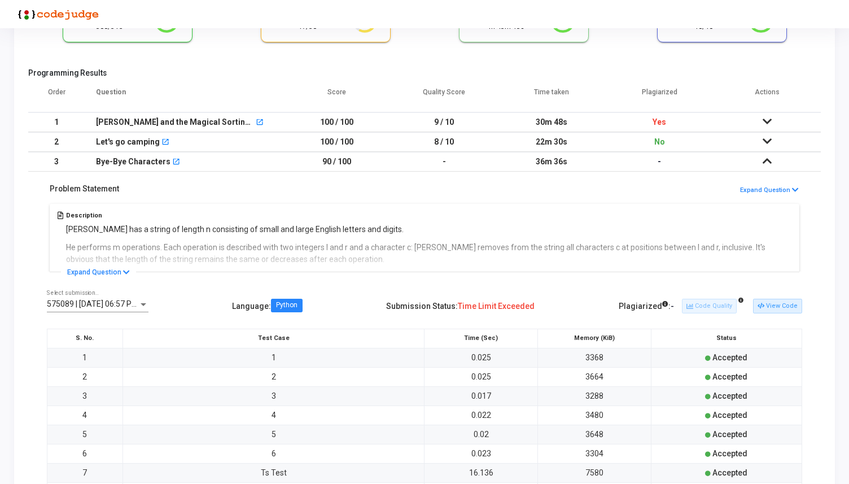
click at [657, 305] on div "Plagiarized : -" at bounding box center [645, 306] width 55 height 19
click at [792, 300] on button "View Code" at bounding box center [777, 306] width 49 height 15
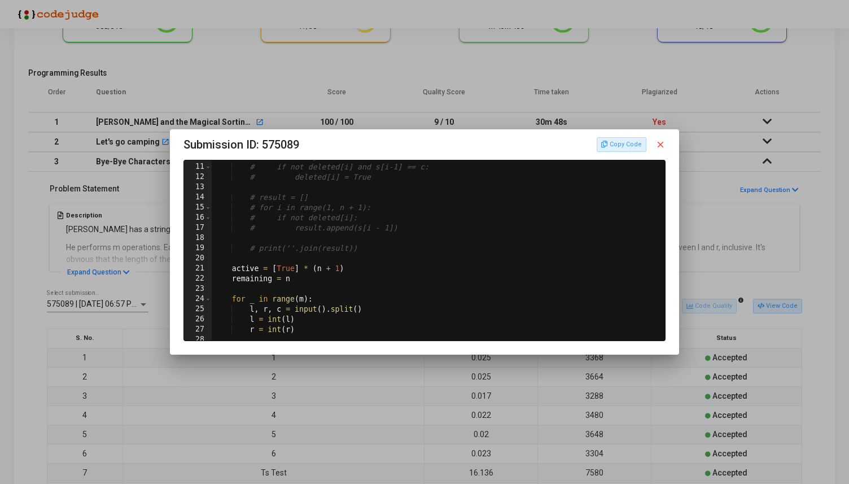
scroll to position [0, 0]
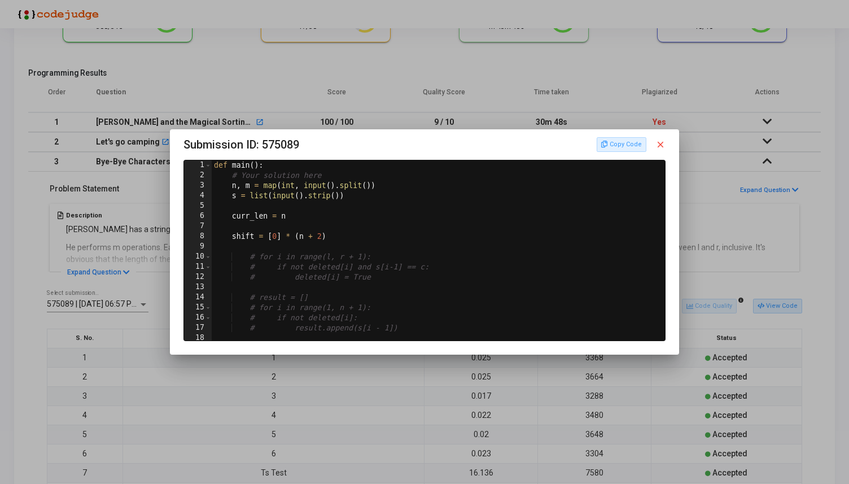
click at [663, 142] on mat-icon "close" at bounding box center [660, 144] width 10 height 10
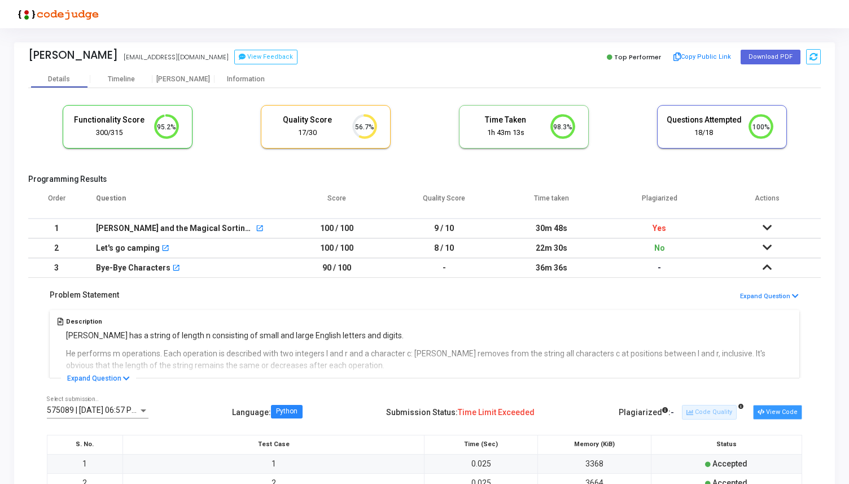
click at [767, 406] on button "View Code" at bounding box center [777, 412] width 49 height 15
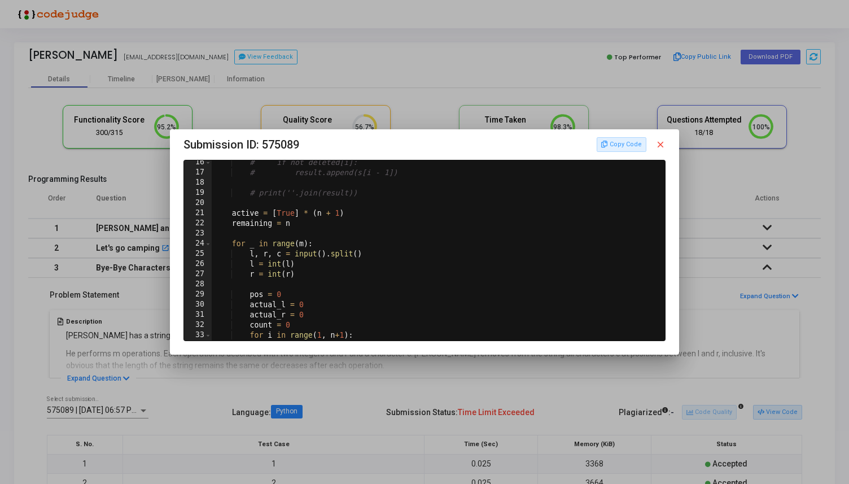
scroll to position [110, 0]
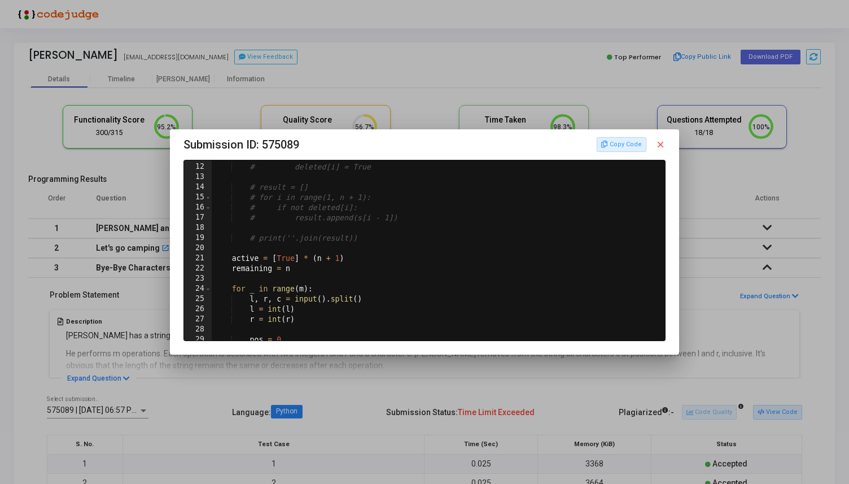
click at [664, 144] on mat-icon "close" at bounding box center [660, 144] width 10 height 10
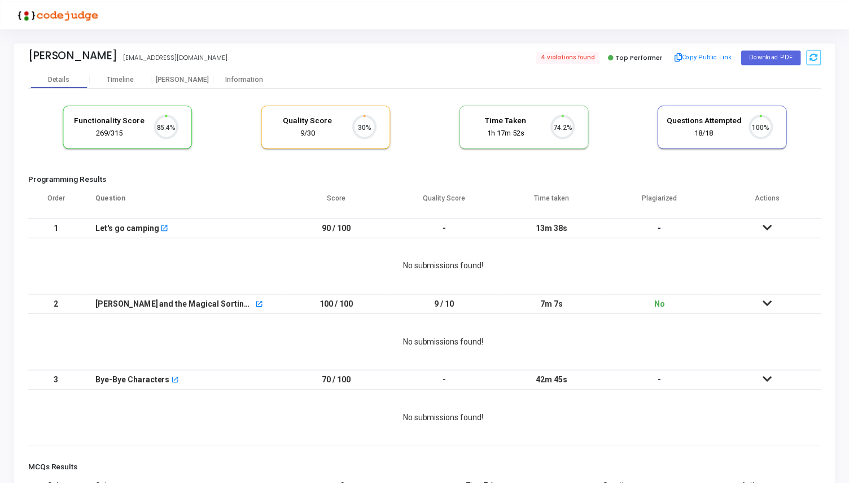
scroll to position [24, 29]
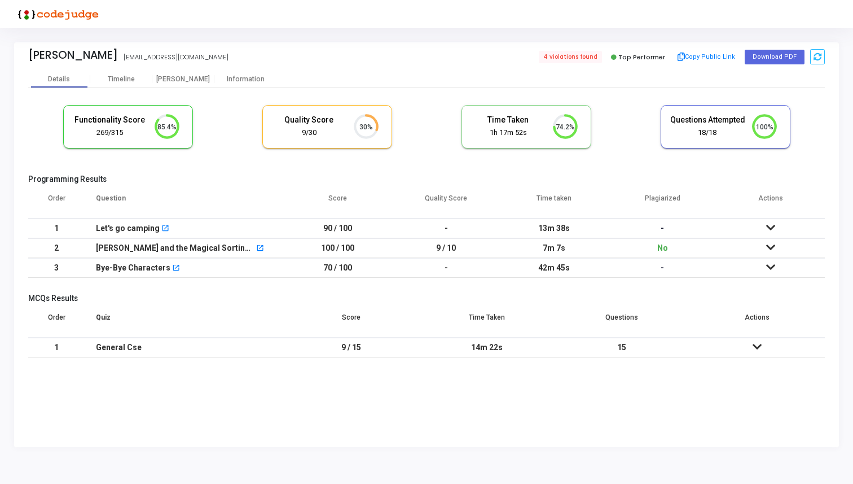
click at [773, 264] on icon at bounding box center [770, 267] width 9 height 8
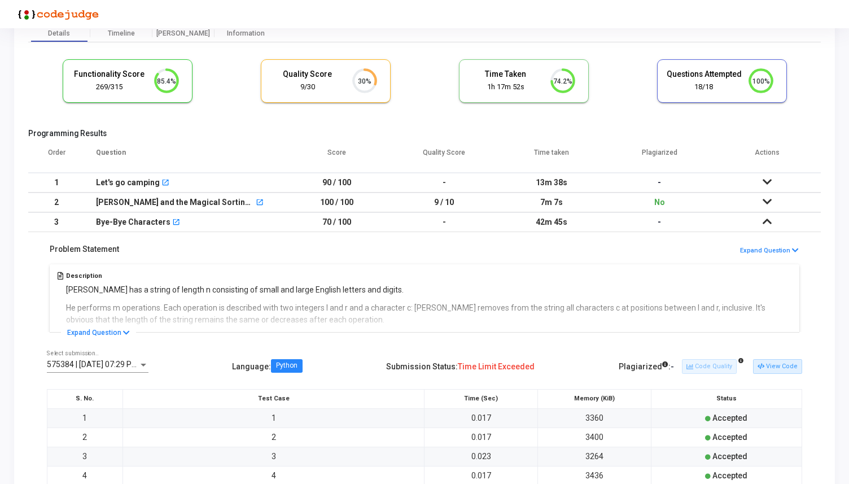
scroll to position [54, 0]
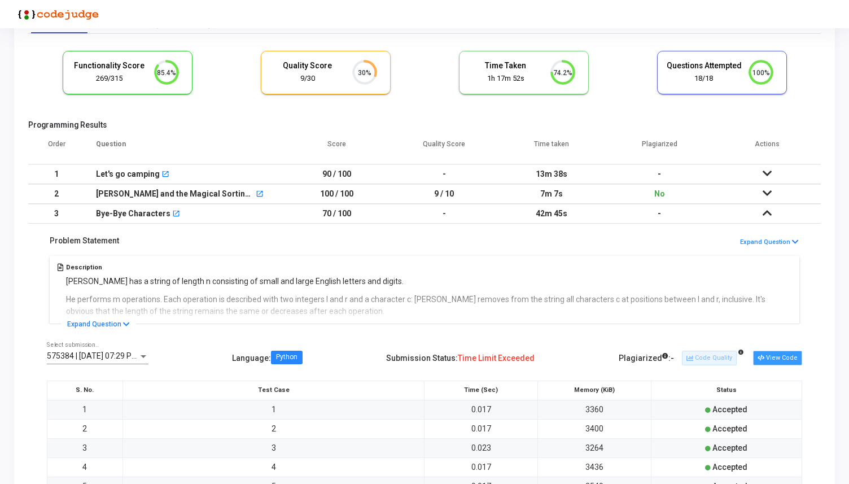
click at [772, 354] on button "View Code" at bounding box center [777, 357] width 49 height 15
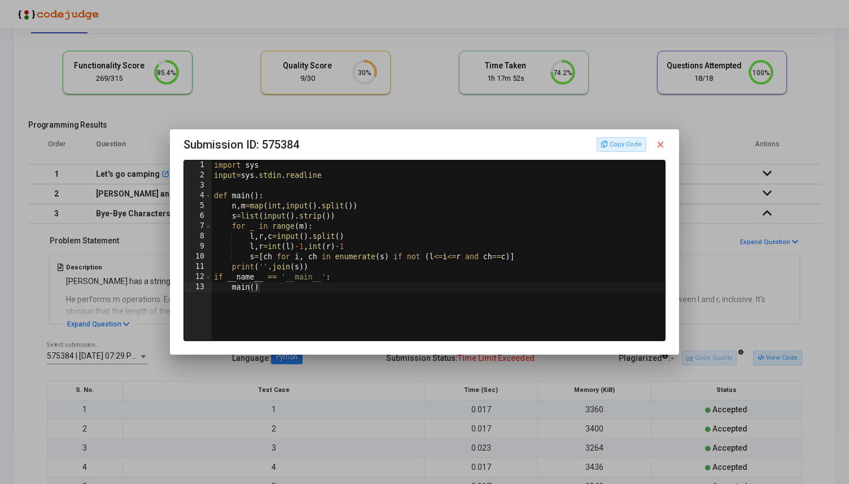
click at [665, 146] on mat-icon "close" at bounding box center [660, 144] width 10 height 10
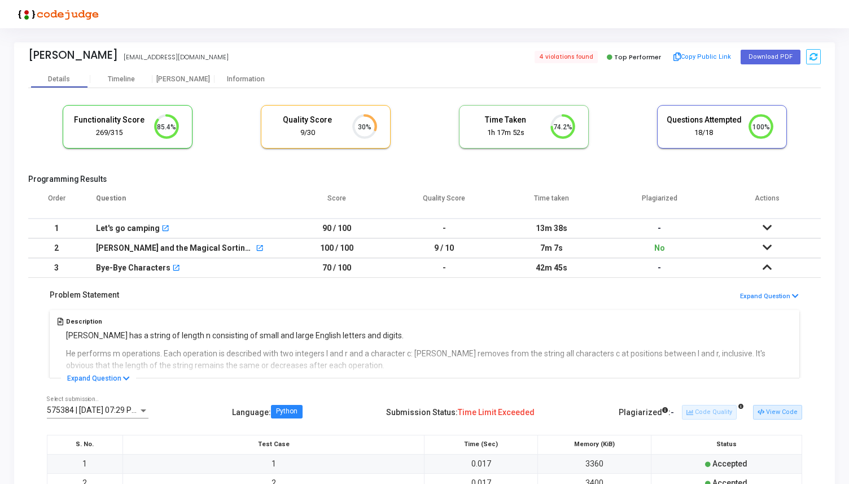
scroll to position [54, 0]
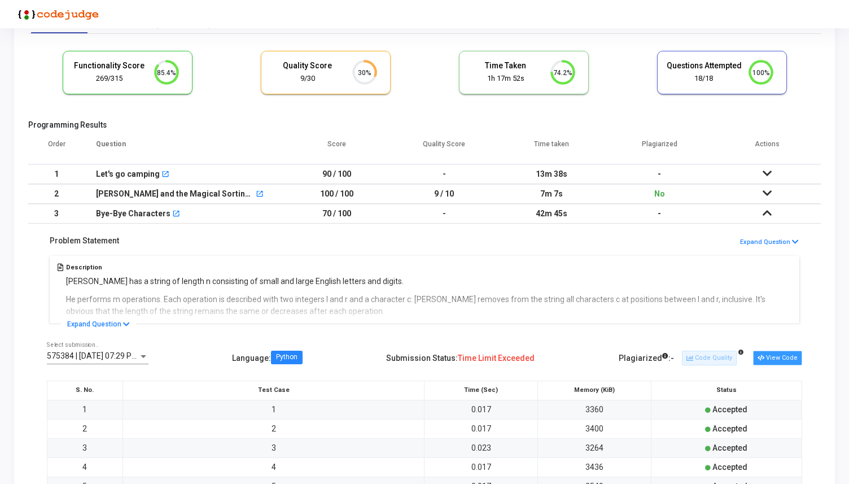
click at [777, 354] on button "View Code" at bounding box center [777, 357] width 49 height 15
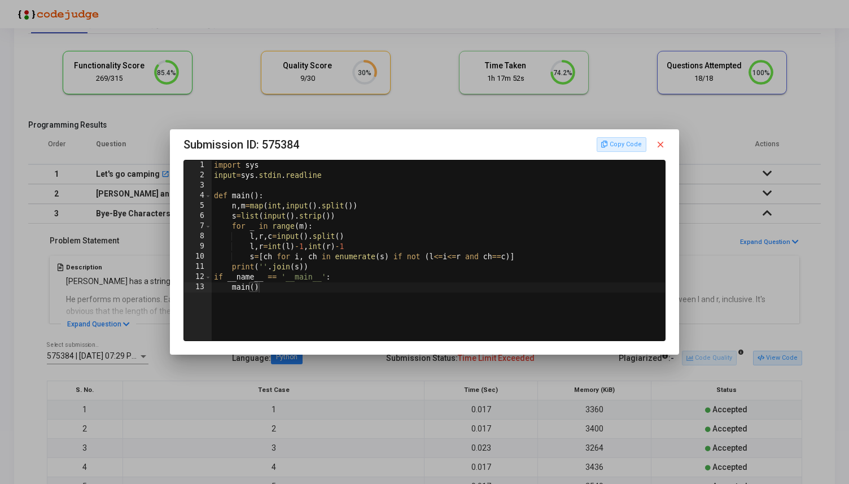
scroll to position [0, 0]
click at [661, 150] on div "Copy Code close" at bounding box center [630, 144] width 69 height 15
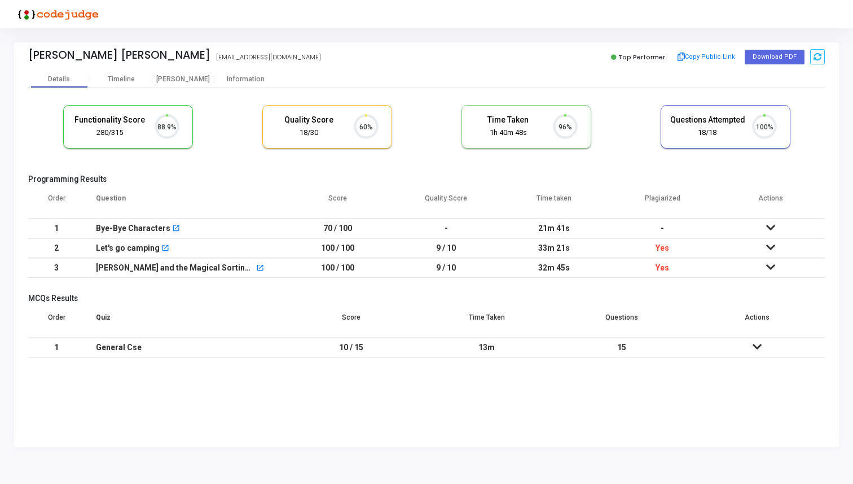
scroll to position [24, 29]
click at [244, 76] on div "Information" at bounding box center [245, 79] width 62 height 8
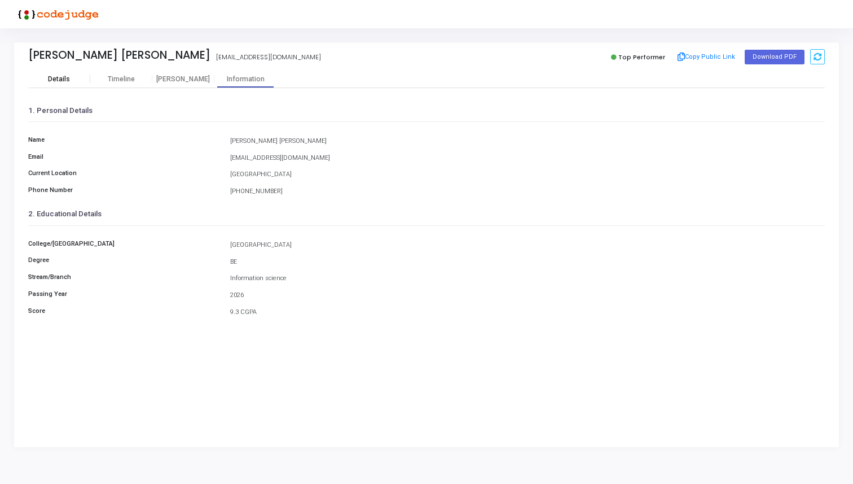
click at [78, 75] on div "Details" at bounding box center [59, 79] width 62 height 8
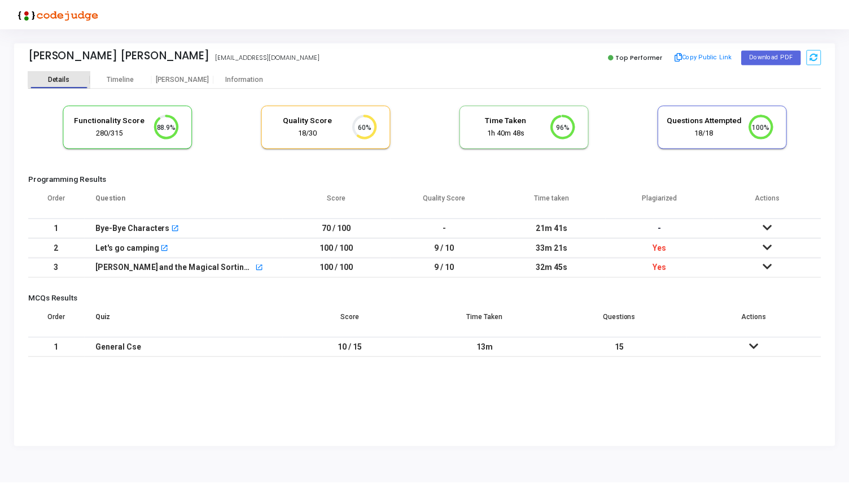
scroll to position [24, 29]
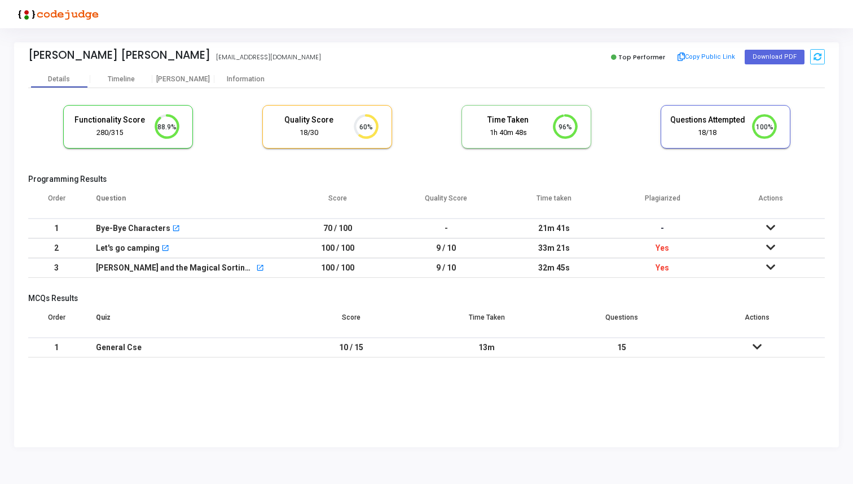
click at [768, 243] on icon at bounding box center [770, 247] width 9 height 8
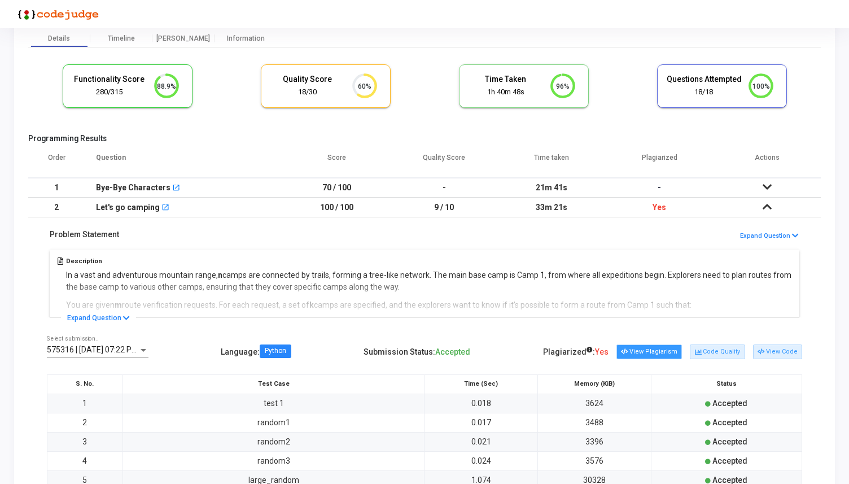
scroll to position [50, 0]
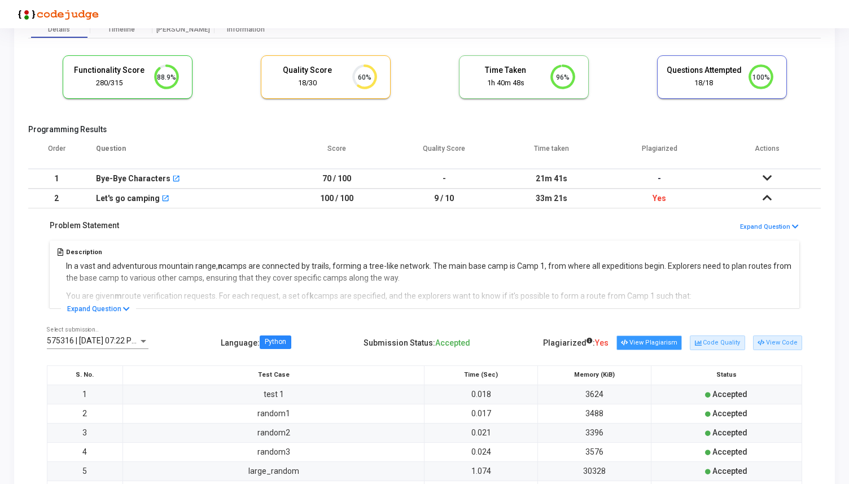
click at [653, 341] on button "View Plagiarism" at bounding box center [648, 342] width 65 height 15
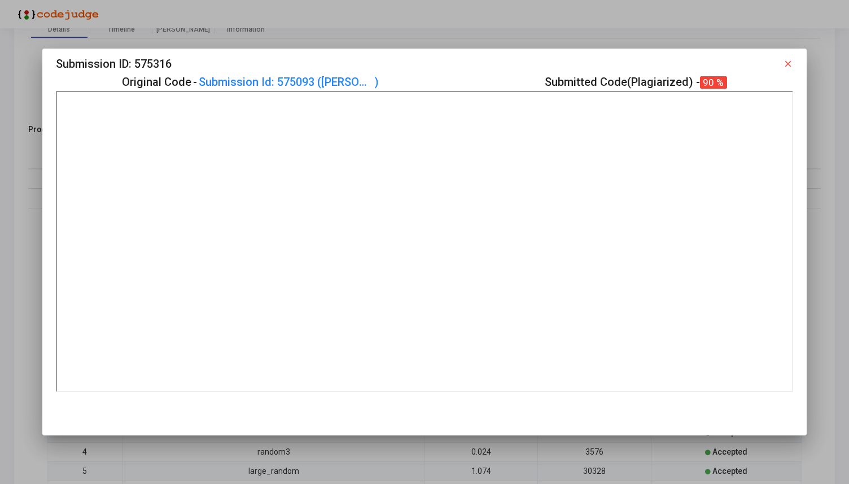
scroll to position [0, 0]
click at [787, 62] on mat-icon "close" at bounding box center [788, 64] width 10 height 10
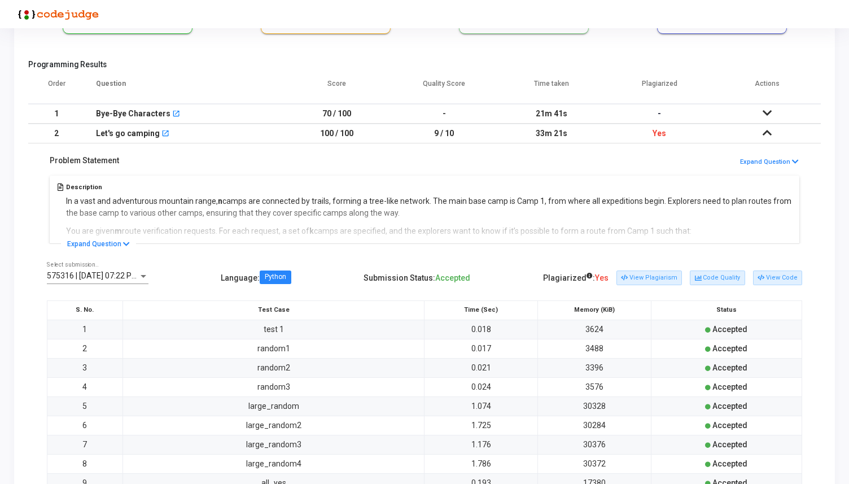
scroll to position [98, 0]
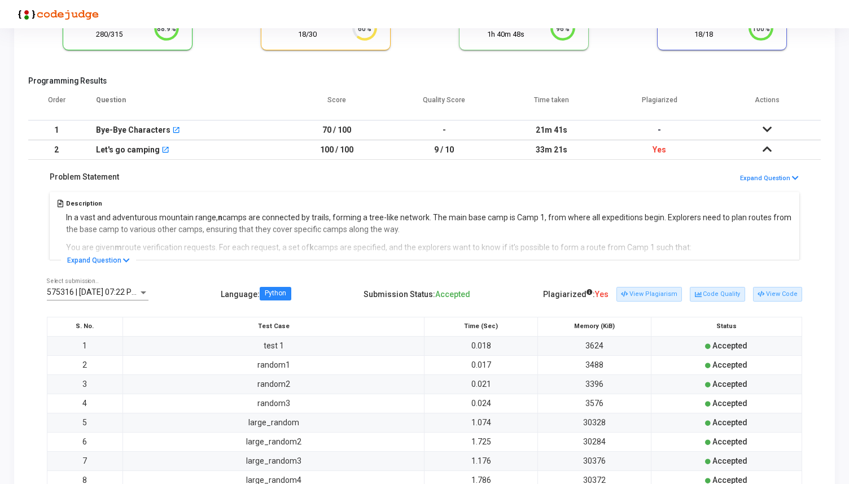
click at [771, 150] on icon at bounding box center [766, 149] width 9 height 8
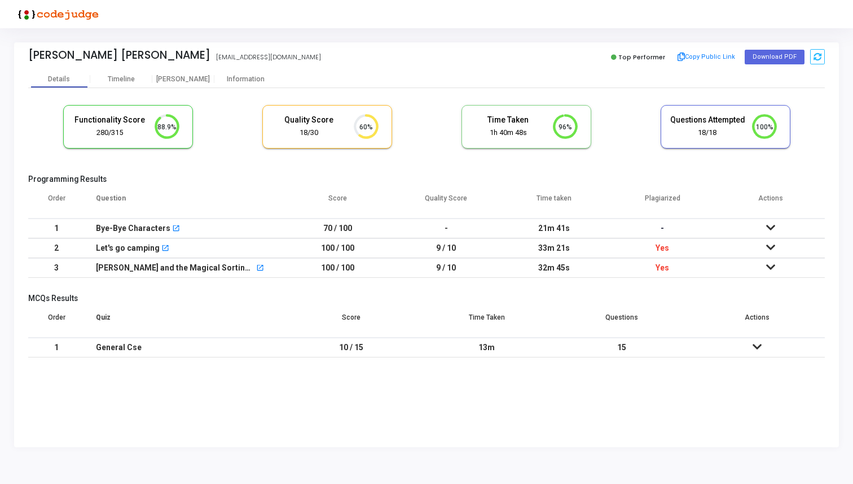
click at [774, 267] on icon at bounding box center [770, 267] width 9 height 8
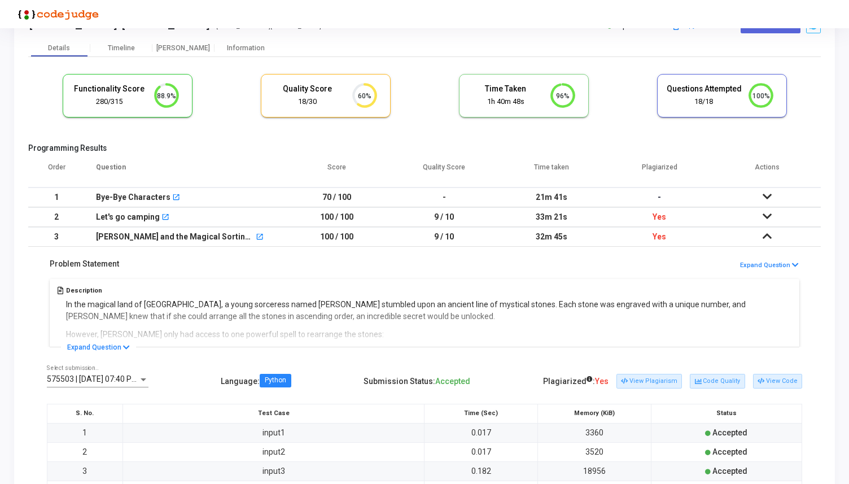
scroll to position [33, 0]
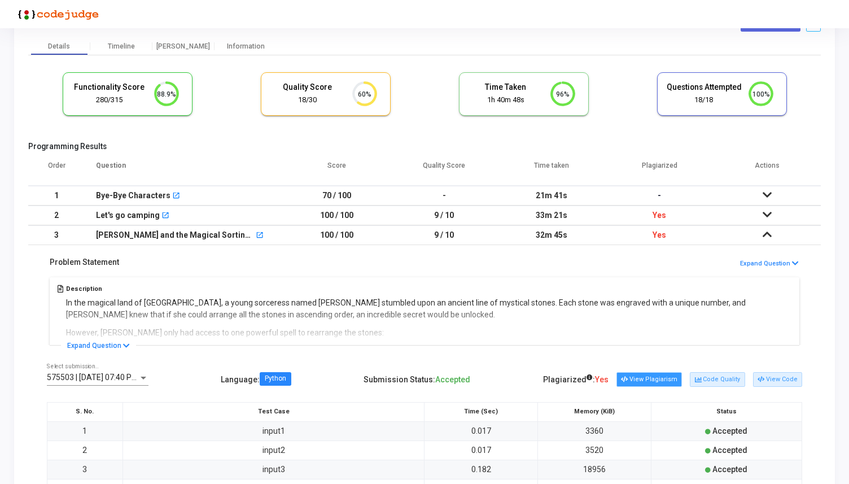
click at [655, 375] on button "View Plagiarism" at bounding box center [648, 379] width 65 height 15
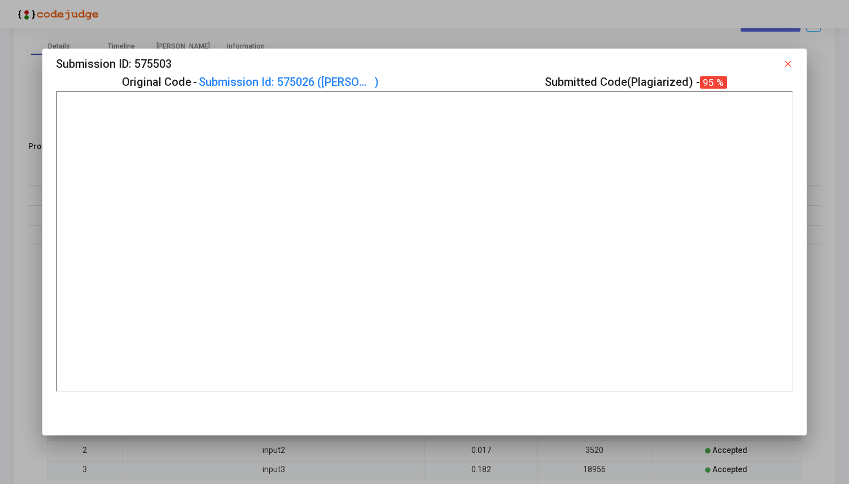
click at [790, 63] on mat-icon "close" at bounding box center [788, 64] width 10 height 10
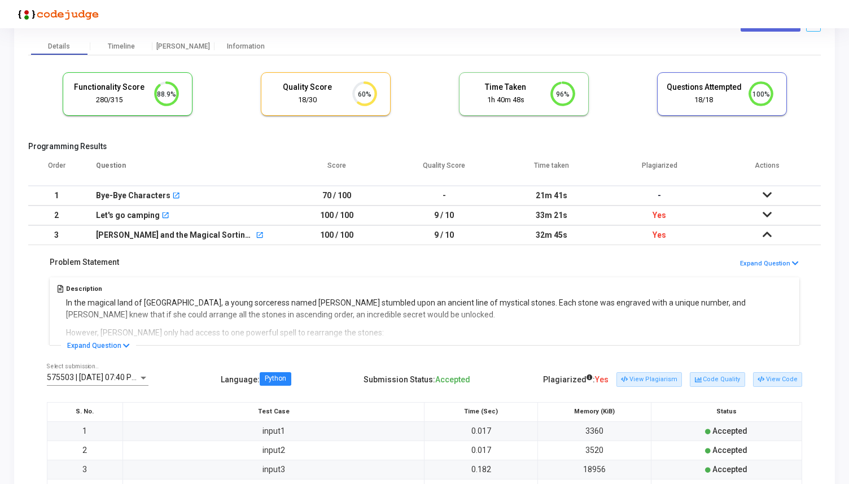
click at [769, 194] on icon at bounding box center [766, 195] width 9 height 8
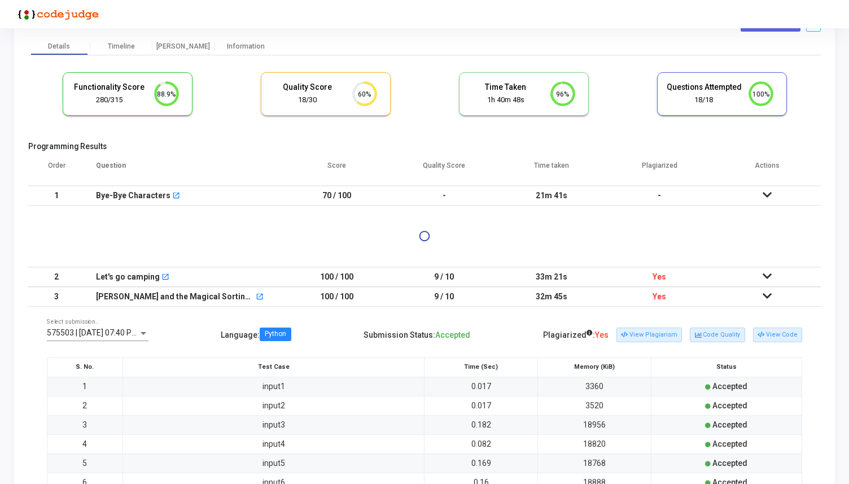
scroll to position [0, 0]
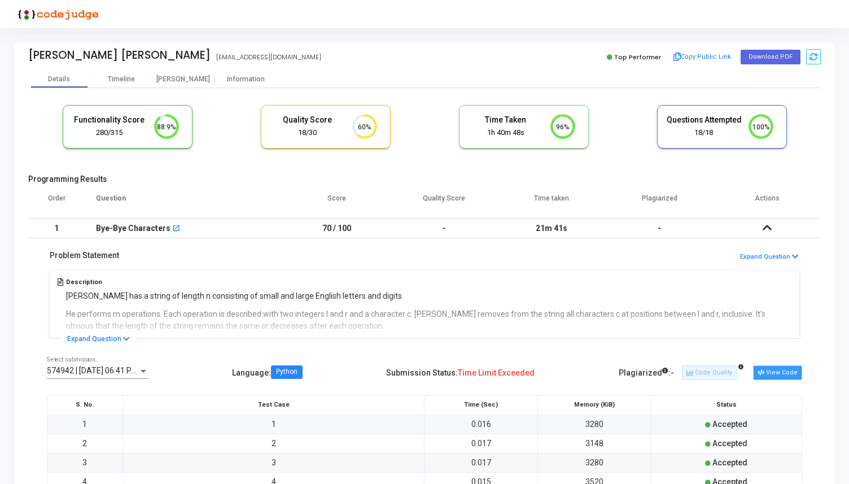
click at [781, 373] on button "View Code" at bounding box center [777, 372] width 49 height 15
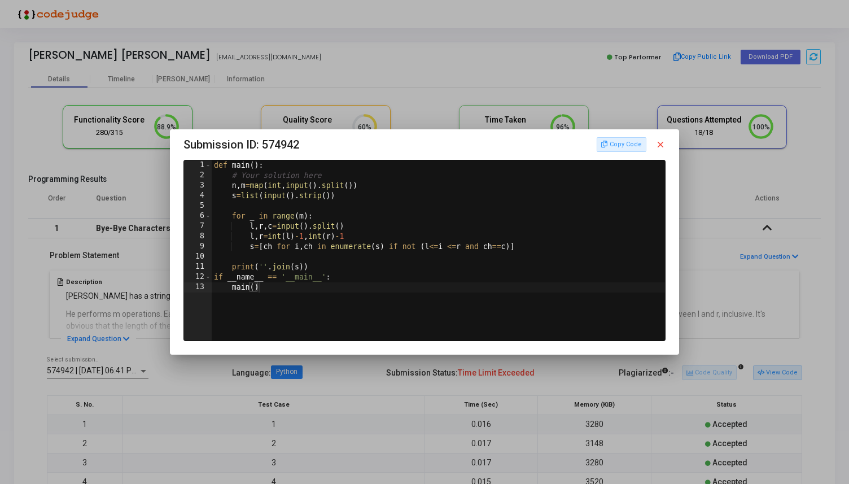
click at [662, 144] on mat-icon "close" at bounding box center [660, 144] width 10 height 10
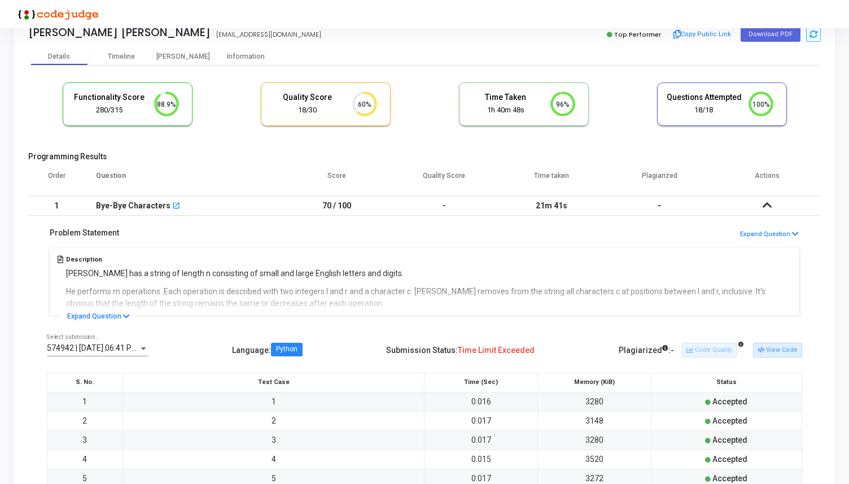
scroll to position [56, 0]
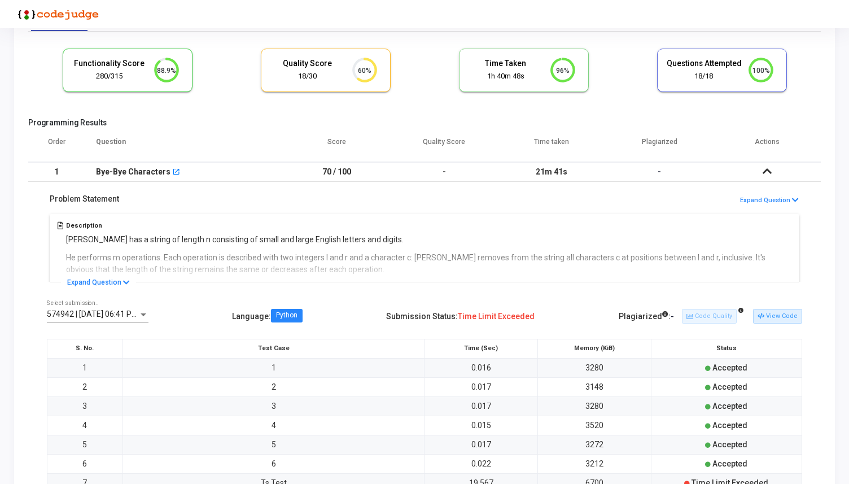
click at [55, 172] on td "1" at bounding box center [56, 172] width 56 height 20
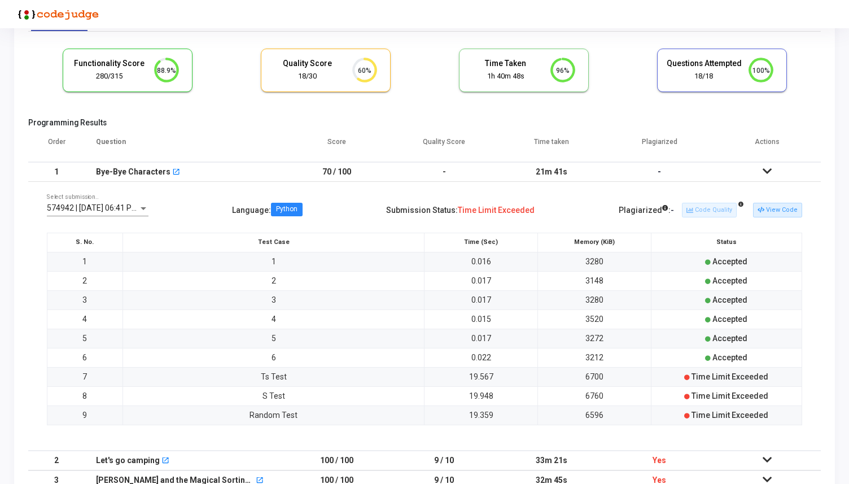
scroll to position [0, 0]
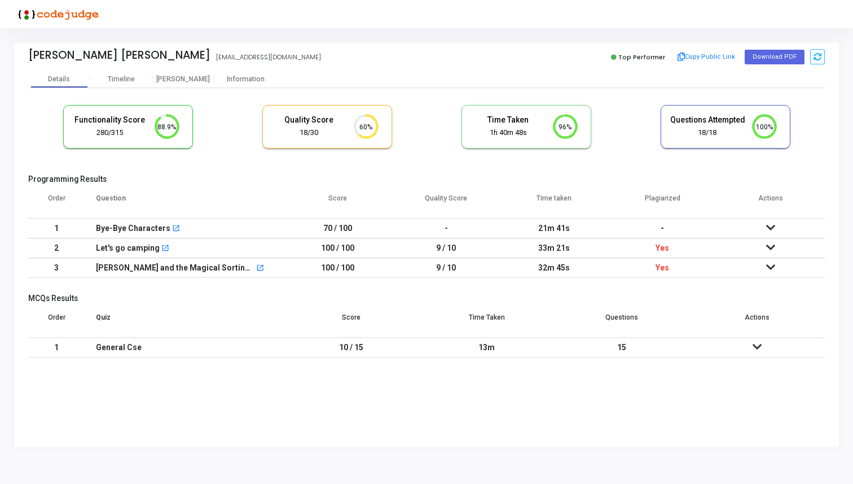
click at [775, 265] on icon at bounding box center [770, 267] width 9 height 8
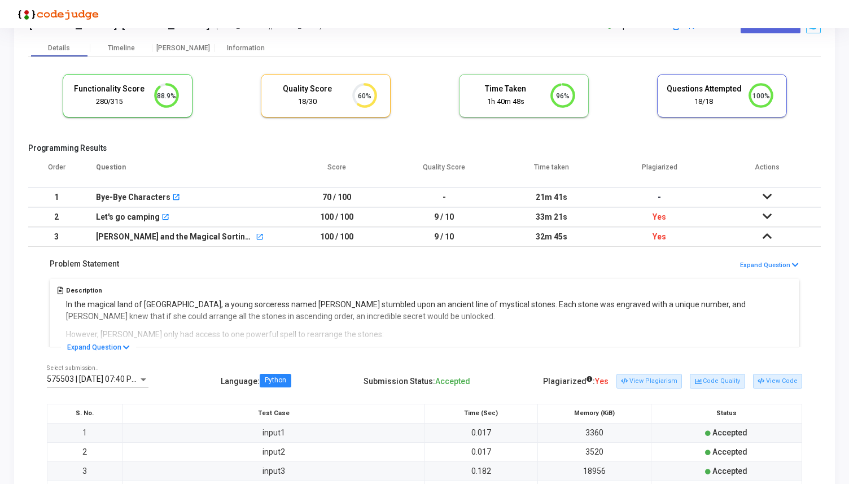
scroll to position [43, 0]
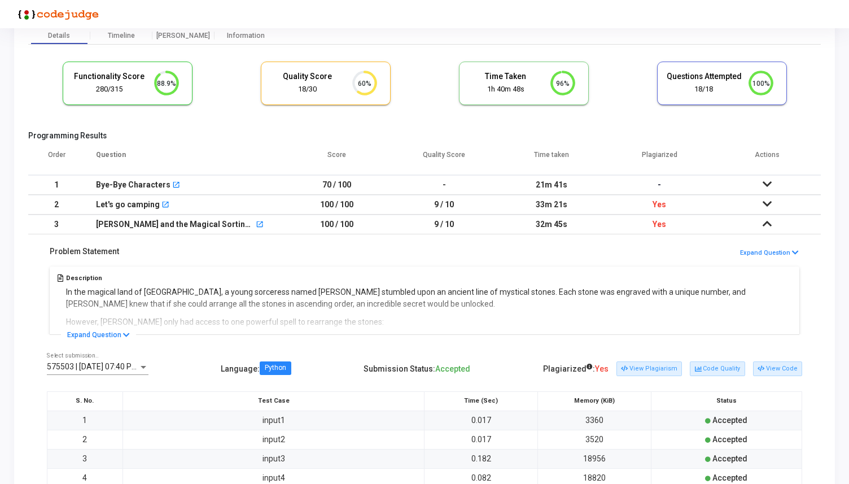
click at [771, 377] on div "Plagiarized : Yes View Plagiarism Code Quality View Code" at bounding box center [672, 368] width 259 height 19
click at [774, 367] on button "View Code" at bounding box center [777, 368] width 49 height 15
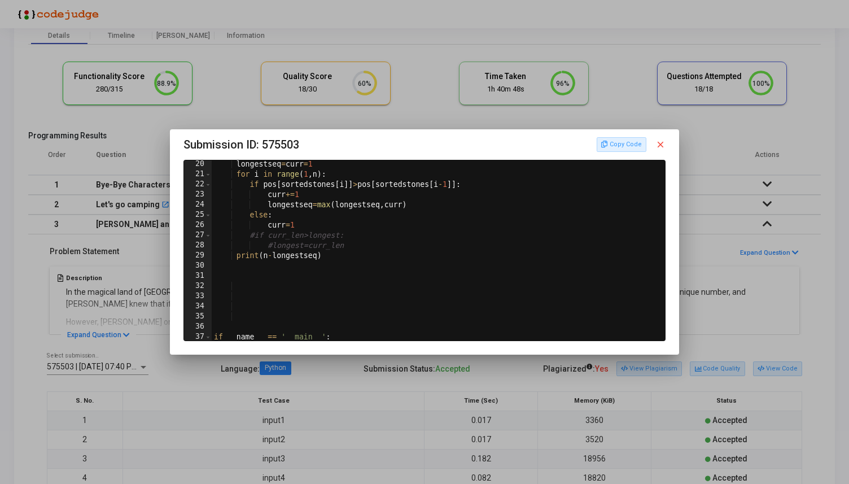
scroll to position [206, 0]
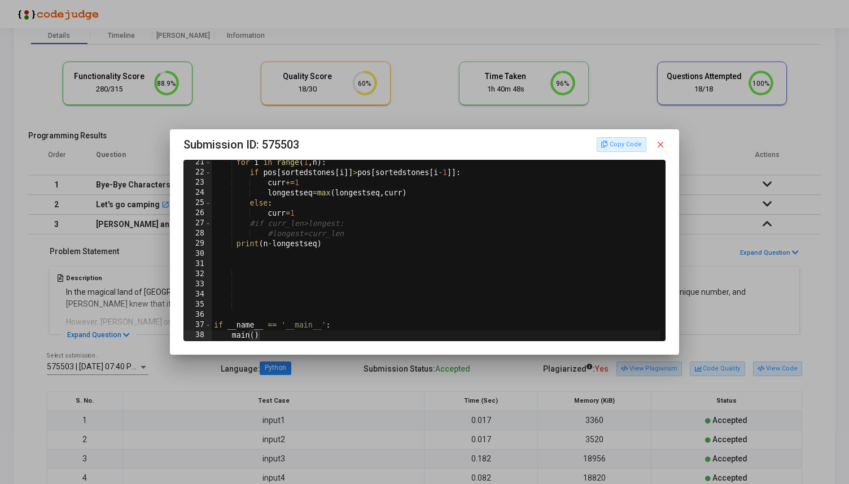
click at [663, 143] on mat-icon "close" at bounding box center [660, 144] width 10 height 10
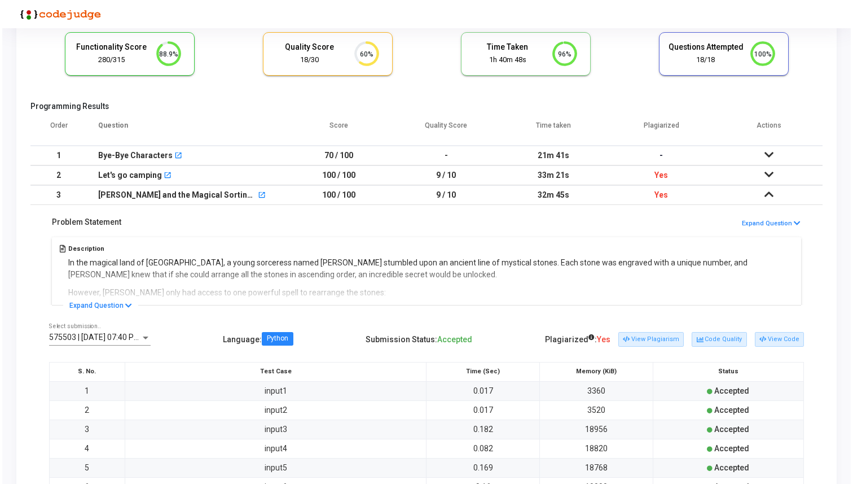
scroll to position [0, 0]
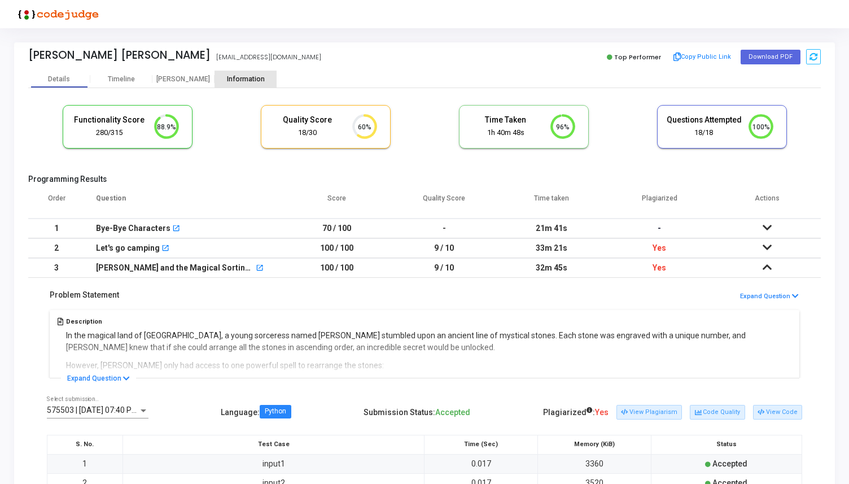
click at [237, 80] on div "Information" at bounding box center [245, 79] width 62 height 8
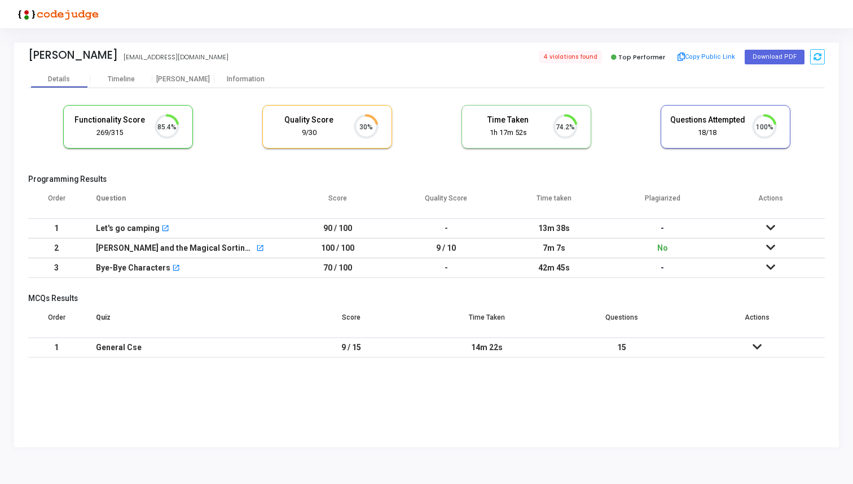
scroll to position [24, 29]
click at [253, 77] on div "Information" at bounding box center [245, 79] width 62 height 8
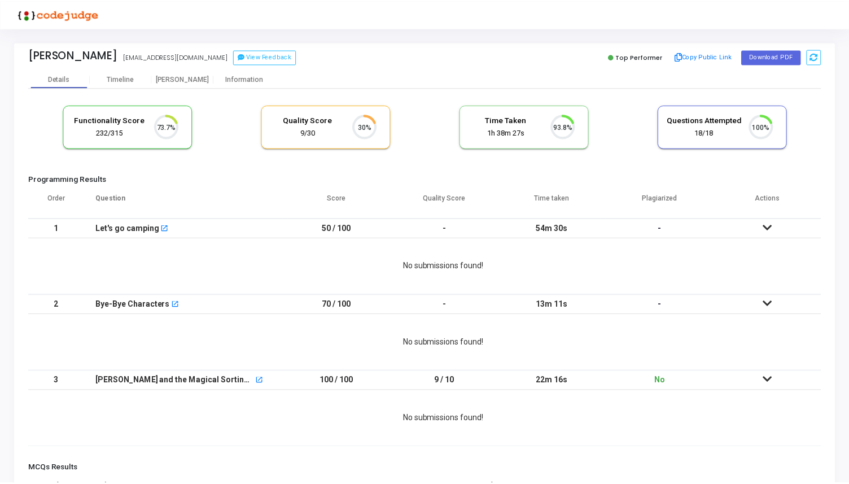
scroll to position [24, 29]
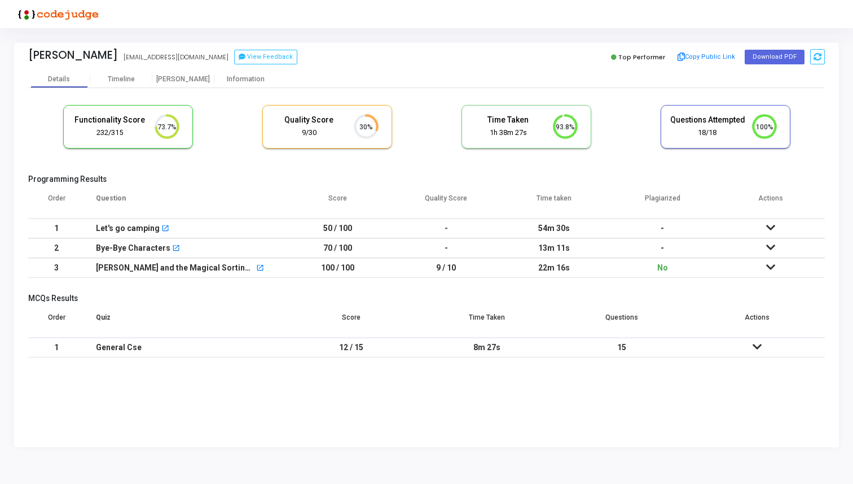
click at [769, 267] on icon at bounding box center [770, 267] width 9 height 8
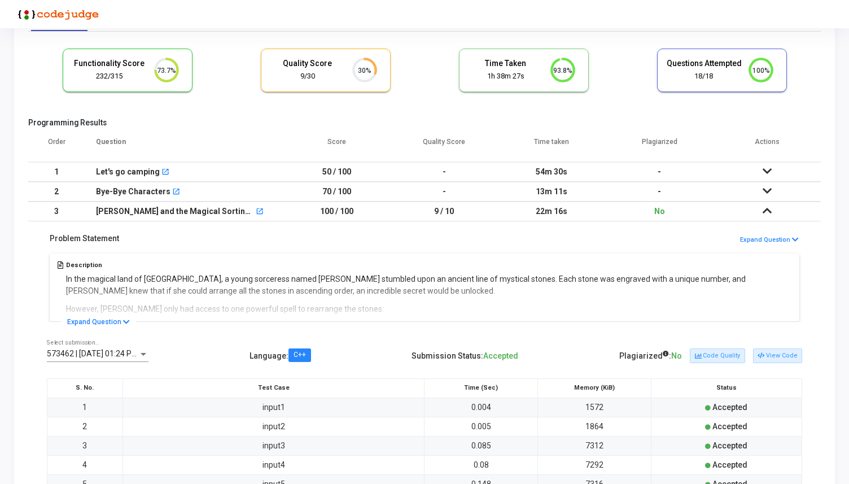
scroll to position [99, 0]
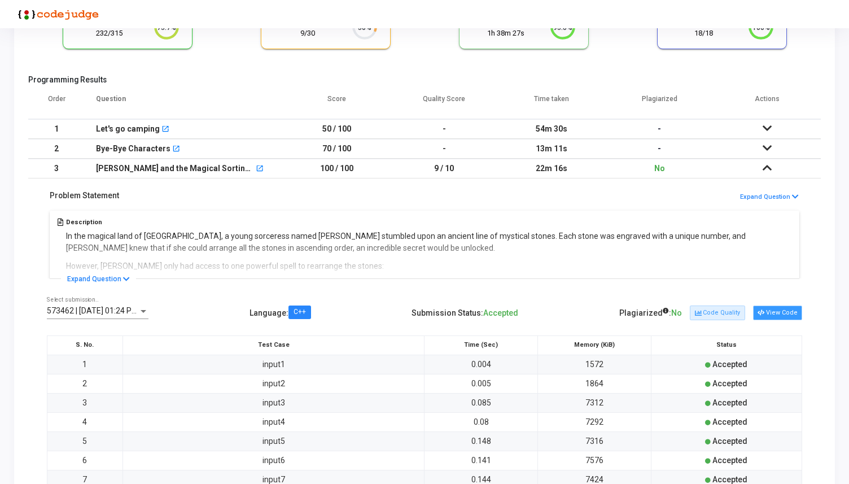
click at [769, 315] on button "View Code" at bounding box center [777, 312] width 49 height 15
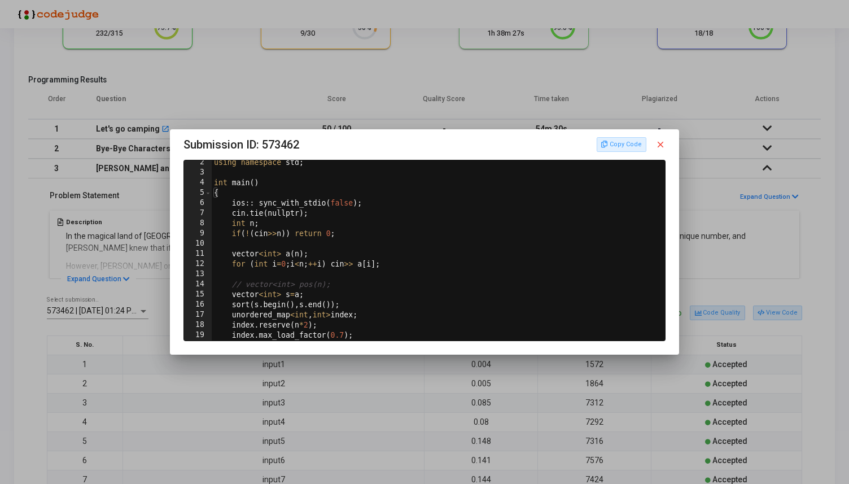
scroll to position [0, 0]
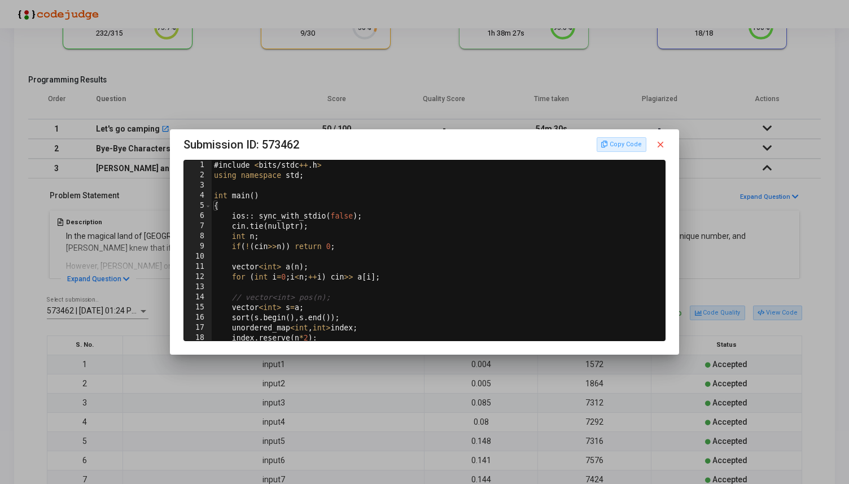
click at [659, 144] on mat-icon "close" at bounding box center [660, 144] width 10 height 10
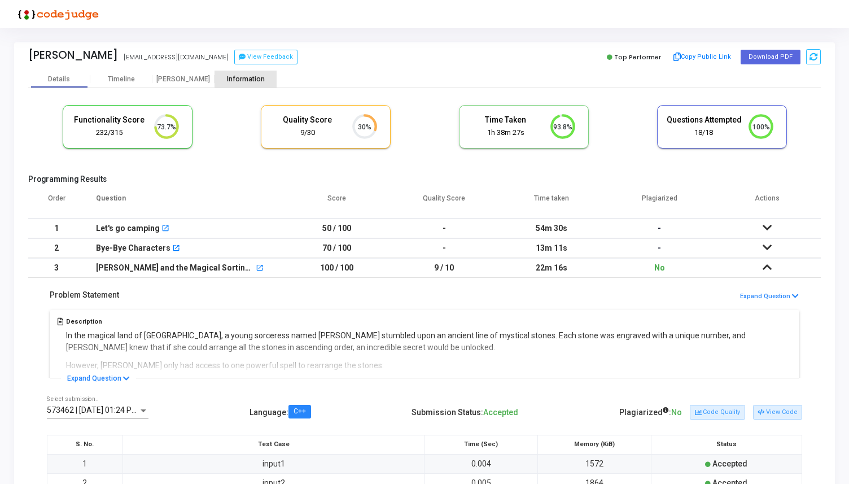
click at [227, 82] on div "Information" at bounding box center [245, 79] width 62 height 8
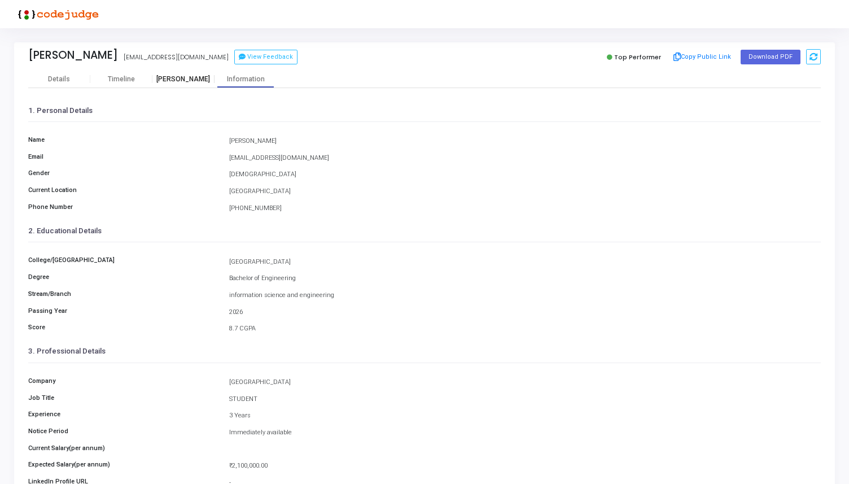
click at [186, 78] on div "[PERSON_NAME]" at bounding box center [183, 79] width 62 height 8
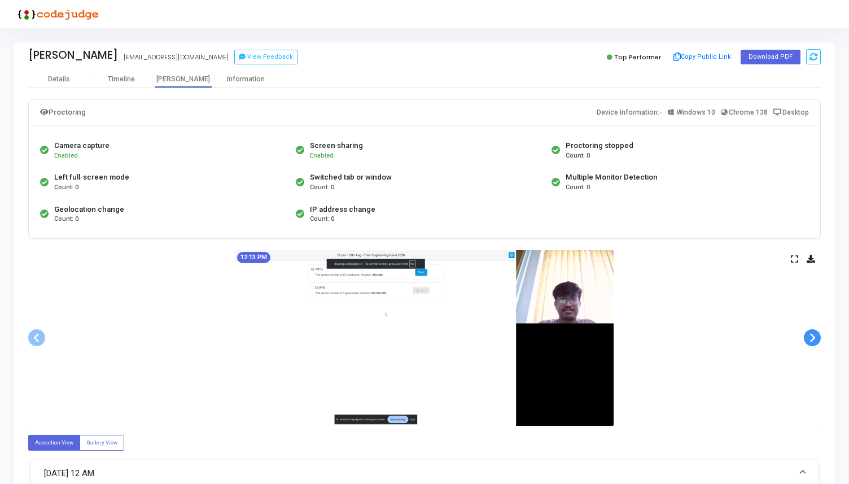
click at [814, 335] on span at bounding box center [812, 337] width 17 height 17
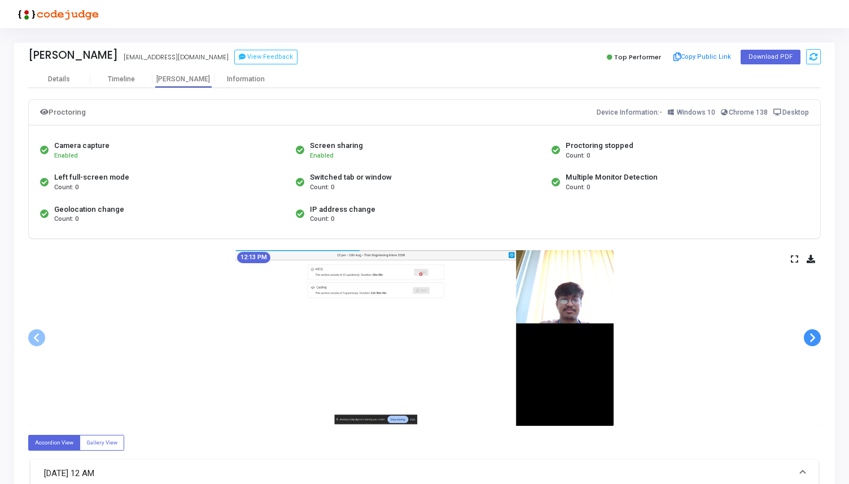
click at [814, 335] on span at bounding box center [812, 337] width 17 height 17
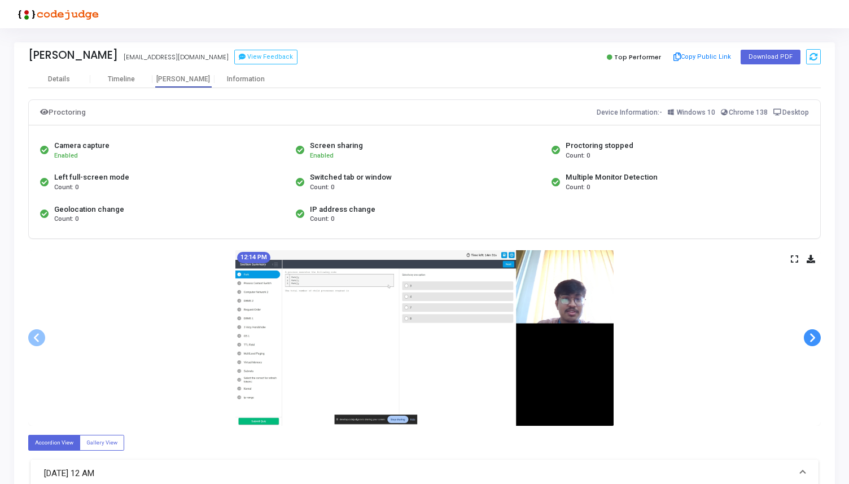
click at [814, 335] on span at bounding box center [812, 337] width 17 height 17
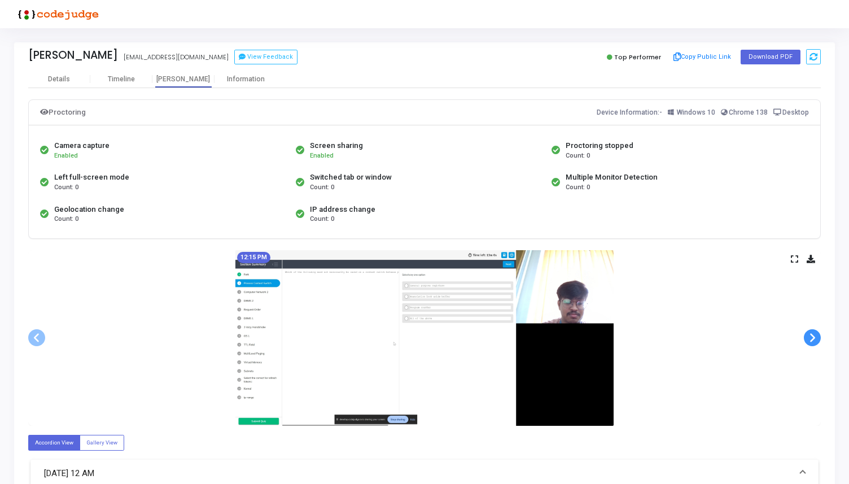
click at [814, 335] on span at bounding box center [812, 337] width 17 height 17
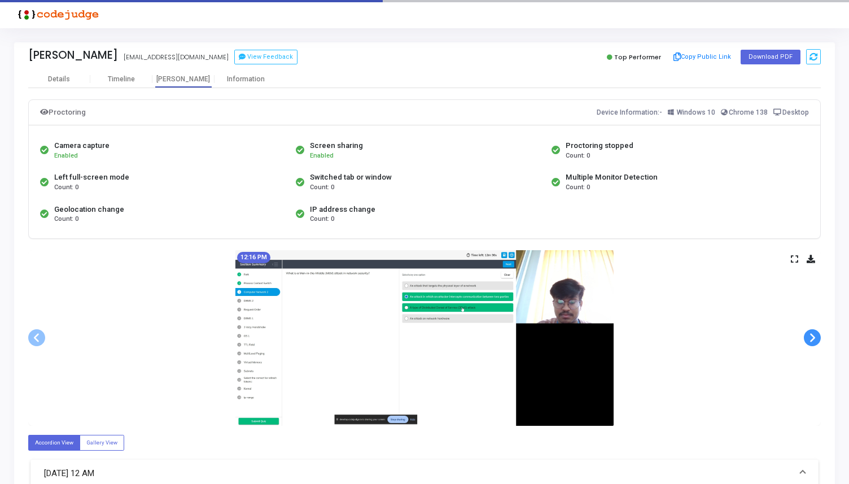
click at [814, 335] on span at bounding box center [812, 337] width 17 height 17
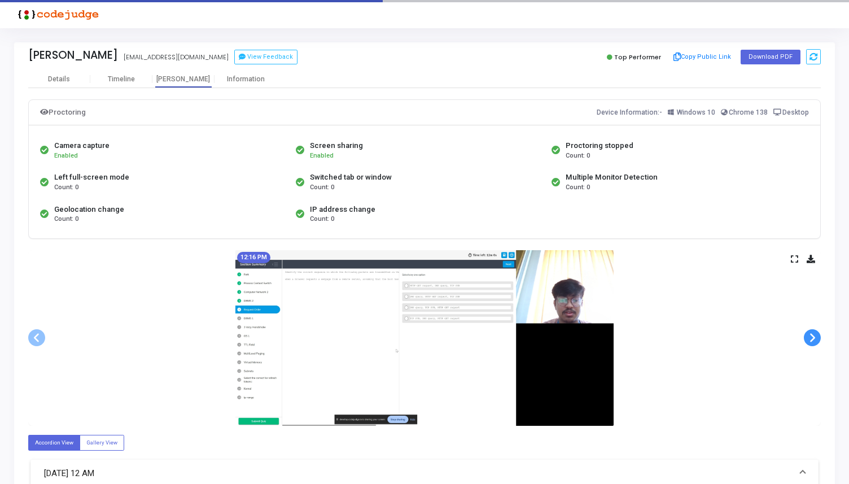
click at [814, 335] on span at bounding box center [812, 337] width 17 height 17
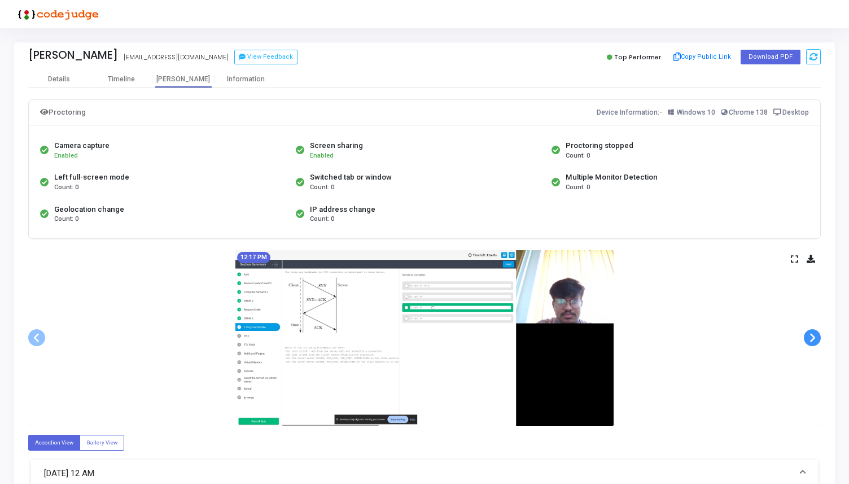
click at [814, 335] on span at bounding box center [812, 337] width 17 height 17
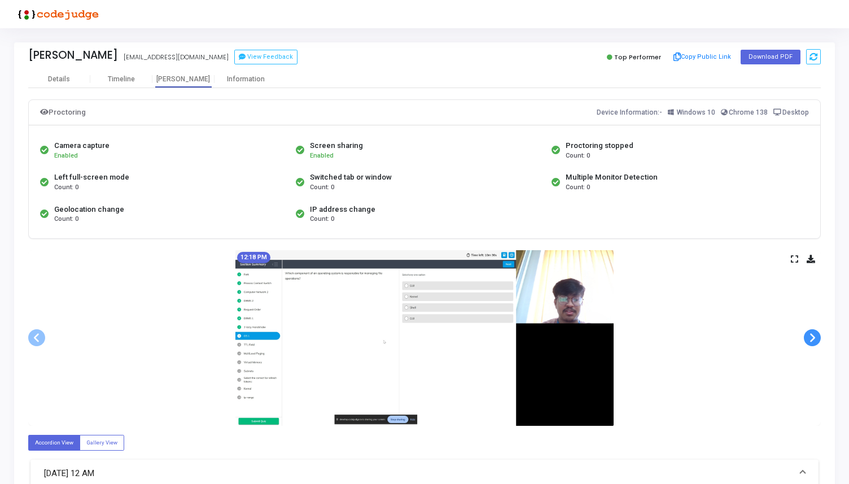
click at [814, 335] on span at bounding box center [812, 337] width 17 height 17
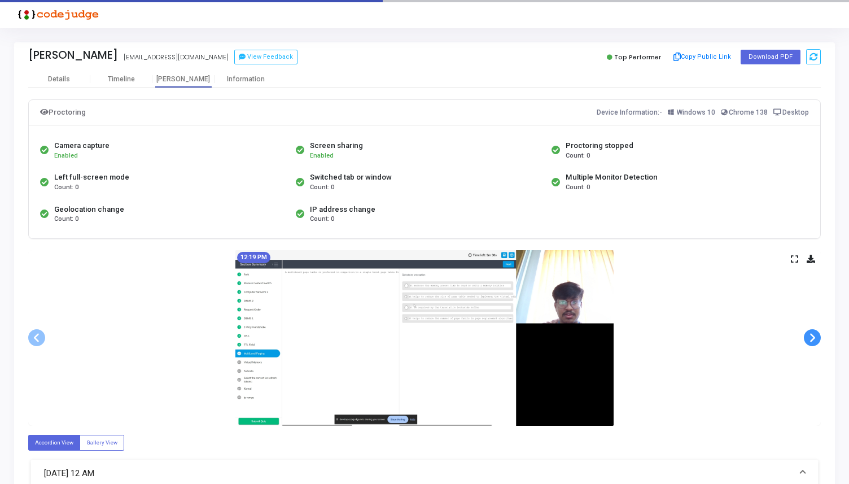
click at [814, 335] on span at bounding box center [812, 337] width 17 height 17
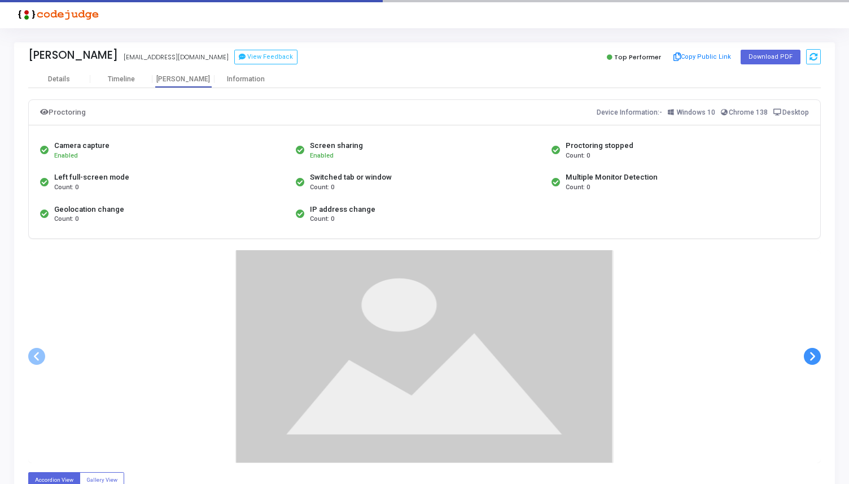
click at [814, 335] on div at bounding box center [424, 356] width 792 height 213
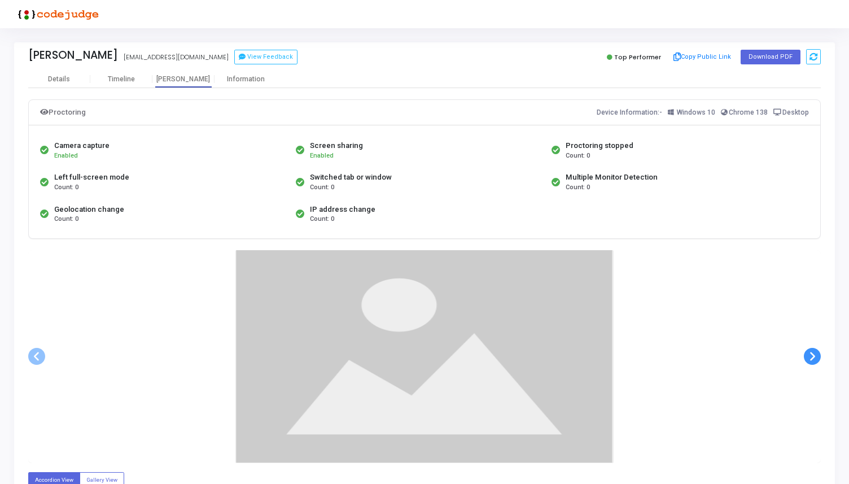
click at [814, 335] on div at bounding box center [424, 356] width 792 height 213
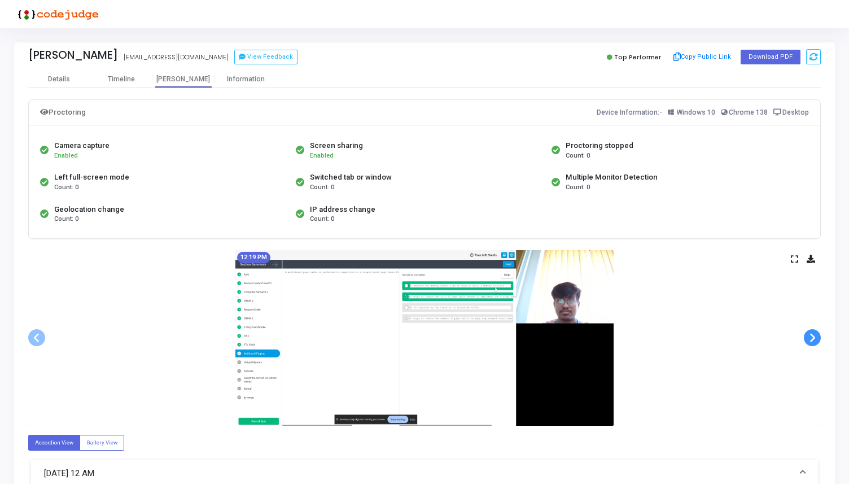
click at [815, 354] on div "12:19 PM" at bounding box center [424, 338] width 792 height 176
click at [811, 339] on span at bounding box center [812, 337] width 17 height 17
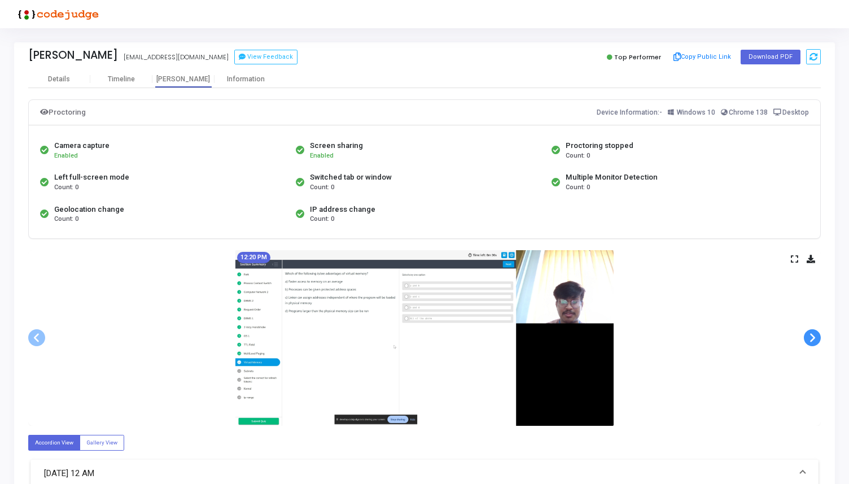
click at [811, 339] on span at bounding box center [812, 337] width 17 height 17
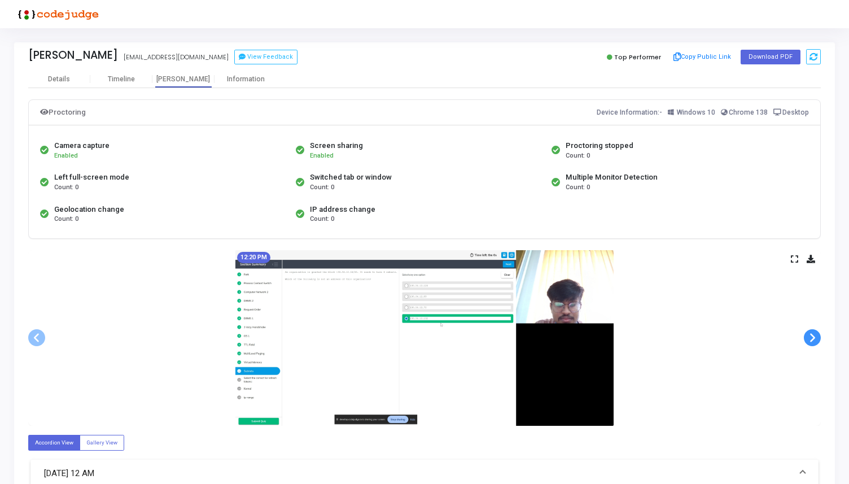
click at [811, 339] on span at bounding box center [812, 337] width 17 height 17
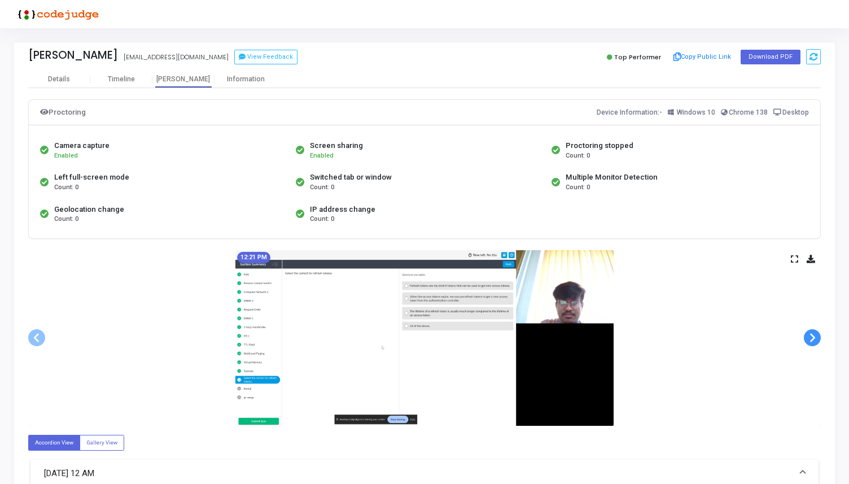
click at [811, 339] on span at bounding box center [812, 337] width 17 height 17
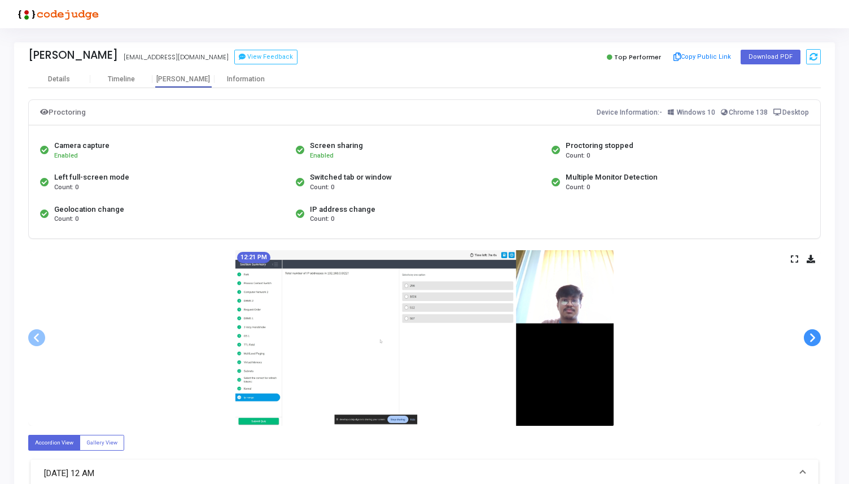
click at [811, 339] on span at bounding box center [812, 337] width 17 height 17
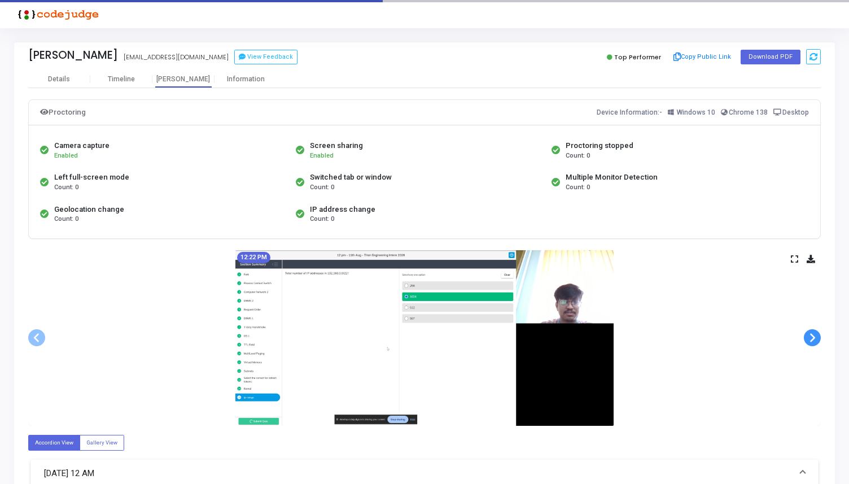
click at [811, 339] on span at bounding box center [812, 337] width 17 height 17
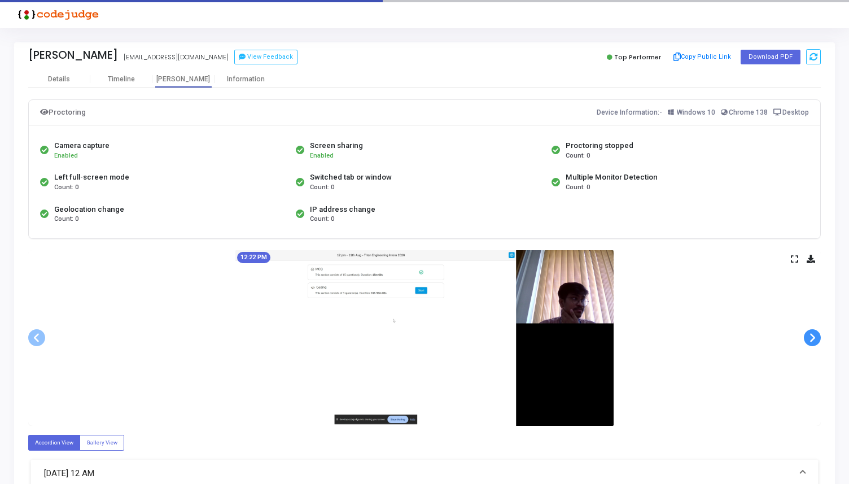
click at [811, 339] on span at bounding box center [812, 337] width 17 height 17
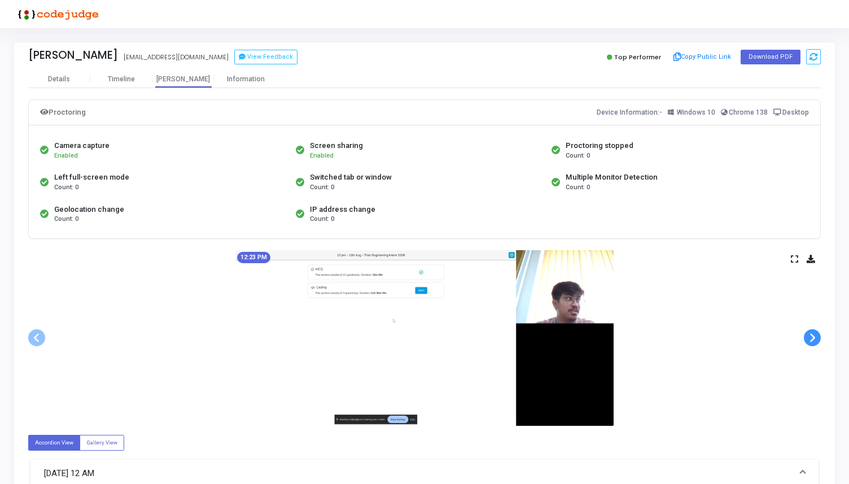
click at [811, 339] on span at bounding box center [812, 337] width 17 height 17
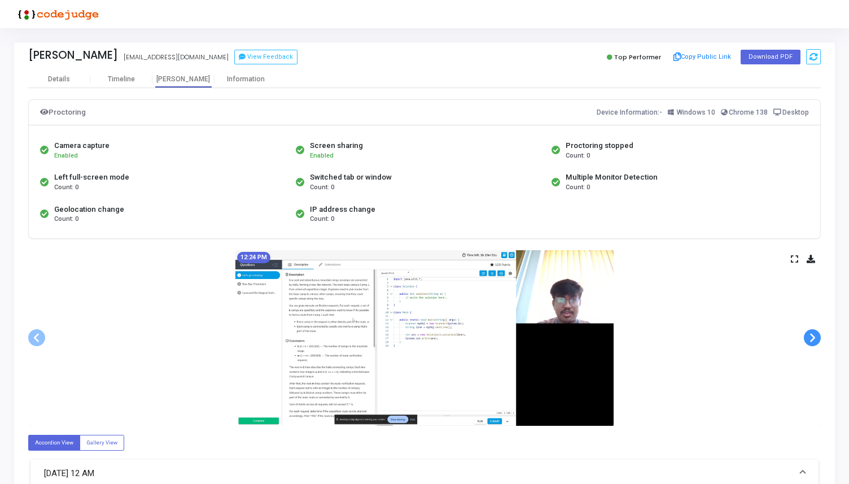
click at [811, 339] on span at bounding box center [812, 337] width 17 height 17
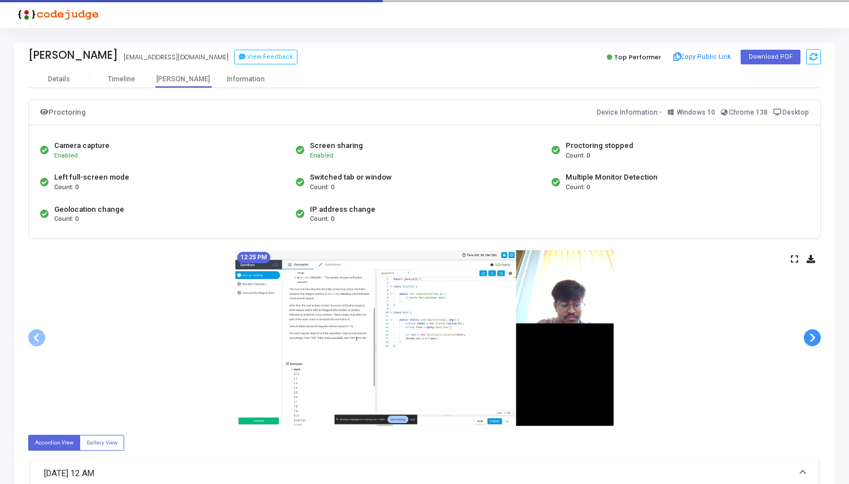
click at [811, 339] on span at bounding box center [812, 337] width 17 height 17
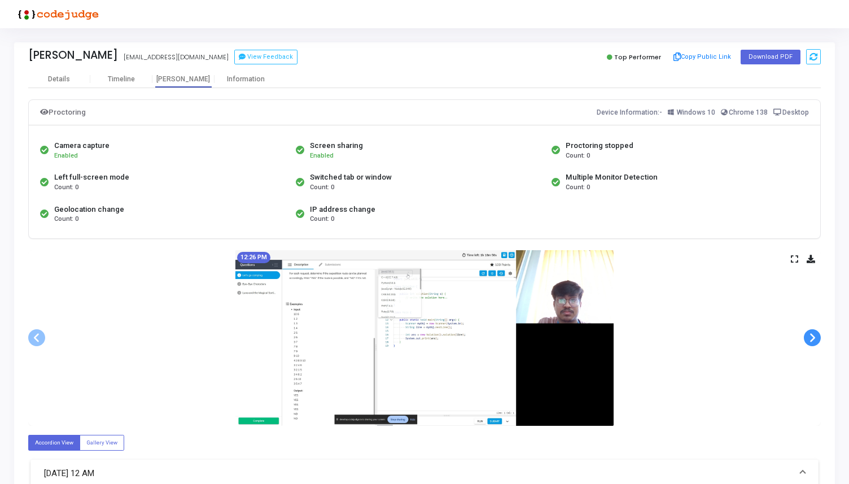
click at [811, 339] on span at bounding box center [812, 337] width 17 height 17
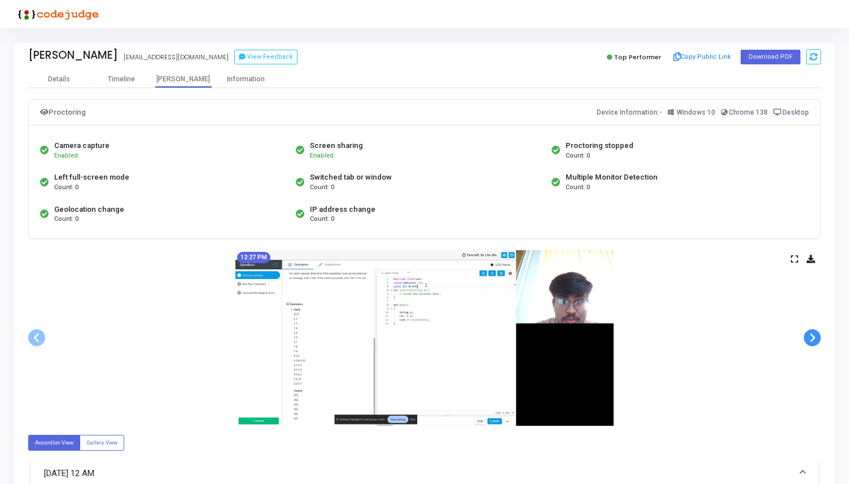
click at [811, 339] on span at bounding box center [812, 337] width 17 height 17
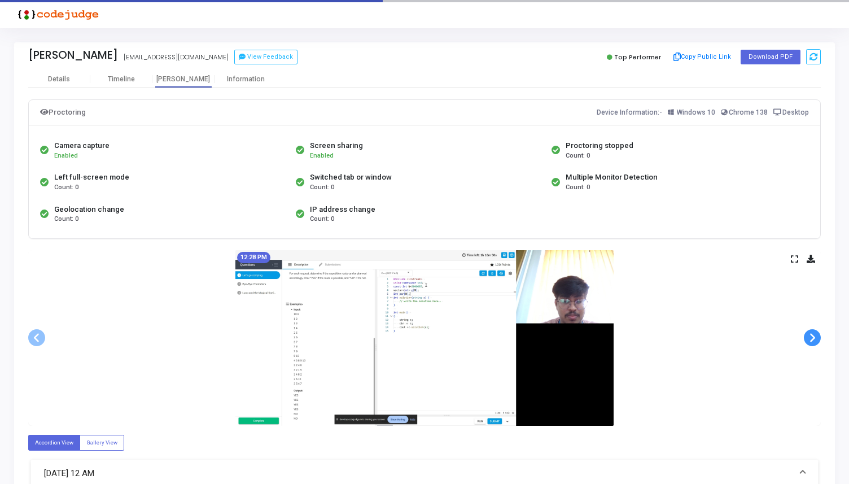
click at [811, 339] on span at bounding box center [812, 337] width 17 height 17
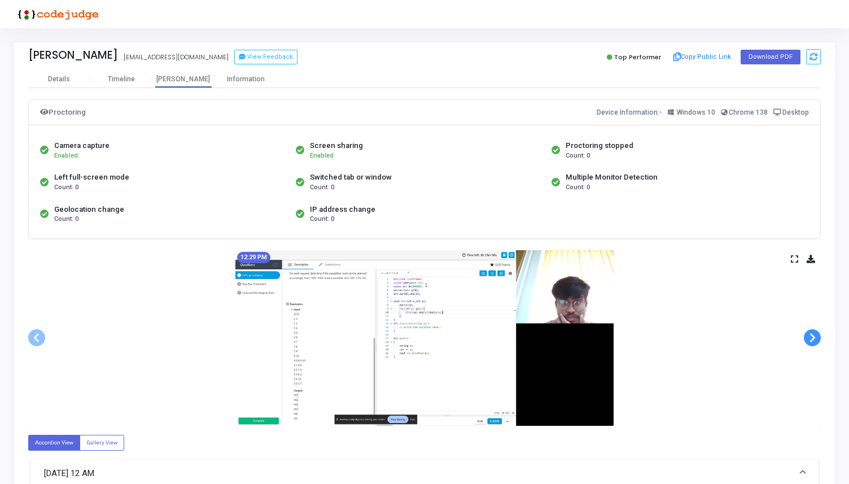
click at [811, 339] on span at bounding box center [812, 337] width 17 height 17
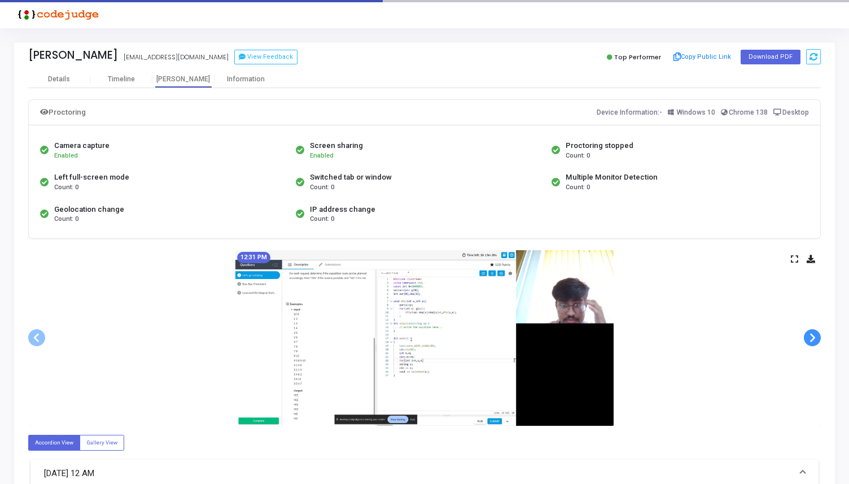
click at [811, 339] on span at bounding box center [812, 337] width 17 height 17
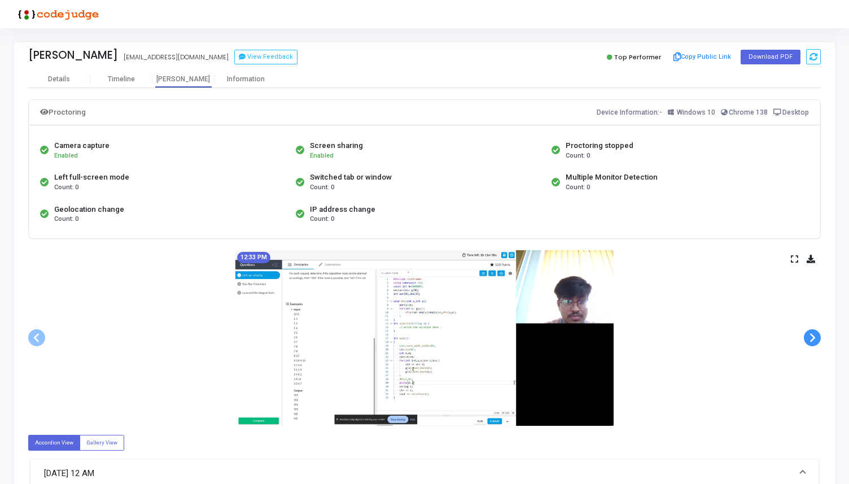
click at [811, 339] on span at bounding box center [812, 337] width 17 height 17
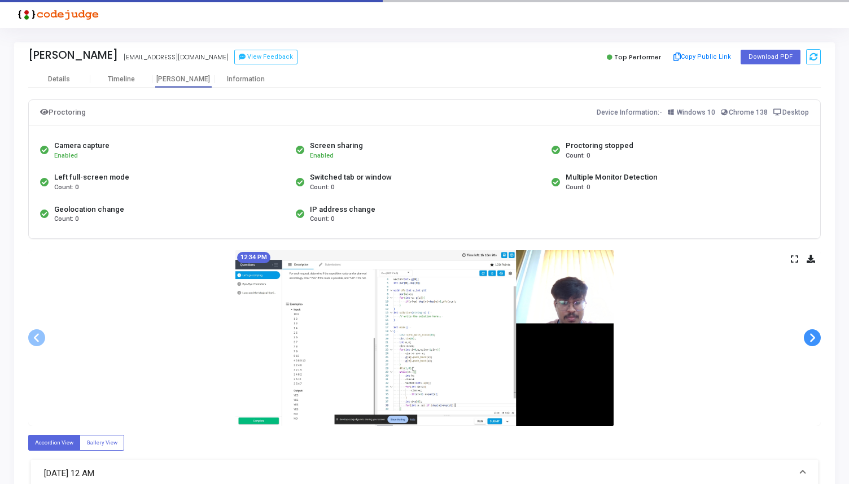
click at [811, 339] on span at bounding box center [812, 337] width 17 height 17
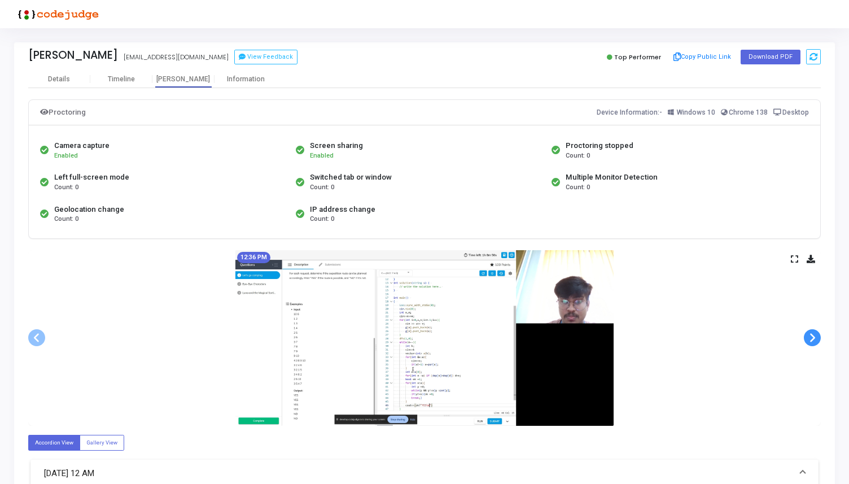
click at [811, 339] on span at bounding box center [812, 337] width 17 height 17
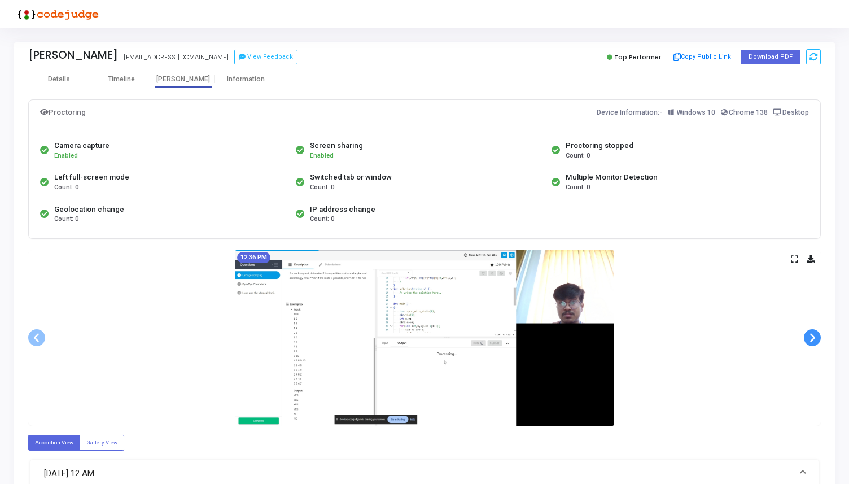
click at [811, 339] on span at bounding box center [812, 337] width 17 height 17
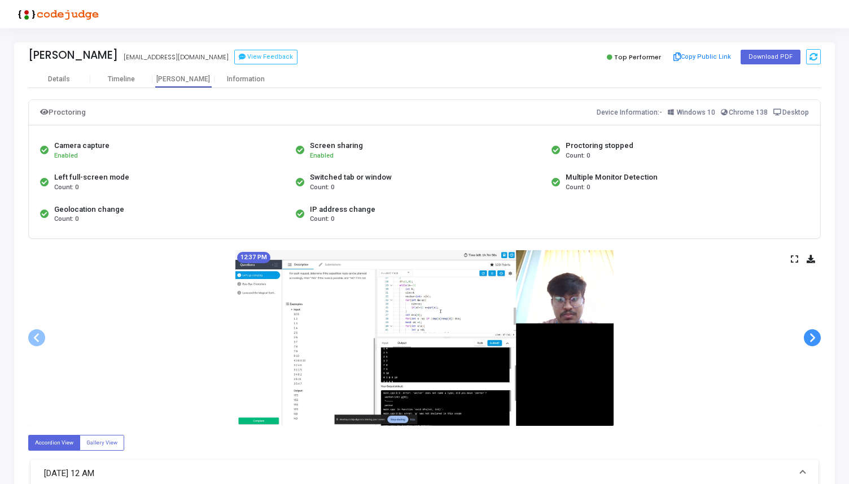
click at [811, 339] on span at bounding box center [812, 337] width 17 height 17
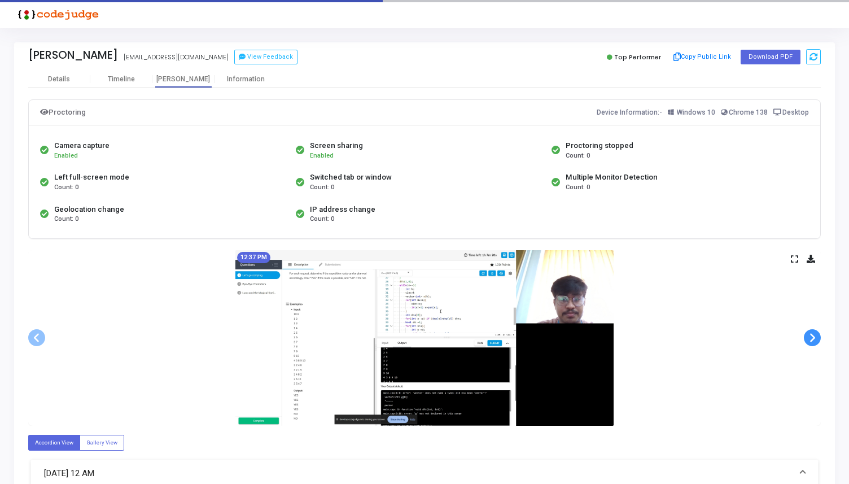
click at [811, 339] on span at bounding box center [812, 337] width 17 height 17
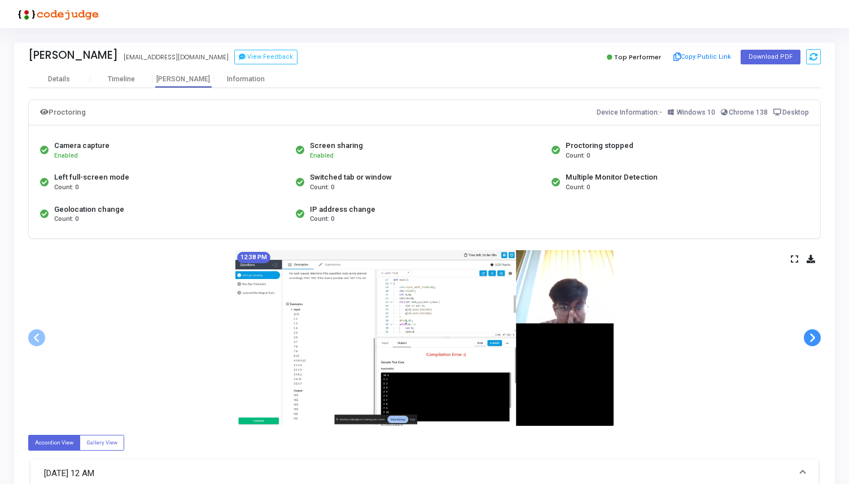
click at [811, 339] on span at bounding box center [812, 337] width 17 height 17
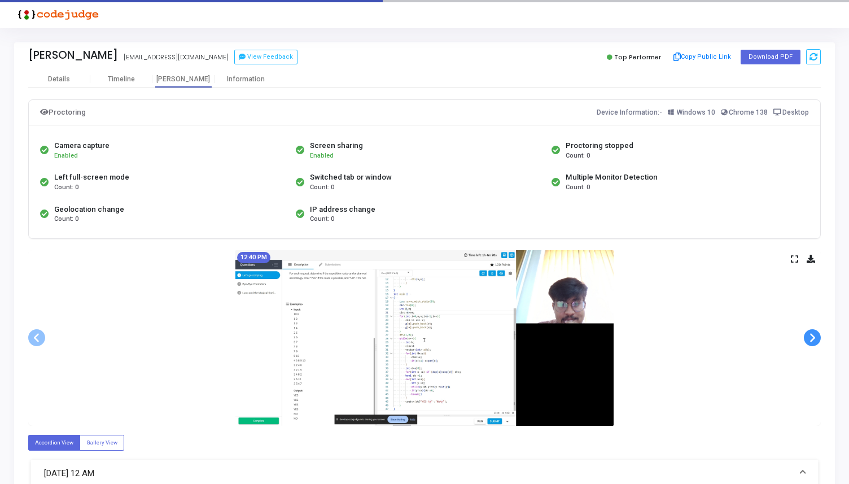
click at [811, 339] on span at bounding box center [812, 337] width 17 height 17
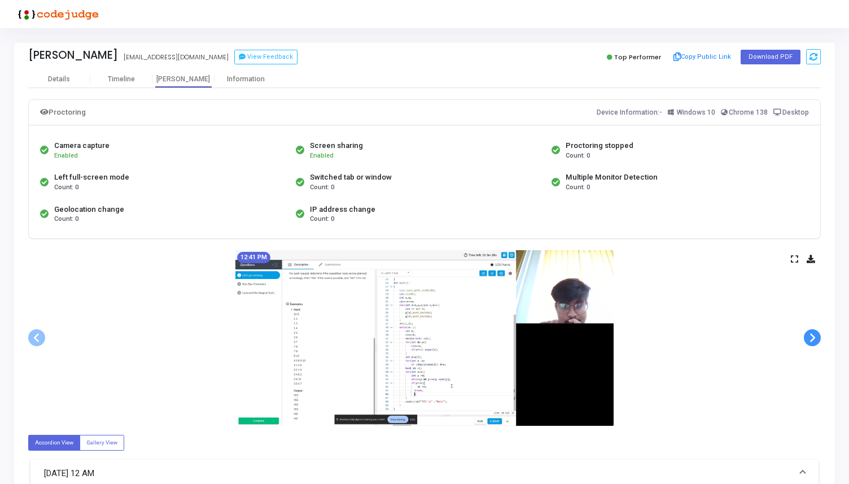
click at [811, 339] on span at bounding box center [812, 337] width 17 height 17
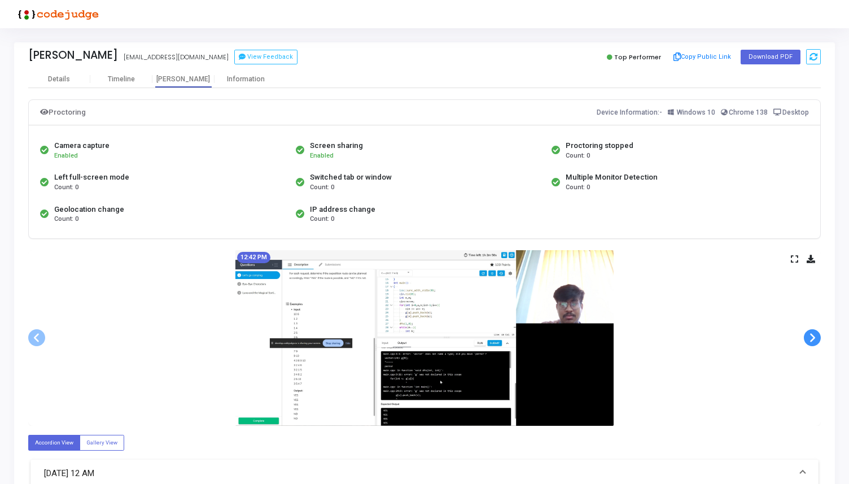
click at [811, 339] on span at bounding box center [812, 337] width 17 height 17
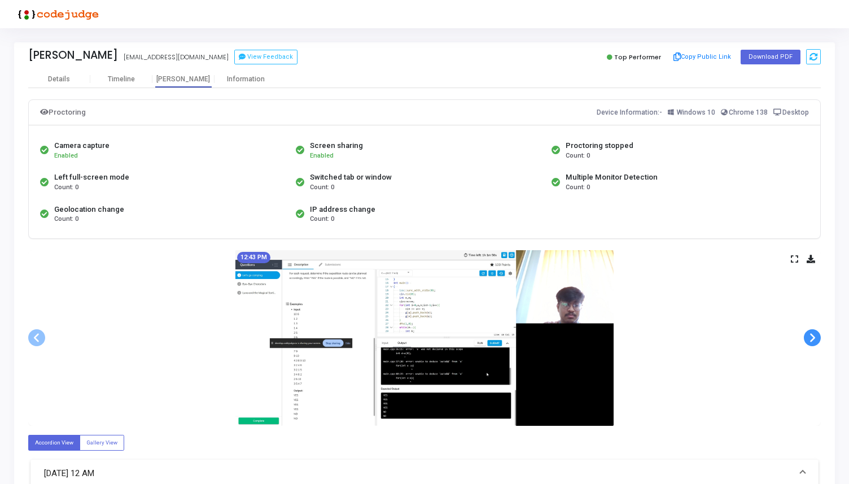
click at [811, 339] on span at bounding box center [812, 337] width 17 height 17
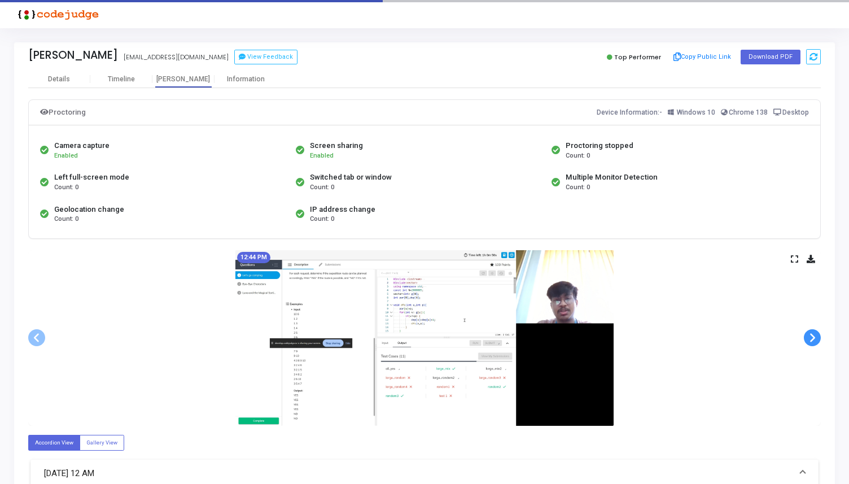
click at [811, 339] on span at bounding box center [812, 337] width 17 height 17
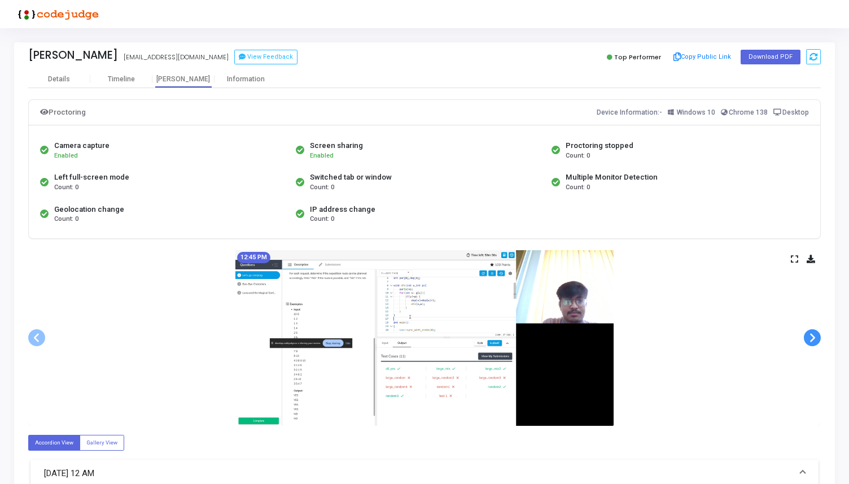
click at [811, 339] on span at bounding box center [812, 337] width 17 height 17
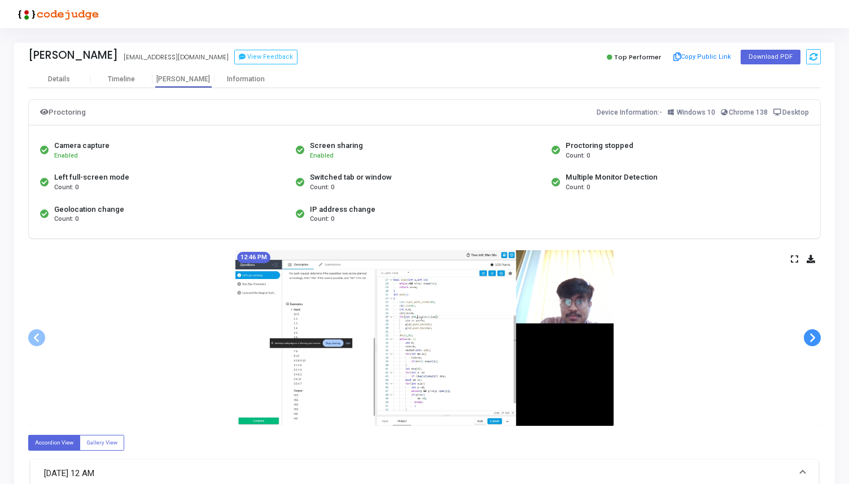
click at [811, 339] on span at bounding box center [812, 337] width 17 height 17
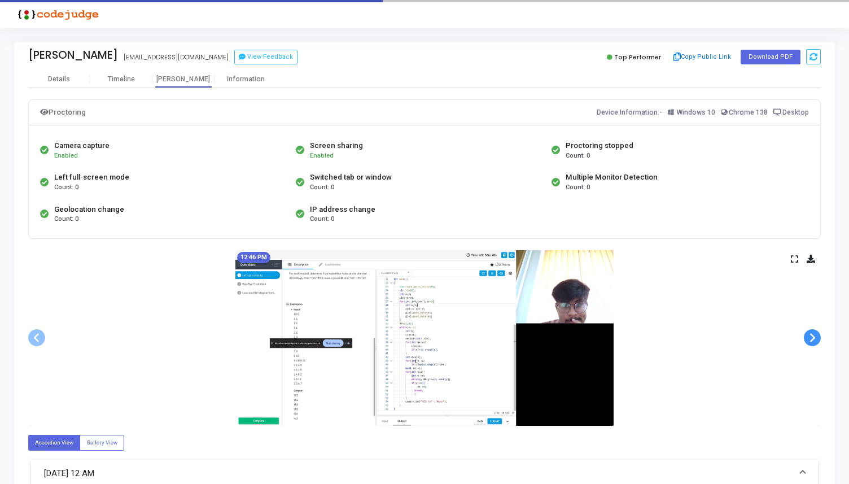
click at [811, 339] on span at bounding box center [812, 337] width 17 height 17
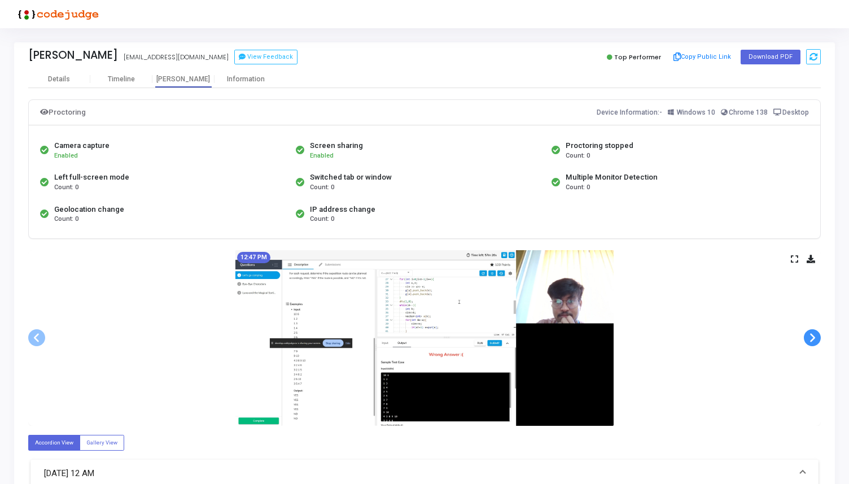
click at [811, 339] on span at bounding box center [812, 337] width 17 height 17
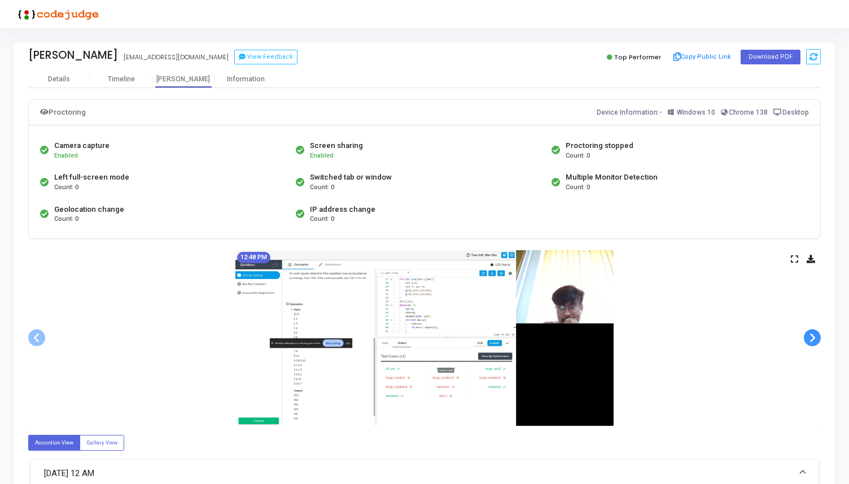
click at [811, 339] on span at bounding box center [812, 337] width 17 height 17
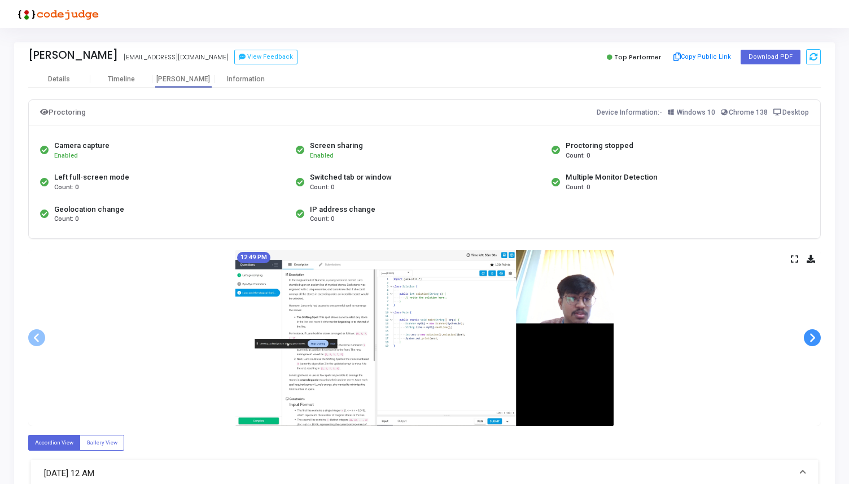
click at [811, 339] on span at bounding box center [812, 337] width 17 height 17
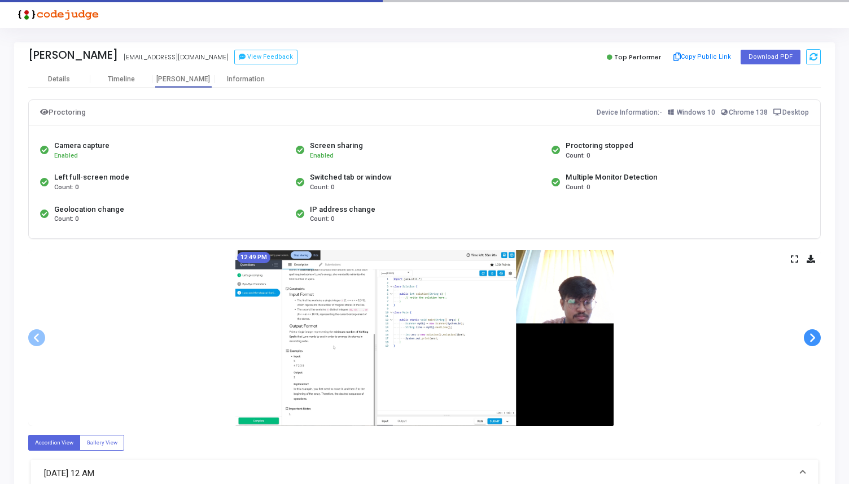
click at [811, 339] on span at bounding box center [812, 337] width 17 height 17
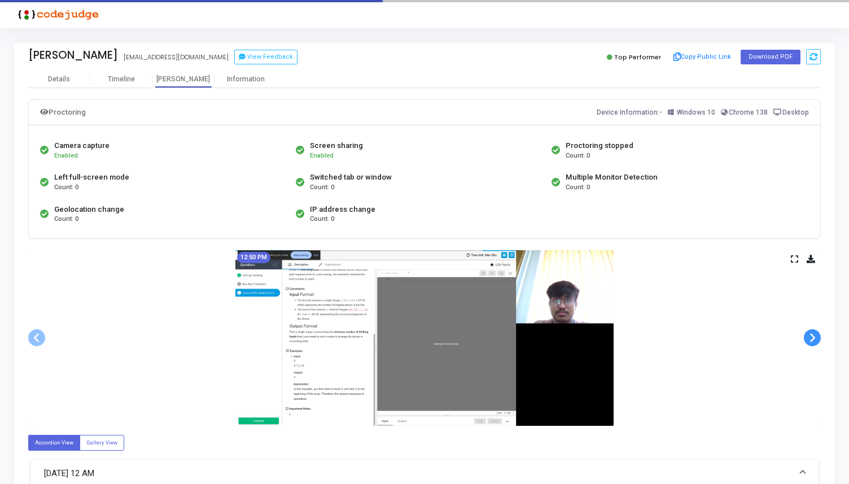
click at [811, 339] on span at bounding box center [812, 337] width 17 height 17
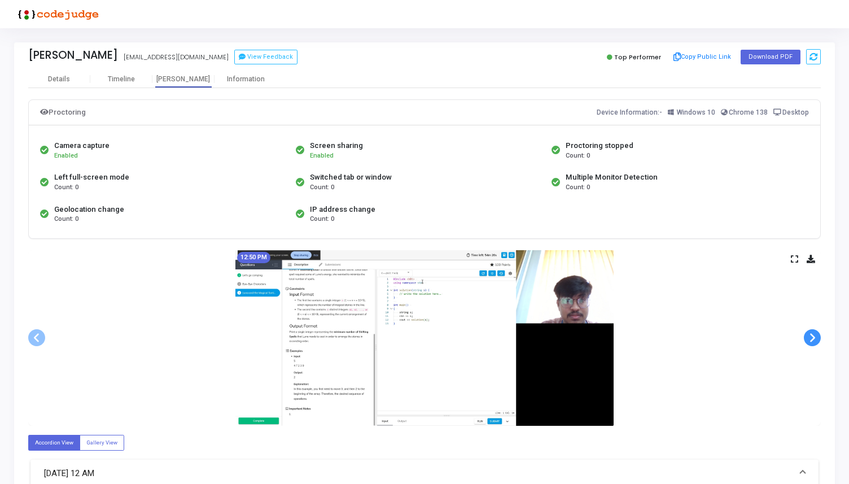
click at [811, 339] on span at bounding box center [812, 337] width 17 height 17
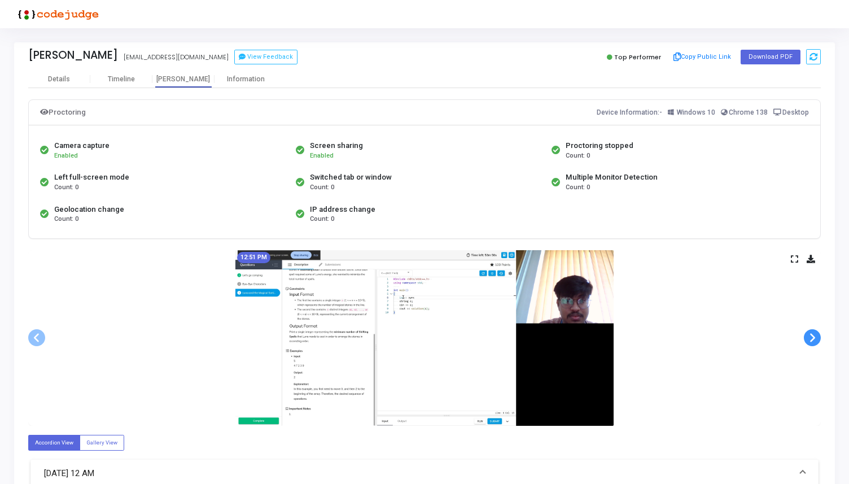
click at [811, 339] on span at bounding box center [812, 337] width 17 height 17
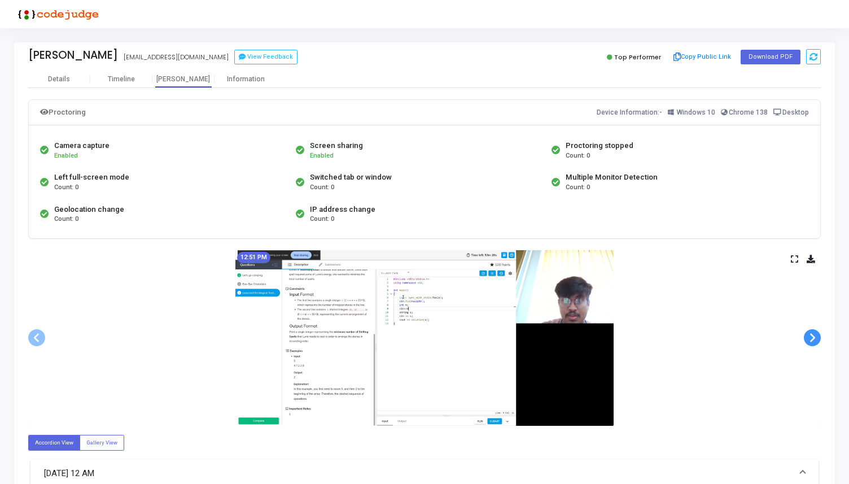
click at [811, 339] on span at bounding box center [812, 337] width 17 height 17
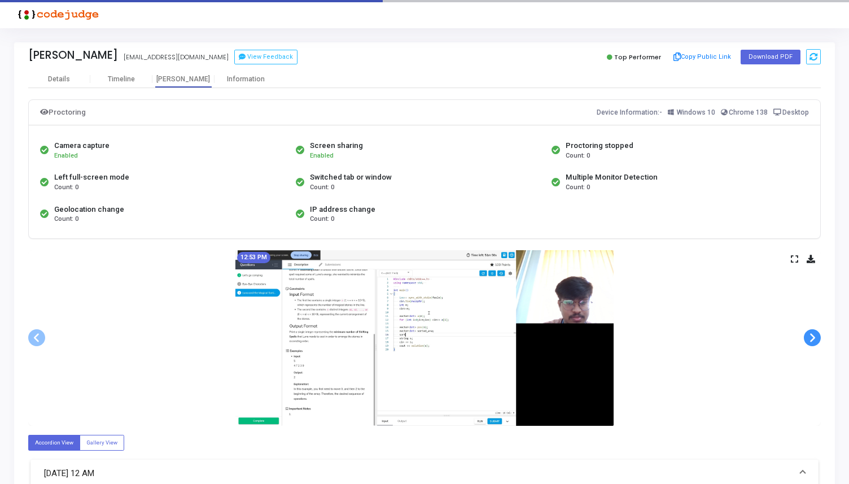
click at [811, 339] on span at bounding box center [812, 337] width 17 height 17
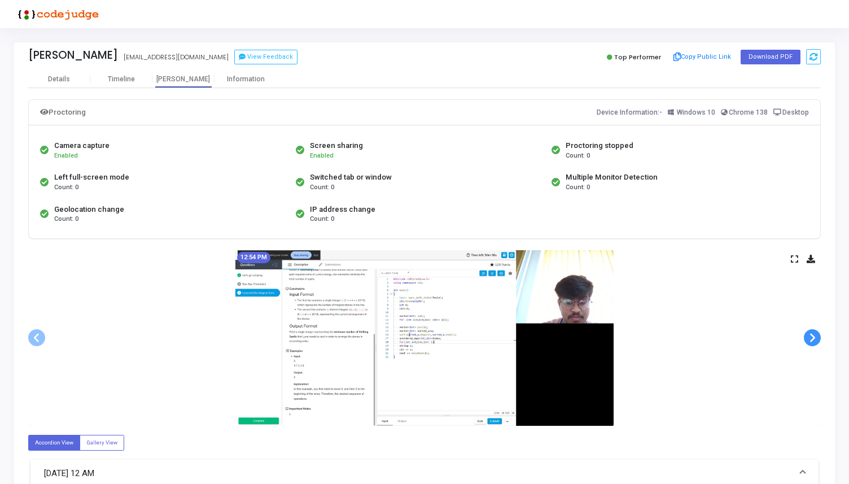
click at [811, 339] on span at bounding box center [812, 337] width 17 height 17
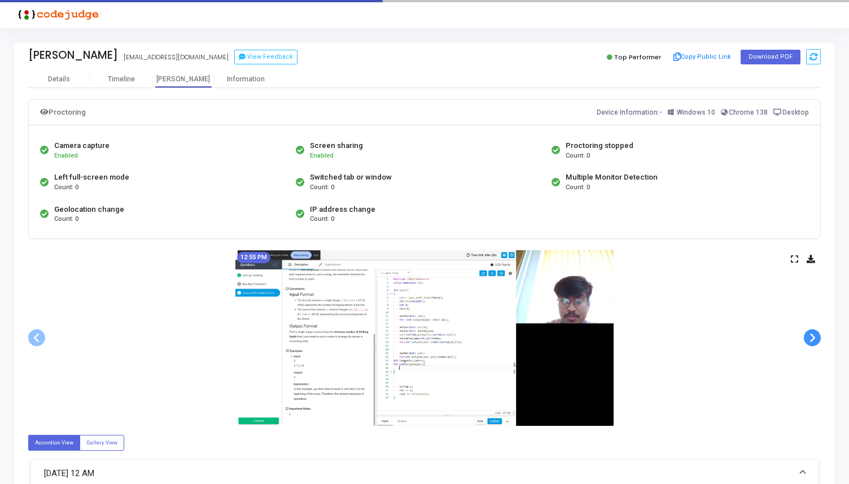
click at [811, 339] on span at bounding box center [812, 337] width 17 height 17
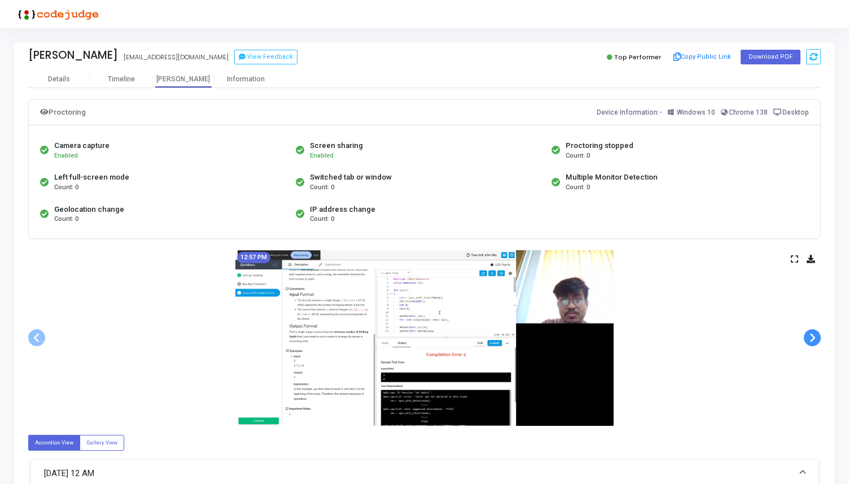
click at [811, 339] on span at bounding box center [812, 337] width 17 height 17
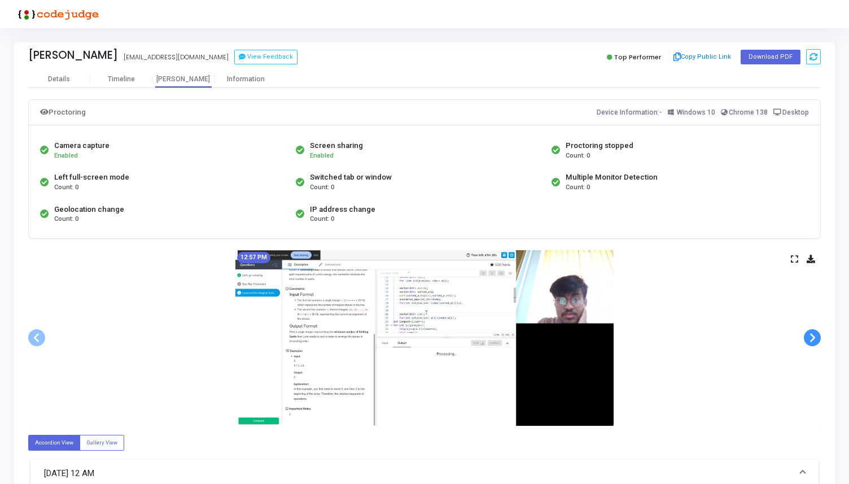
click at [811, 339] on span at bounding box center [812, 337] width 17 height 17
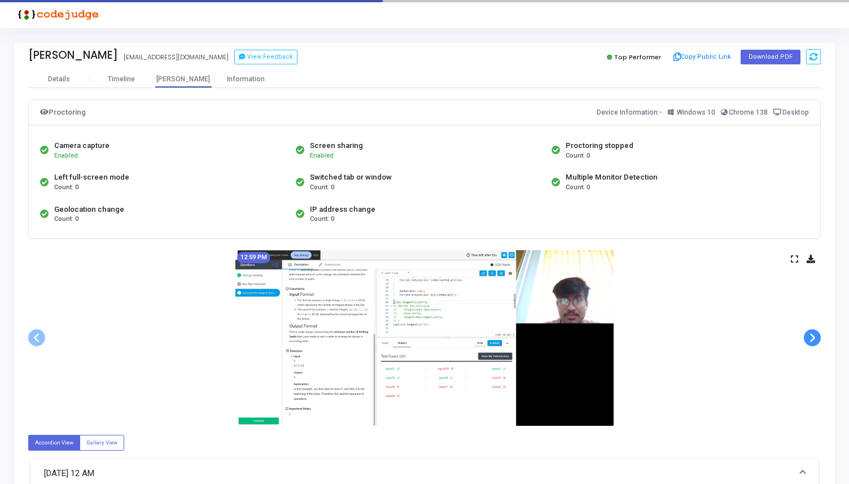
click at [811, 339] on span at bounding box center [812, 337] width 17 height 17
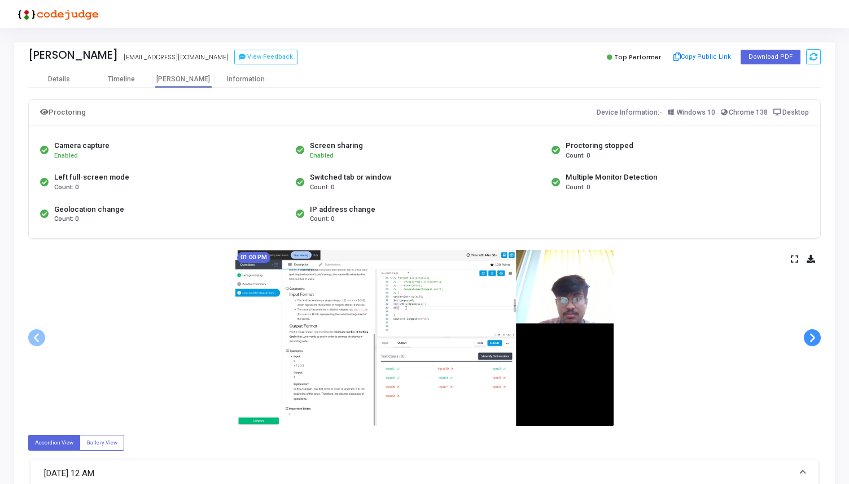
click at [811, 339] on span at bounding box center [812, 337] width 17 height 17
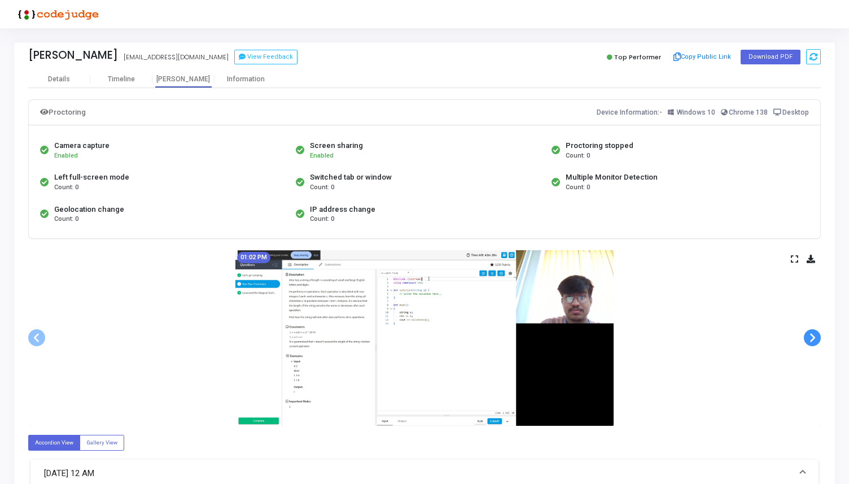
click at [811, 339] on span at bounding box center [812, 337] width 17 height 17
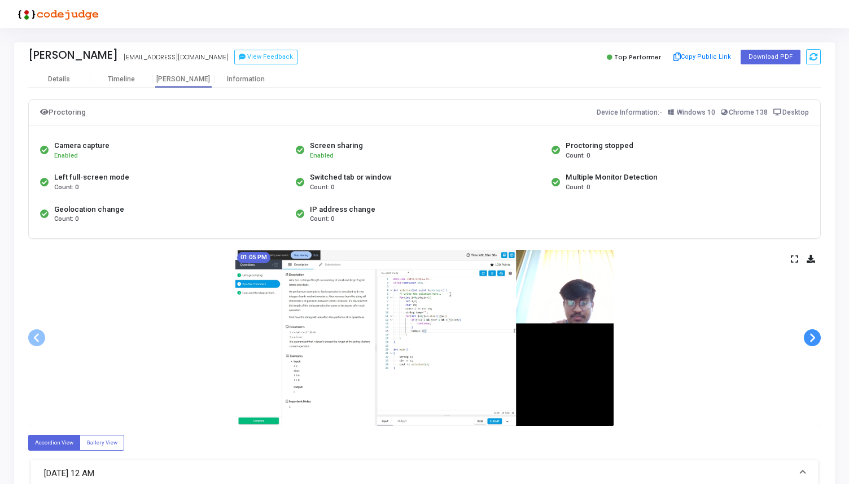
click at [811, 339] on span at bounding box center [812, 337] width 17 height 17
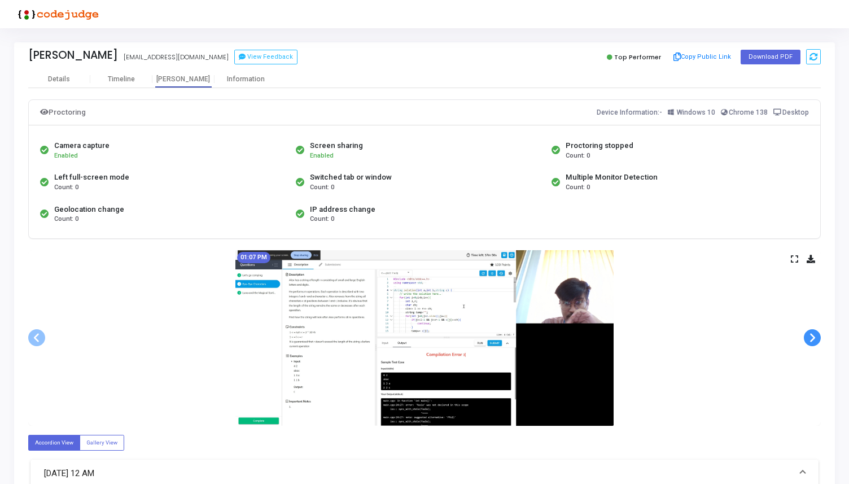
click at [811, 339] on span at bounding box center [812, 337] width 17 height 17
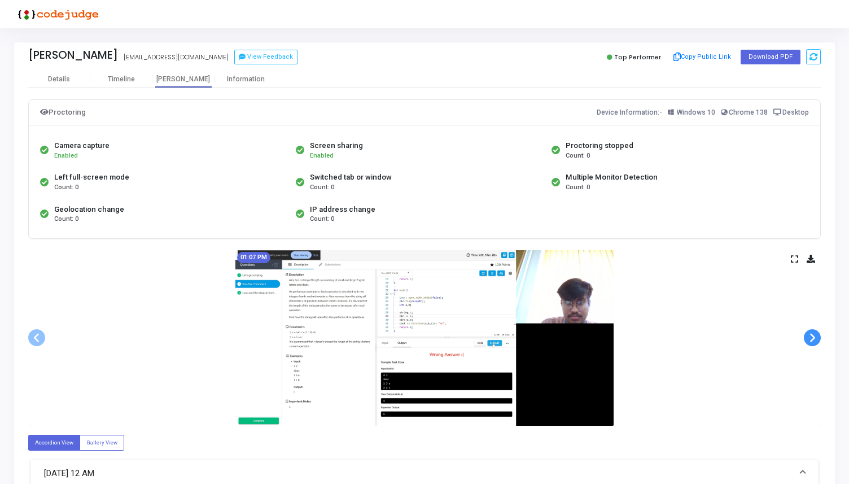
click at [811, 339] on span at bounding box center [812, 337] width 17 height 17
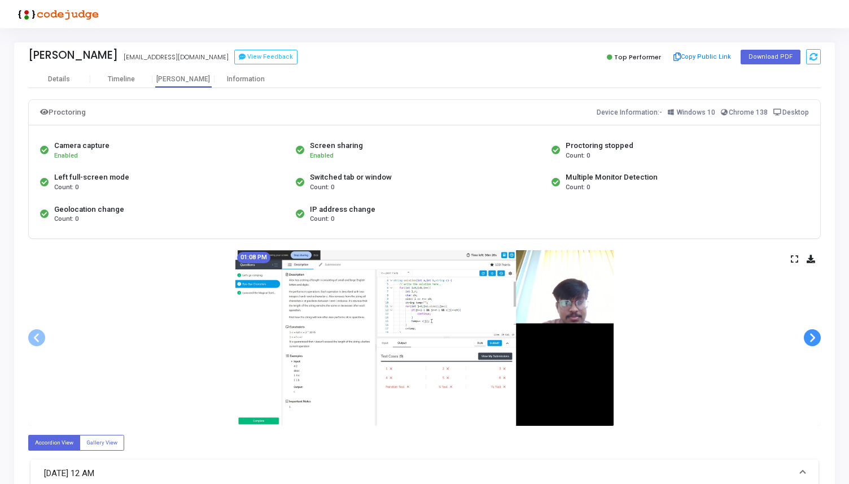
click at [811, 339] on span at bounding box center [812, 337] width 17 height 17
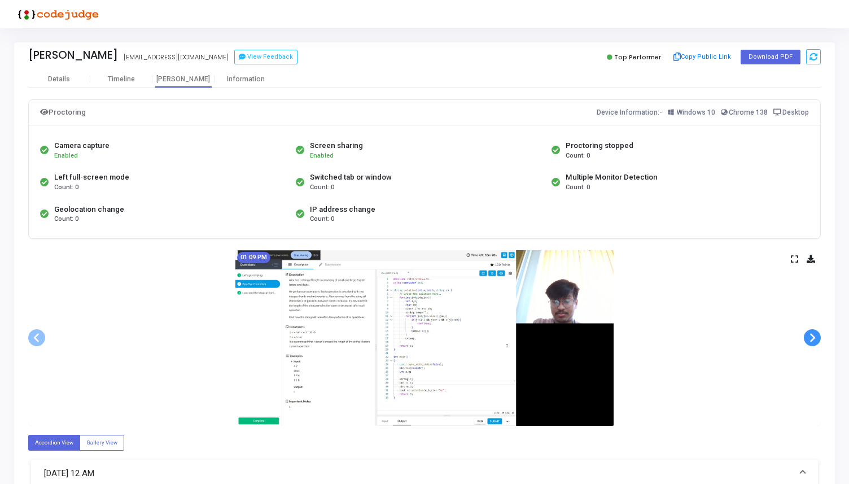
click at [811, 339] on span at bounding box center [812, 337] width 17 height 17
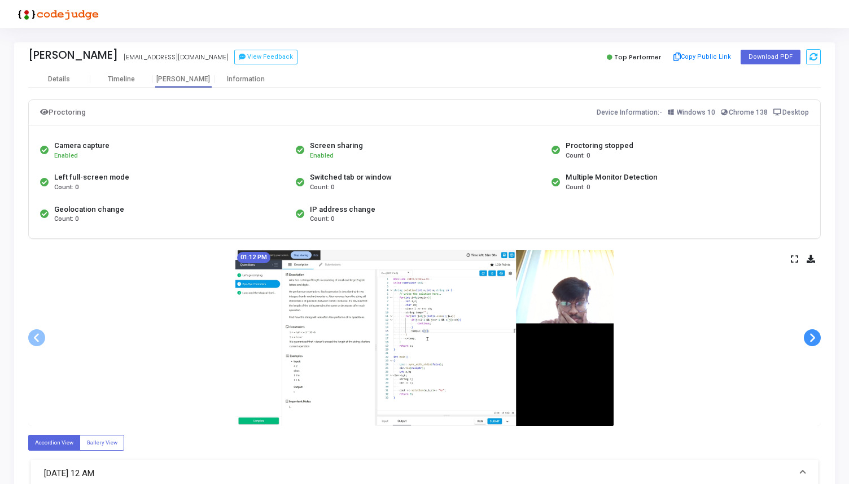
click at [811, 339] on span at bounding box center [812, 337] width 17 height 17
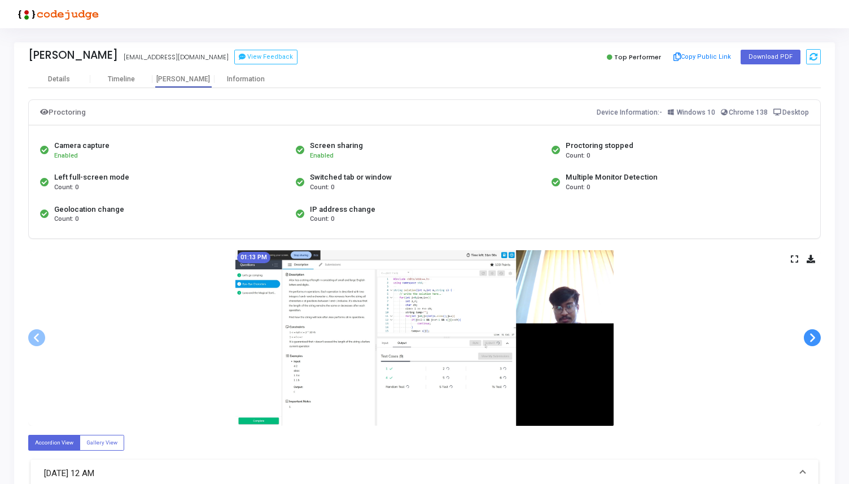
click at [811, 339] on span at bounding box center [812, 337] width 17 height 17
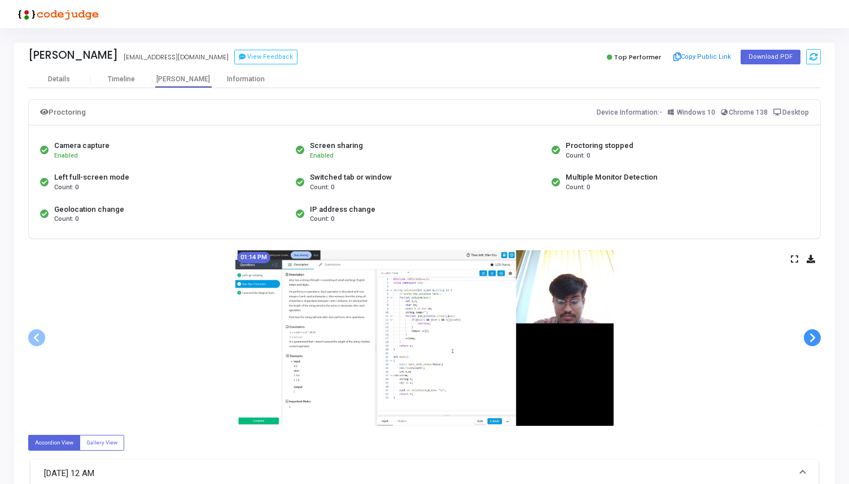
click at [811, 339] on span at bounding box center [812, 337] width 17 height 17
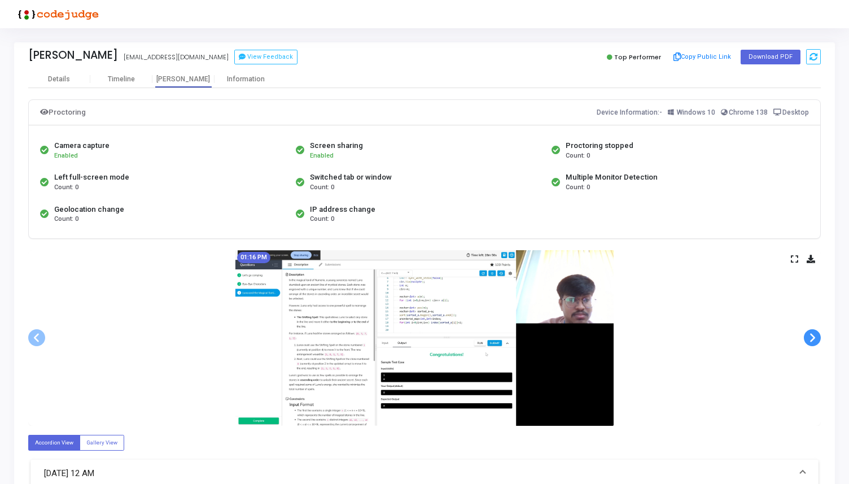
click at [811, 339] on span at bounding box center [812, 337] width 17 height 17
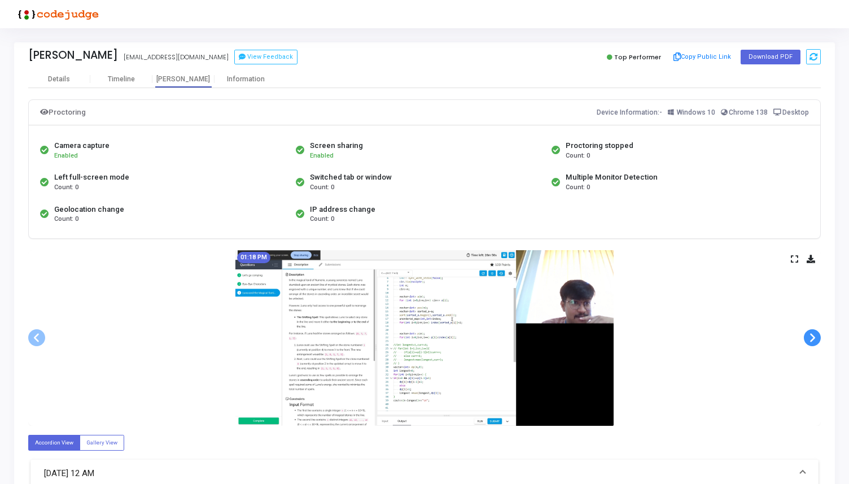
click at [811, 339] on span at bounding box center [812, 337] width 17 height 17
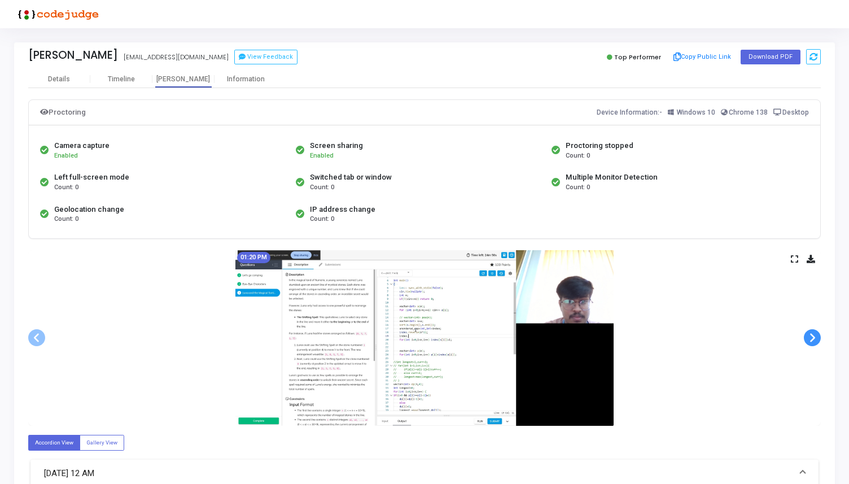
click at [811, 339] on span at bounding box center [812, 337] width 17 height 17
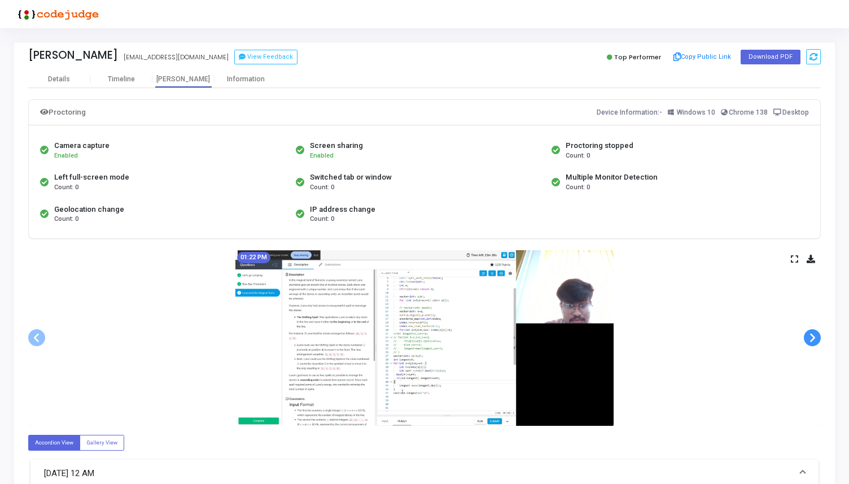
click at [811, 339] on span at bounding box center [812, 337] width 17 height 17
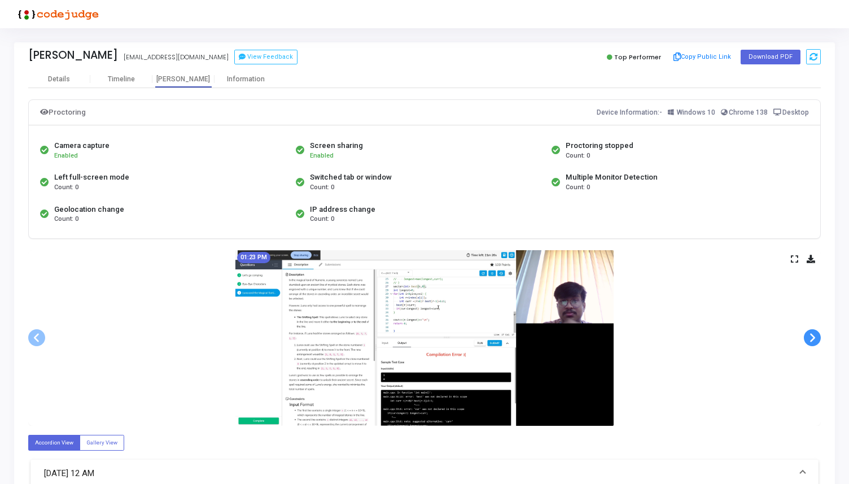
click at [811, 339] on span at bounding box center [812, 337] width 17 height 17
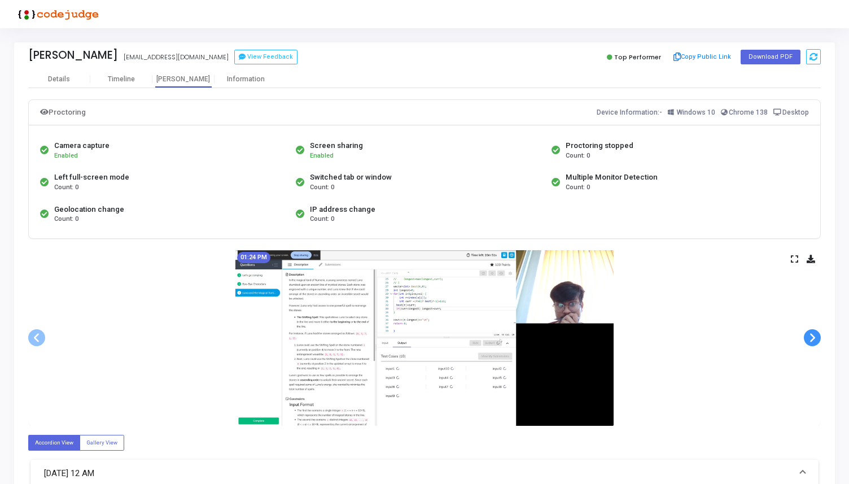
click at [811, 339] on span at bounding box center [812, 337] width 17 height 17
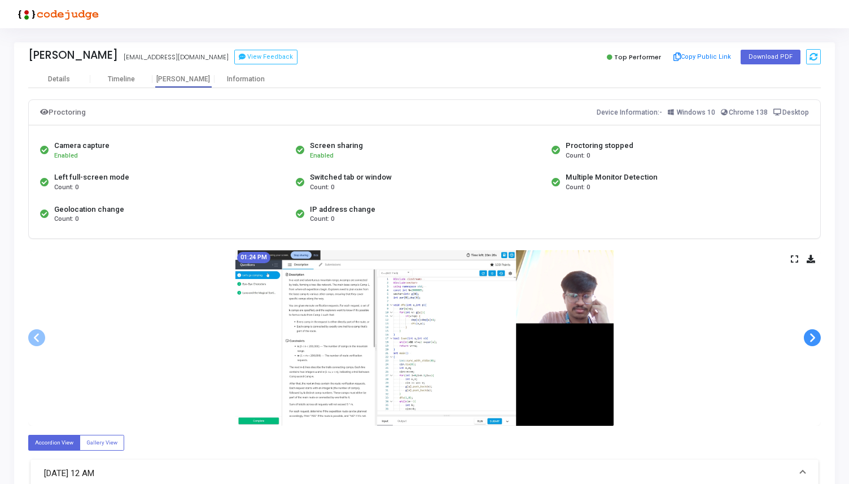
click at [811, 339] on span at bounding box center [812, 337] width 17 height 17
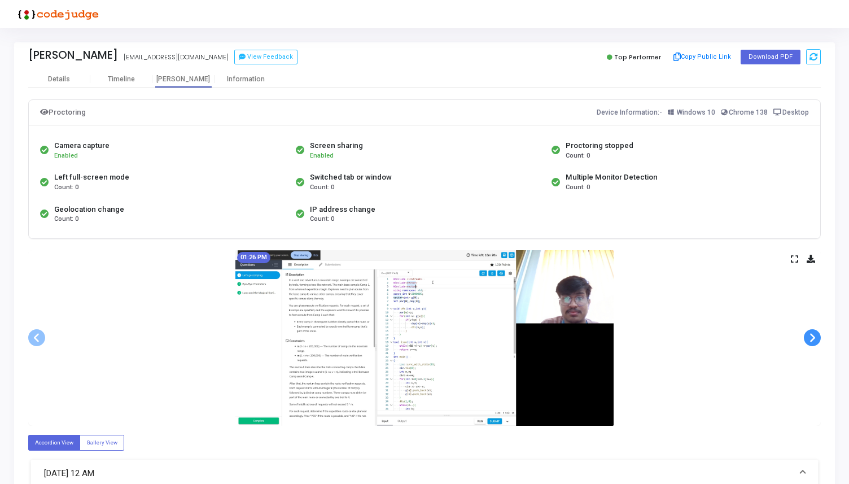
click at [811, 339] on span at bounding box center [812, 337] width 17 height 17
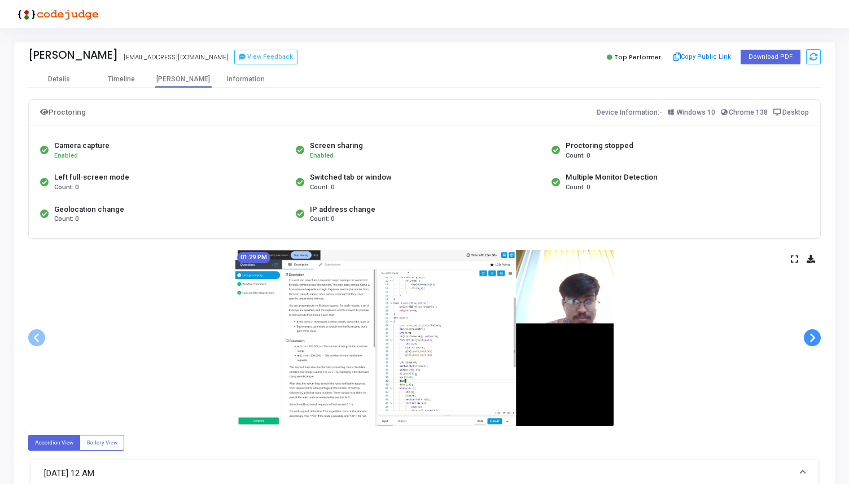
click at [811, 339] on span at bounding box center [812, 337] width 17 height 17
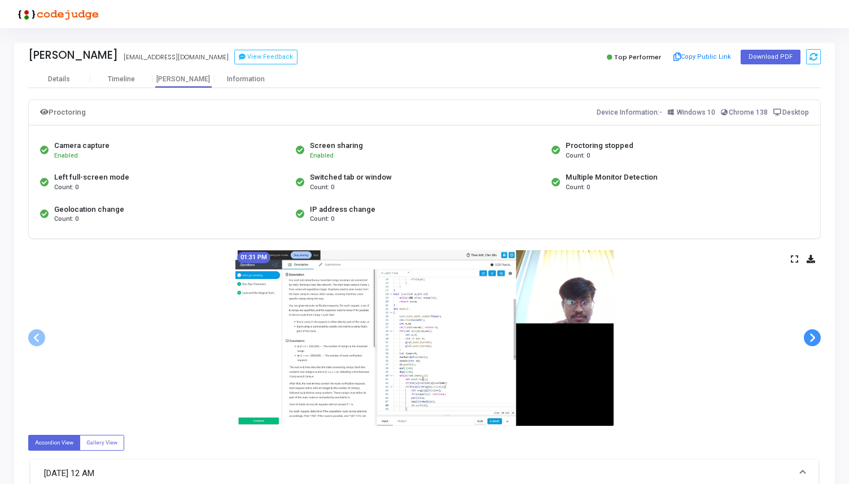
click at [811, 339] on span at bounding box center [812, 337] width 17 height 17
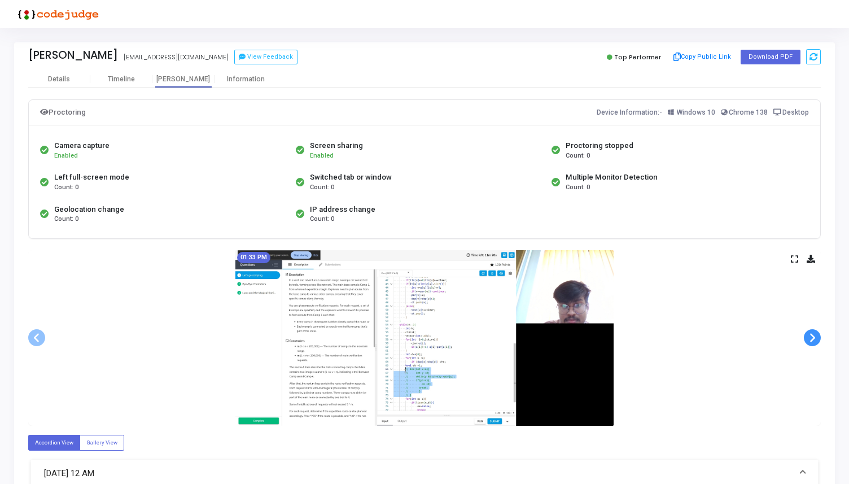
click at [811, 339] on span at bounding box center [812, 337] width 17 height 17
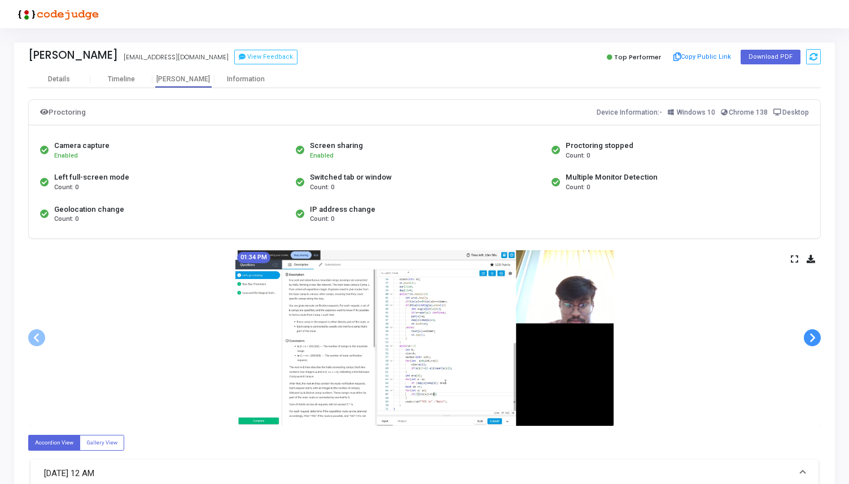
click at [811, 339] on span at bounding box center [812, 337] width 17 height 17
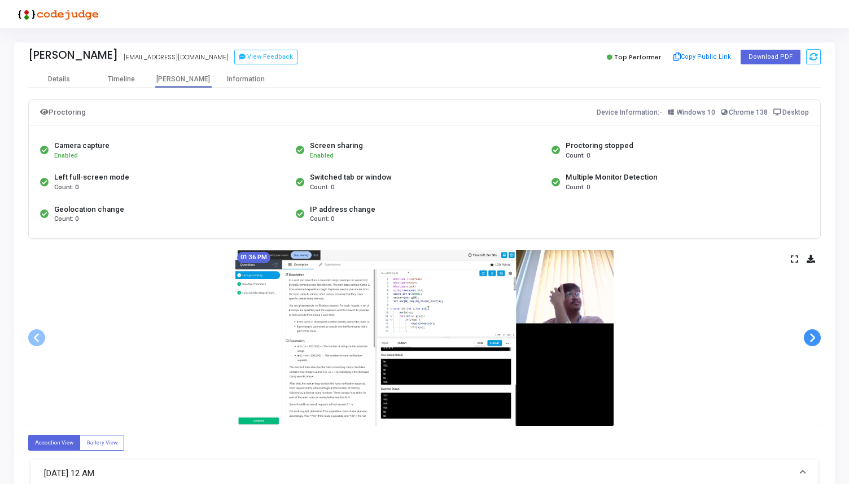
click at [811, 339] on span at bounding box center [812, 337] width 17 height 17
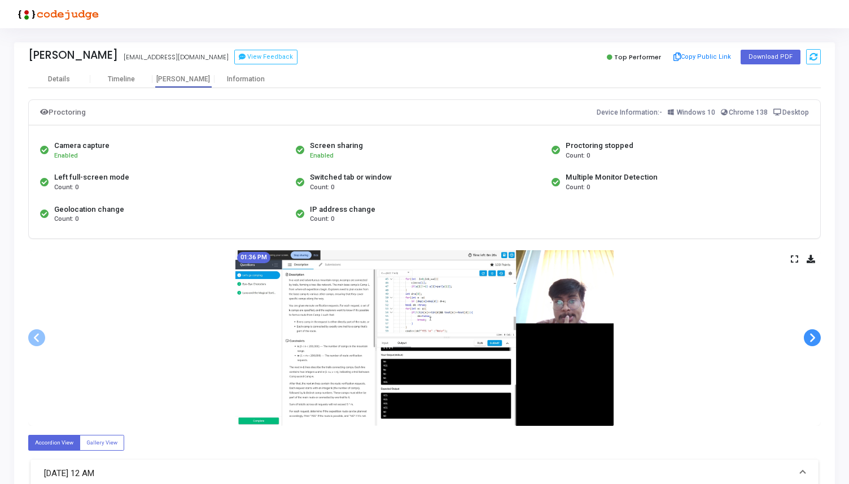
click at [811, 339] on span at bounding box center [812, 337] width 17 height 17
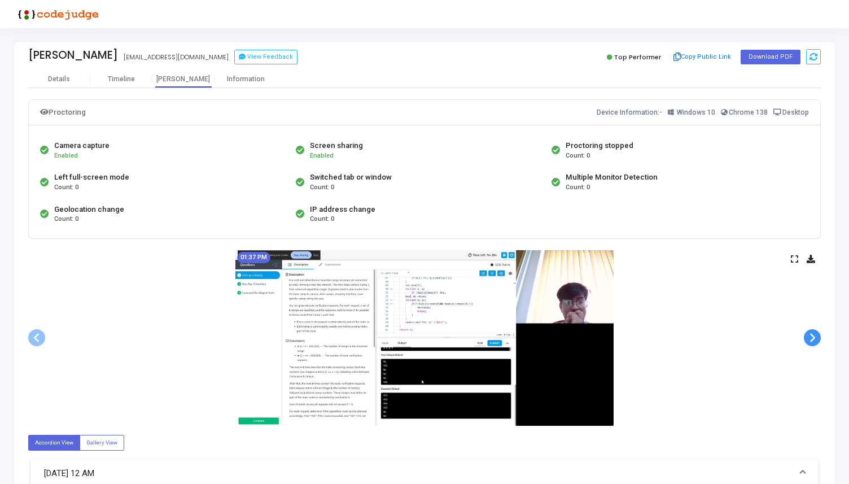
click at [811, 339] on span at bounding box center [812, 337] width 17 height 17
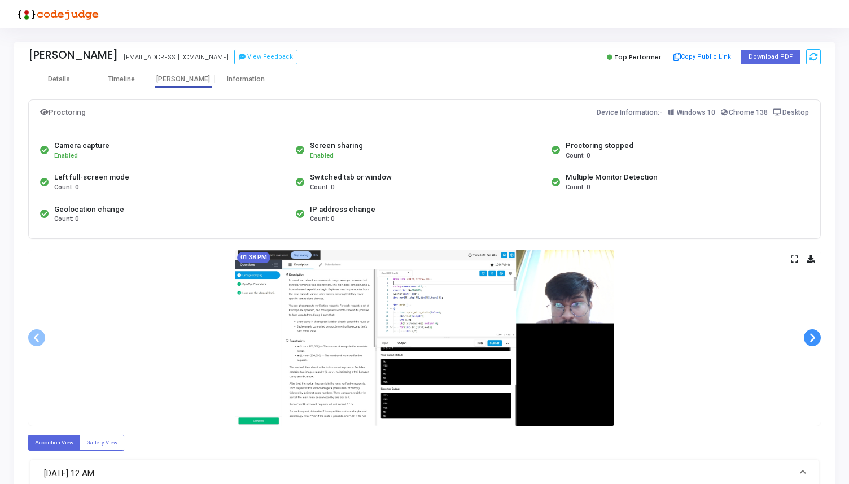
click at [811, 339] on span at bounding box center [812, 337] width 17 height 17
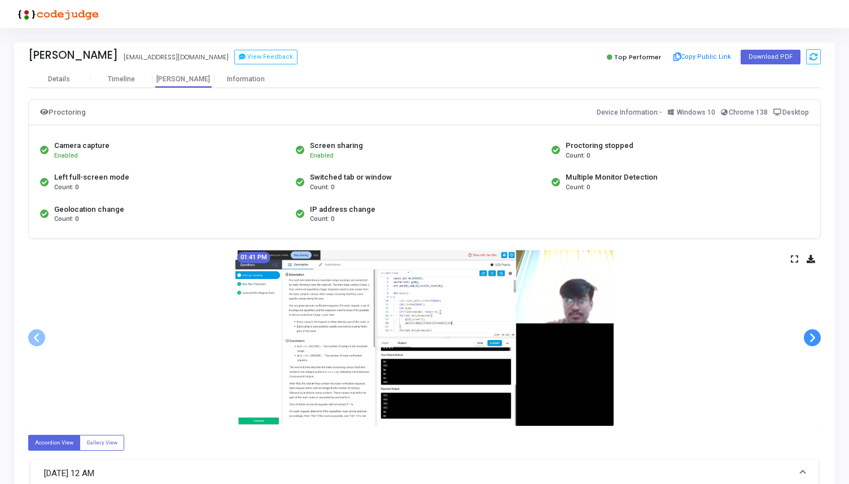
click at [811, 339] on span at bounding box center [812, 337] width 17 height 17
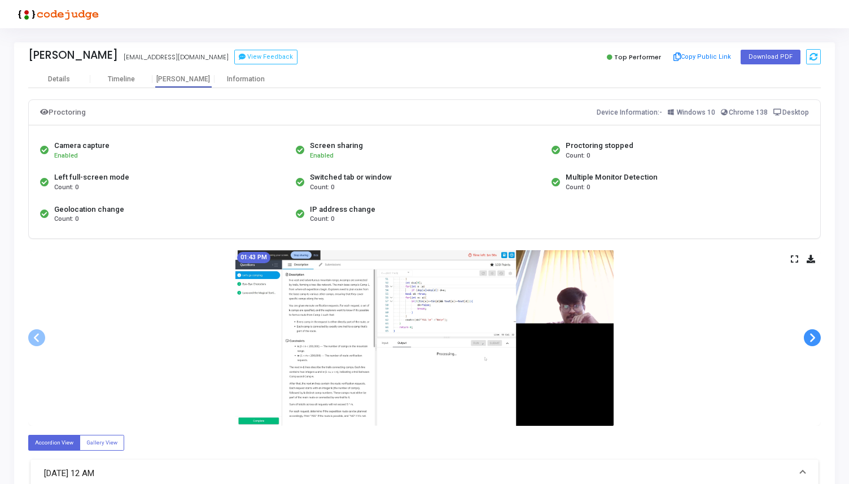
click at [811, 339] on span at bounding box center [812, 337] width 17 height 17
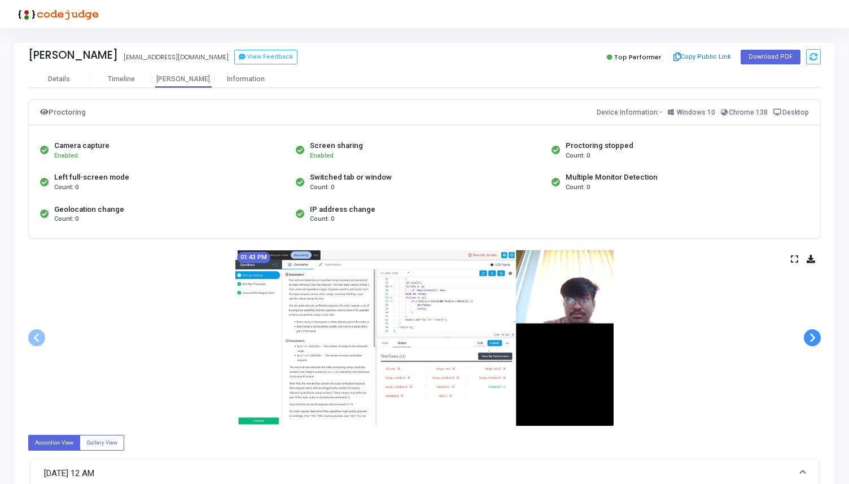
click at [811, 339] on span at bounding box center [812, 337] width 17 height 17
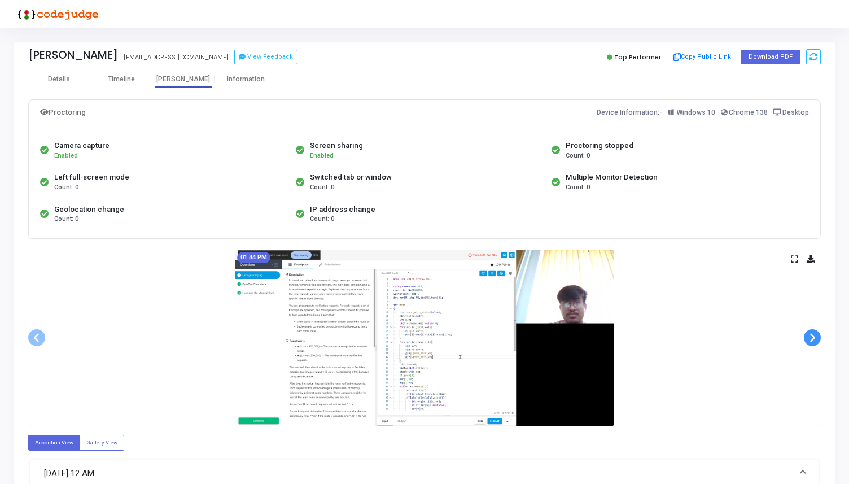
click at [811, 339] on span at bounding box center [812, 337] width 17 height 17
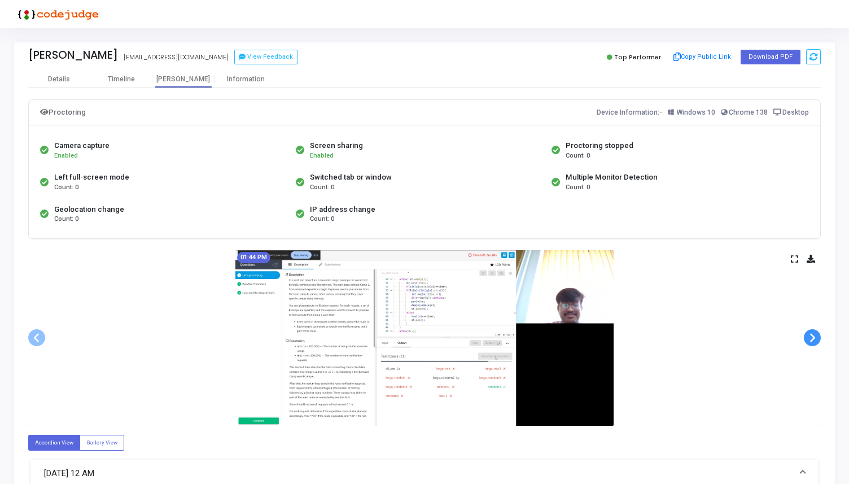
click at [811, 339] on span at bounding box center [812, 337] width 17 height 17
click at [72, 75] on div "Details" at bounding box center [59, 79] width 62 height 8
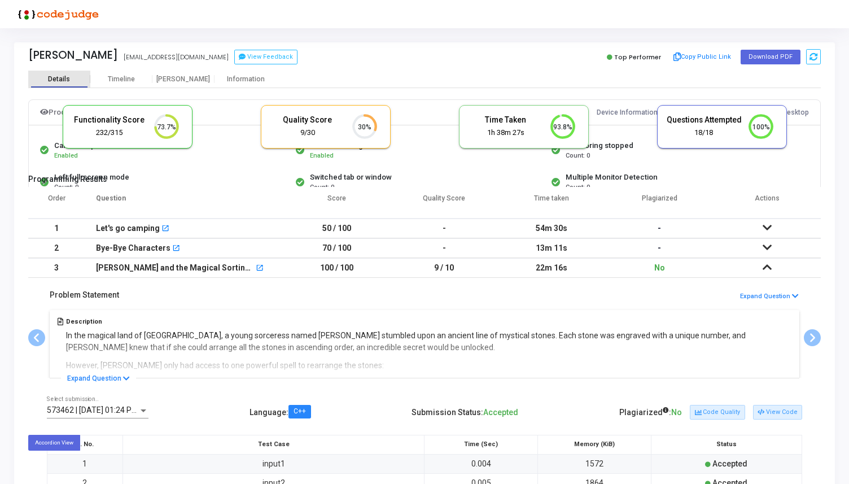
scroll to position [5, 5]
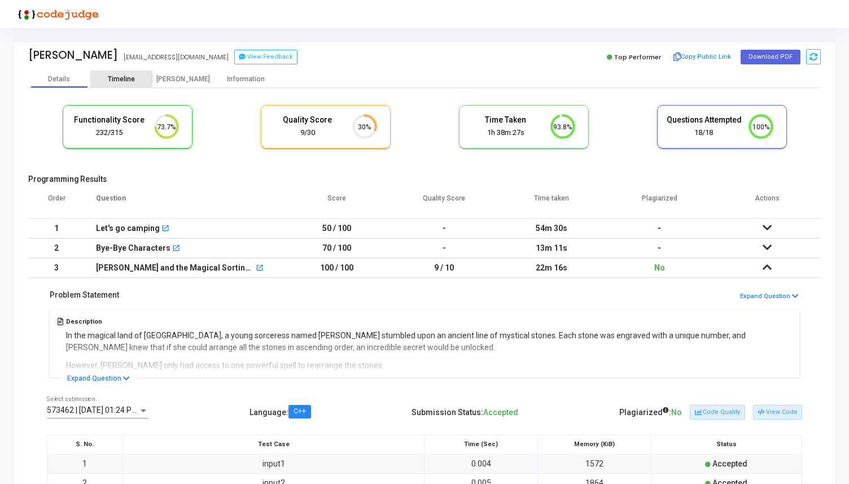
click at [122, 82] on div "Timeline" at bounding box center [121, 79] width 27 height 8
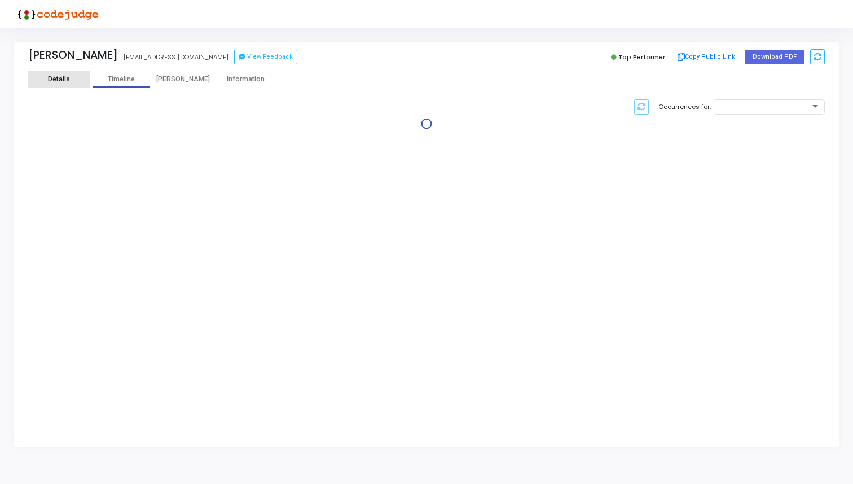
click at [70, 76] on div "Details" at bounding box center [59, 79] width 62 height 8
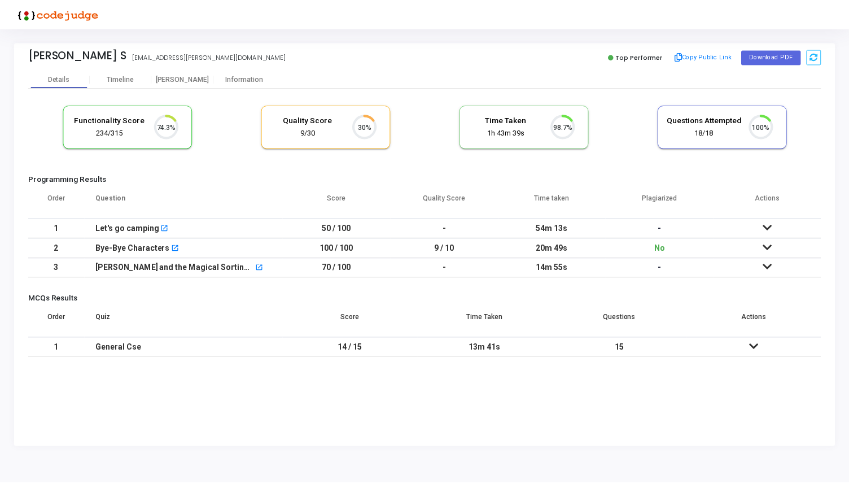
scroll to position [24, 29]
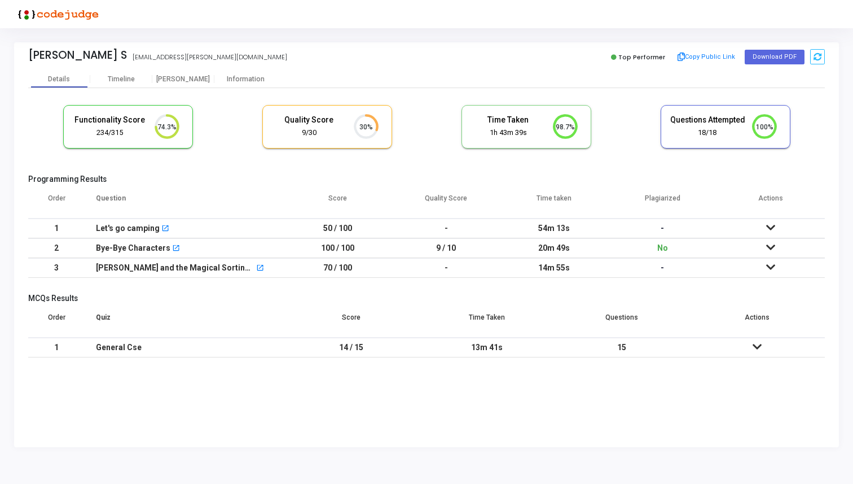
click at [769, 247] on icon at bounding box center [770, 247] width 9 height 8
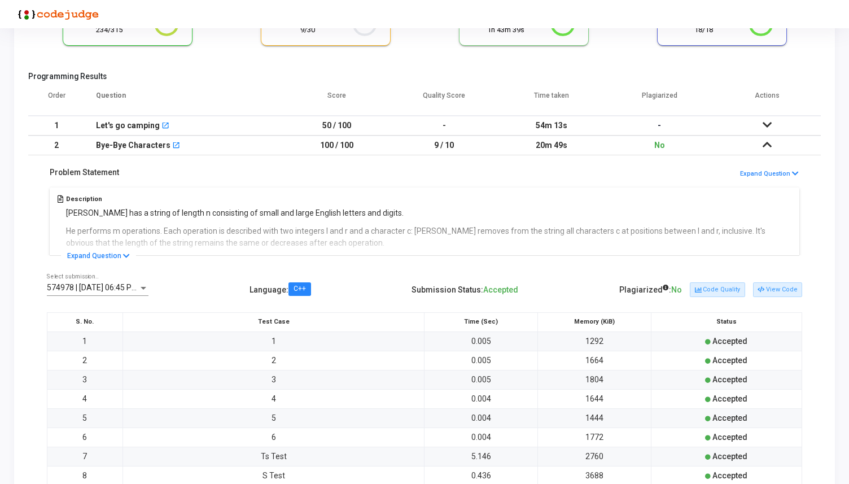
scroll to position [109, 0]
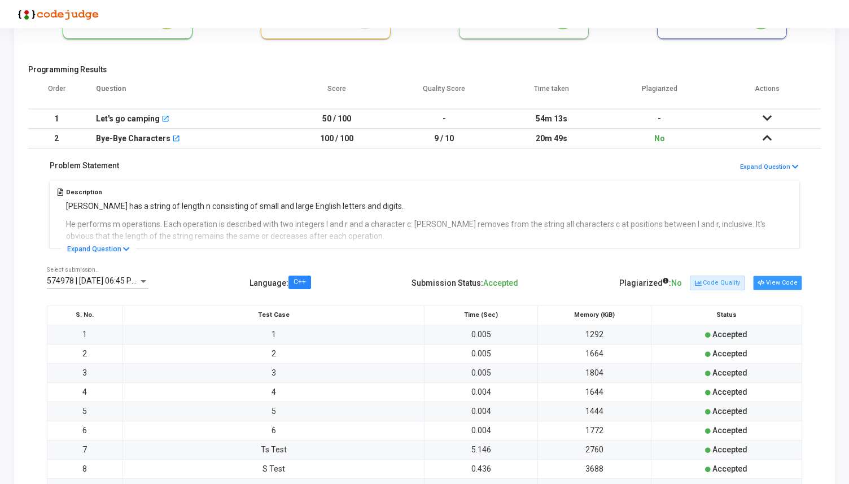
click at [775, 286] on button "View Code" at bounding box center [777, 282] width 49 height 15
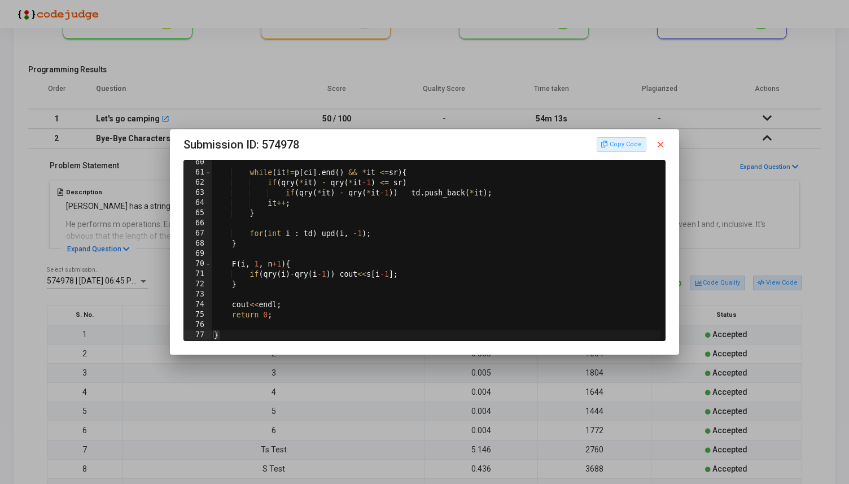
scroll to position [602, 0]
click at [664, 142] on mat-icon "close" at bounding box center [660, 144] width 10 height 10
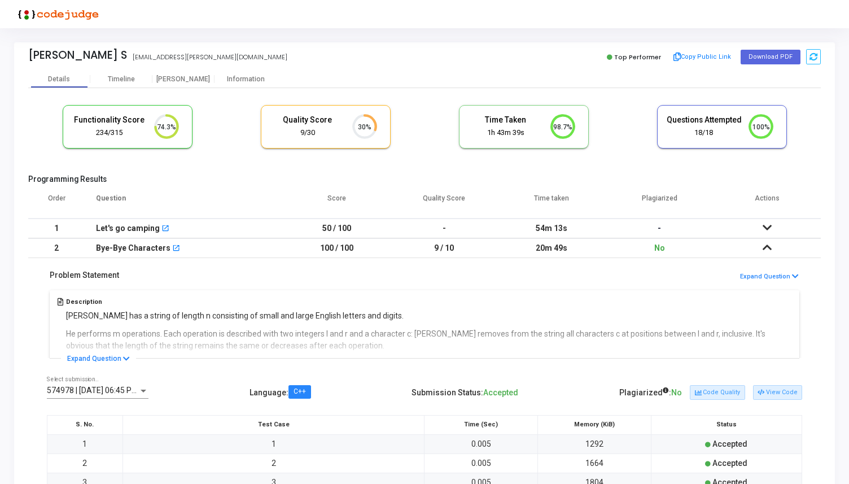
scroll to position [109, 0]
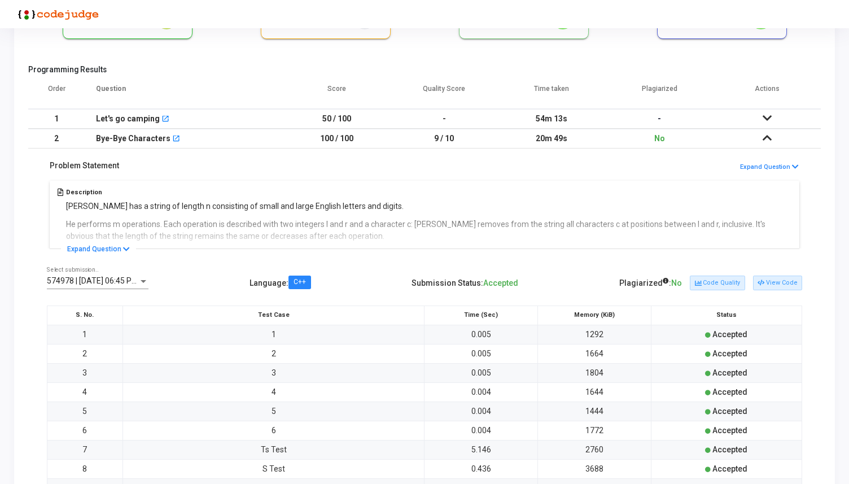
click at [771, 138] on td at bounding box center [767, 139] width 108 height 20
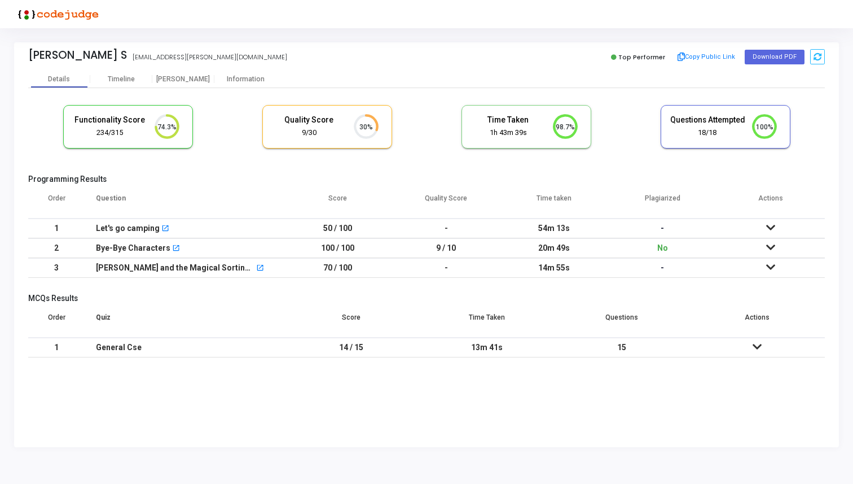
click at [771, 268] on icon at bounding box center [770, 267] width 9 height 8
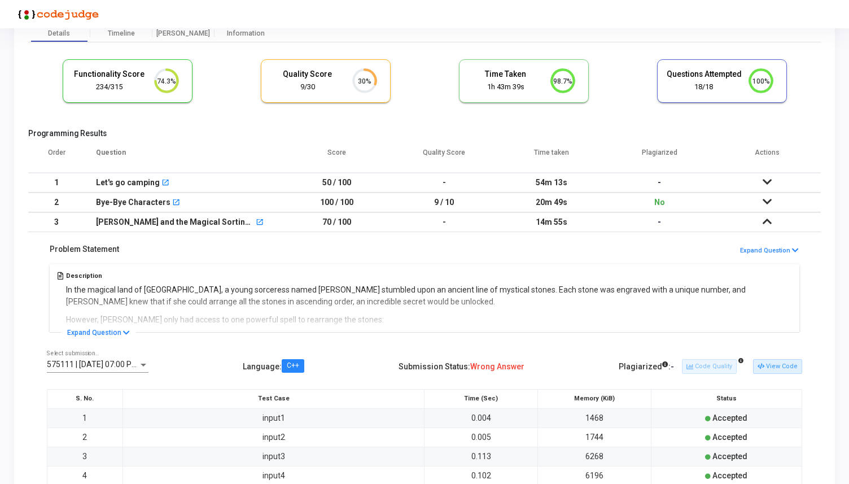
scroll to position [73, 0]
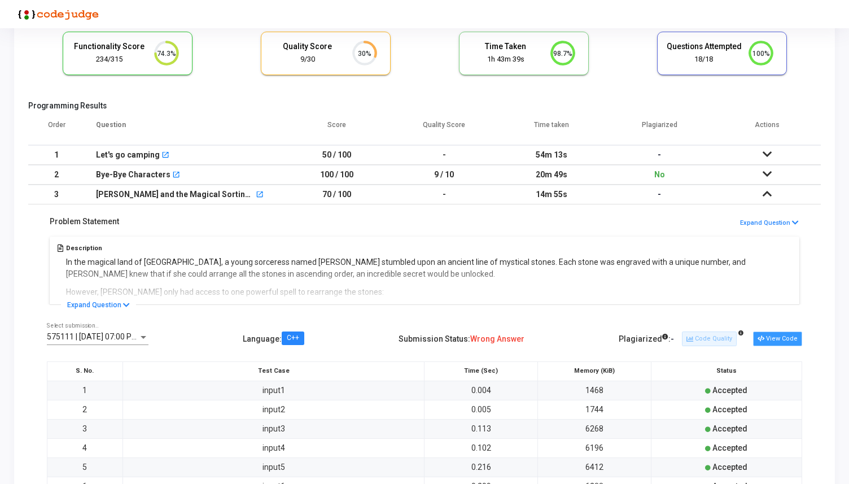
click at [784, 342] on button "View Code" at bounding box center [777, 338] width 49 height 15
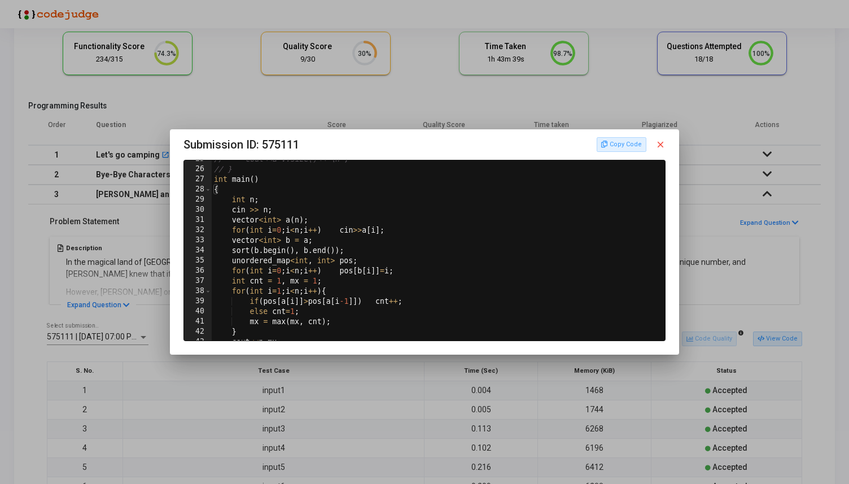
scroll to position [0, 0]
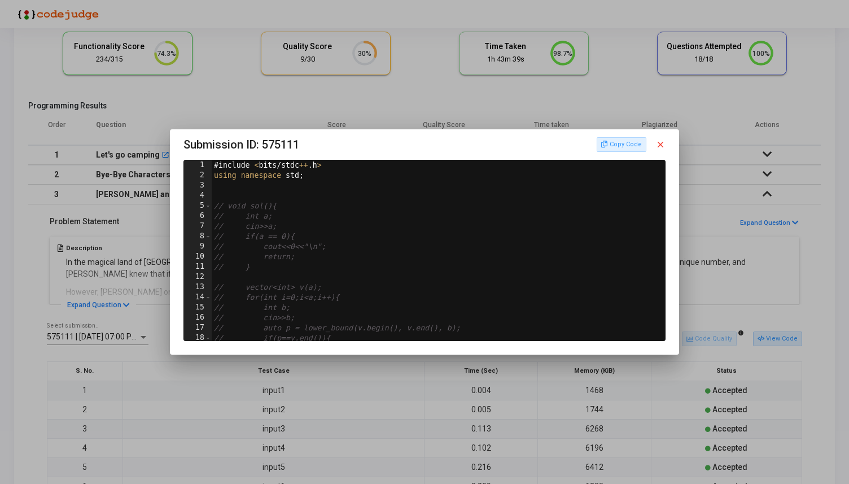
click at [664, 144] on mat-icon "close" at bounding box center [660, 144] width 10 height 10
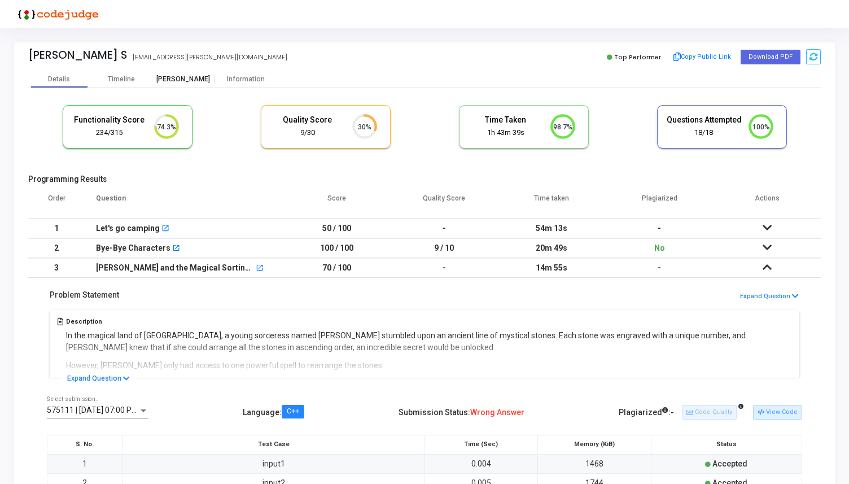
click at [191, 78] on div "[PERSON_NAME]" at bounding box center [183, 79] width 62 height 8
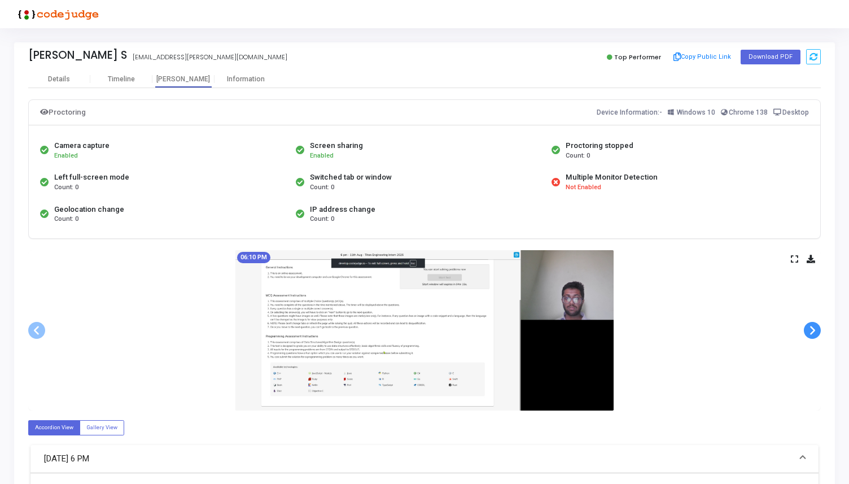
click at [811, 328] on span at bounding box center [812, 330] width 17 height 17
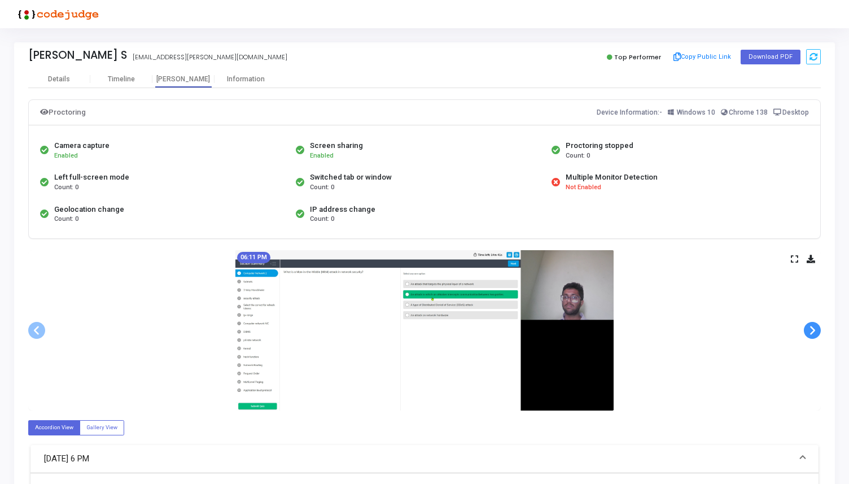
click at [811, 328] on span at bounding box center [812, 330] width 17 height 17
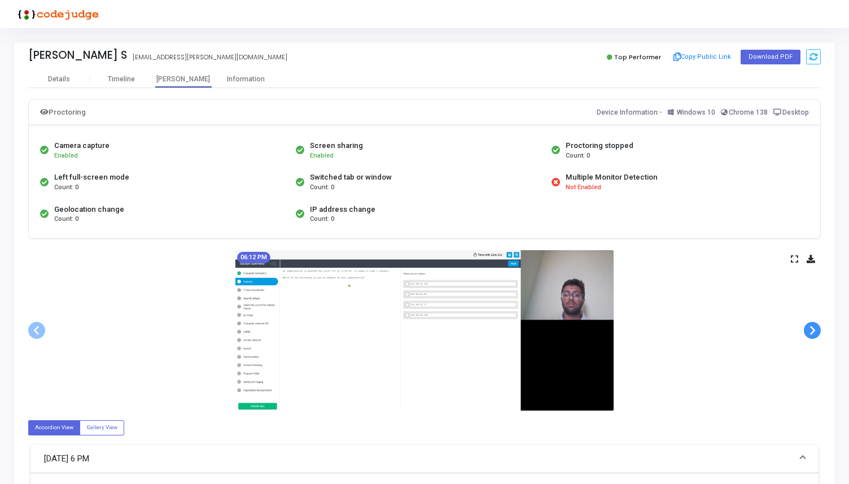
click at [811, 328] on span at bounding box center [812, 330] width 17 height 17
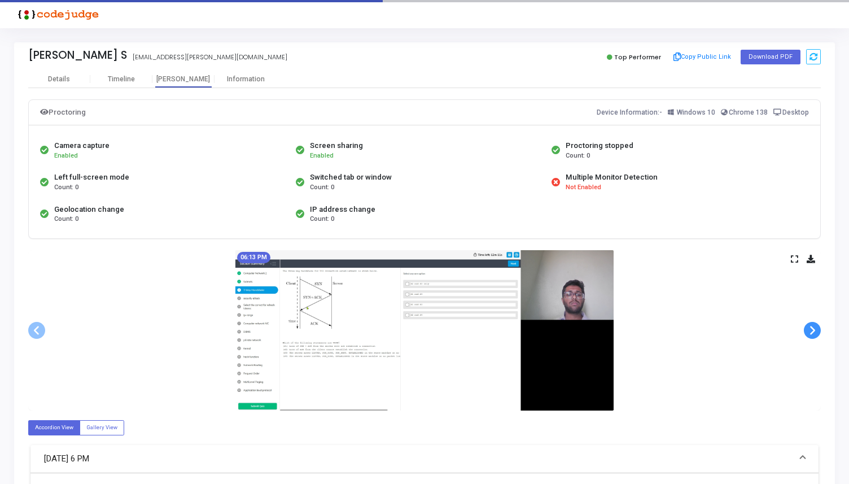
click at [811, 328] on span at bounding box center [812, 330] width 17 height 17
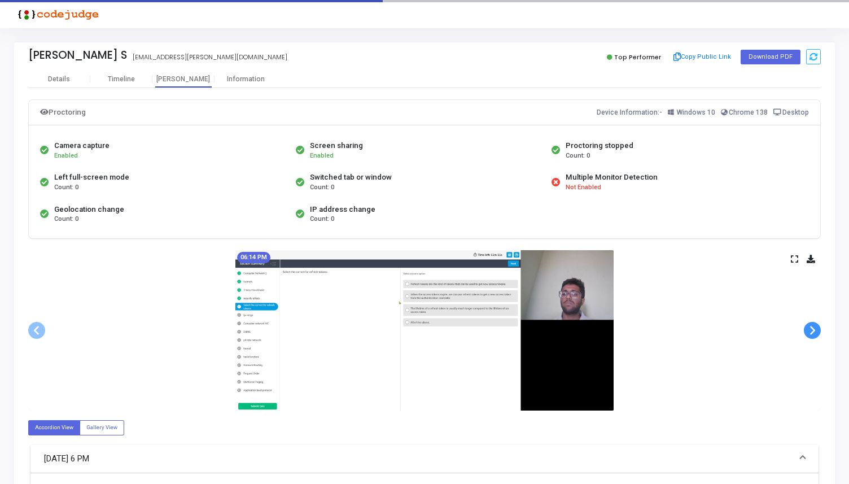
click at [811, 328] on span at bounding box center [812, 330] width 17 height 17
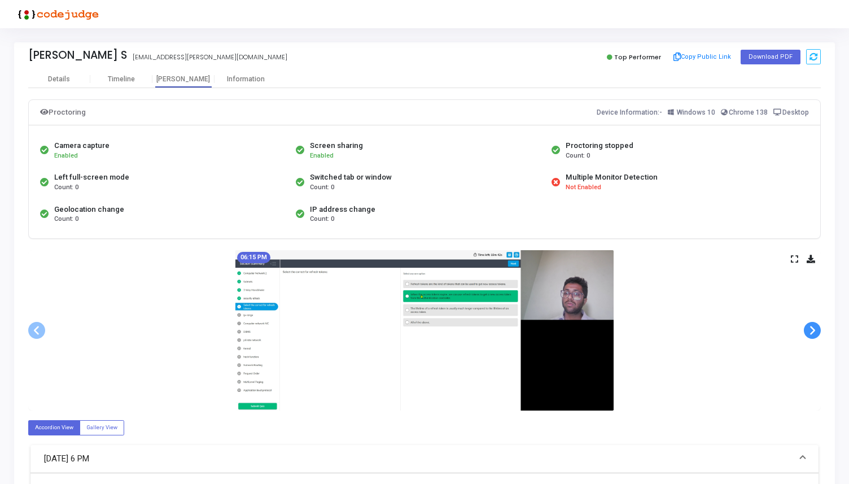
click at [811, 328] on span at bounding box center [812, 330] width 17 height 17
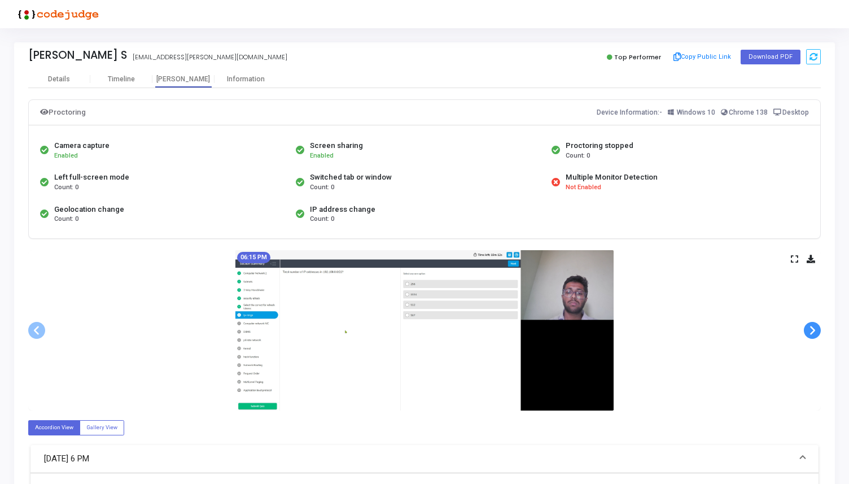
click at [811, 328] on span at bounding box center [812, 330] width 17 height 17
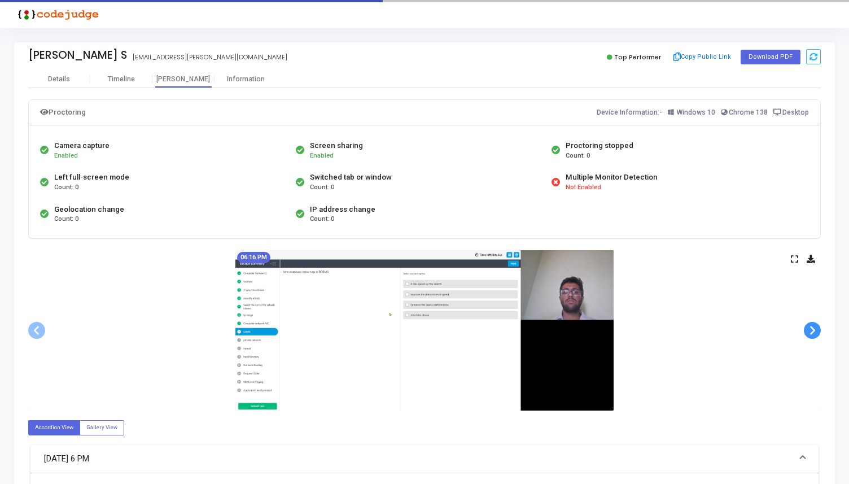
click at [811, 328] on span at bounding box center [812, 330] width 17 height 17
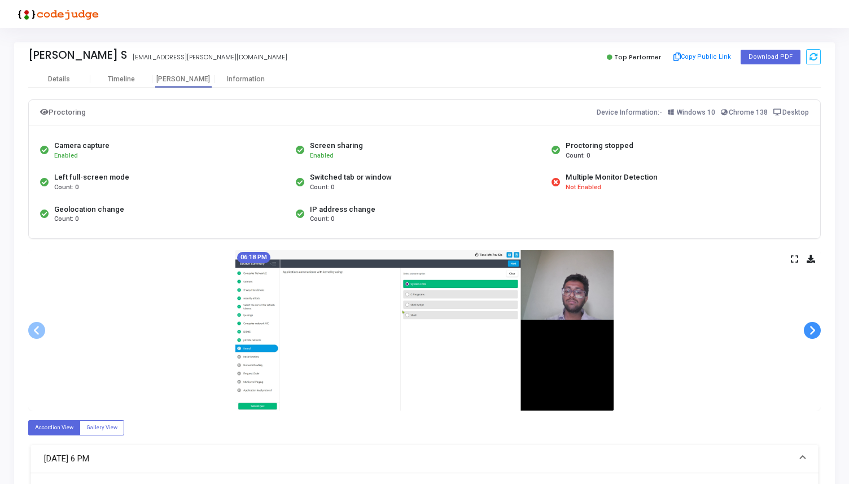
click at [811, 328] on span at bounding box center [812, 330] width 17 height 17
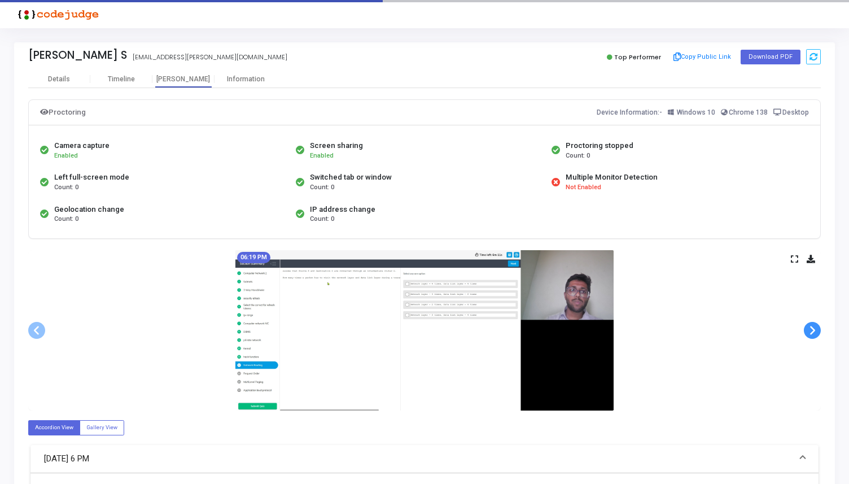
click at [811, 328] on span at bounding box center [812, 330] width 17 height 17
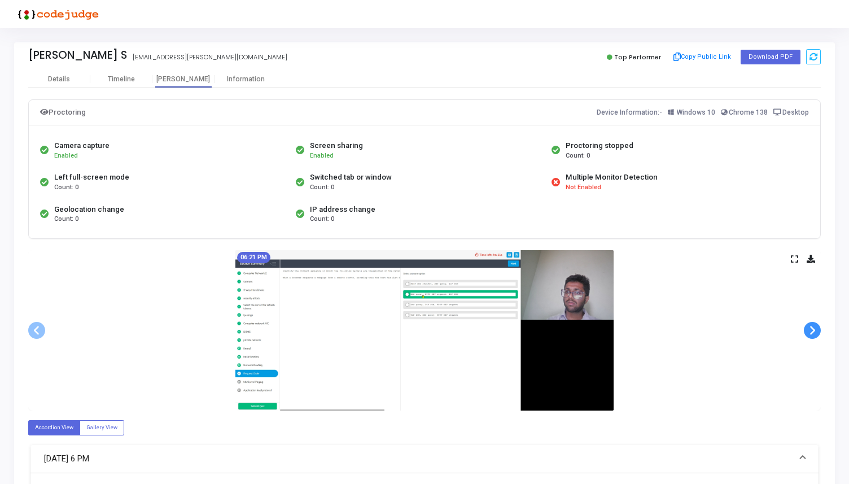
click at [811, 328] on span at bounding box center [812, 330] width 17 height 17
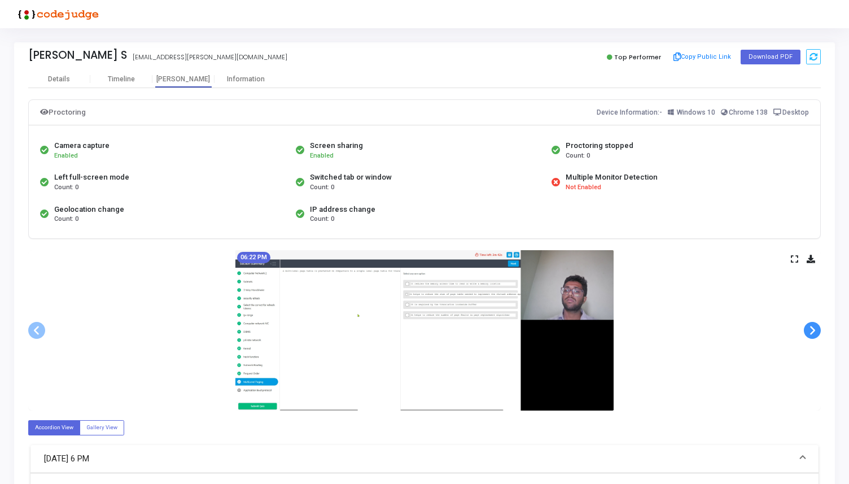
click at [811, 328] on span at bounding box center [812, 330] width 17 height 17
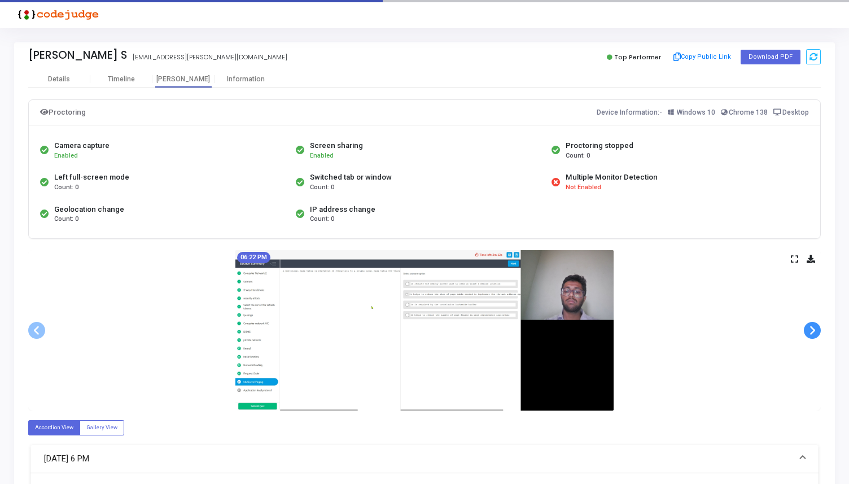
click at [811, 328] on span at bounding box center [812, 330] width 17 height 17
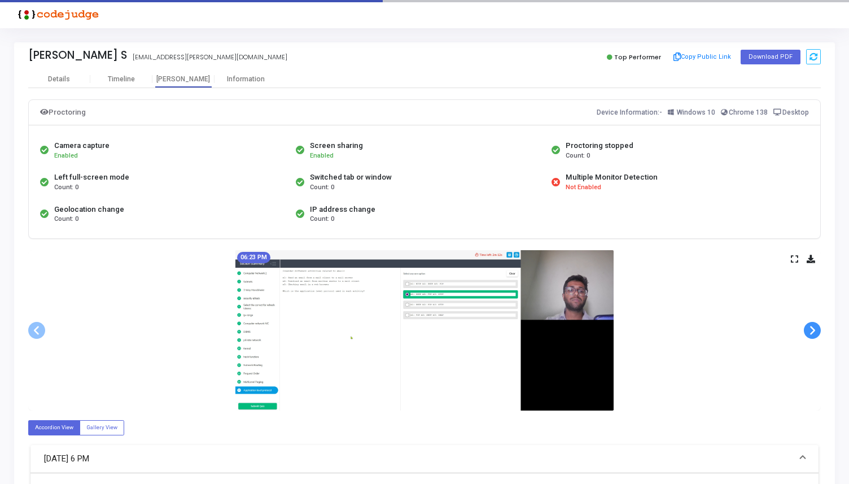
click at [811, 328] on span at bounding box center [812, 330] width 17 height 17
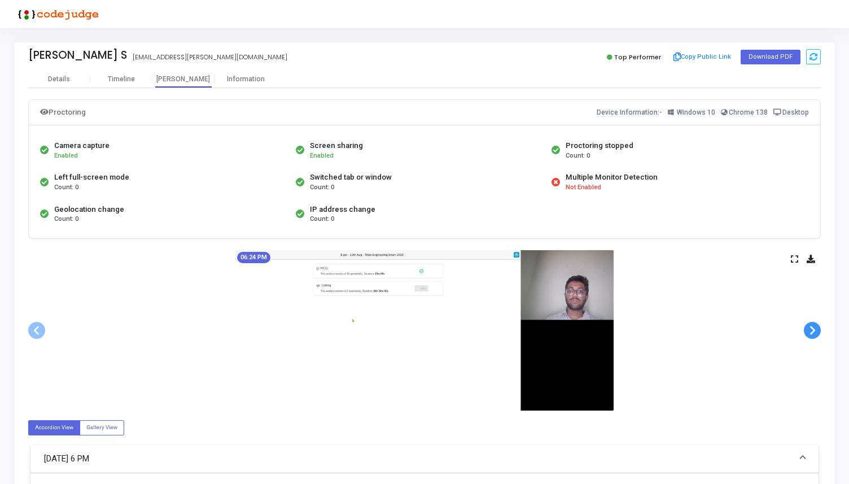
click at [811, 328] on span at bounding box center [812, 330] width 17 height 17
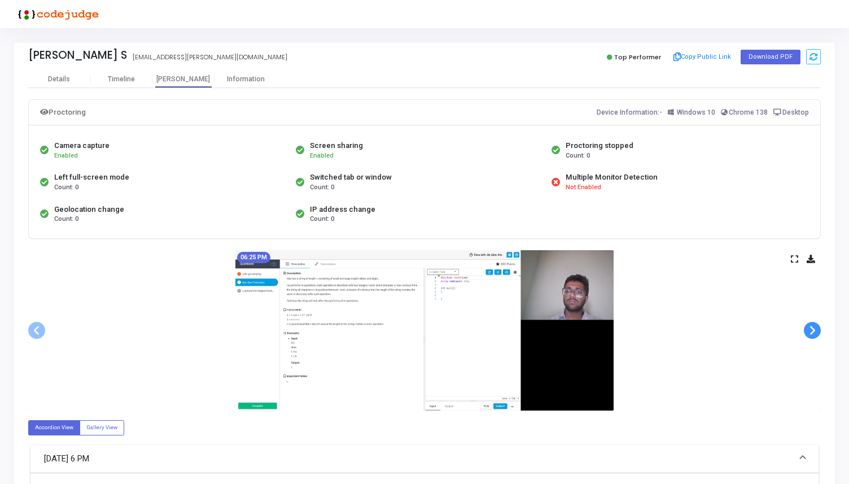
click at [811, 328] on span at bounding box center [812, 330] width 17 height 17
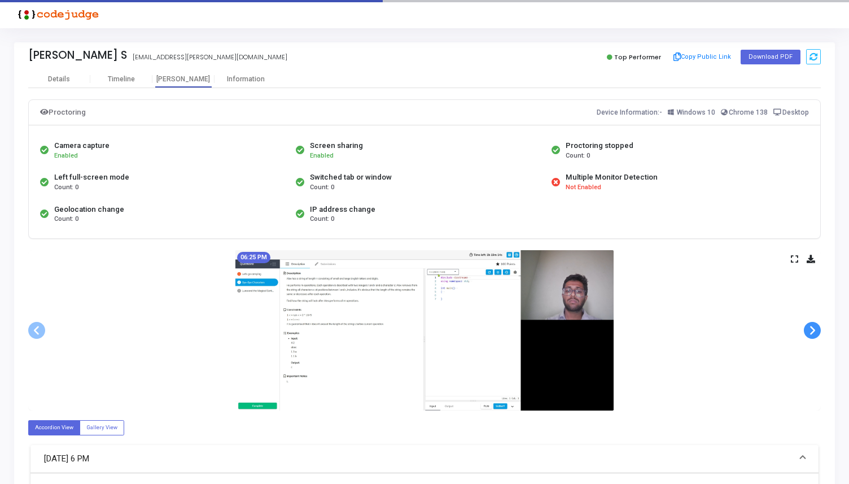
click at [811, 328] on span at bounding box center [812, 330] width 17 height 17
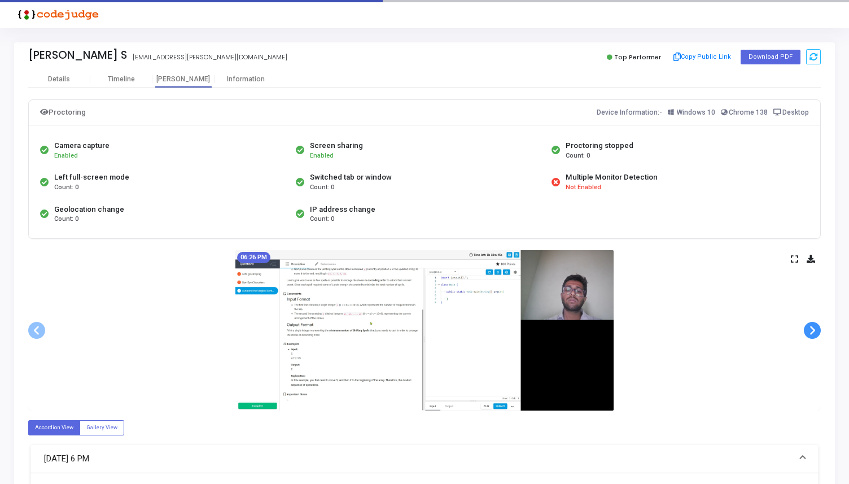
click at [811, 328] on span at bounding box center [812, 330] width 17 height 17
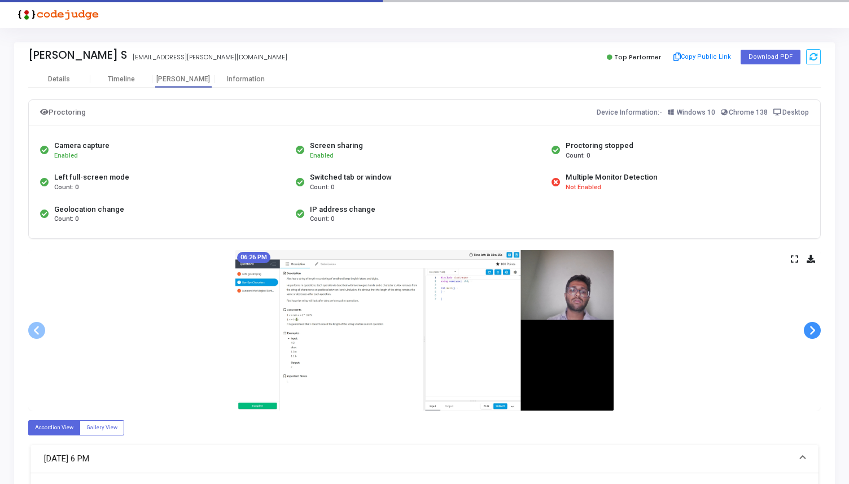
click at [811, 328] on span at bounding box center [812, 330] width 17 height 17
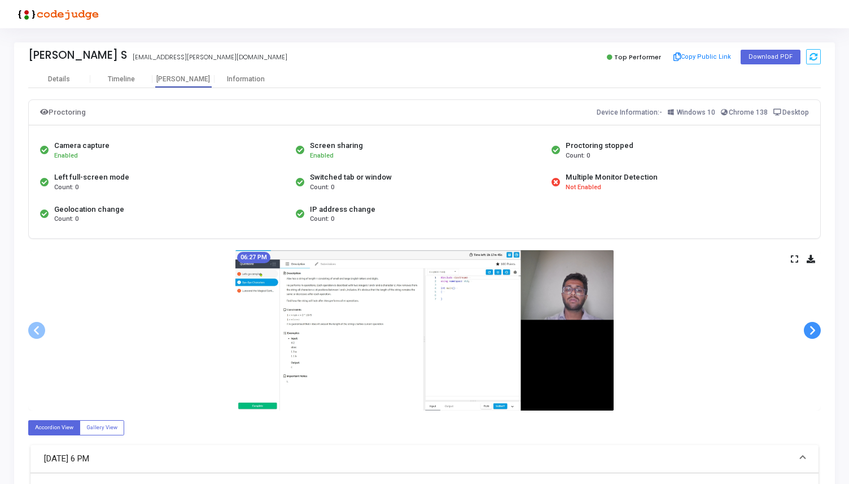
click at [811, 328] on span at bounding box center [812, 330] width 17 height 17
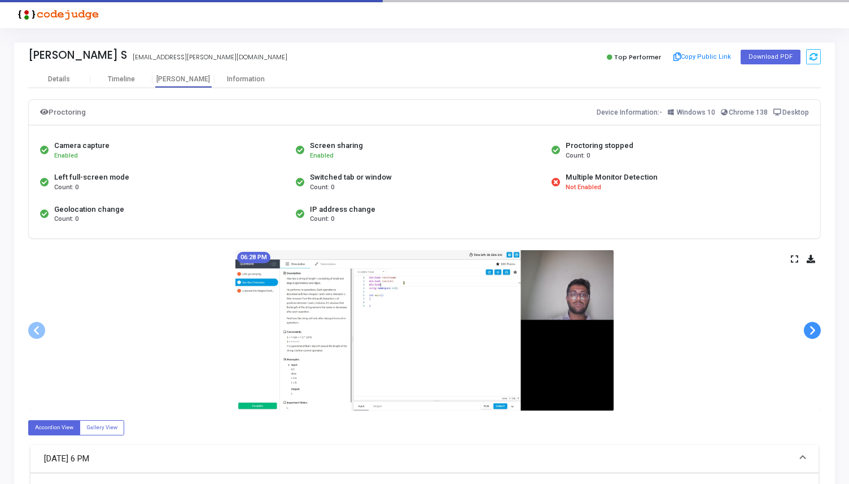
click at [811, 328] on span at bounding box center [812, 330] width 17 height 17
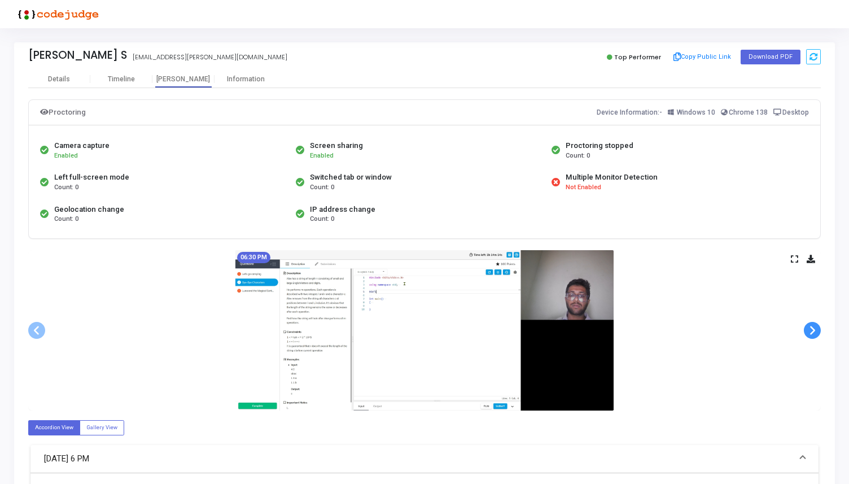
click at [811, 328] on span at bounding box center [812, 330] width 17 height 17
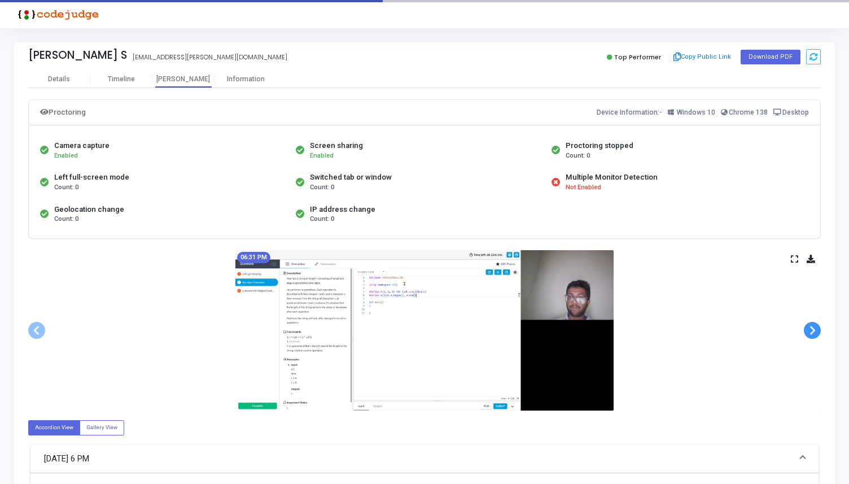
click at [811, 328] on span at bounding box center [812, 330] width 17 height 17
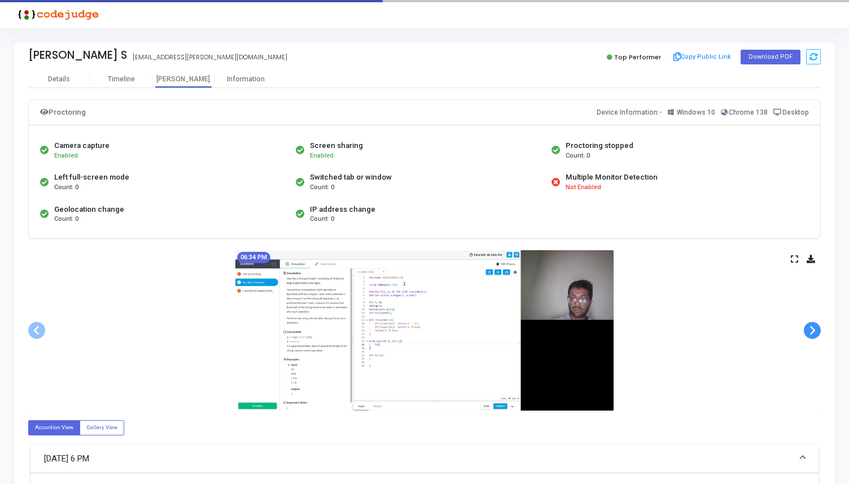
click at [811, 328] on span at bounding box center [812, 330] width 17 height 17
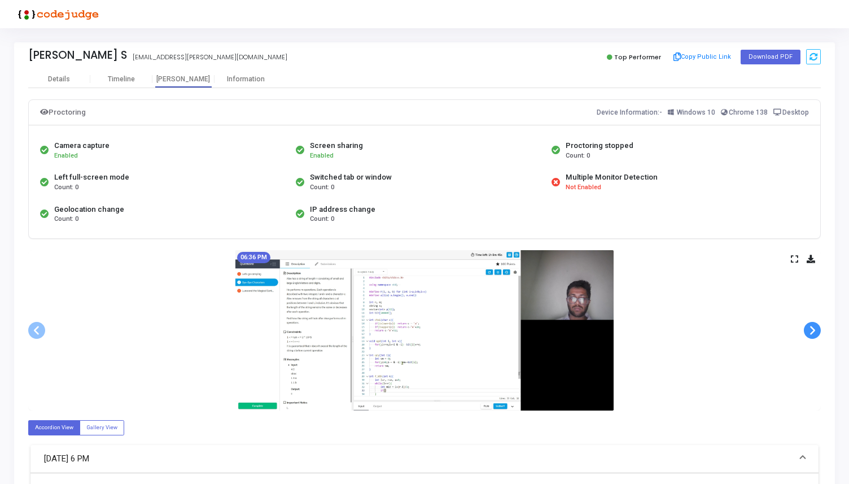
click at [811, 328] on span at bounding box center [812, 330] width 17 height 17
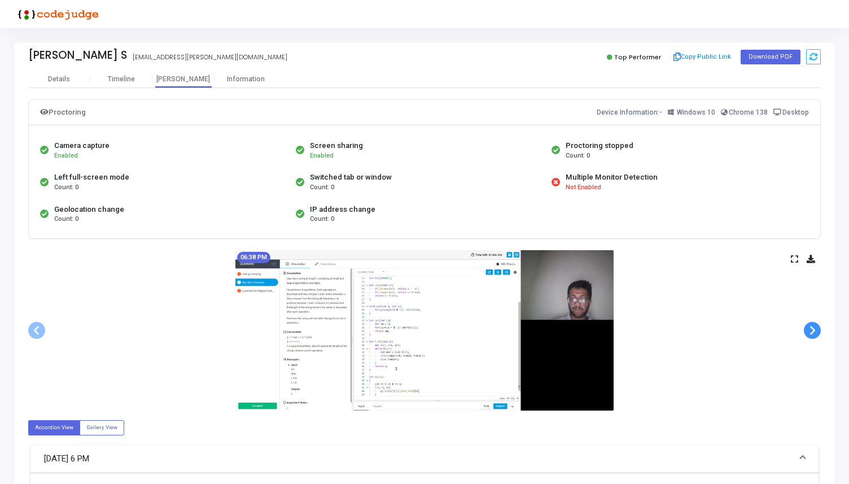
click at [811, 328] on span at bounding box center [812, 330] width 17 height 17
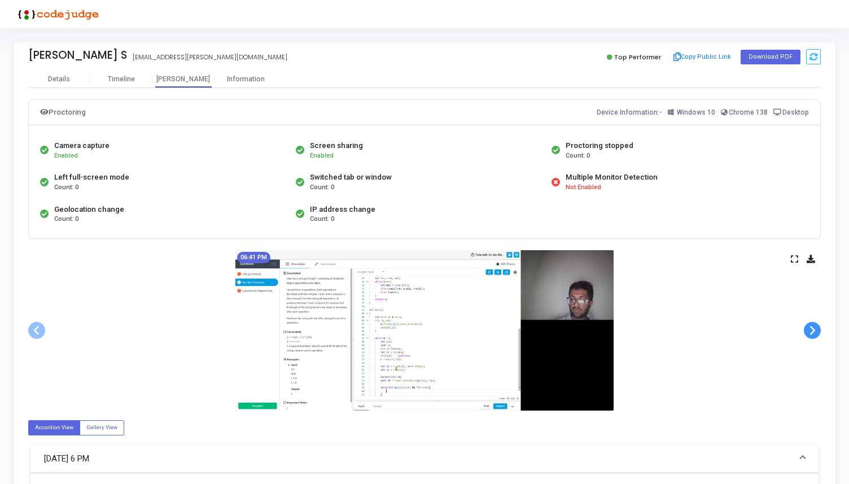
click at [811, 328] on span at bounding box center [812, 330] width 17 height 17
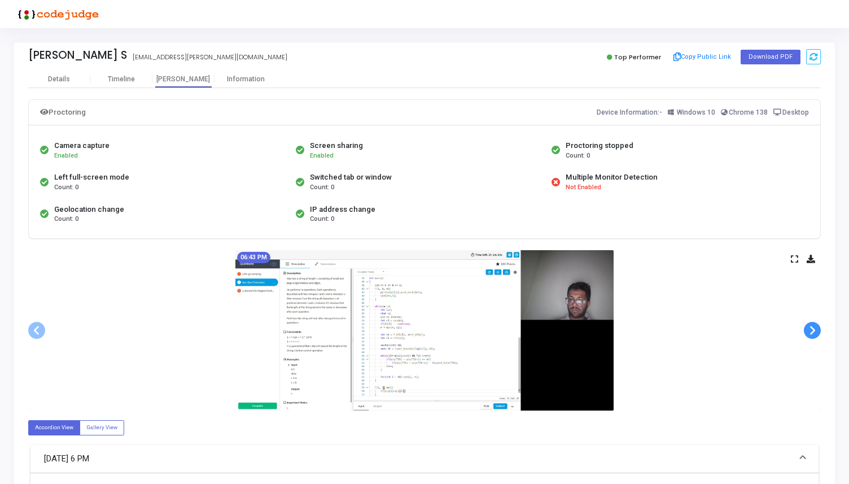
click at [811, 328] on span at bounding box center [812, 330] width 17 height 17
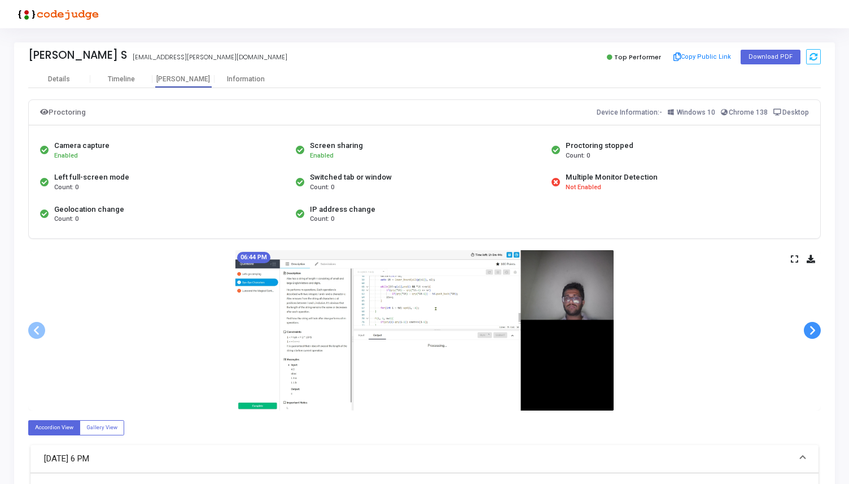
click at [811, 328] on span at bounding box center [812, 330] width 17 height 17
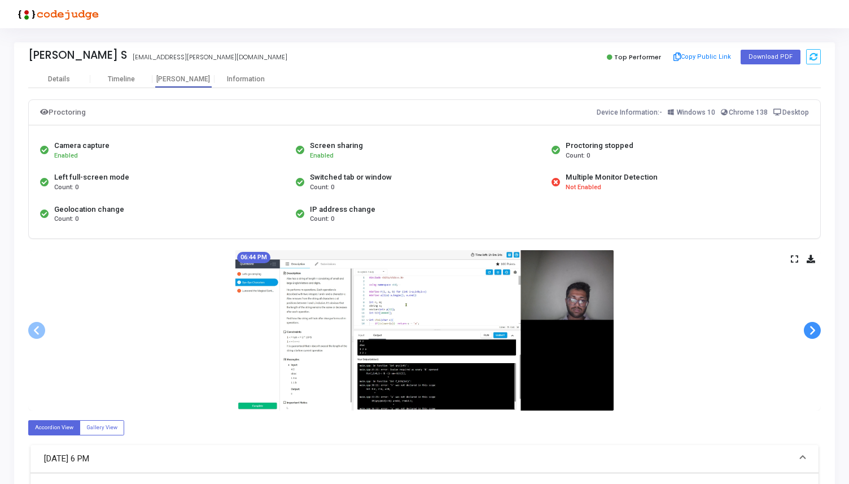
click at [811, 328] on span at bounding box center [812, 330] width 17 height 17
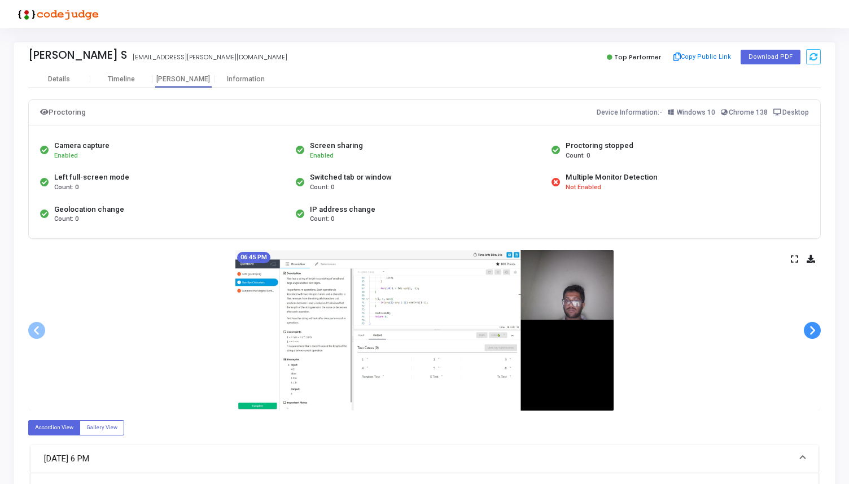
click at [811, 328] on span at bounding box center [812, 330] width 17 height 17
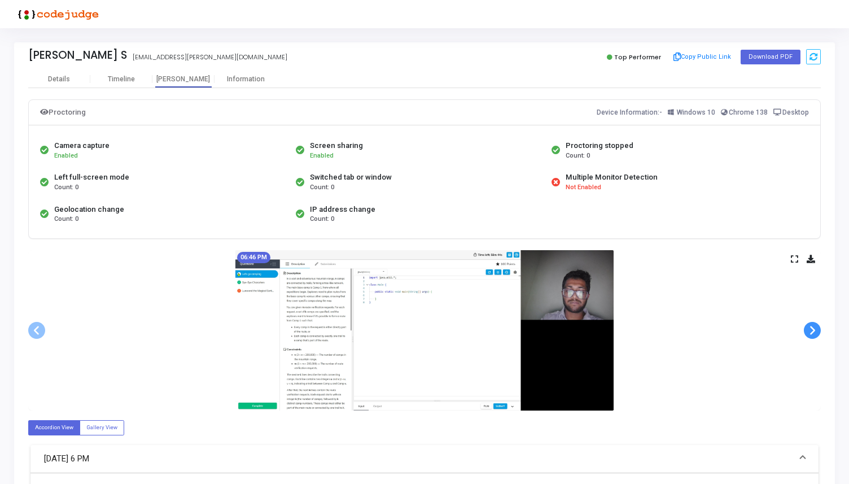
click at [811, 328] on span at bounding box center [812, 330] width 17 height 17
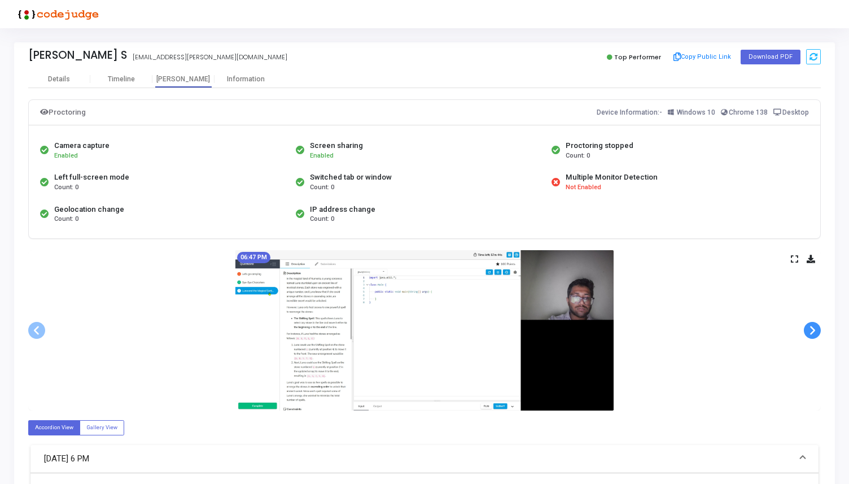
click at [811, 328] on span at bounding box center [812, 330] width 17 height 17
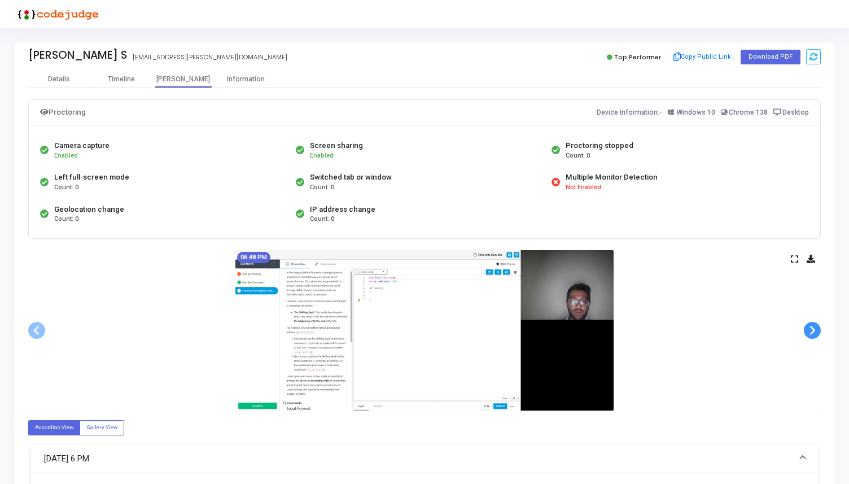
click at [811, 328] on span at bounding box center [812, 330] width 17 height 17
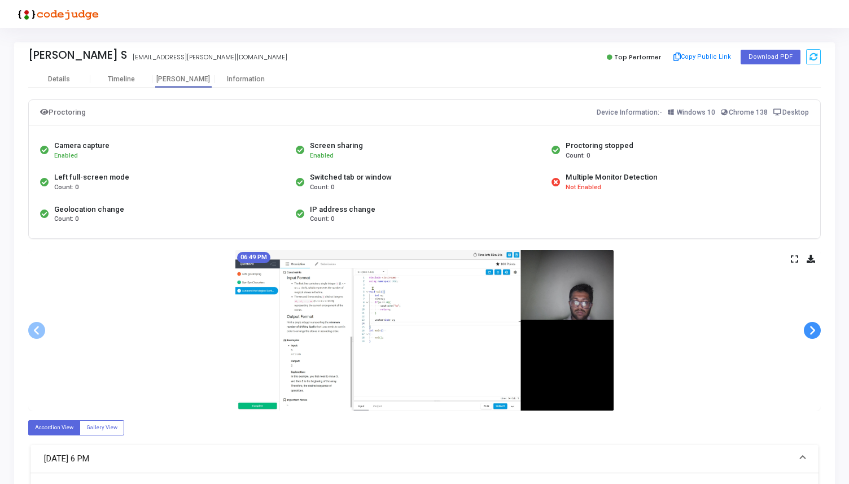
click at [811, 328] on span at bounding box center [812, 330] width 17 height 17
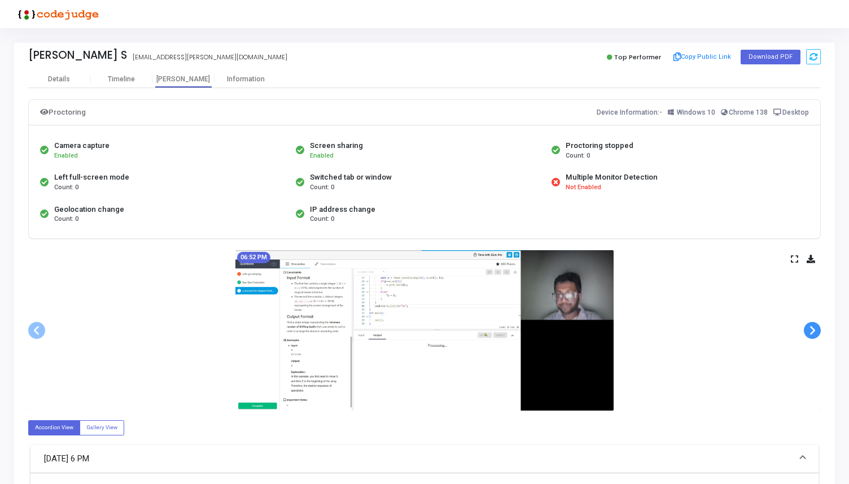
click at [811, 328] on span at bounding box center [812, 330] width 17 height 17
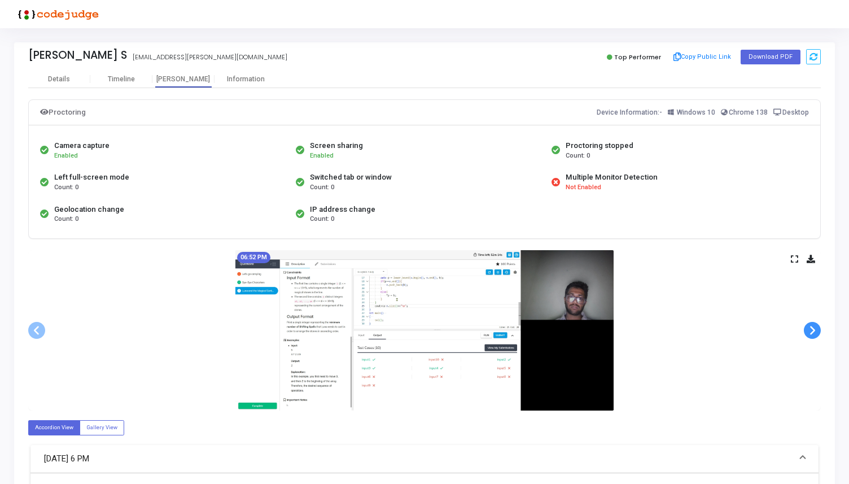
click at [811, 328] on span at bounding box center [812, 330] width 17 height 17
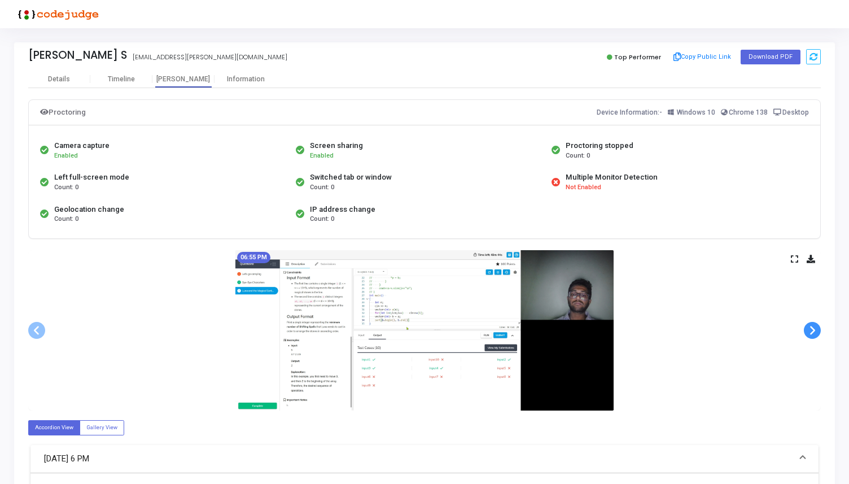
click at [811, 328] on span at bounding box center [812, 330] width 17 height 17
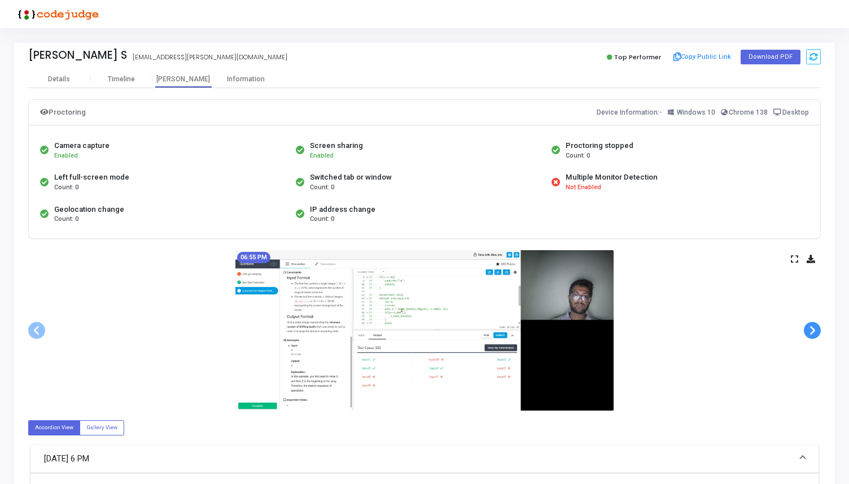
click at [811, 328] on span at bounding box center [812, 330] width 17 height 17
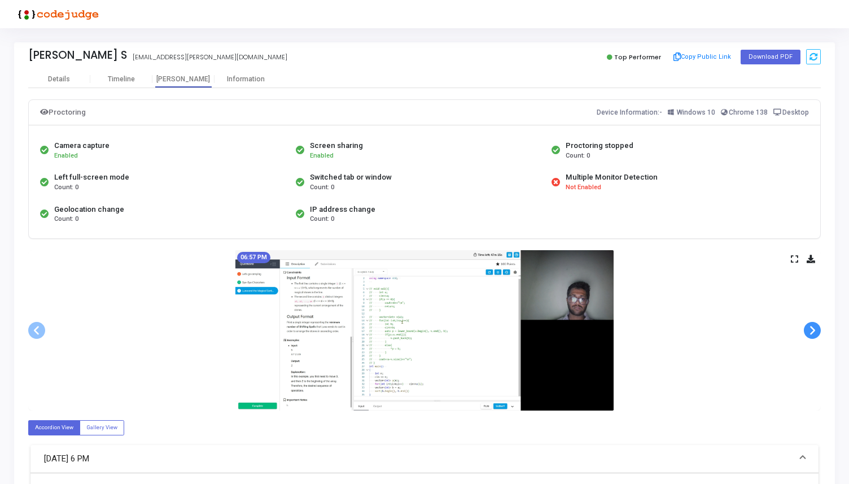
click at [811, 328] on span at bounding box center [812, 330] width 17 height 17
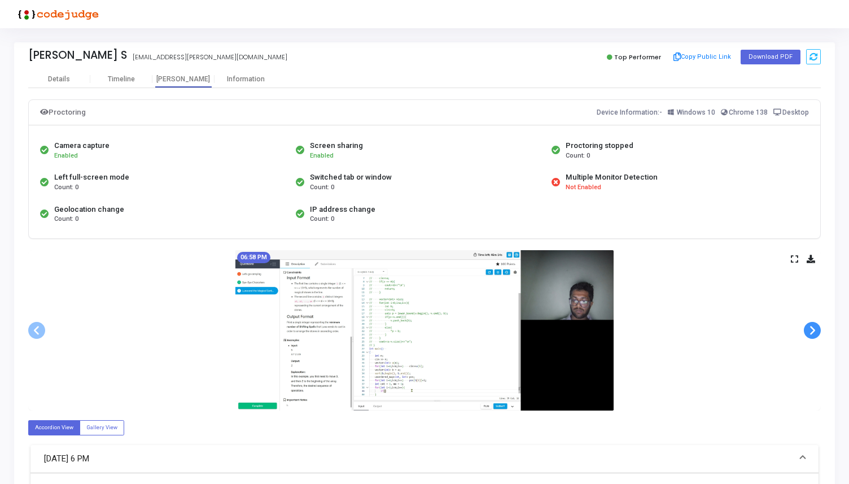
click at [811, 328] on span at bounding box center [812, 330] width 17 height 17
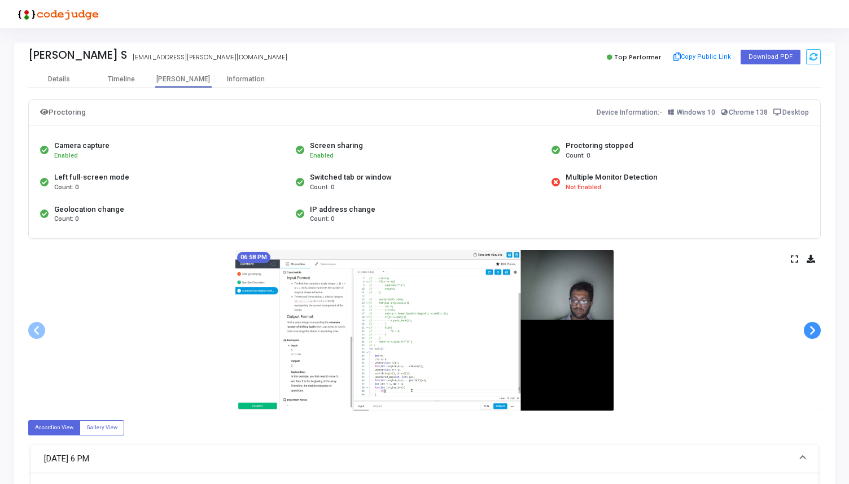
click at [811, 328] on span at bounding box center [812, 330] width 17 height 17
click at [812, 322] on span at bounding box center [812, 330] width 17 height 17
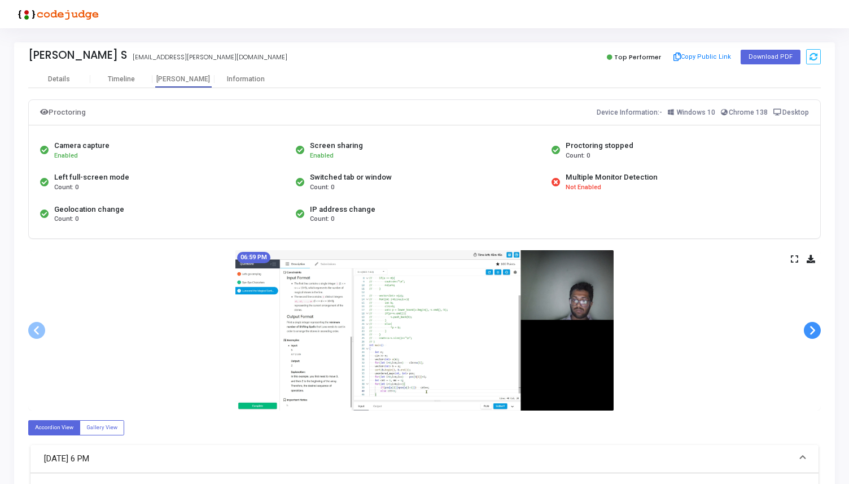
click at [812, 322] on span at bounding box center [812, 330] width 17 height 17
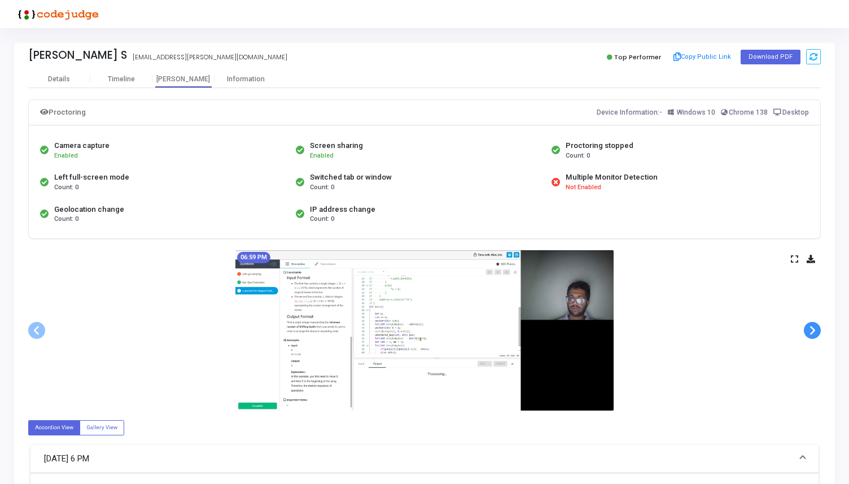
click at [812, 322] on span at bounding box center [812, 330] width 17 height 17
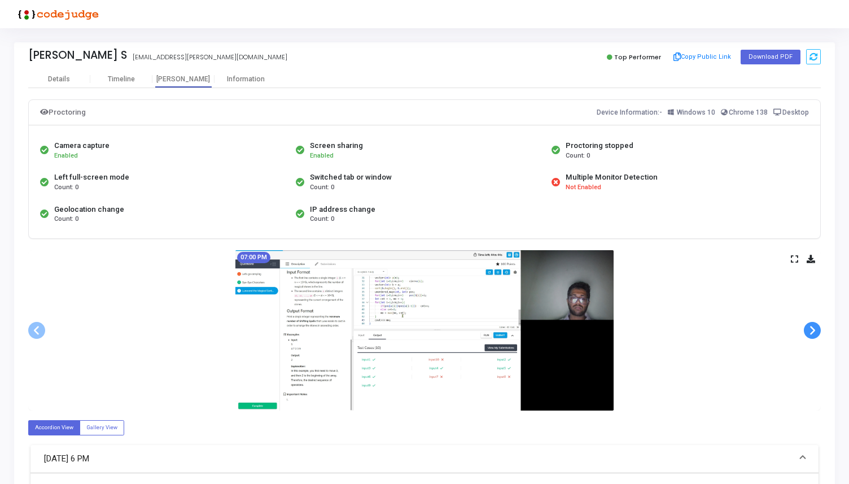
click at [812, 322] on span at bounding box center [812, 330] width 17 height 17
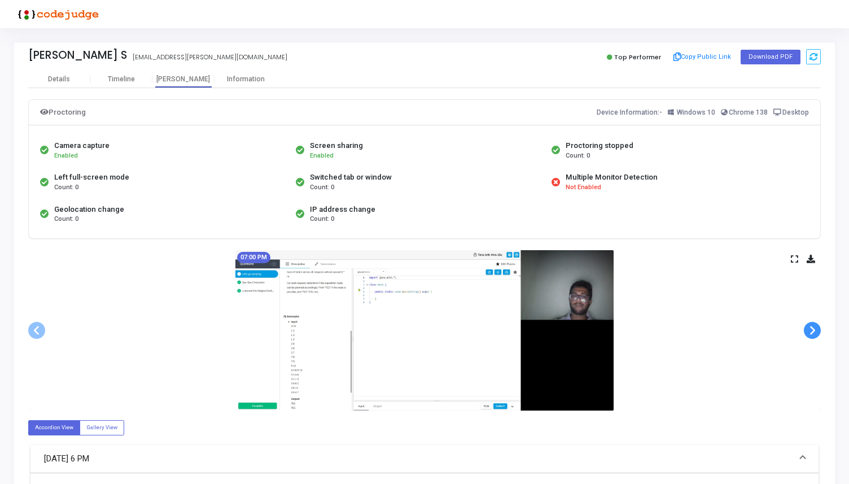
click at [812, 322] on span at bounding box center [812, 330] width 17 height 17
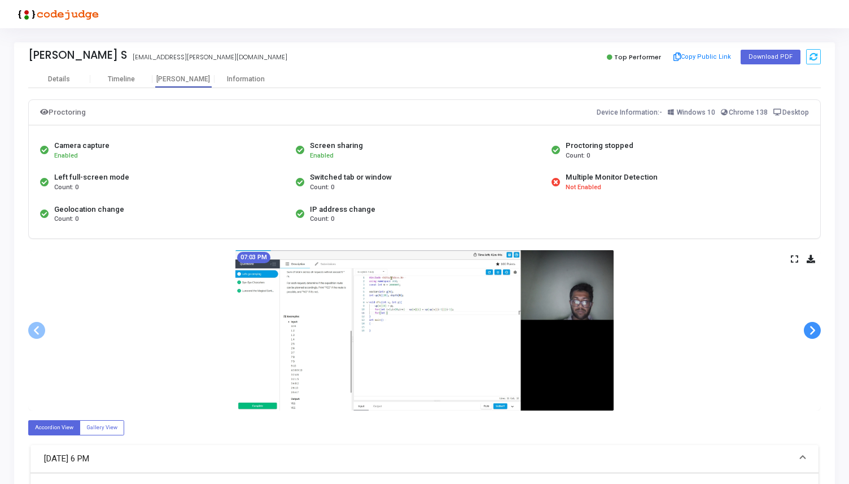
click at [812, 322] on span at bounding box center [812, 330] width 17 height 17
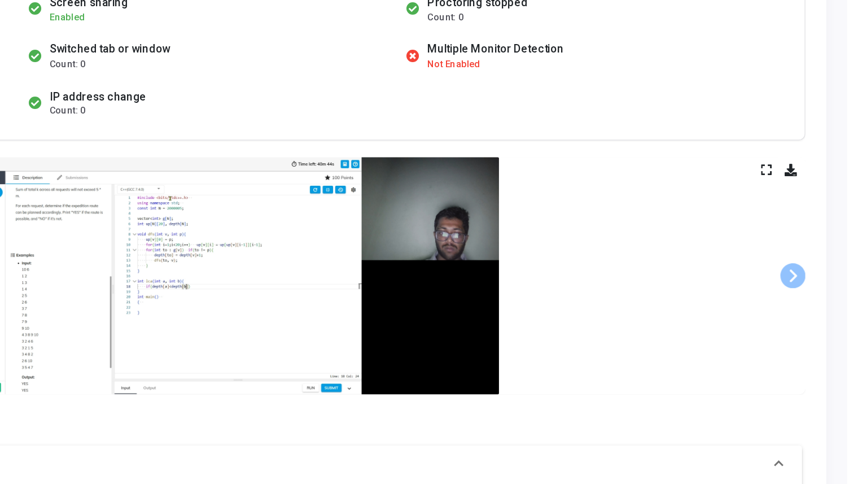
scroll to position [44, 0]
click at [814, 283] on span at bounding box center [812, 286] width 17 height 17
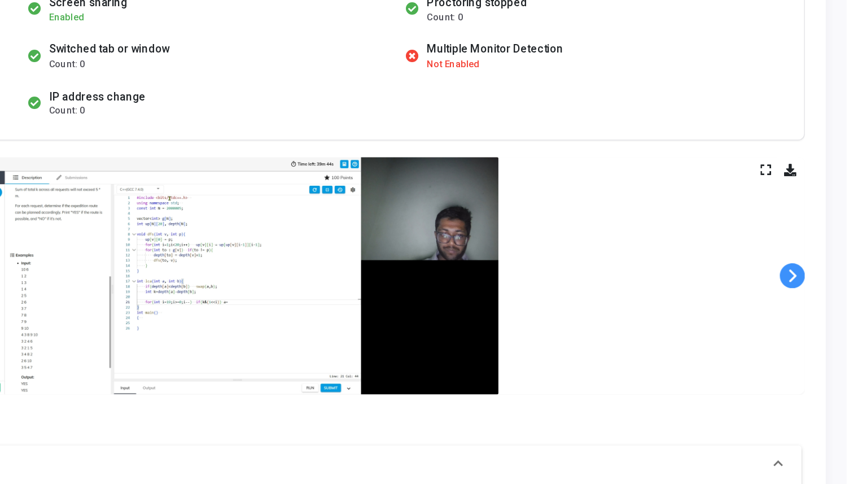
click at [814, 283] on span at bounding box center [812, 286] width 17 height 17
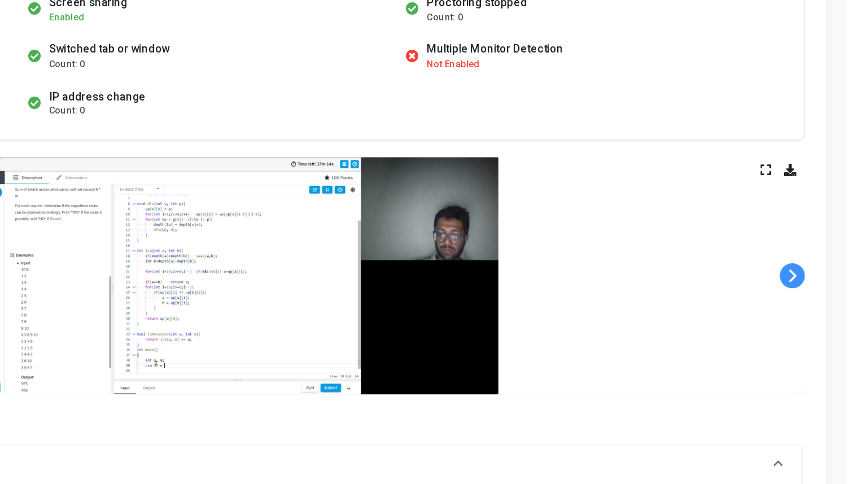
click at [814, 283] on span at bounding box center [812, 286] width 17 height 17
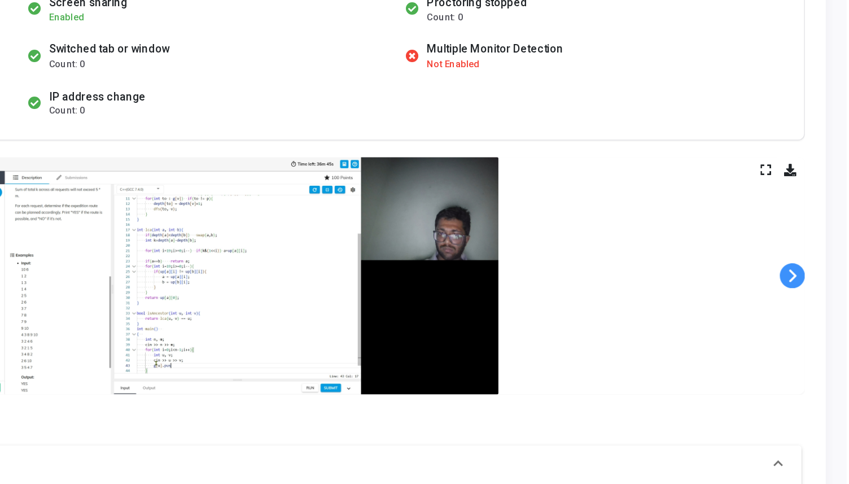
click at [814, 283] on span at bounding box center [812, 286] width 17 height 17
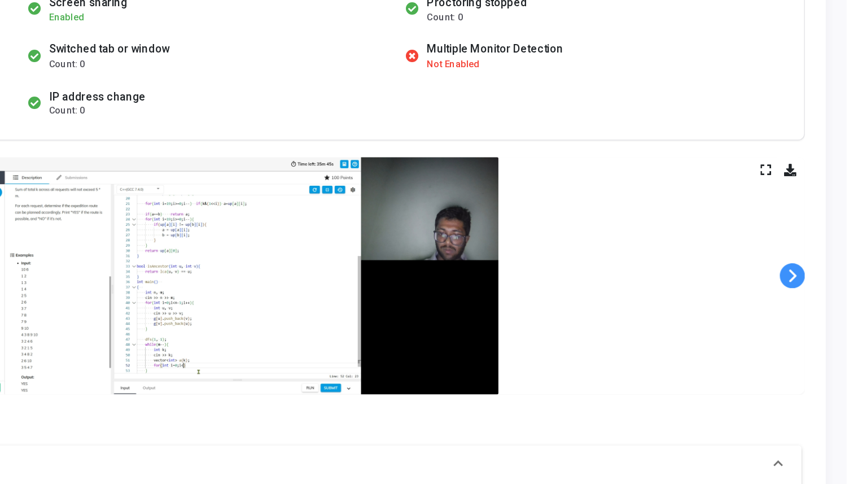
click at [814, 283] on span at bounding box center [812, 286] width 17 height 17
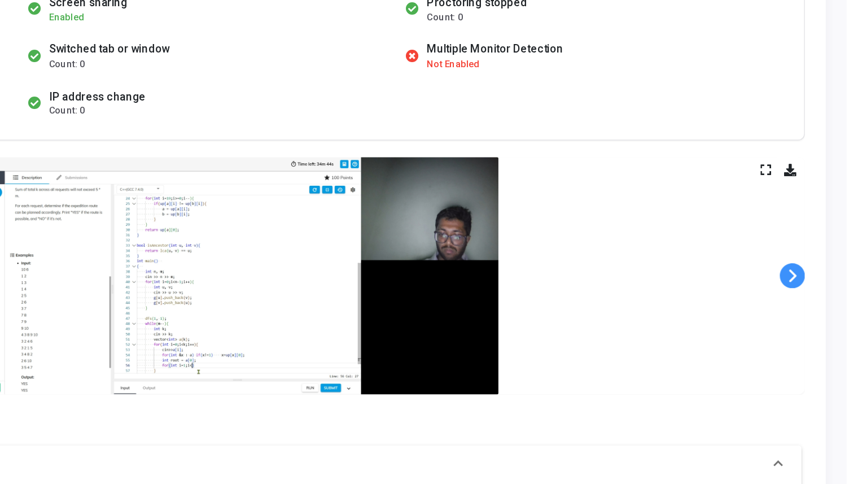
click at [814, 283] on span at bounding box center [812, 286] width 17 height 17
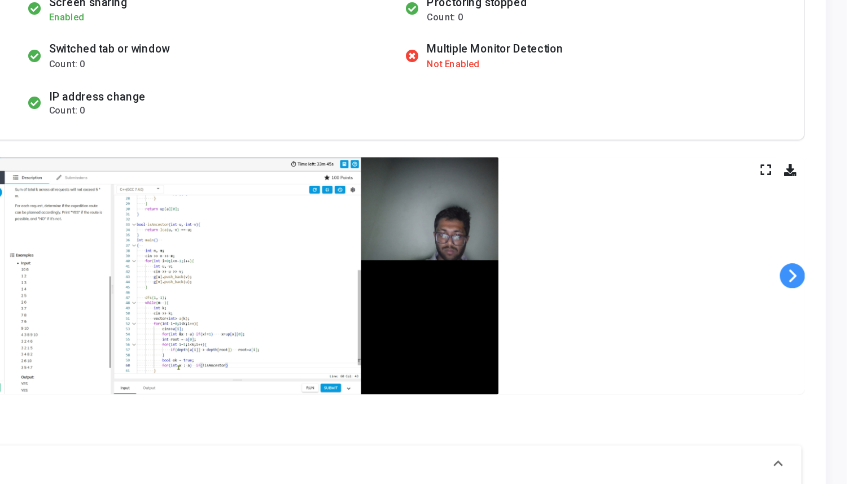
click at [814, 283] on span at bounding box center [812, 286] width 17 height 17
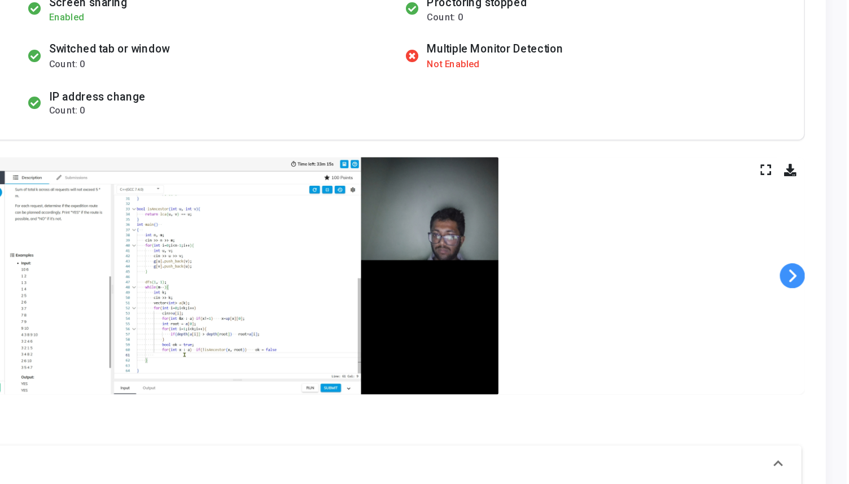
click at [814, 283] on span at bounding box center [812, 286] width 17 height 17
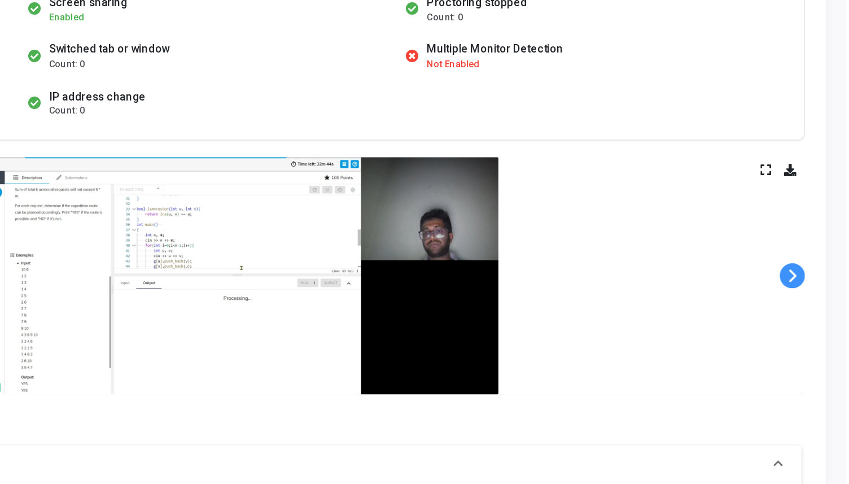
click at [814, 283] on span at bounding box center [812, 286] width 17 height 17
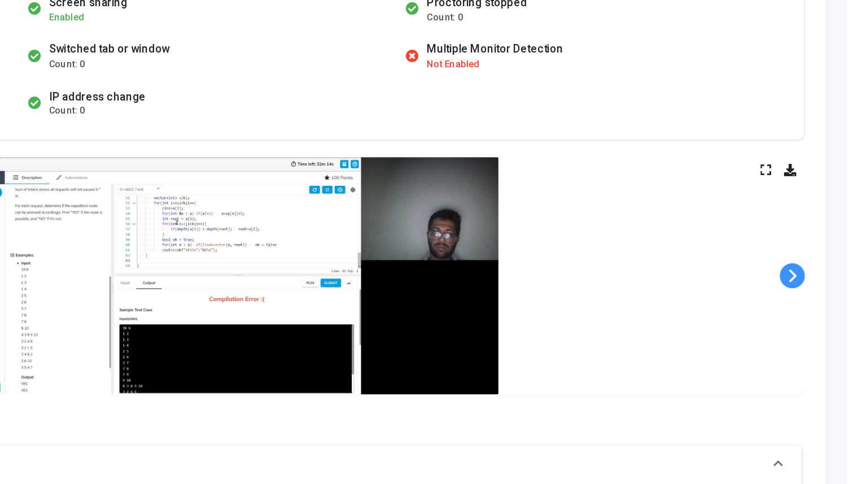
click at [814, 283] on span at bounding box center [812, 286] width 17 height 17
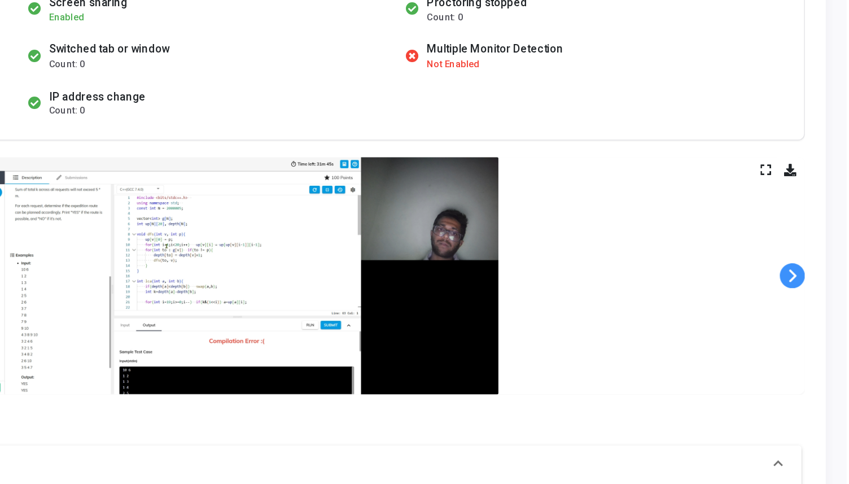
click at [814, 283] on span at bounding box center [812, 286] width 17 height 17
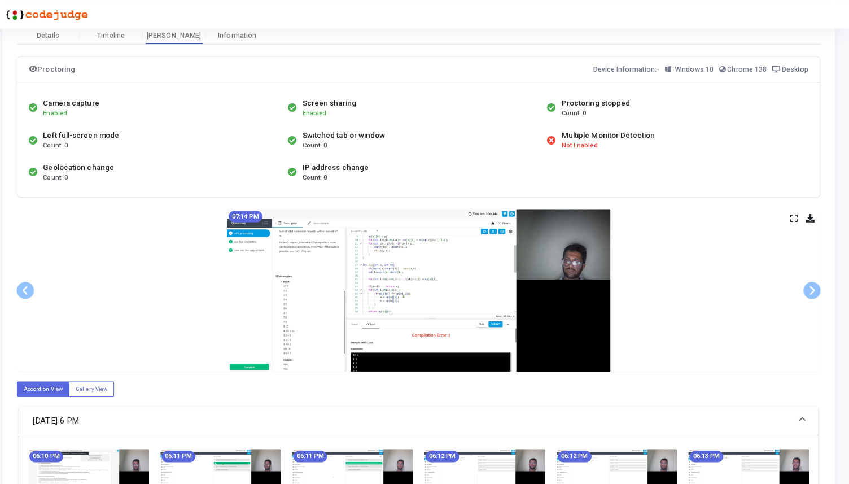
scroll to position [40, 0]
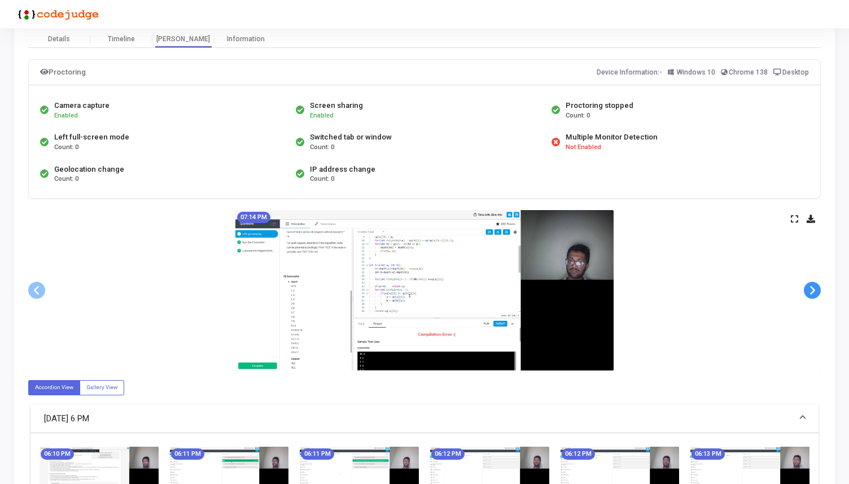
click at [808, 284] on span at bounding box center [812, 290] width 17 height 17
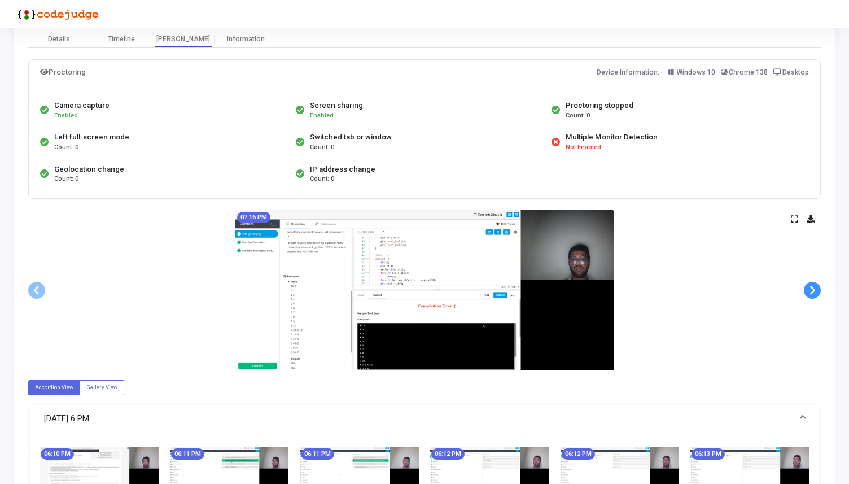
click at [808, 284] on span at bounding box center [812, 290] width 17 height 17
click at [810, 288] on span at bounding box center [812, 290] width 17 height 17
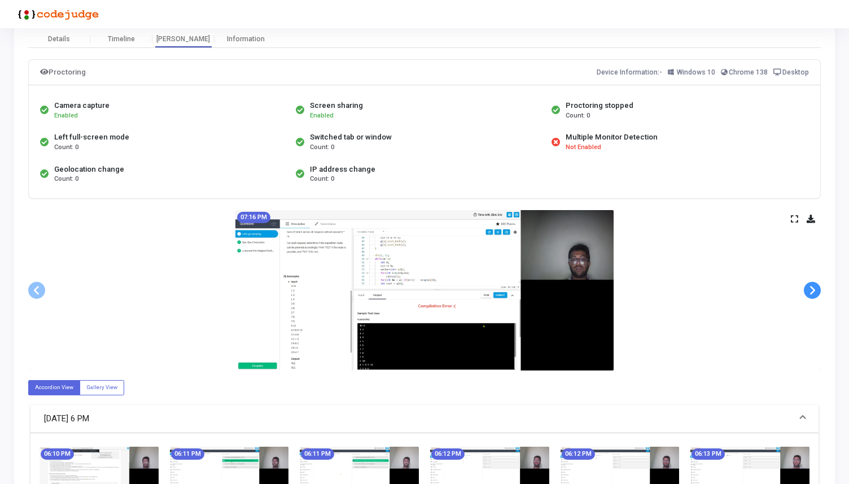
click at [810, 288] on span at bounding box center [812, 290] width 17 height 17
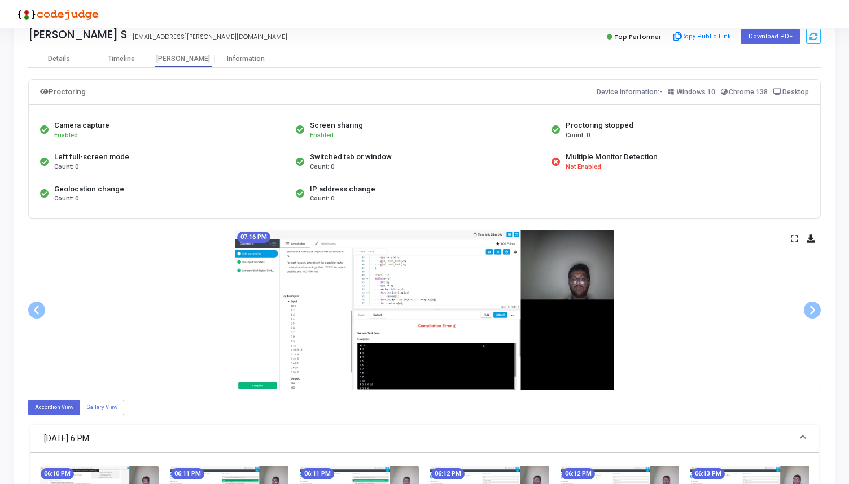
scroll to position [0, 0]
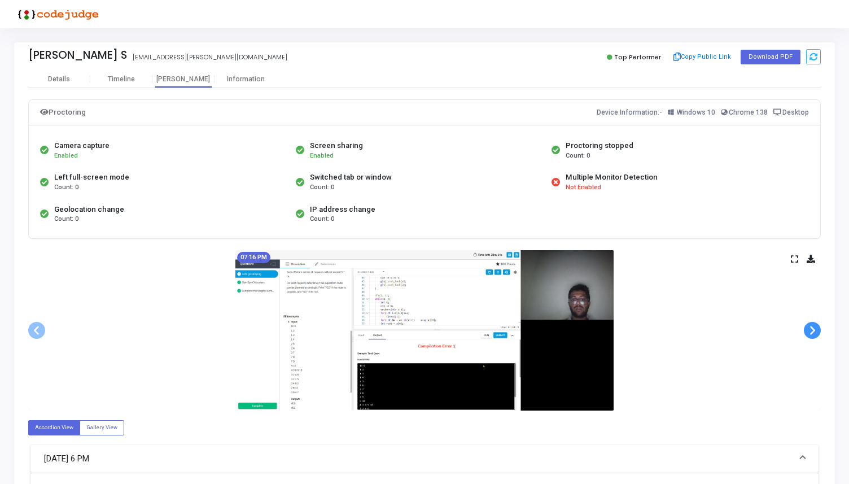
click at [813, 322] on span at bounding box center [812, 330] width 17 height 17
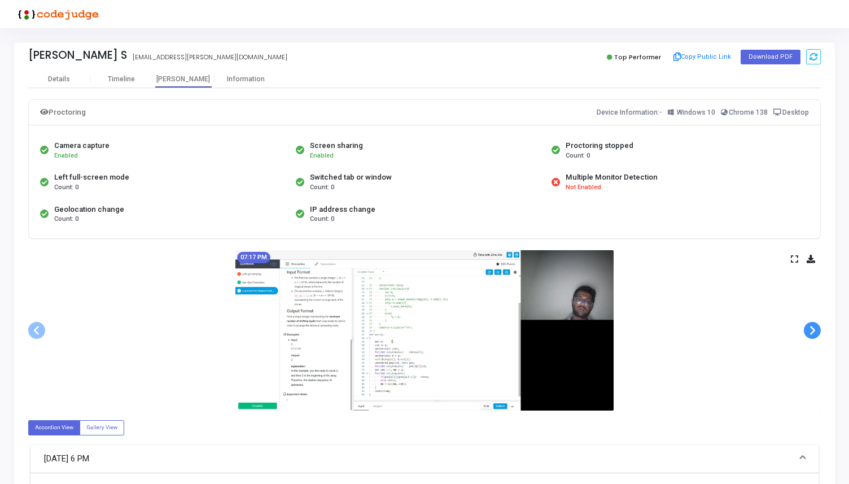
click at [813, 322] on span at bounding box center [812, 330] width 17 height 17
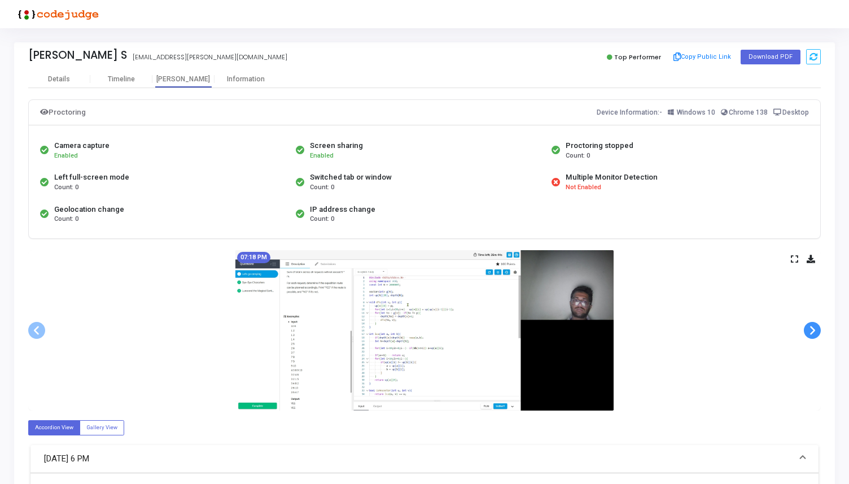
click at [813, 322] on span at bounding box center [812, 330] width 17 height 17
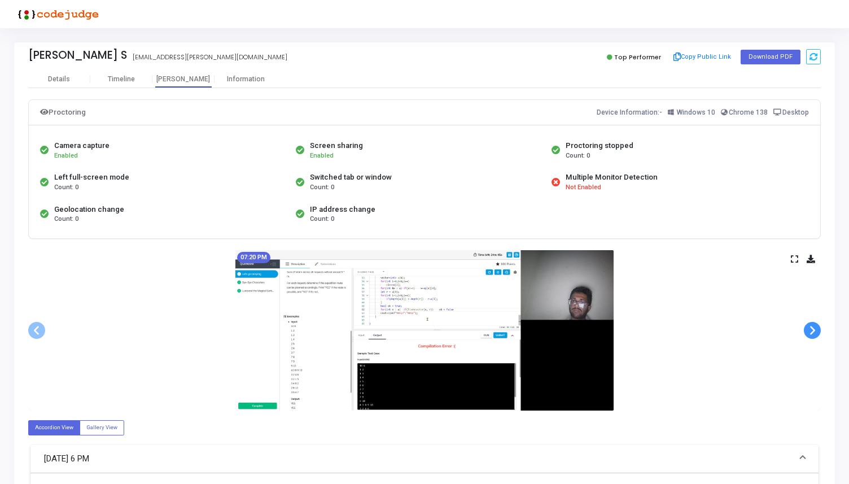
click at [813, 322] on span at bounding box center [812, 330] width 17 height 17
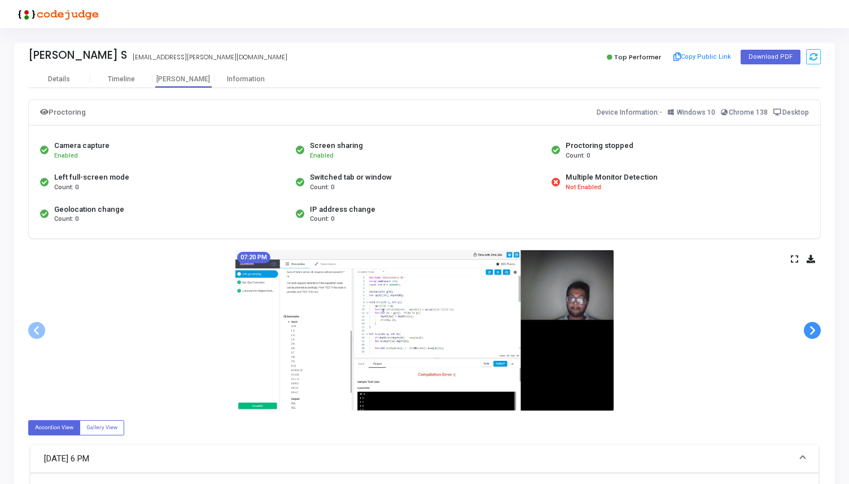
click at [813, 322] on span at bounding box center [812, 330] width 17 height 17
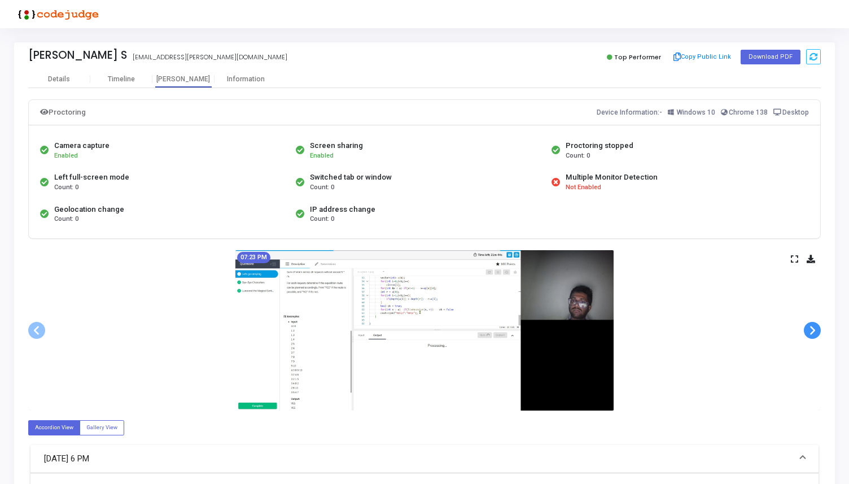
click at [813, 322] on span at bounding box center [812, 330] width 17 height 17
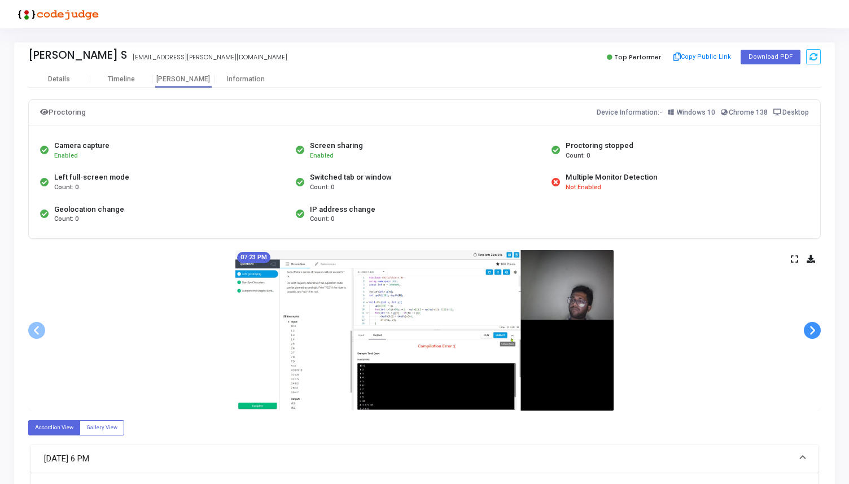
click at [813, 322] on span at bounding box center [812, 330] width 17 height 17
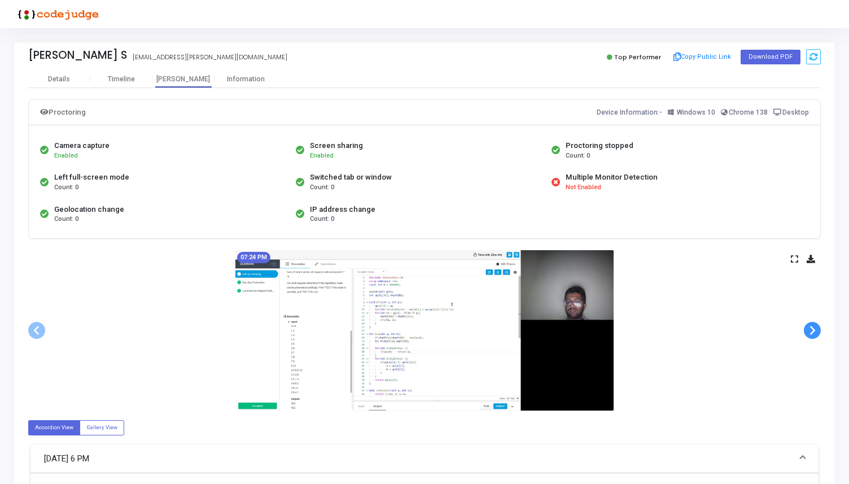
click at [813, 322] on span at bounding box center [812, 330] width 17 height 17
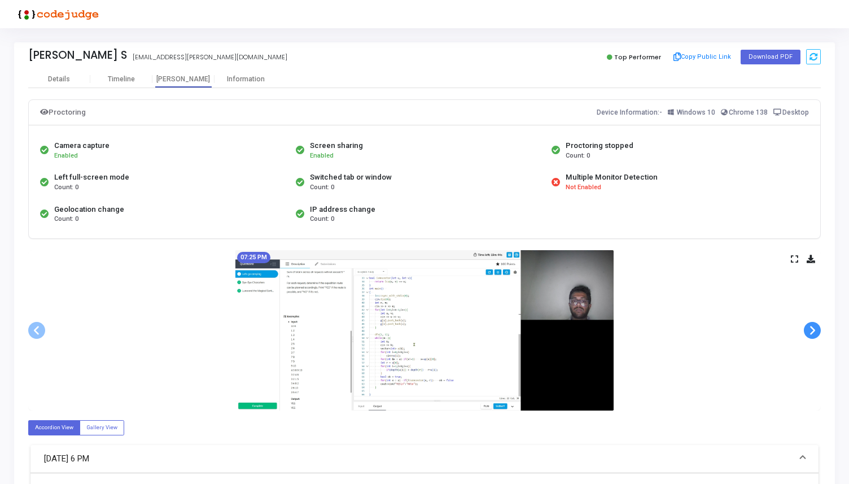
click at [813, 322] on span at bounding box center [812, 330] width 17 height 17
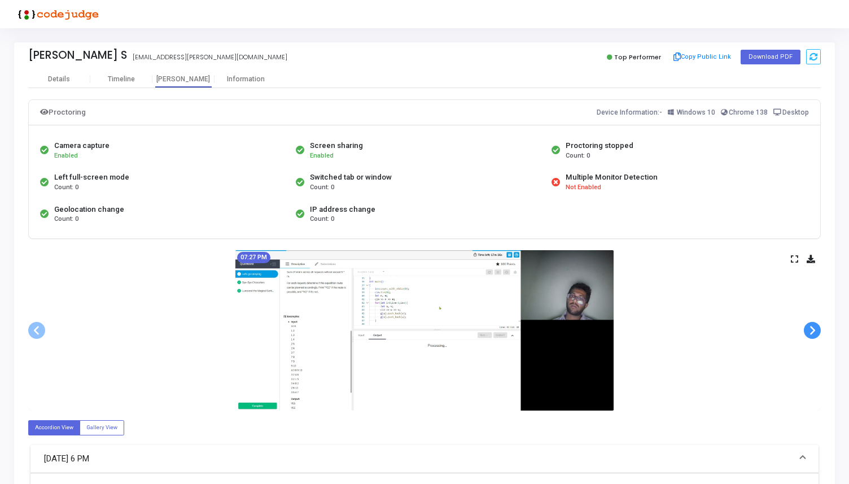
click at [813, 322] on span at bounding box center [812, 330] width 17 height 17
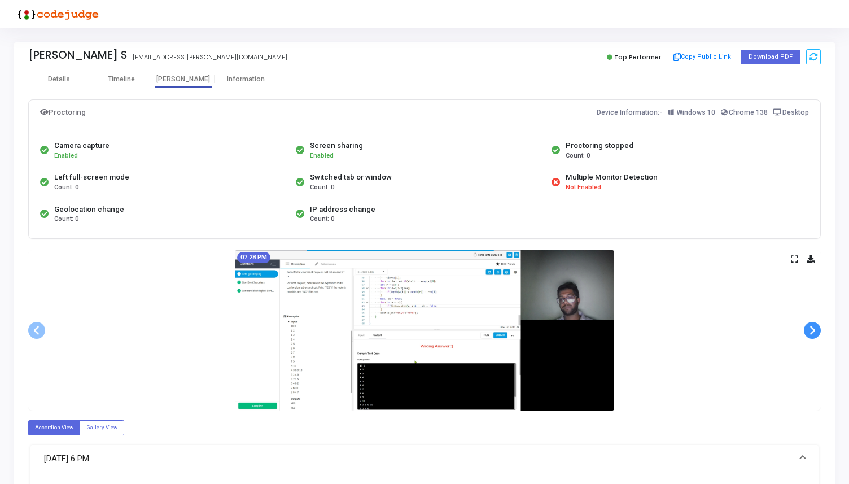
click at [813, 322] on span at bounding box center [812, 330] width 17 height 17
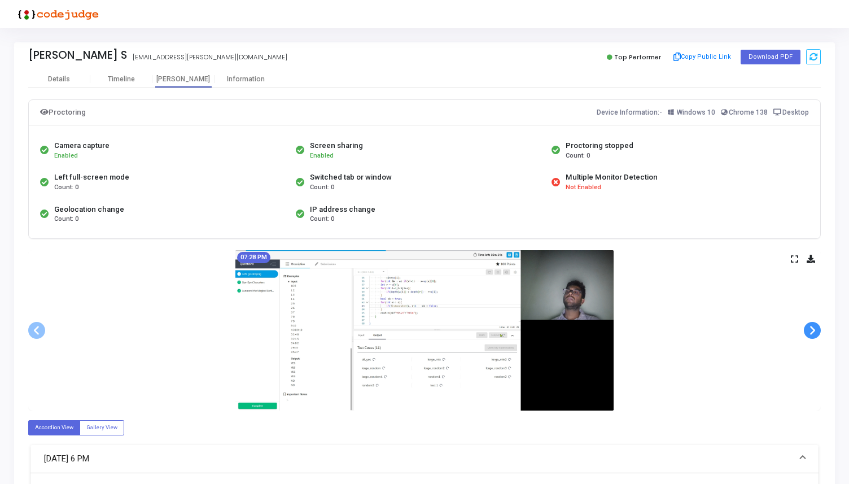
click at [813, 322] on span at bounding box center [812, 330] width 17 height 17
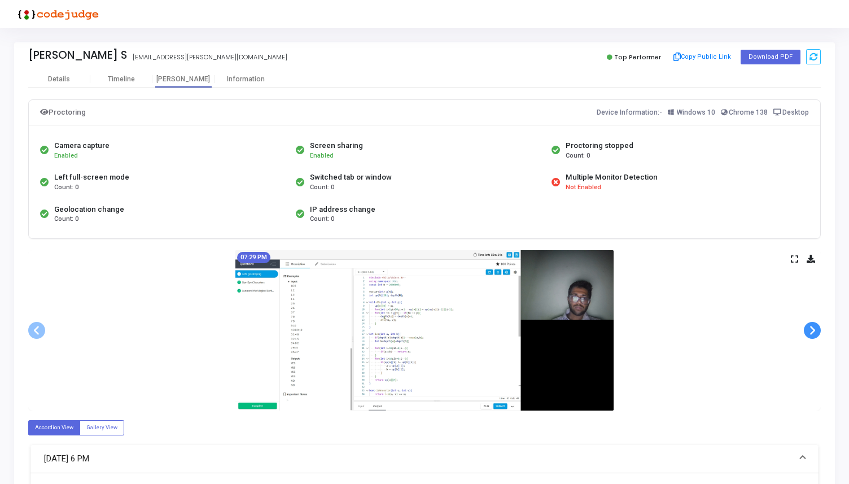
click at [813, 322] on span at bounding box center [812, 330] width 17 height 17
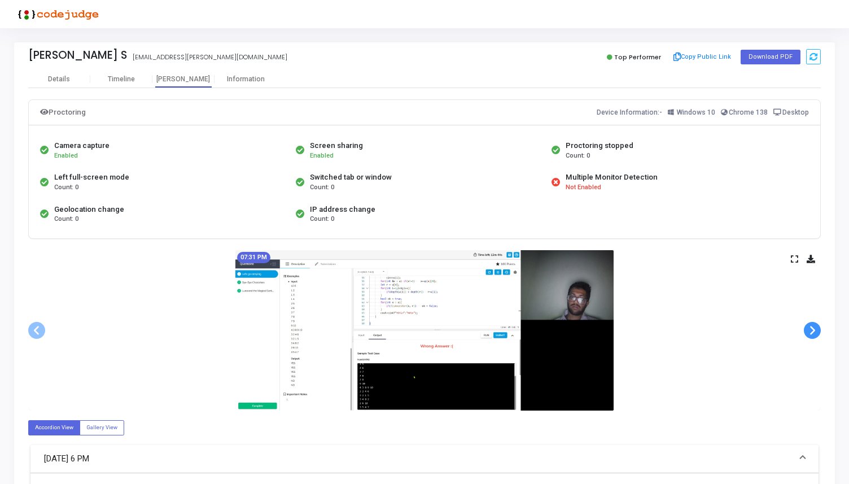
click at [813, 322] on span at bounding box center [812, 330] width 17 height 17
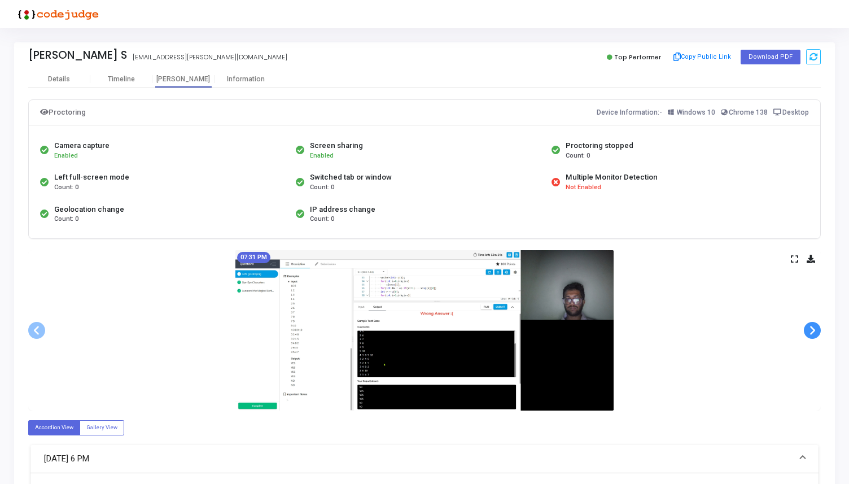
click at [813, 322] on span at bounding box center [812, 330] width 17 height 17
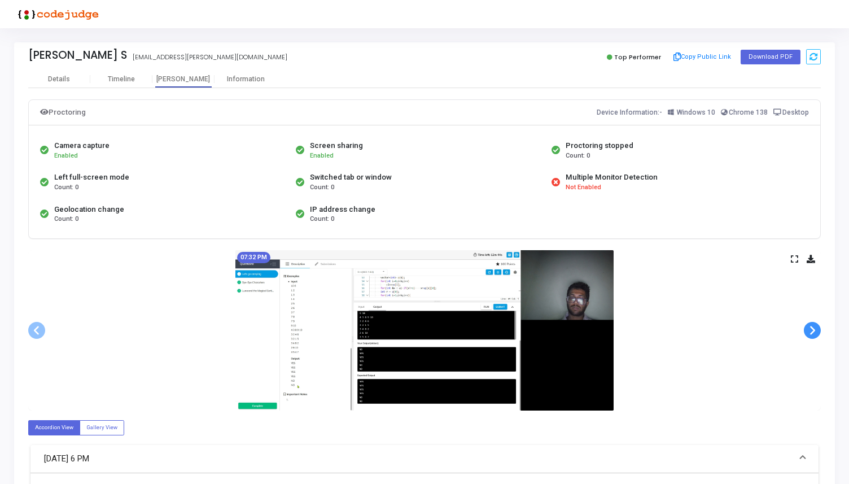
click at [813, 322] on span at bounding box center [812, 330] width 17 height 17
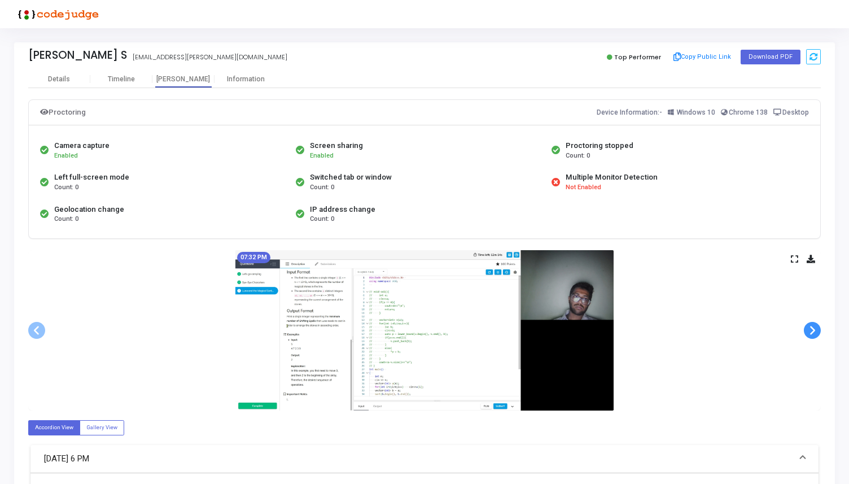
click at [813, 322] on span at bounding box center [812, 330] width 17 height 17
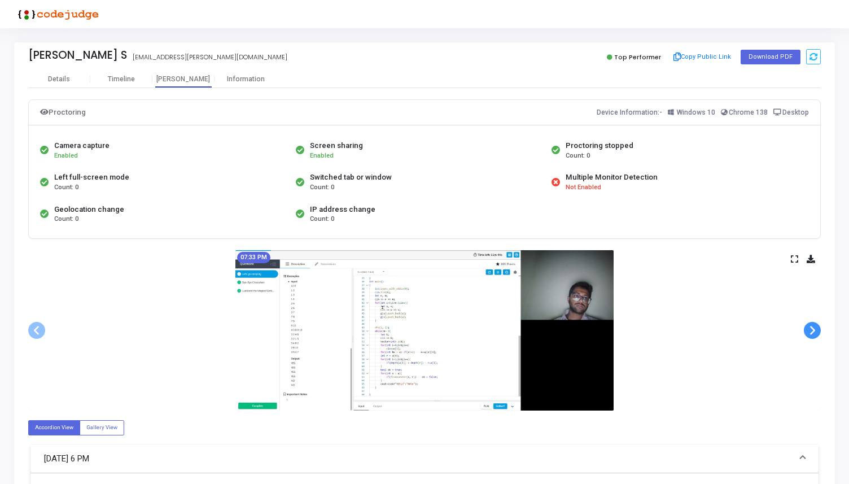
click at [813, 322] on span at bounding box center [812, 330] width 17 height 17
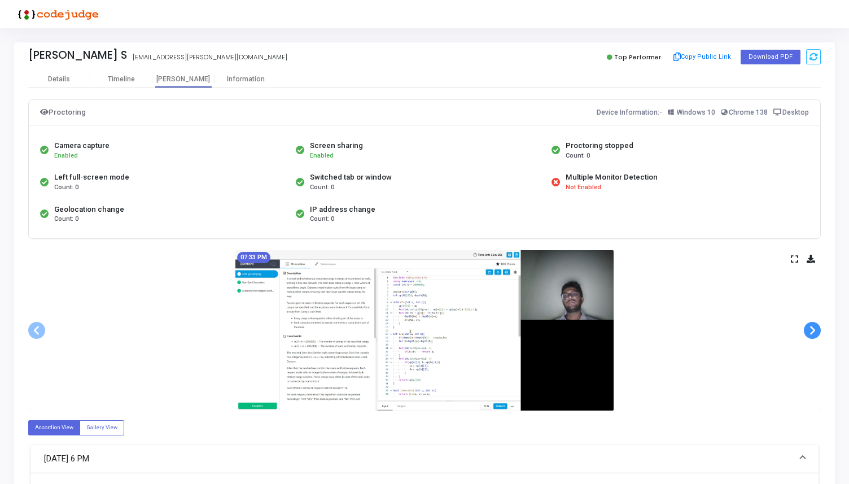
click at [813, 322] on span at bounding box center [812, 330] width 17 height 17
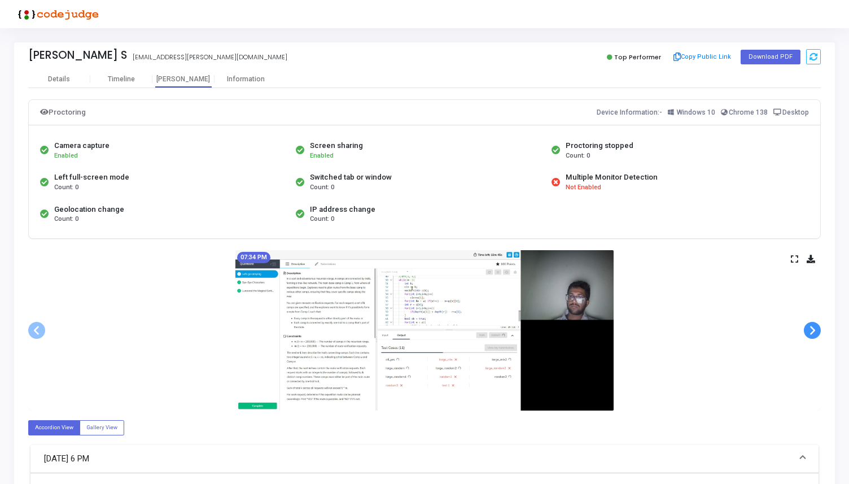
click at [813, 322] on span at bounding box center [812, 330] width 17 height 17
